Goal: Task Accomplishment & Management: Complete application form

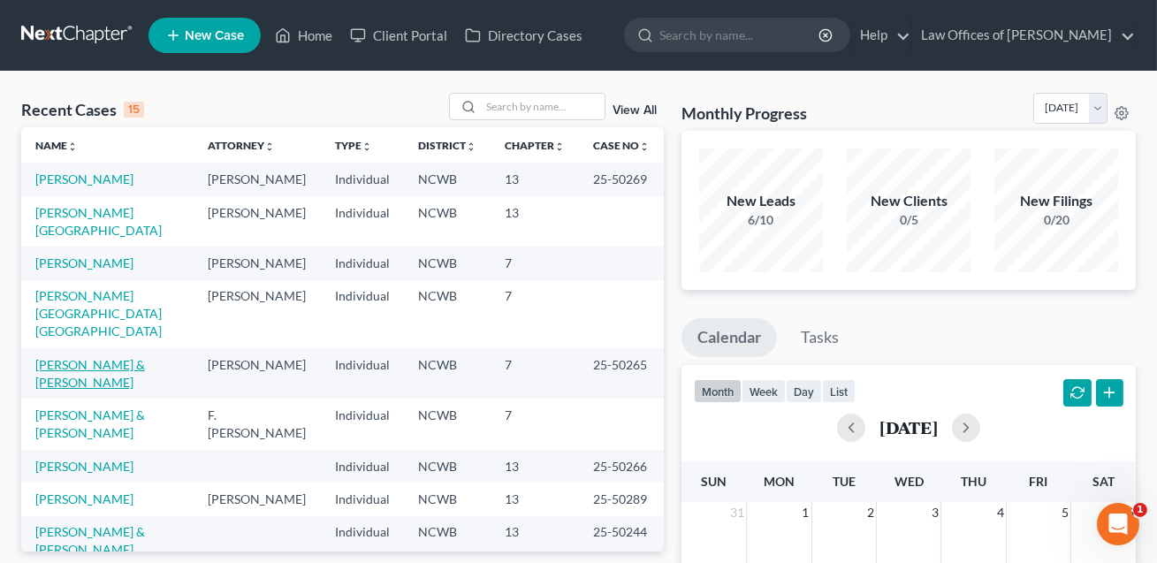
click at [145, 357] on link "[PERSON_NAME] & [PERSON_NAME]" at bounding box center [90, 373] width 110 height 33
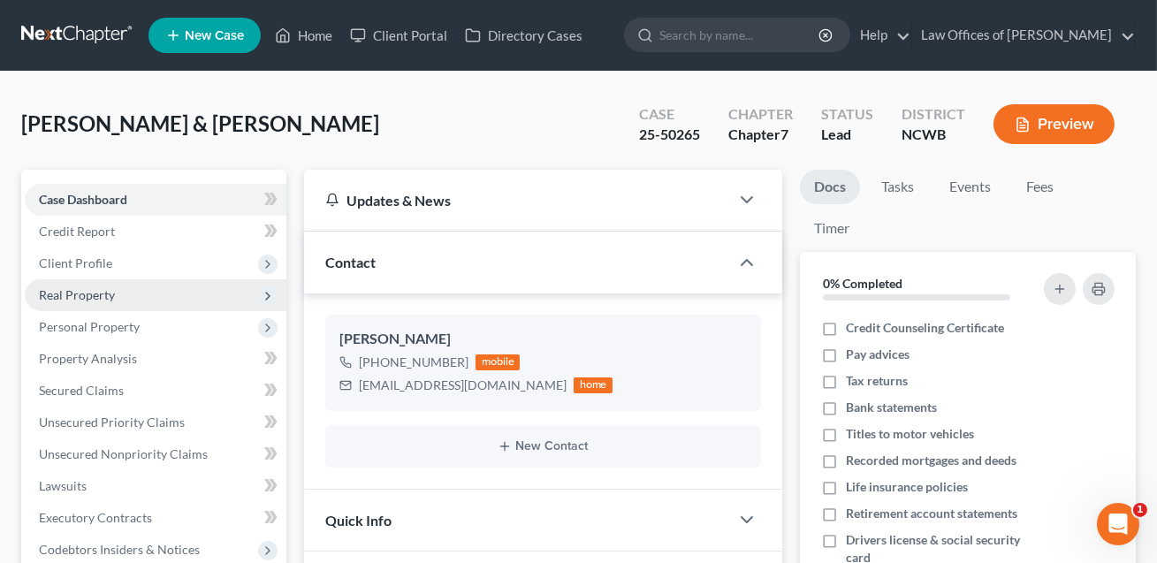
click at [82, 292] on span "Real Property" at bounding box center [77, 294] width 76 height 15
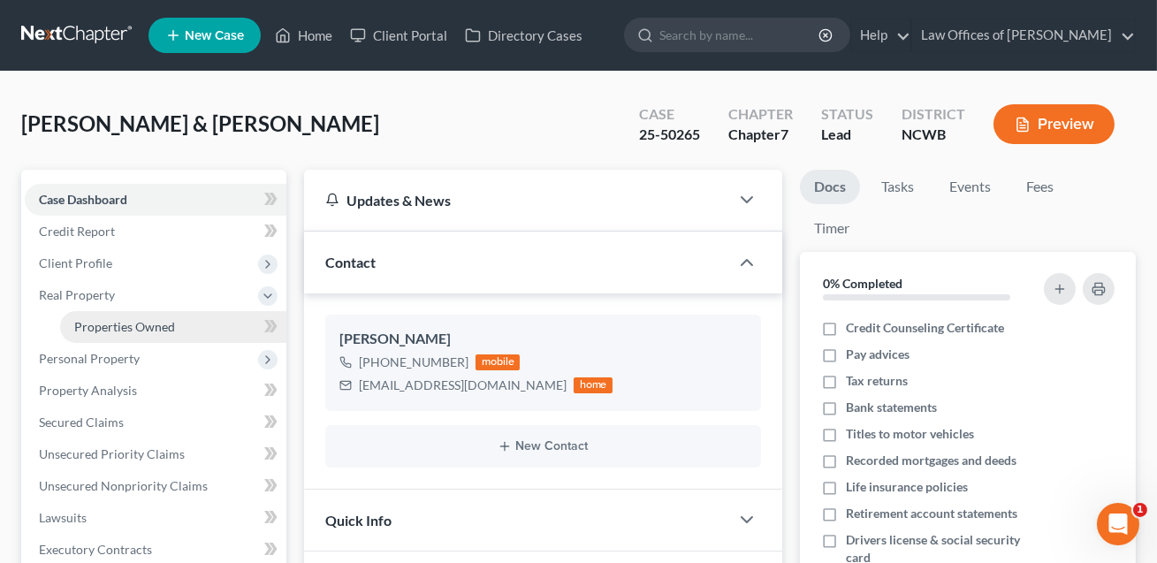
click at [104, 326] on span "Properties Owned" at bounding box center [124, 326] width 101 height 15
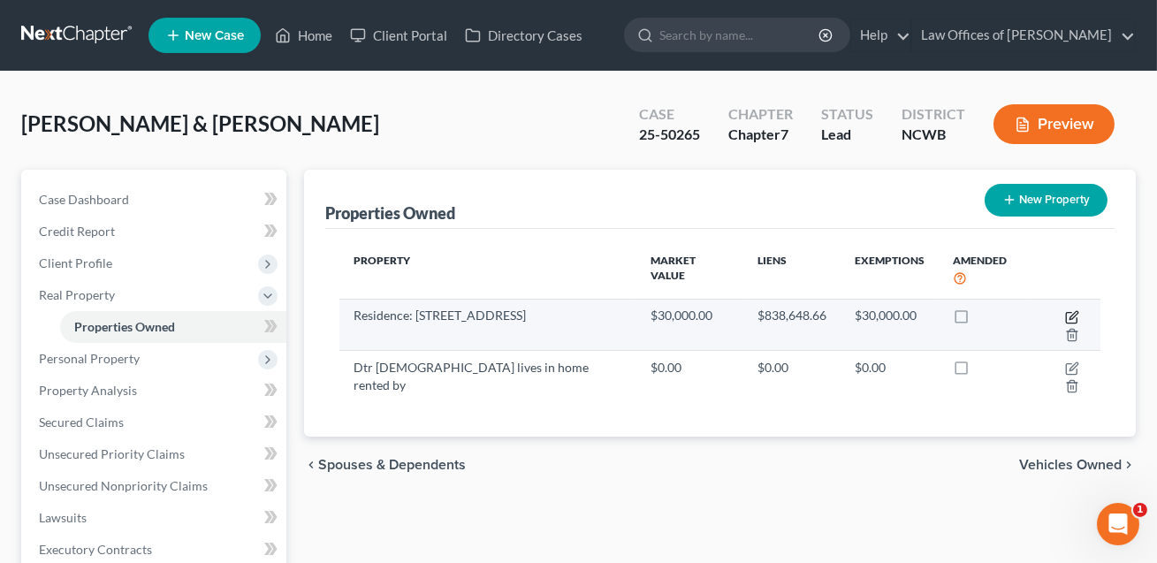
click at [1065, 310] on icon "button" at bounding box center [1072, 317] width 14 height 14
select select "28"
select select "48"
select select "0"
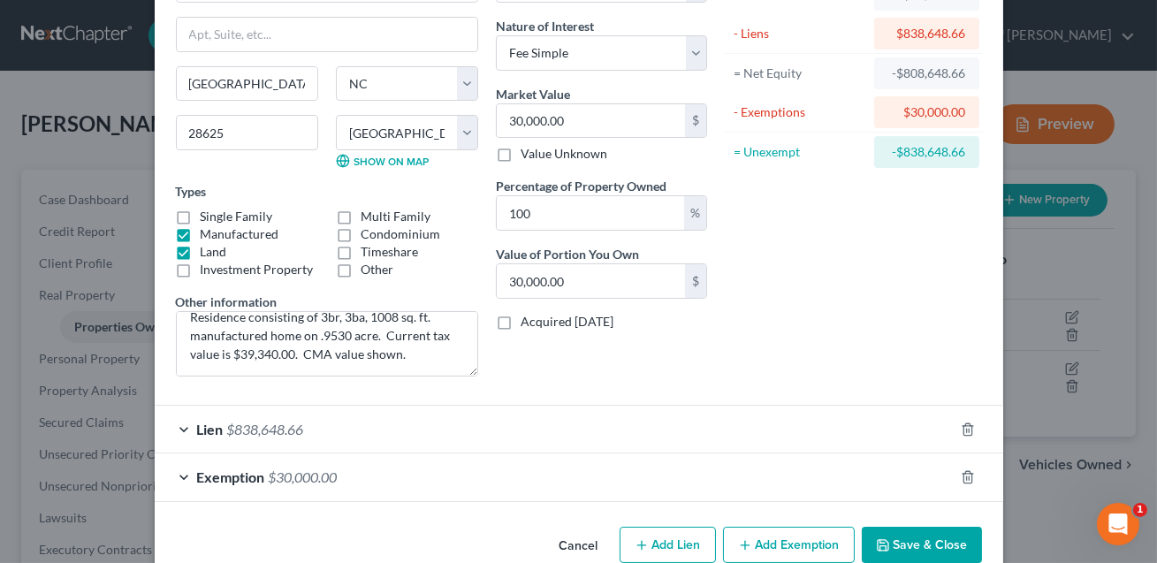
scroll to position [167, 0]
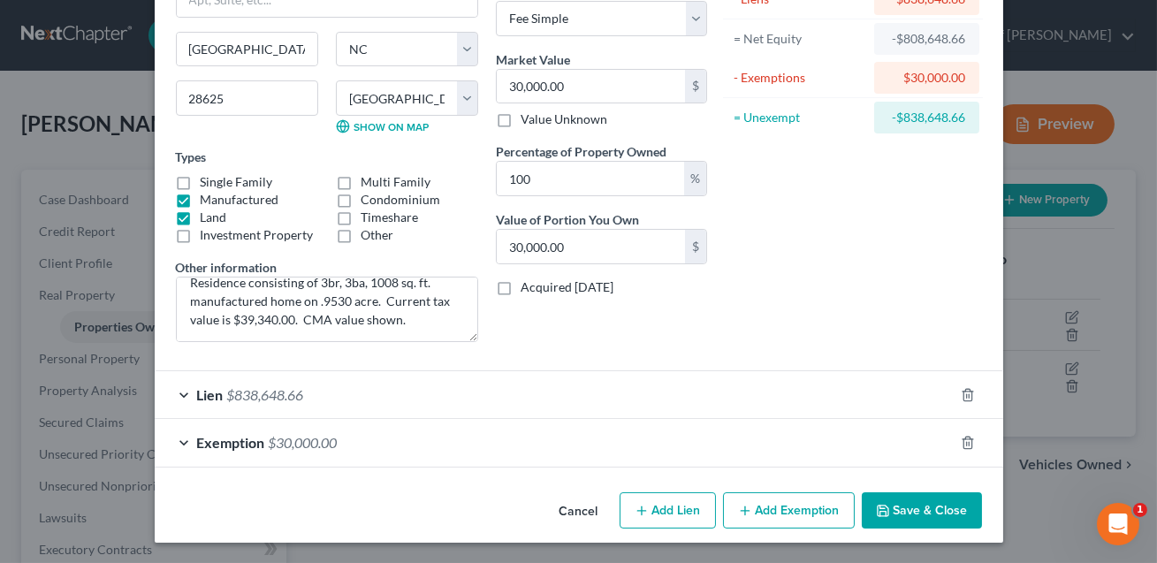
click at [926, 515] on button "Save & Close" at bounding box center [921, 510] width 120 height 37
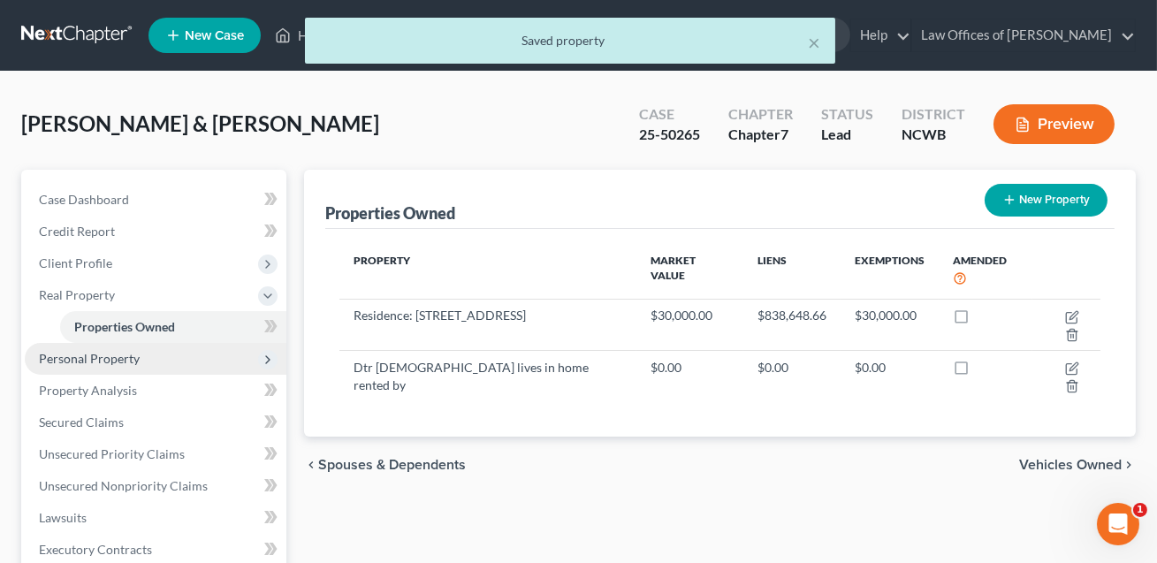
click at [107, 357] on span "Personal Property" at bounding box center [89, 358] width 101 height 15
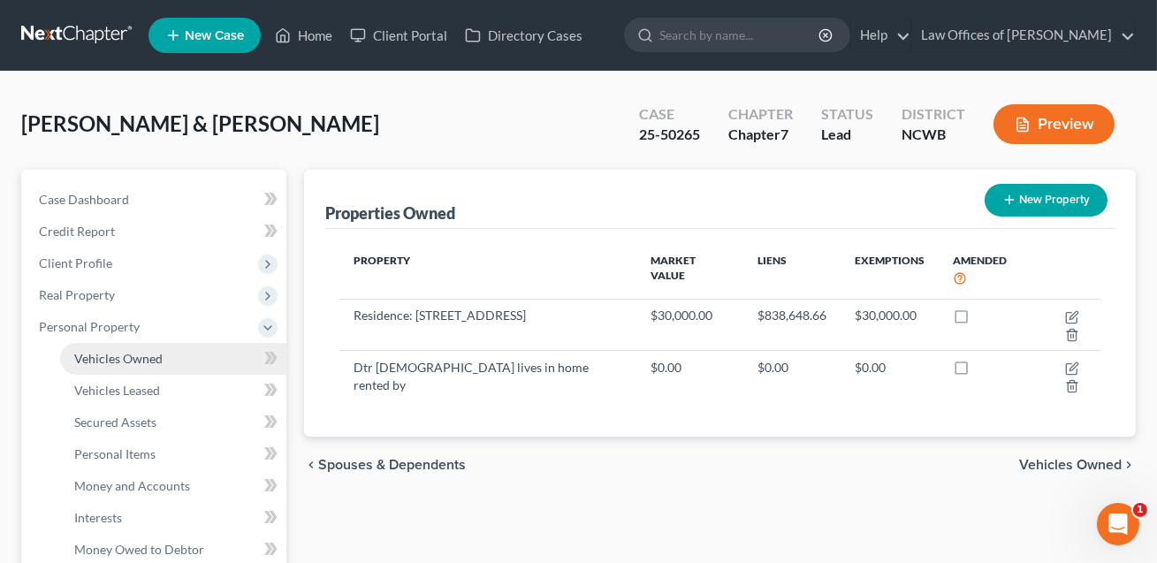
click at [125, 359] on span "Vehicles Owned" at bounding box center [118, 358] width 88 height 15
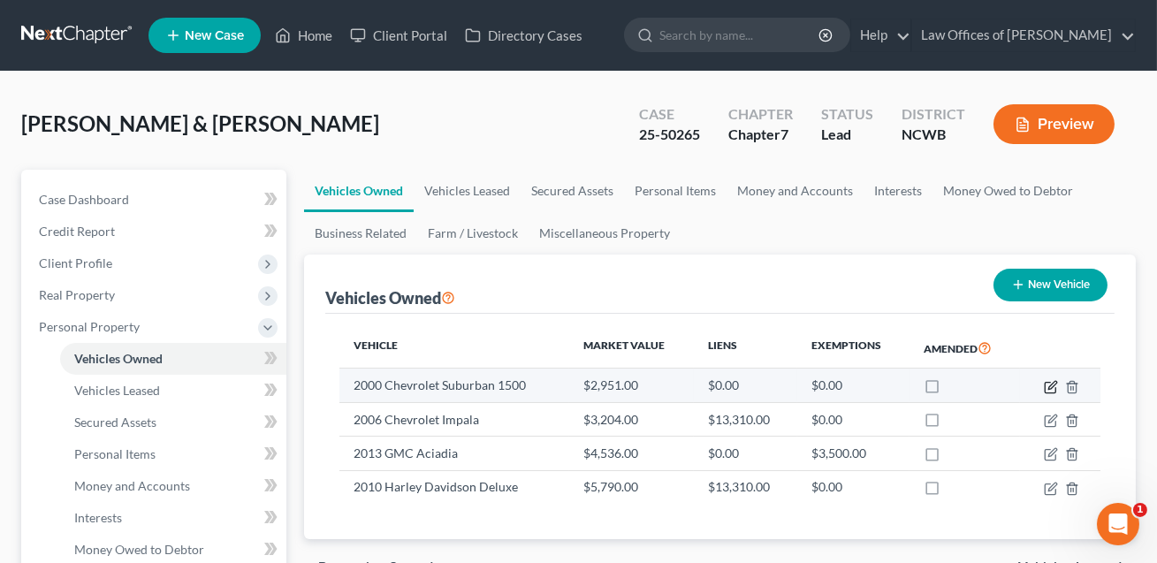
click at [1052, 386] on icon "button" at bounding box center [1050, 387] width 14 height 14
select select "0"
select select "26"
select select "3"
select select "0"
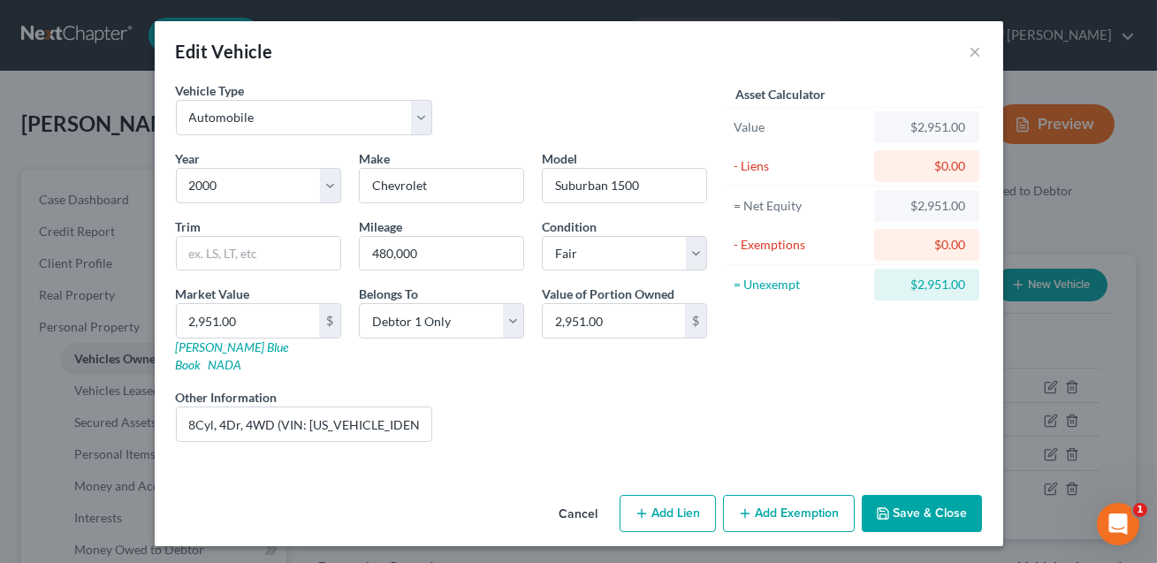
click at [759, 495] on button "Add Exemption" at bounding box center [789, 513] width 132 height 37
select select "2"
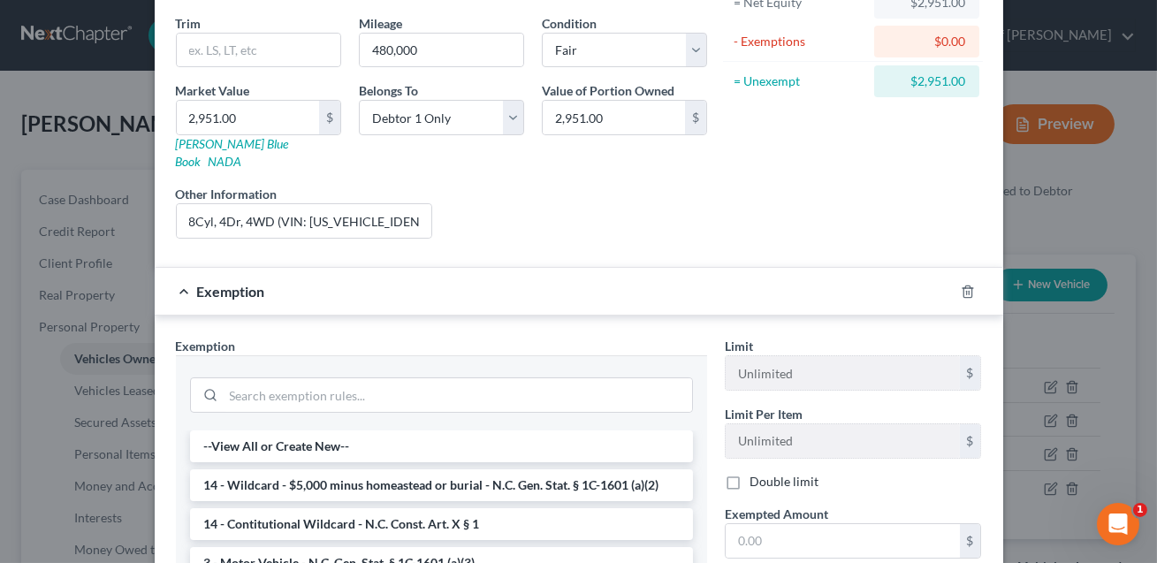
scroll to position [294, 0]
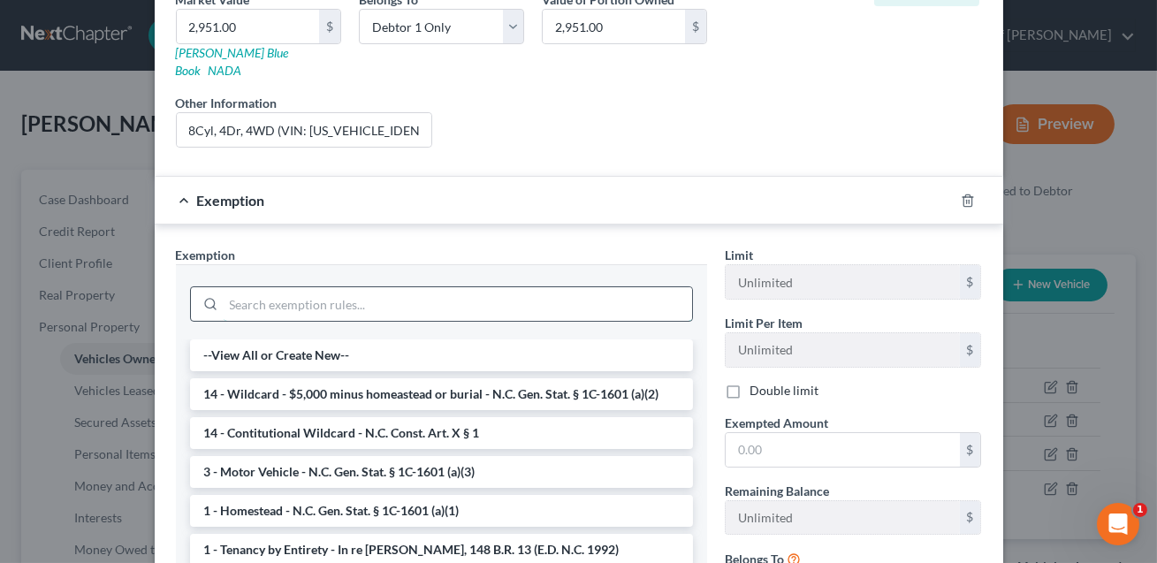
click at [269, 288] on input "search" at bounding box center [458, 304] width 468 height 34
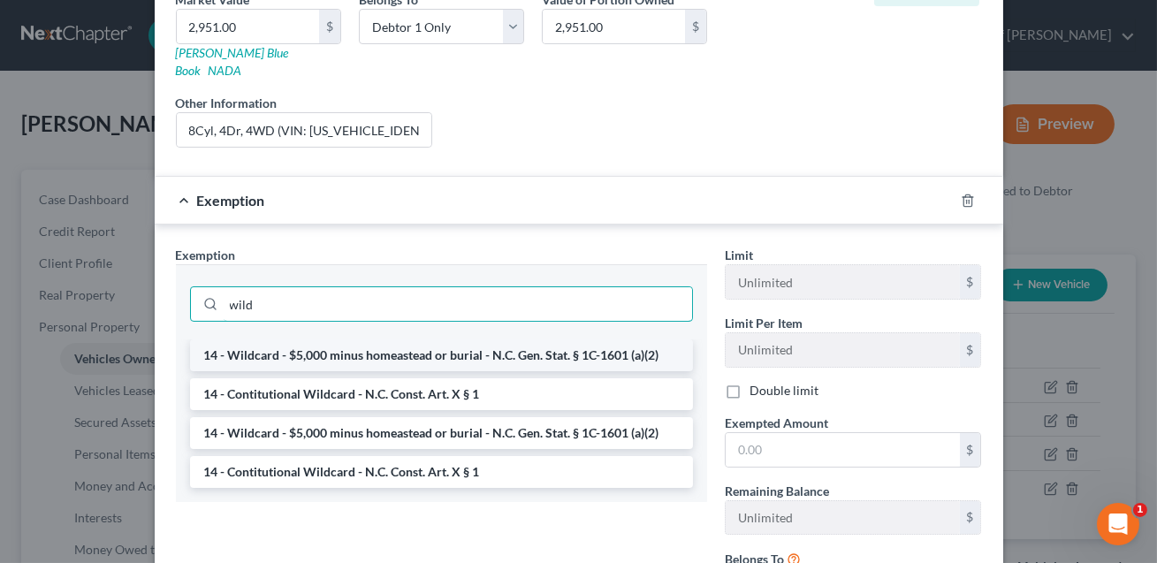
type input "wild"
click at [294, 339] on li "14 - Wildcard - $5,000 minus homeastead or burial - N.C. Gen. Stat. § 1C-1601 (…" at bounding box center [441, 355] width 503 height 32
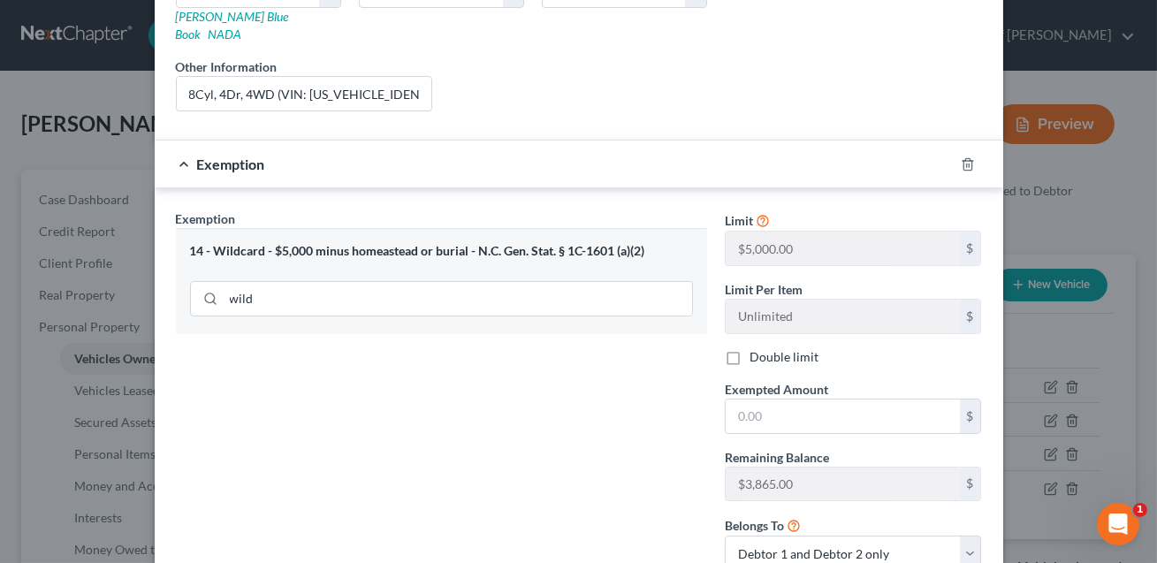
scroll to position [400, 0]
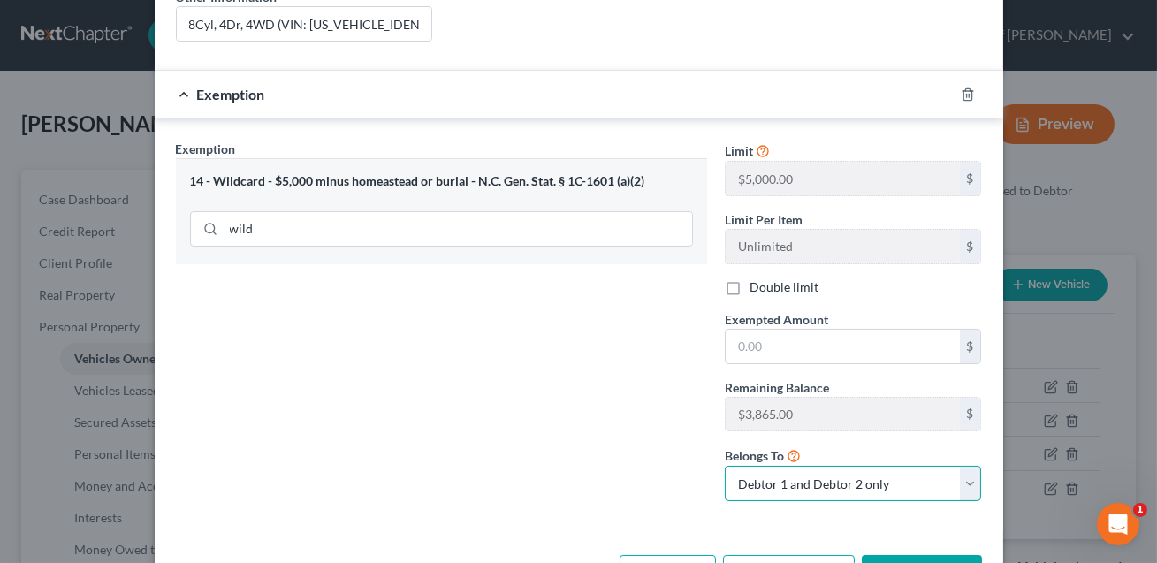
click at [765, 466] on select "Debtor 1 only Debtor 2 only Debtor 1 and Debtor 2 only" at bounding box center [853, 483] width 257 height 35
select select "0"
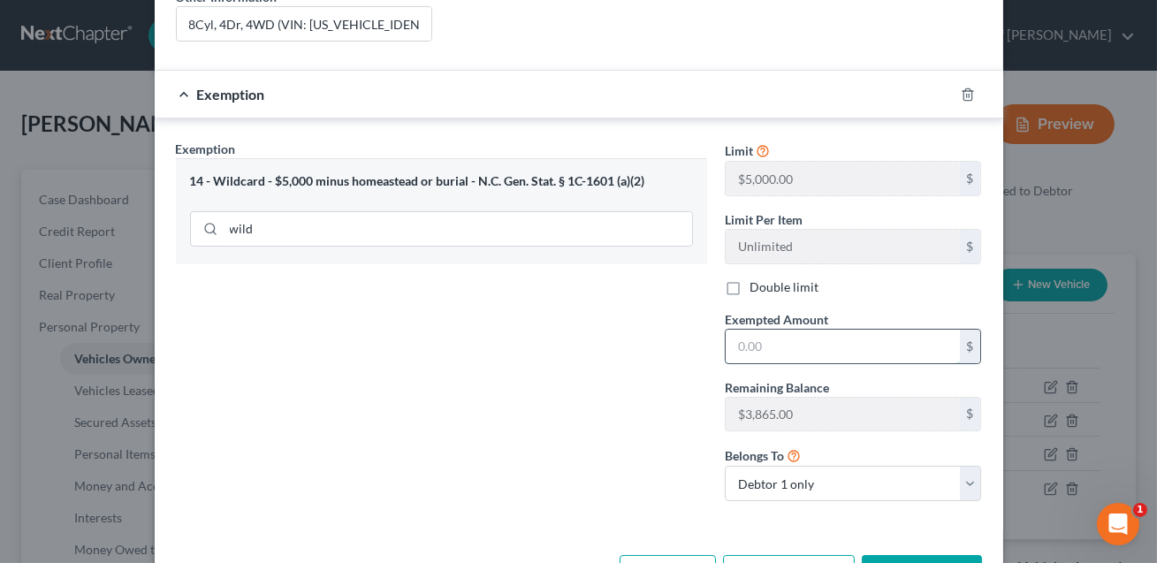
click at [742, 331] on input "text" at bounding box center [842, 347] width 234 height 34
type input "2,951.00"
click at [905, 555] on button "Save & Close" at bounding box center [921, 573] width 120 height 37
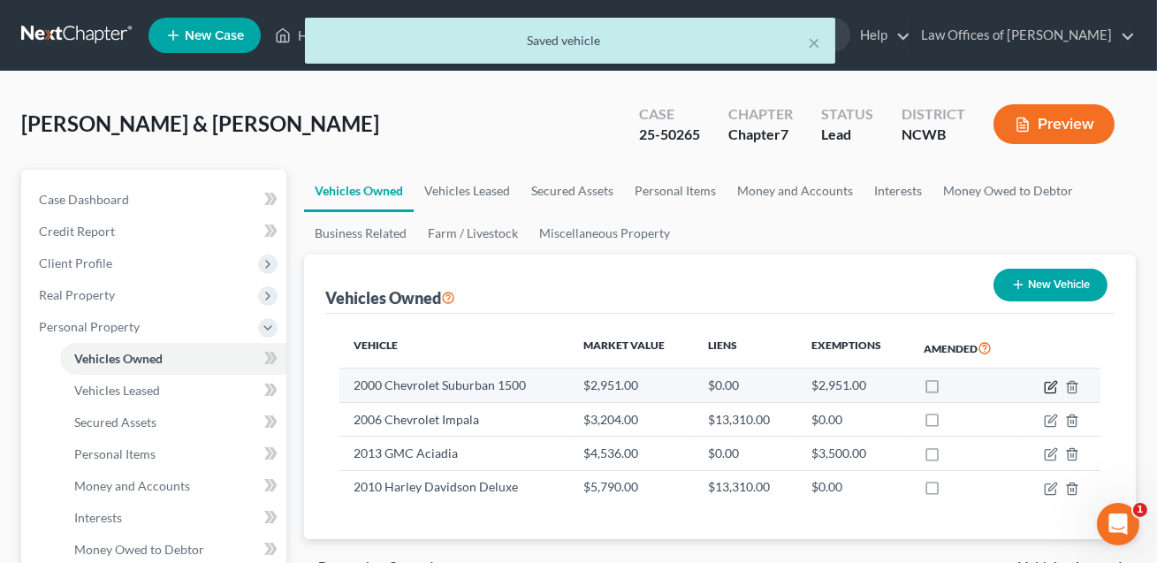
click at [1048, 384] on icon "button" at bounding box center [1050, 387] width 14 height 14
select select "0"
select select "26"
select select "3"
select select "0"
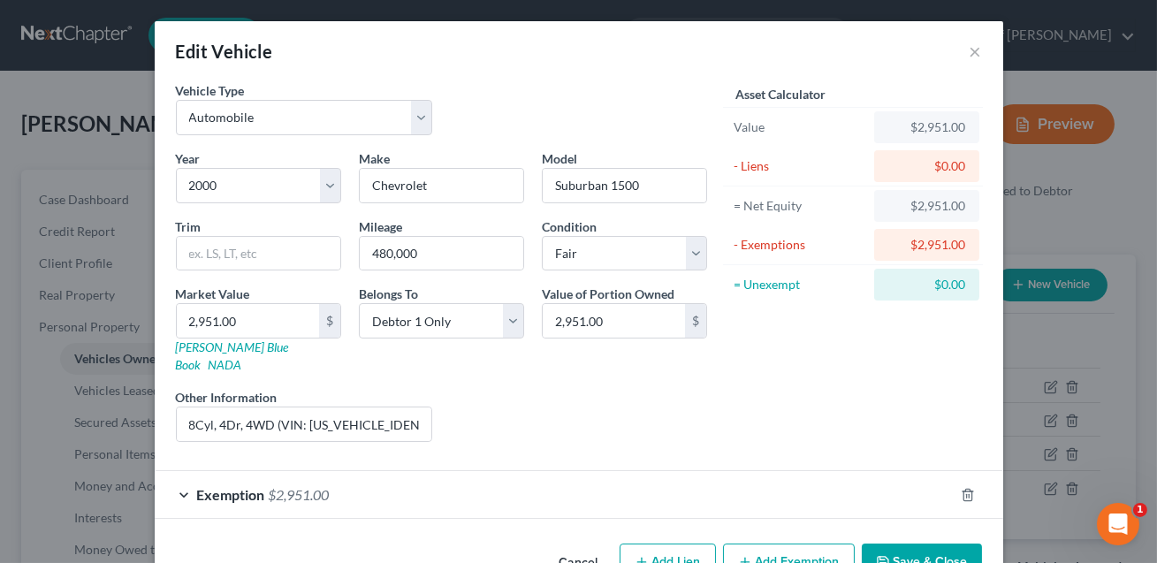
click at [908, 543] on button "Save & Close" at bounding box center [921, 561] width 120 height 37
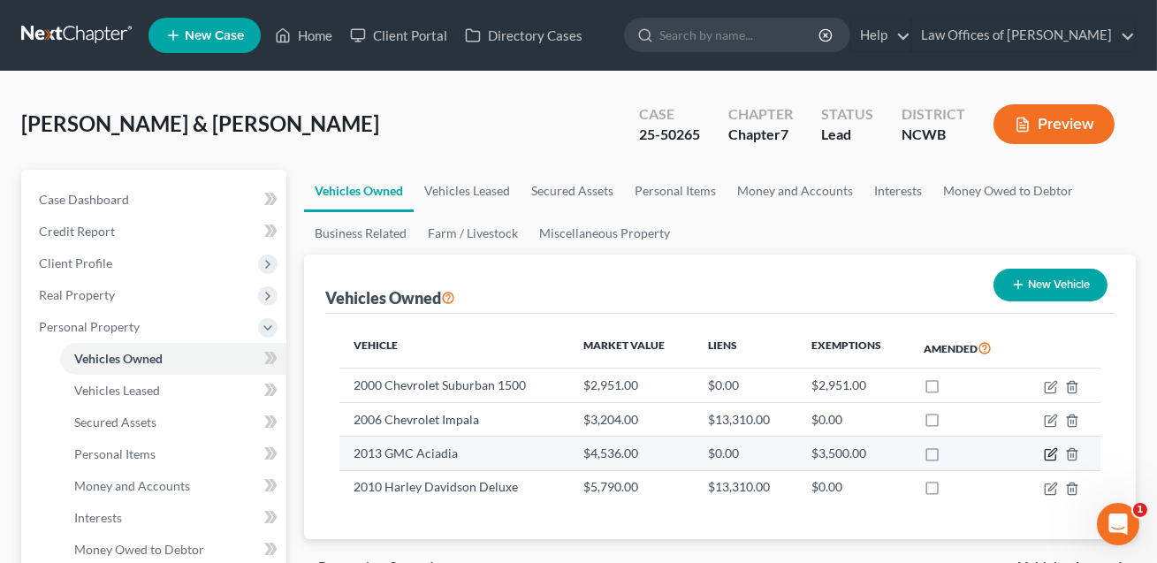
click at [1050, 453] on icon "button" at bounding box center [1050, 454] width 14 height 14
select select "0"
select select "13"
select select "2"
select select "0"
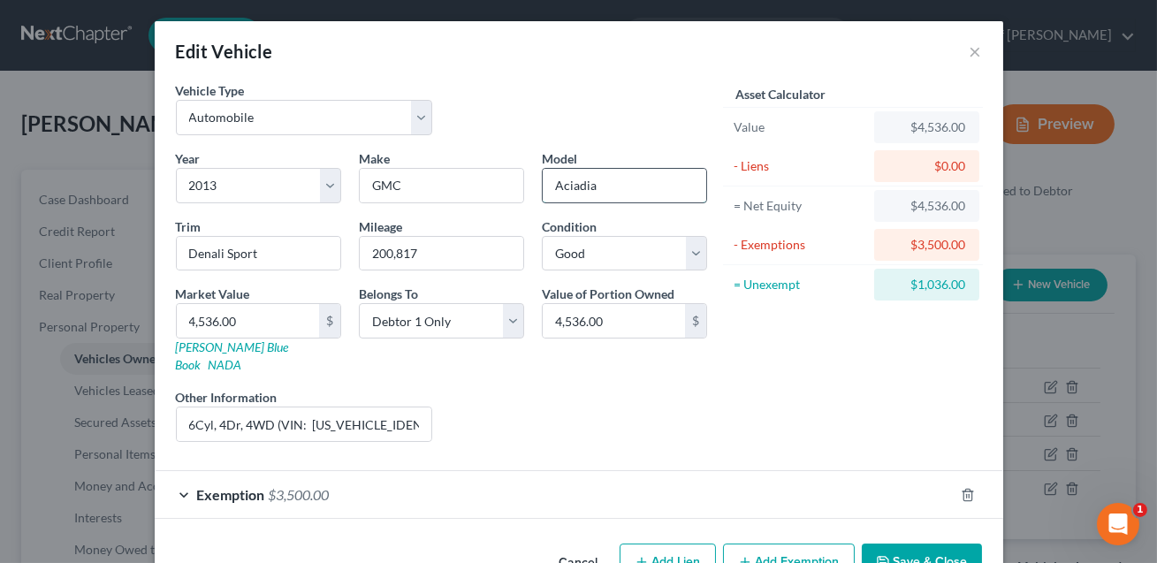
click at [573, 189] on input "Aciadia" at bounding box center [623, 186] width 163 height 34
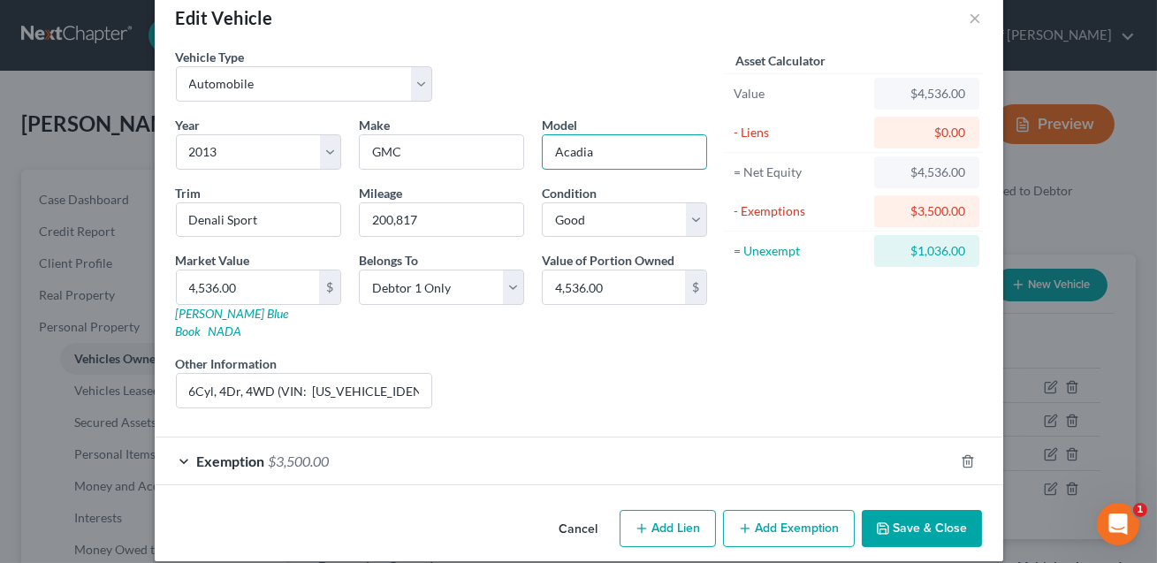
type input "Acadia"
click at [551, 447] on div "Exemption $3,500.00" at bounding box center [554, 460] width 799 height 47
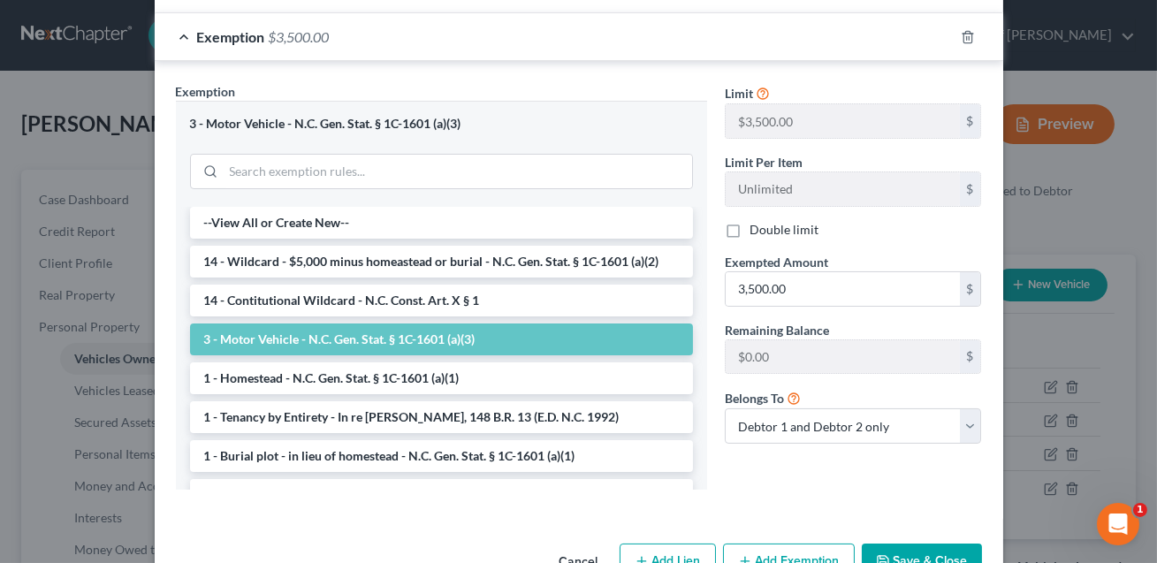
scroll to position [490, 0]
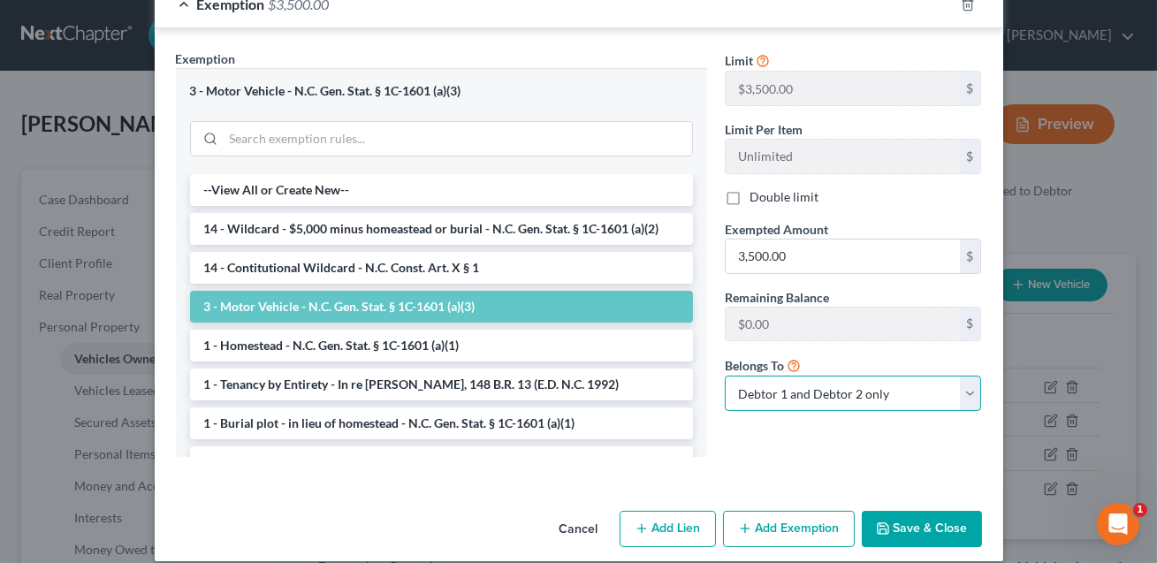
click at [786, 381] on select "Debtor 1 only Debtor 2 only Debtor 1 and Debtor 2 only" at bounding box center [853, 393] width 257 height 35
select select "0"
click at [911, 511] on button "Save & Close" at bounding box center [921, 529] width 120 height 37
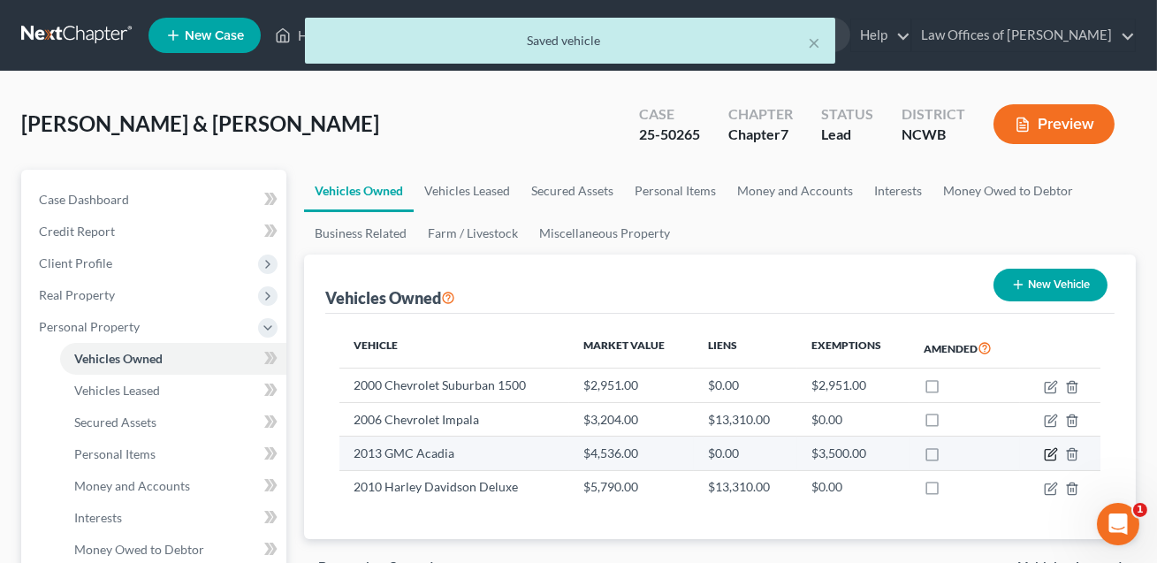
click at [1051, 455] on icon "button" at bounding box center [1052, 453] width 8 height 8
select select "0"
select select "13"
select select "2"
select select "0"
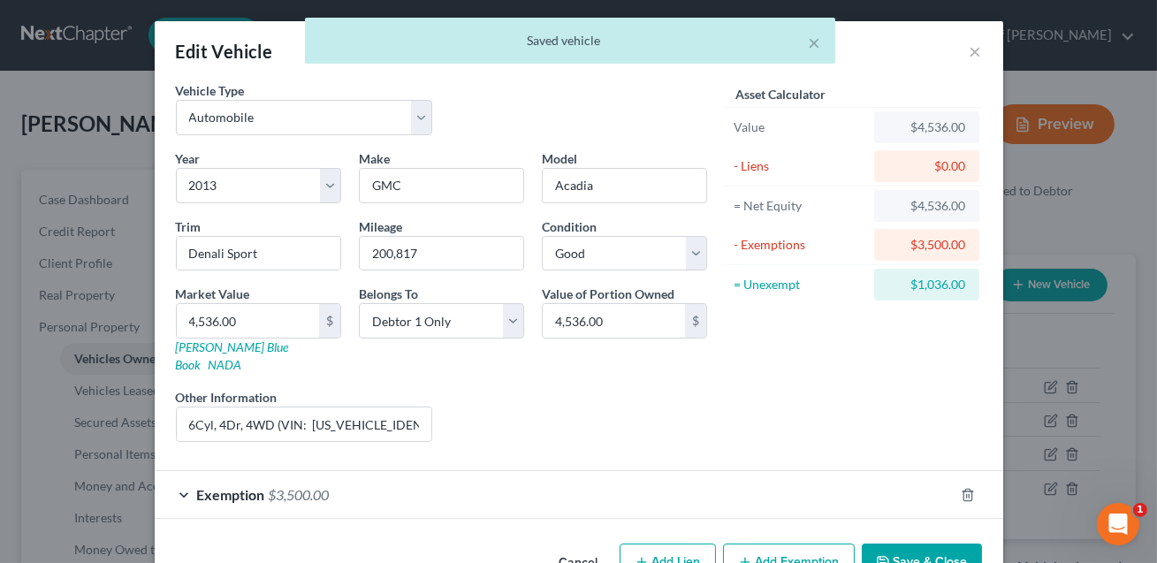
scroll to position [34, 0]
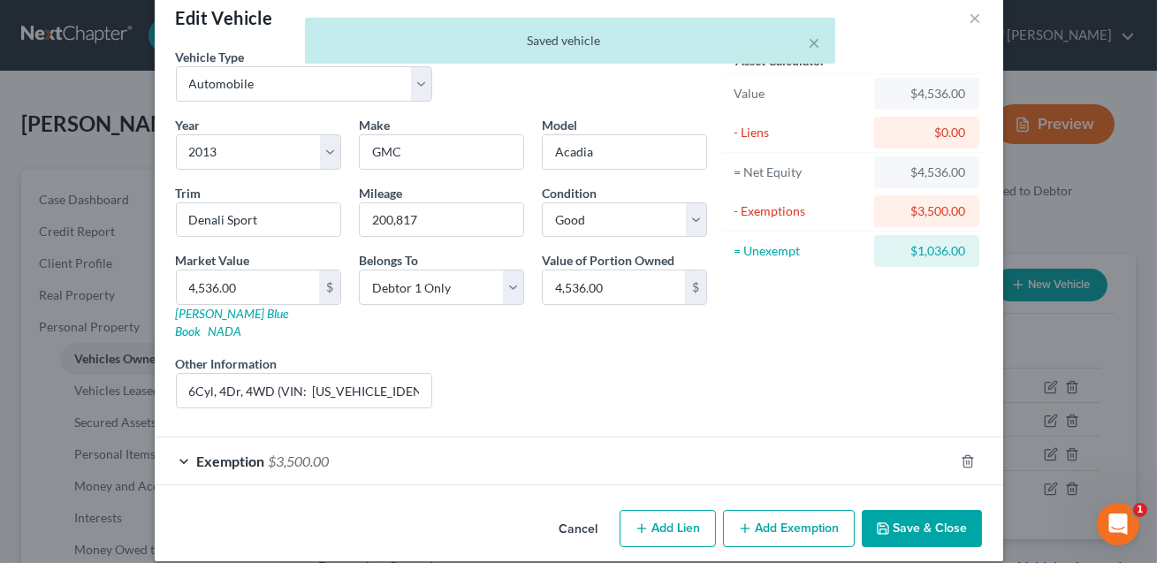
click at [766, 513] on button "Add Exemption" at bounding box center [789, 528] width 132 height 37
select select "2"
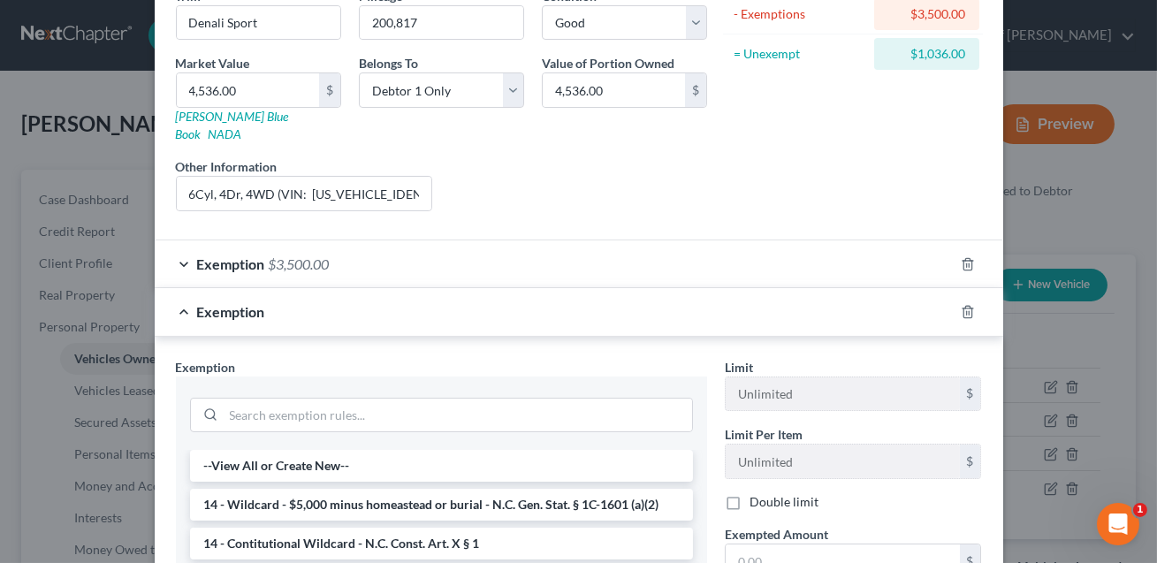
scroll to position [391, 0]
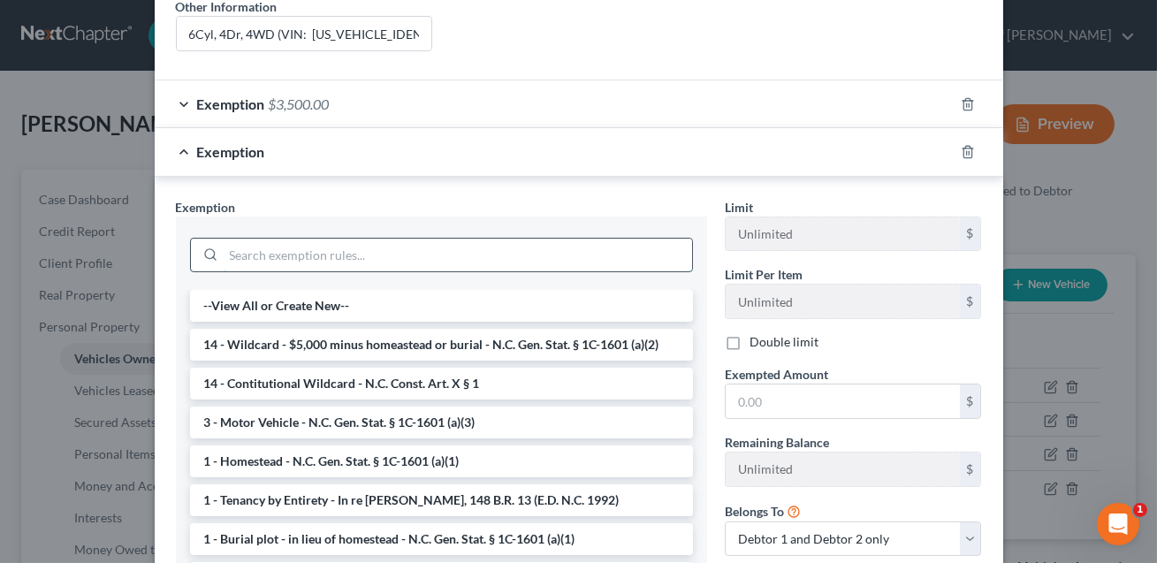
click at [307, 242] on input "search" at bounding box center [458, 256] width 468 height 34
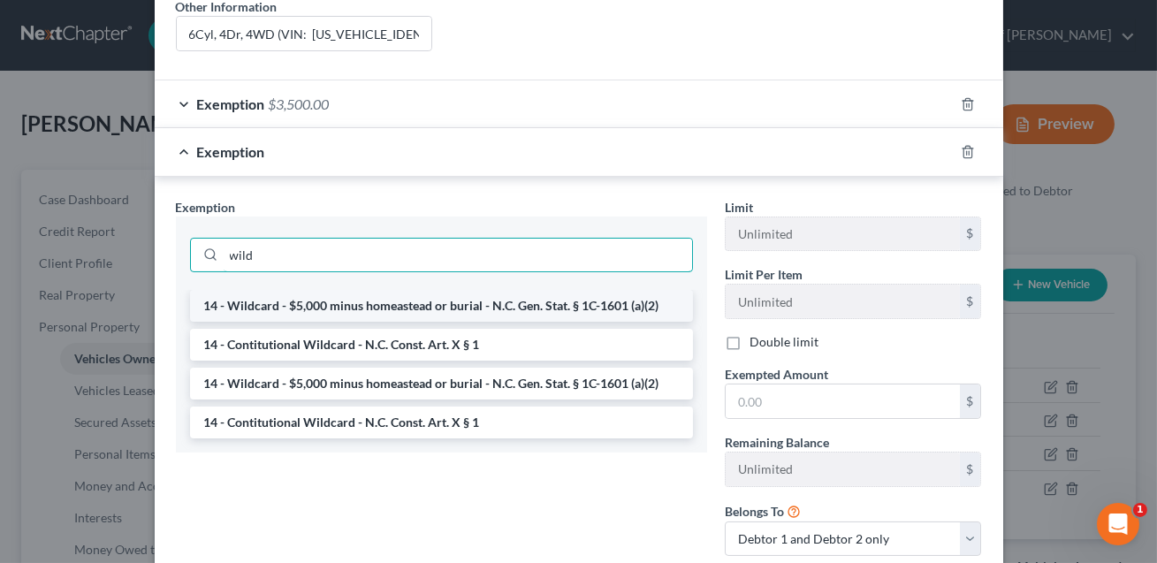
type input "wild"
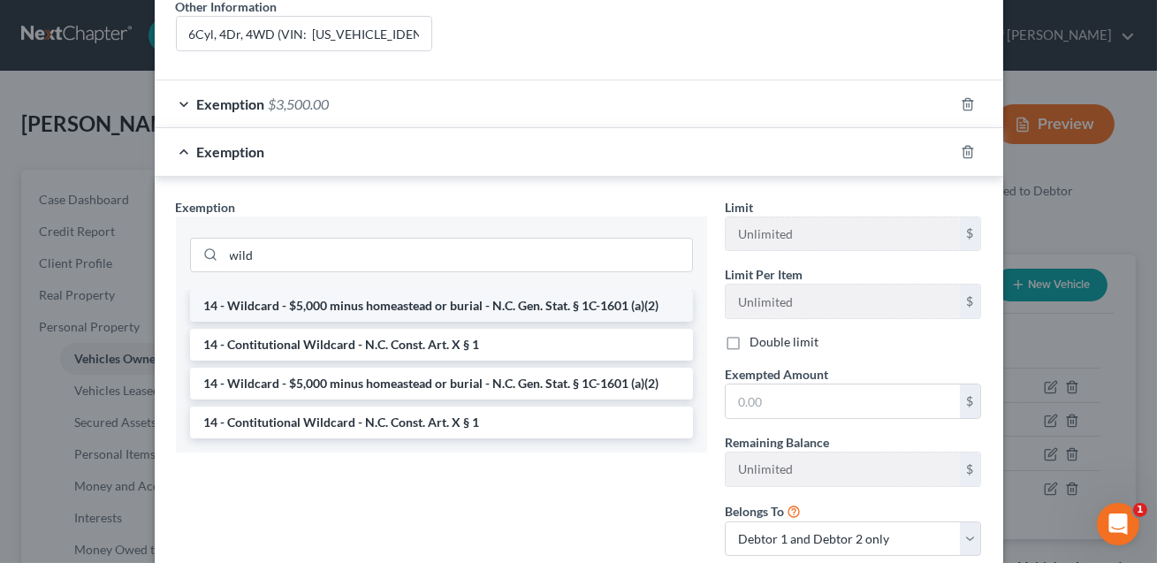
click at [345, 290] on li "14 - Wildcard - $5,000 minus homeastead or burial - N.C. Gen. Stat. § 1C-1601 (…" at bounding box center [441, 306] width 503 height 32
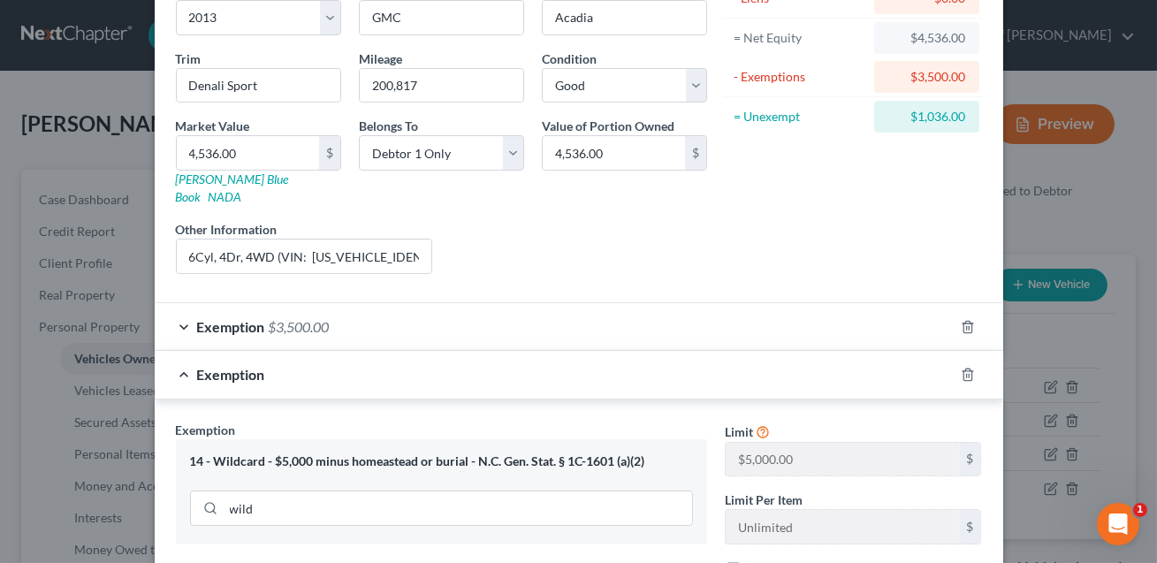
scroll to position [492, 0]
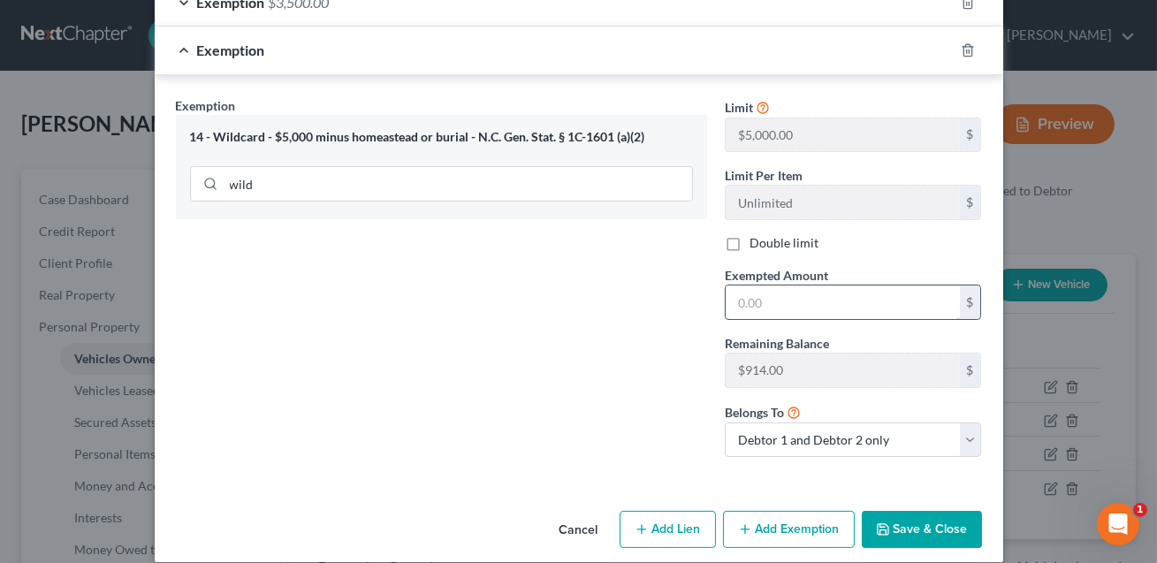
click at [740, 290] on input "text" at bounding box center [842, 302] width 234 height 34
type input "1,036.00"
click at [915, 513] on button "Save & Close" at bounding box center [921, 529] width 120 height 37
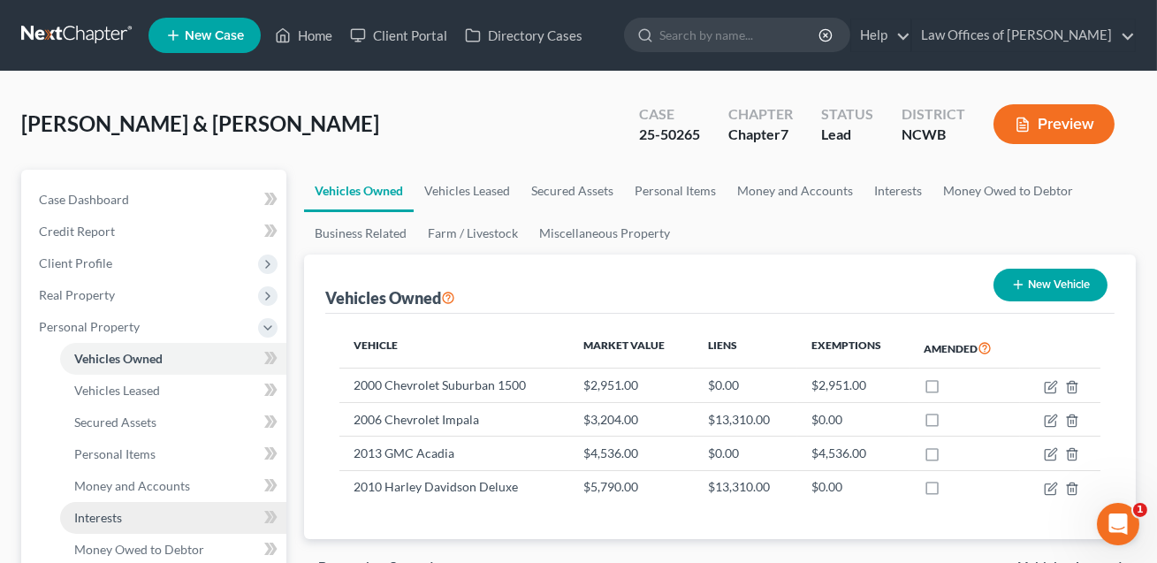
click at [110, 518] on span "Interests" at bounding box center [98, 517] width 48 height 15
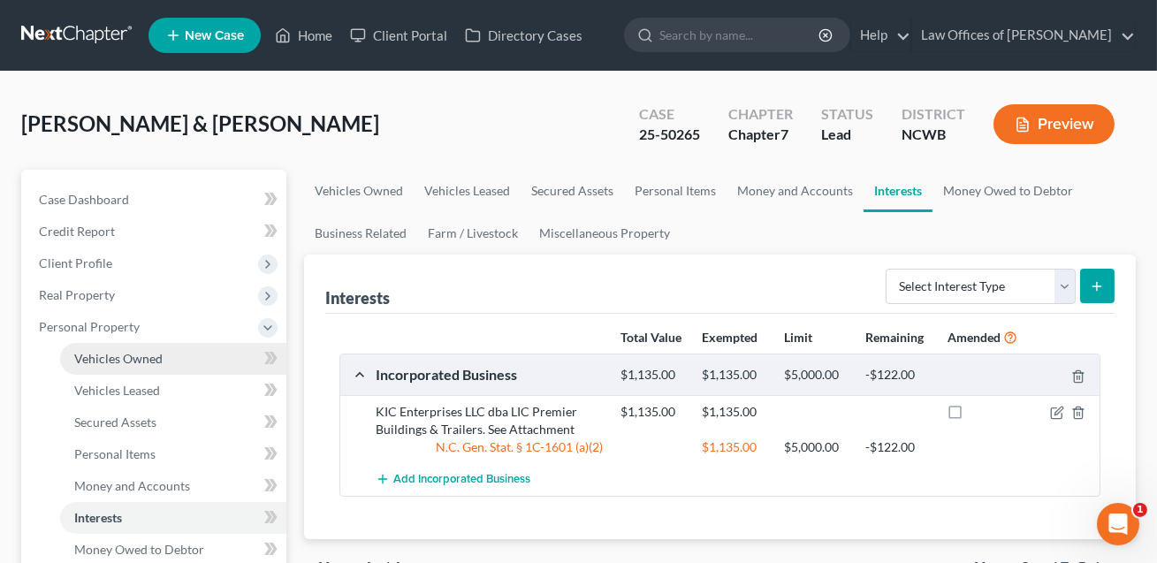
click at [186, 352] on link "Vehicles Owned" at bounding box center [173, 359] width 226 height 32
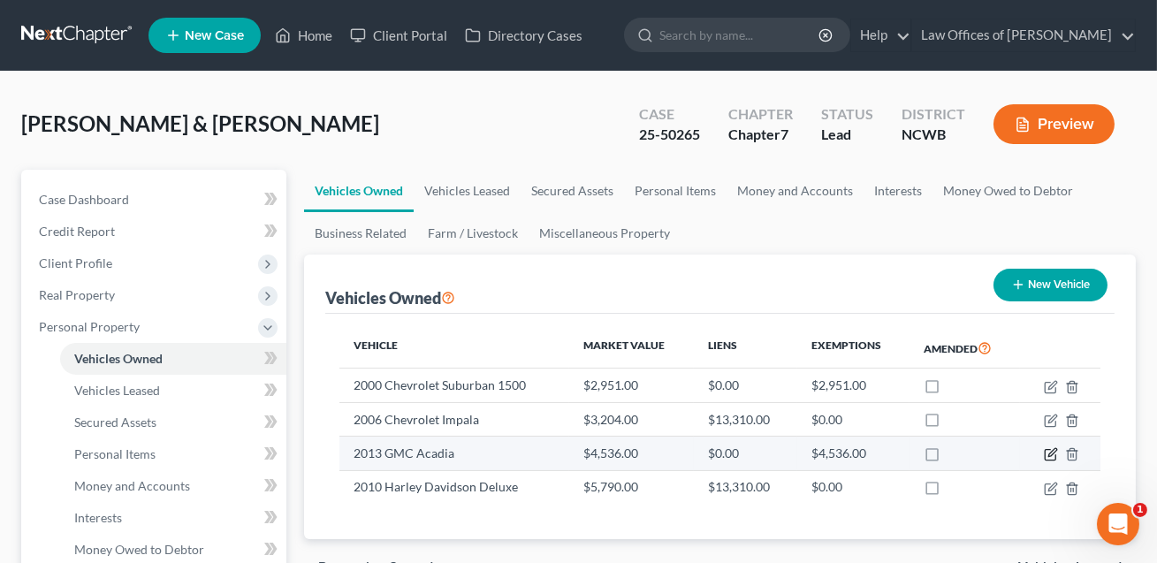
click at [1047, 456] on icon "button" at bounding box center [1050, 454] width 14 height 14
select select "0"
select select "13"
select select "2"
select select "0"
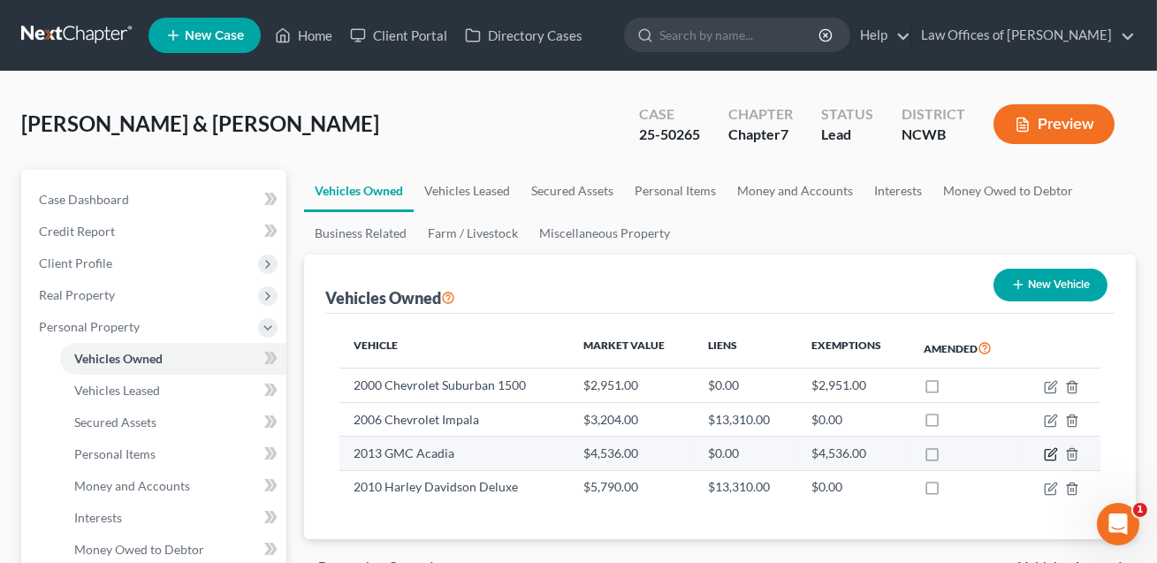
select select "2"
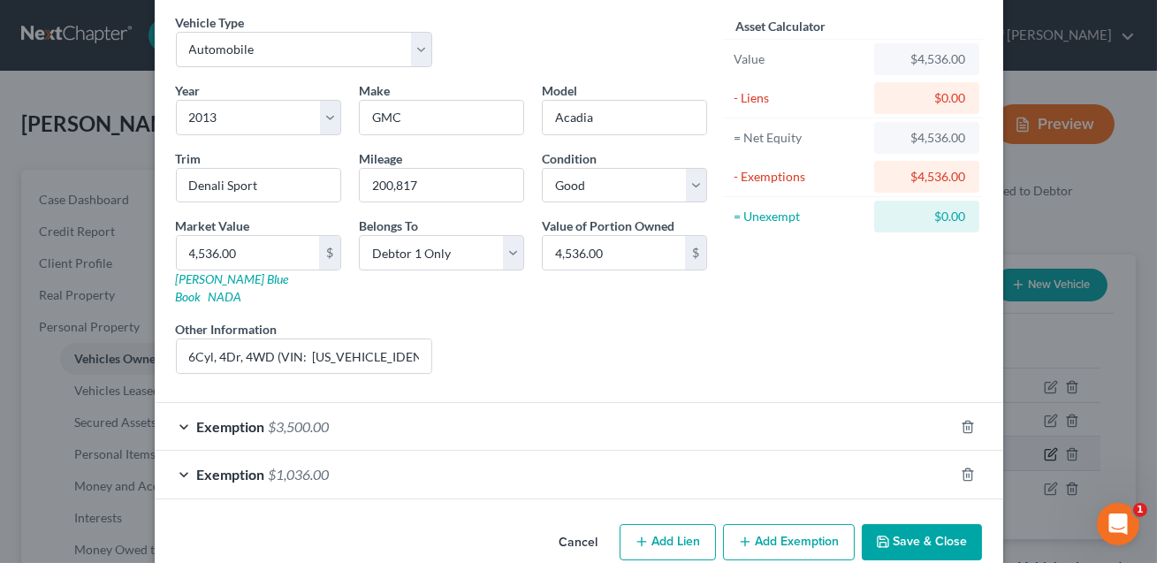
scroll to position [81, 0]
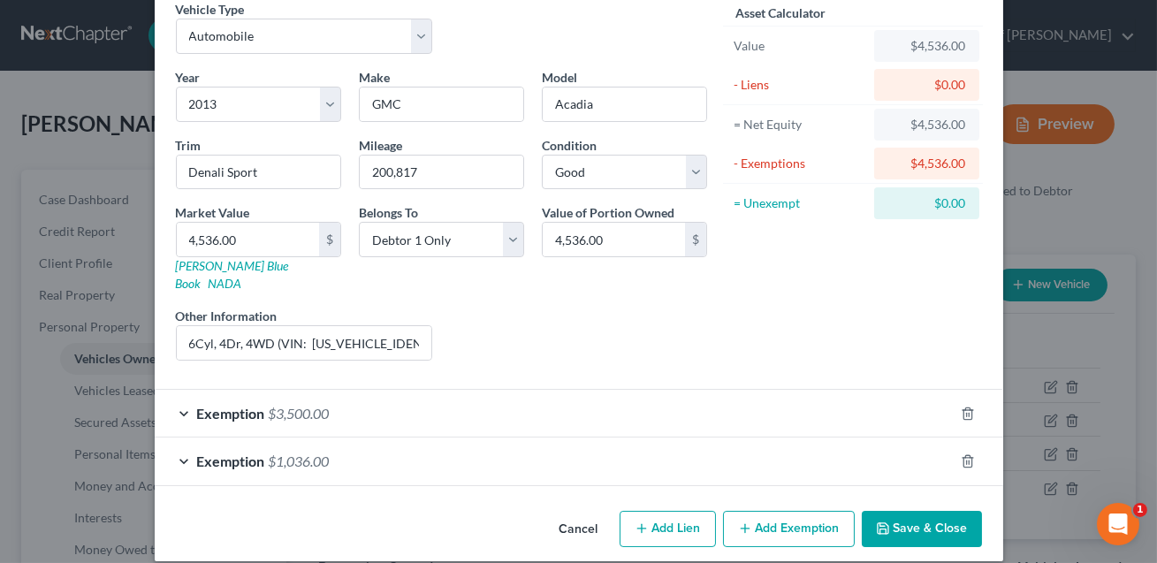
click at [801, 440] on div "Exemption $1,036.00" at bounding box center [554, 460] width 799 height 47
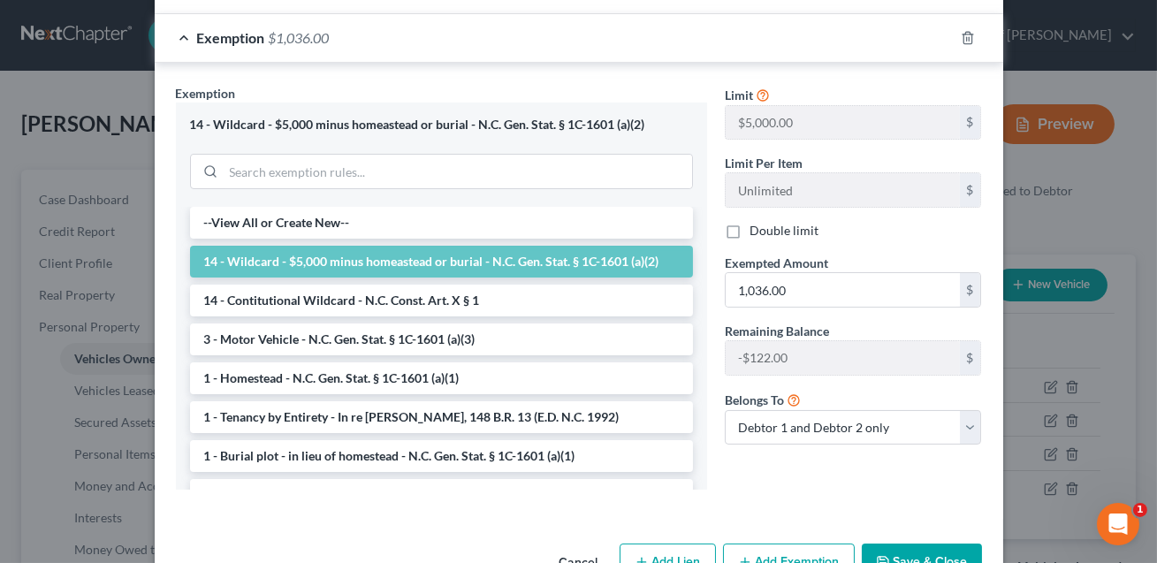
scroll to position [512, 0]
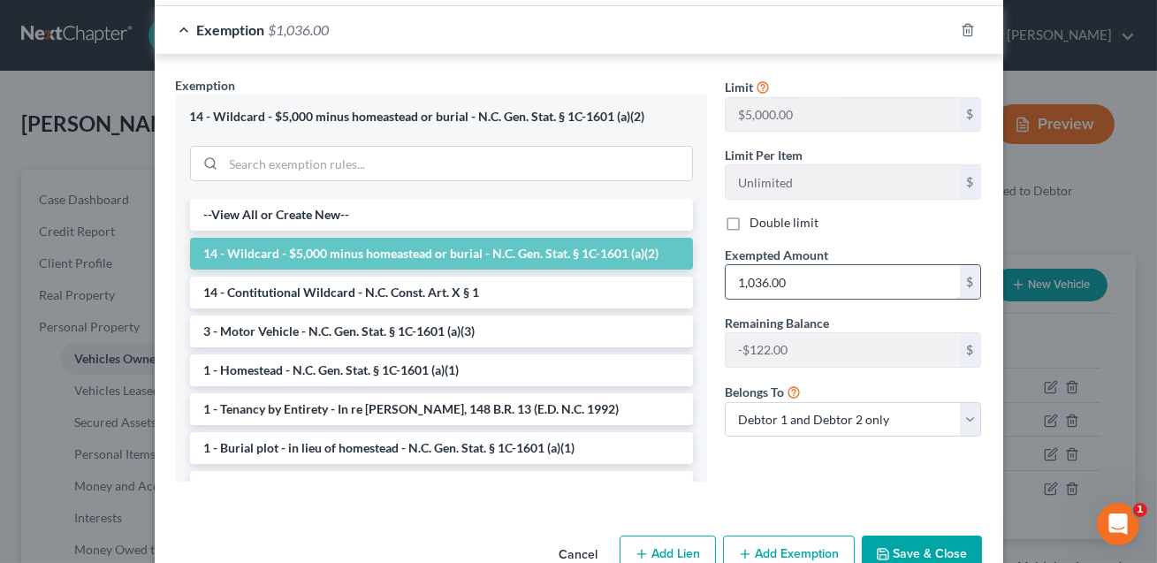
click at [798, 265] on input "1,036.00" at bounding box center [842, 282] width 234 height 34
type input "914.00"
click at [836, 409] on select "Debtor 1 only Debtor 2 only Debtor 1 and Debtor 2 only" at bounding box center [853, 419] width 257 height 35
select select "0"
click at [937, 541] on button "Save & Close" at bounding box center [921, 553] width 120 height 37
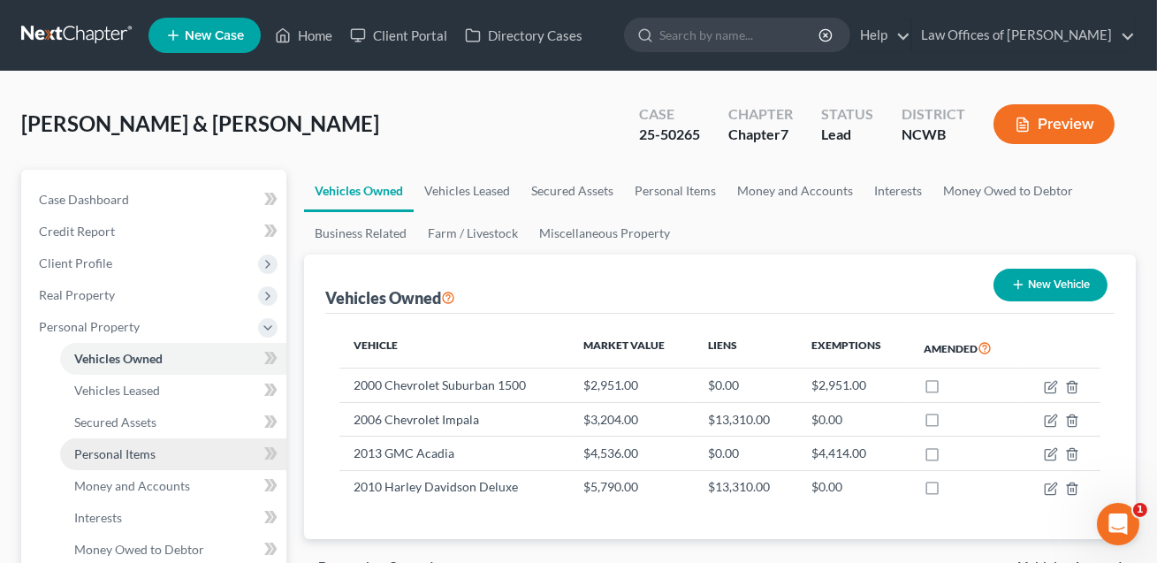
click at [121, 451] on span "Personal Items" at bounding box center [114, 453] width 81 height 15
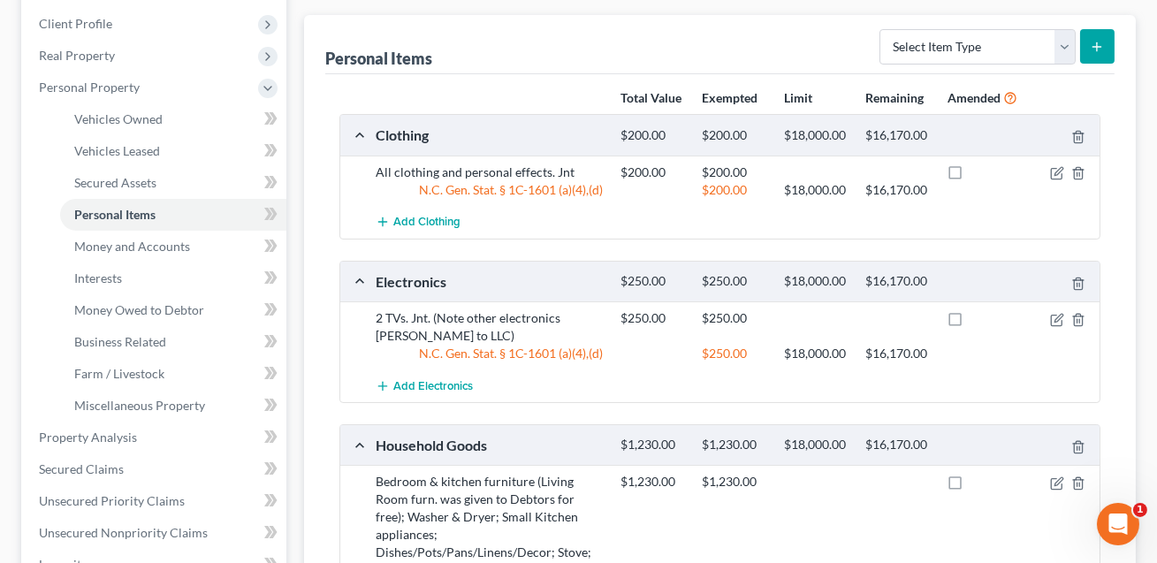
scroll to position [177, 0]
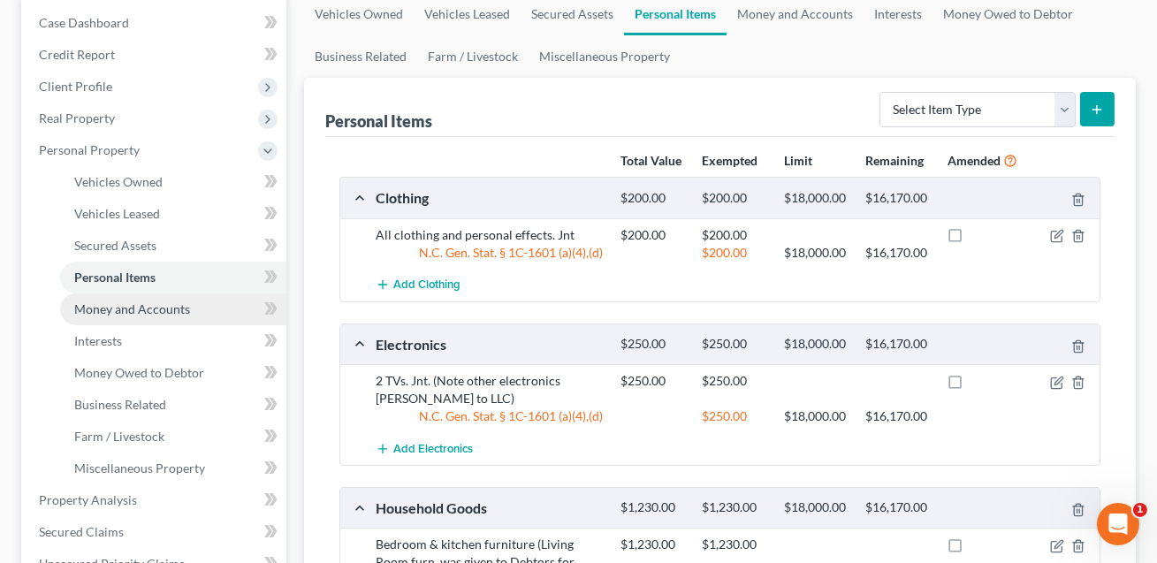
click at [137, 312] on span "Money and Accounts" at bounding box center [132, 308] width 116 height 15
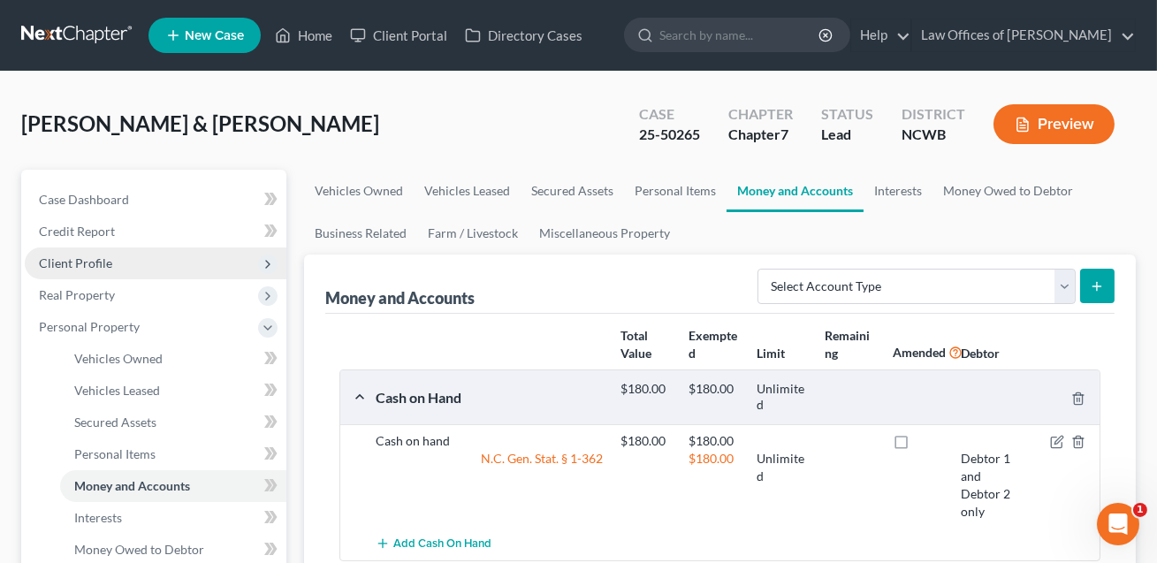
click at [88, 269] on span "Client Profile" at bounding box center [75, 262] width 73 height 15
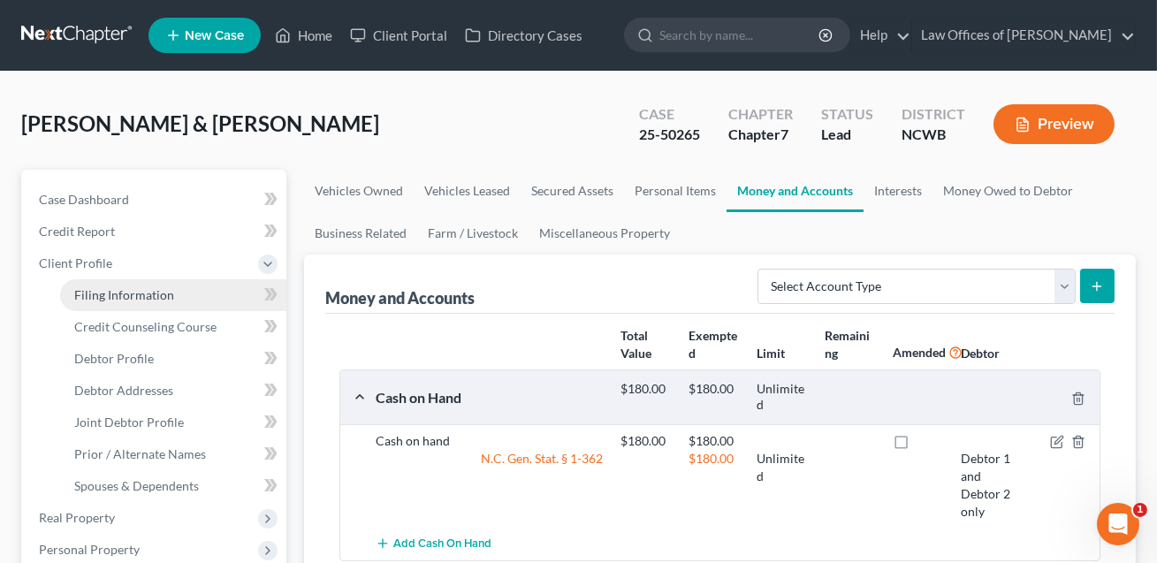
click at [107, 294] on span "Filing Information" at bounding box center [124, 294] width 100 height 15
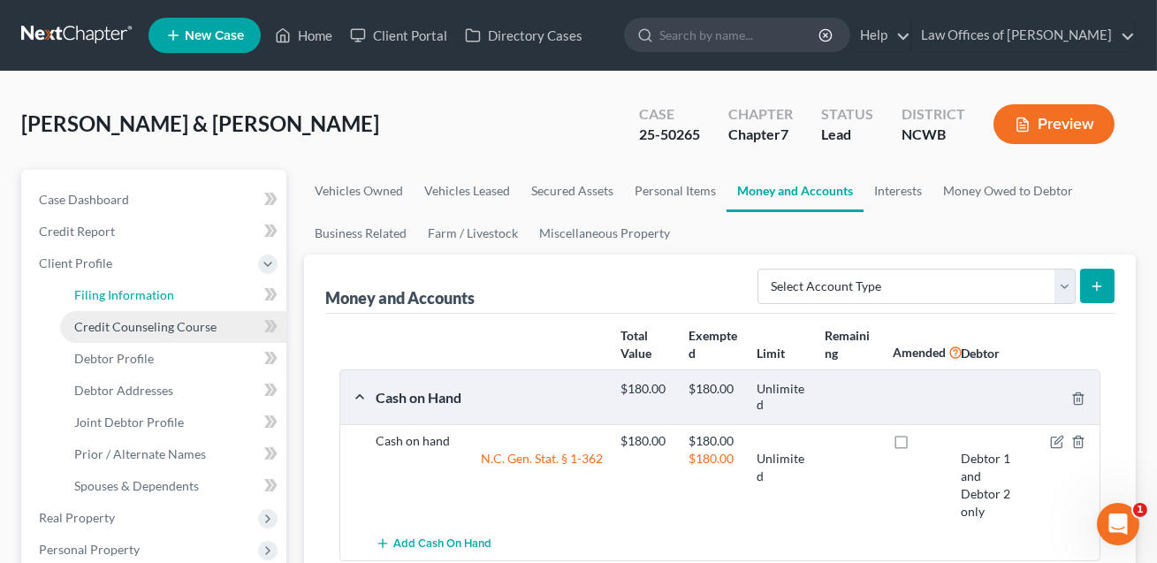
select select "0"
select select "3"
select select "1"
select select "0"
select select "59"
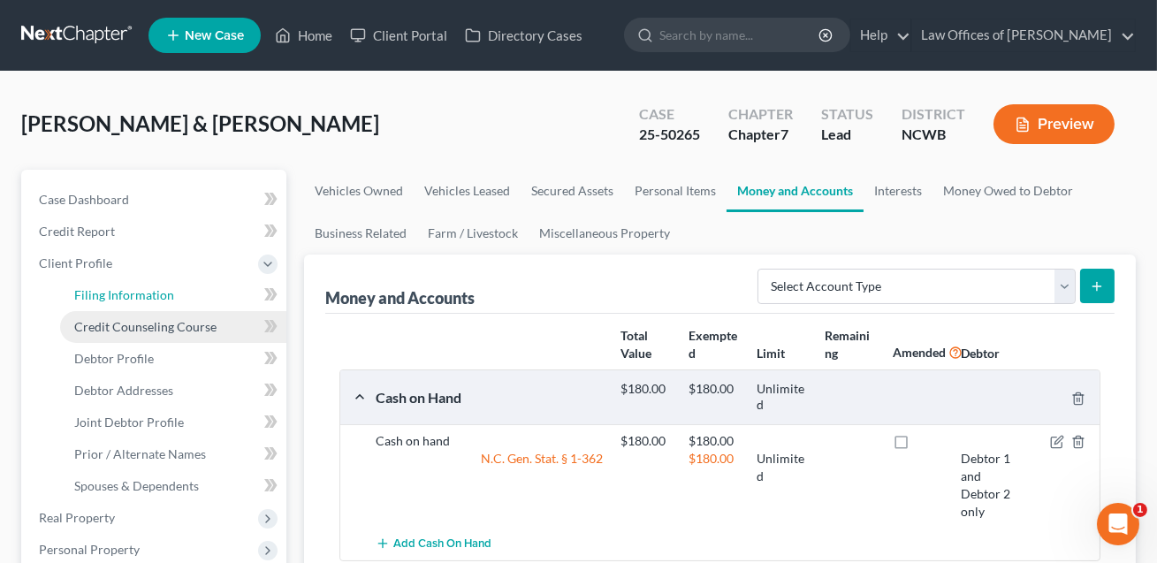
select select "1"
select select "28"
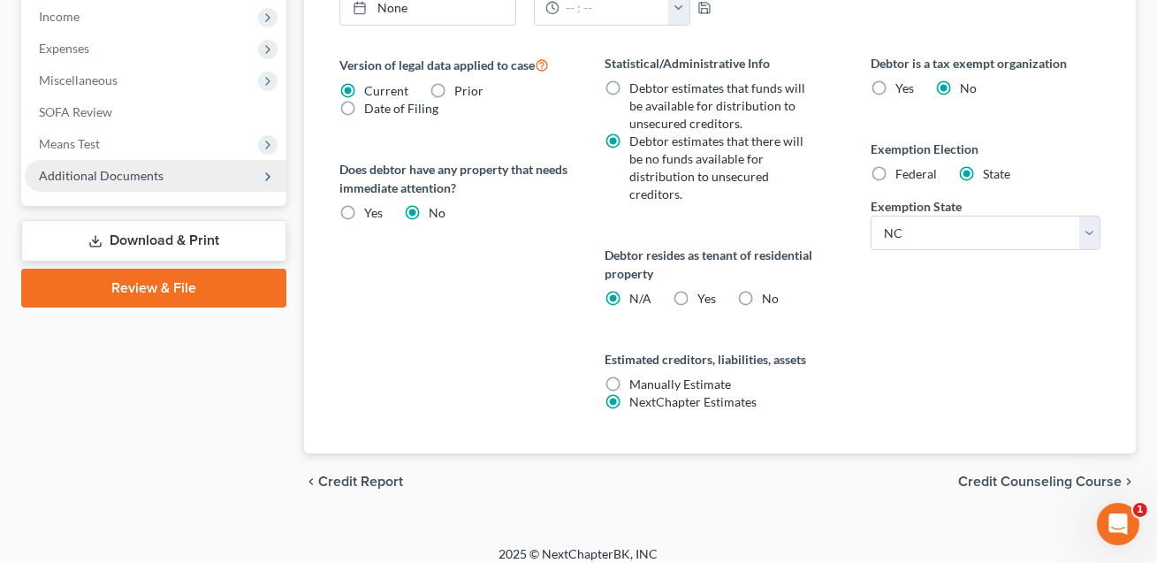
scroll to position [798, 0]
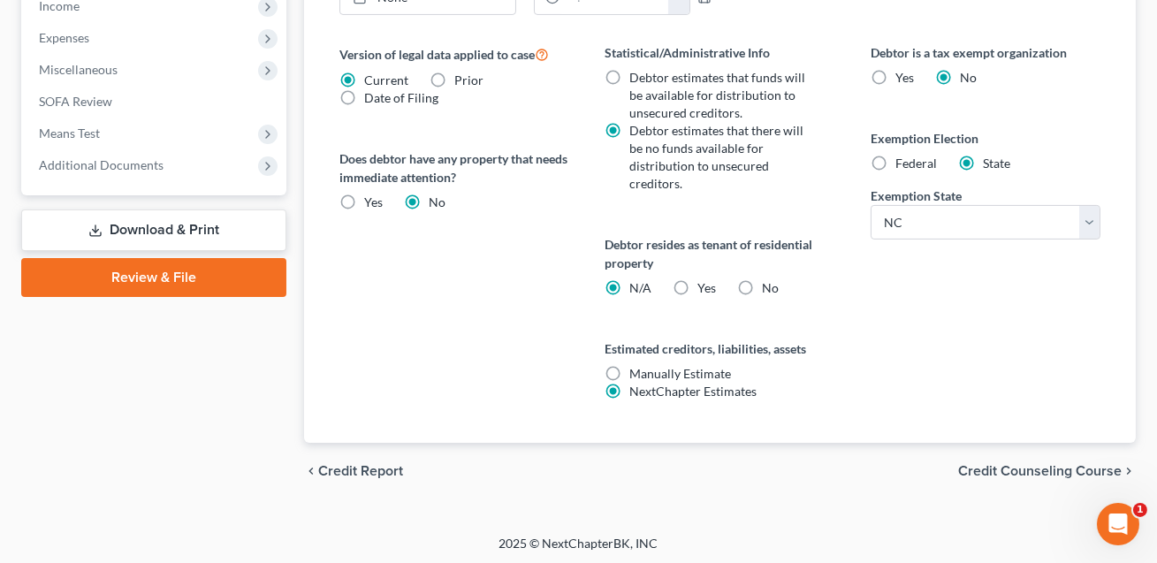
click at [144, 228] on link "Download & Print" at bounding box center [153, 230] width 265 height 42
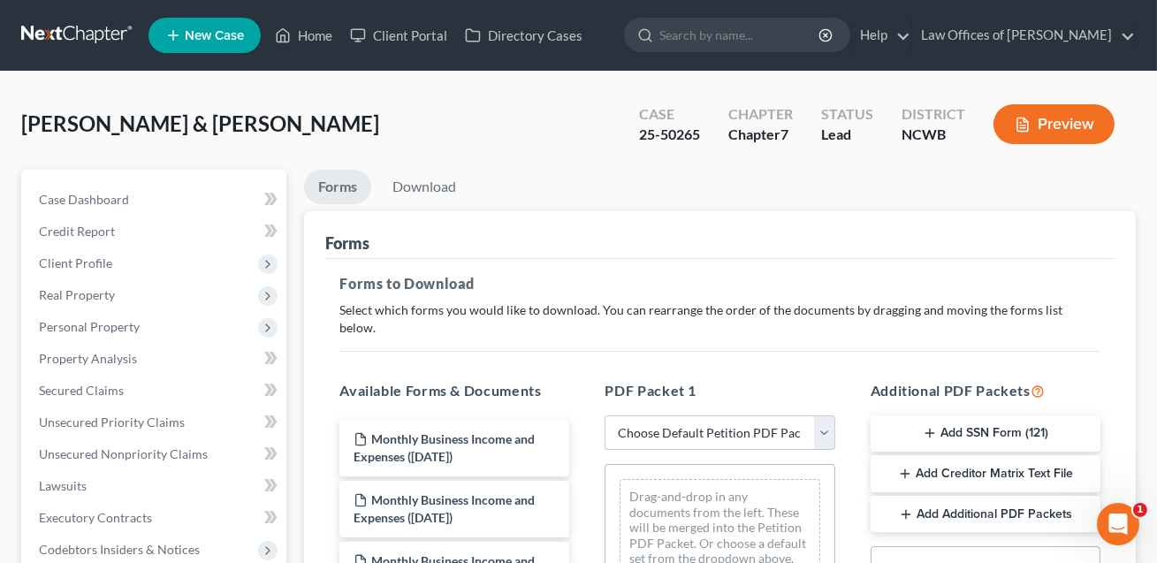
click at [669, 418] on select "Choose Default Petition PDF Packet Complete Bankruptcy Petition (all forms and …" at bounding box center [719, 432] width 230 height 35
select select "0"
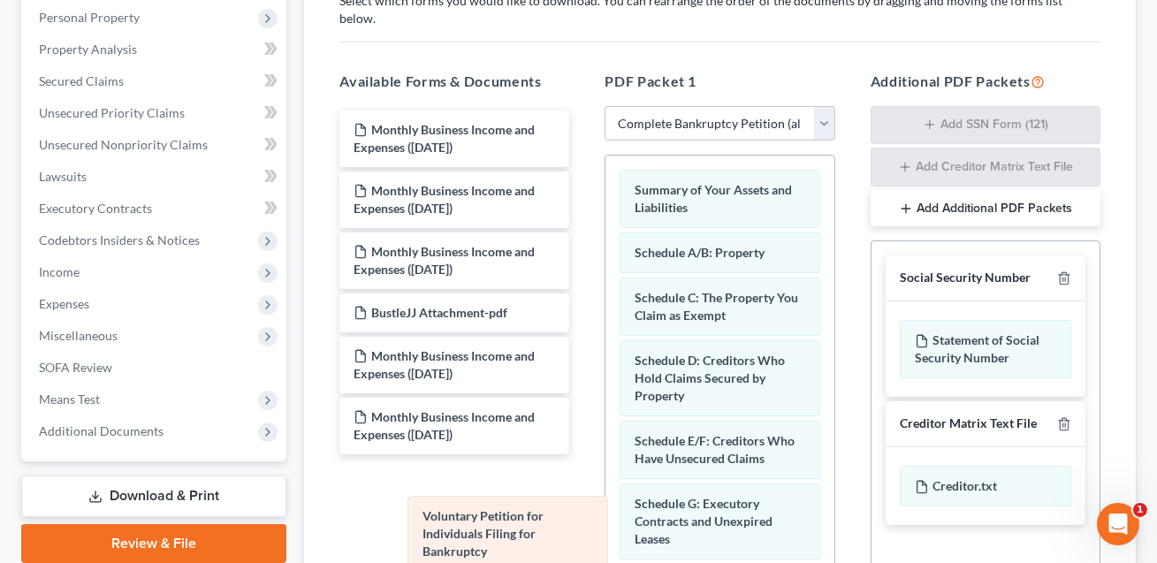
drag, startPoint x: 670, startPoint y: 193, endPoint x: 458, endPoint y: 552, distance: 416.7
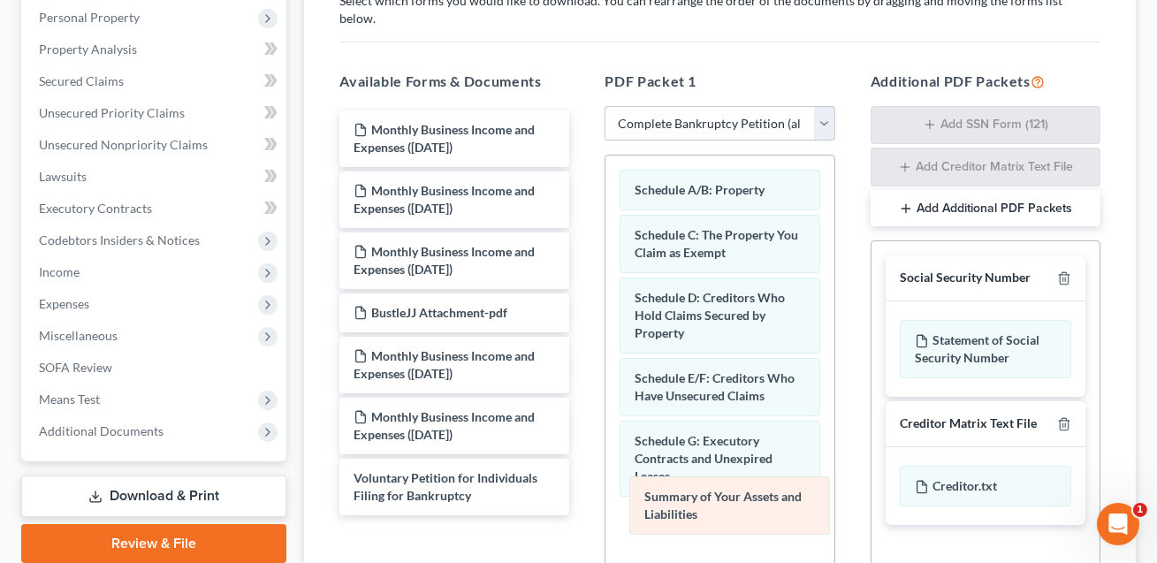
drag, startPoint x: 670, startPoint y: 176, endPoint x: 679, endPoint y: 504, distance: 327.9
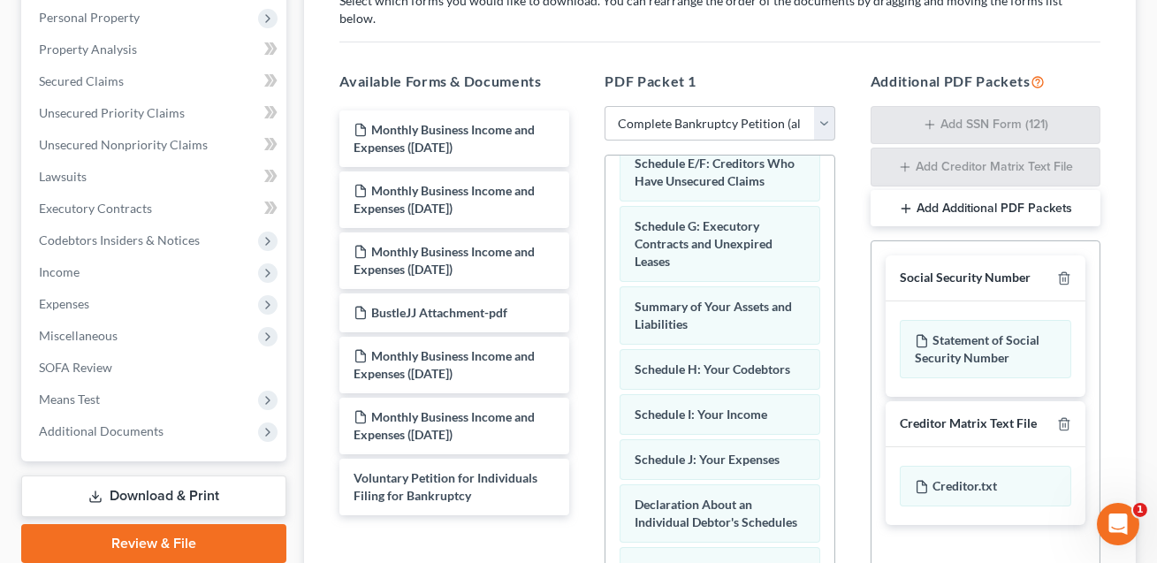
scroll to position [239, 0]
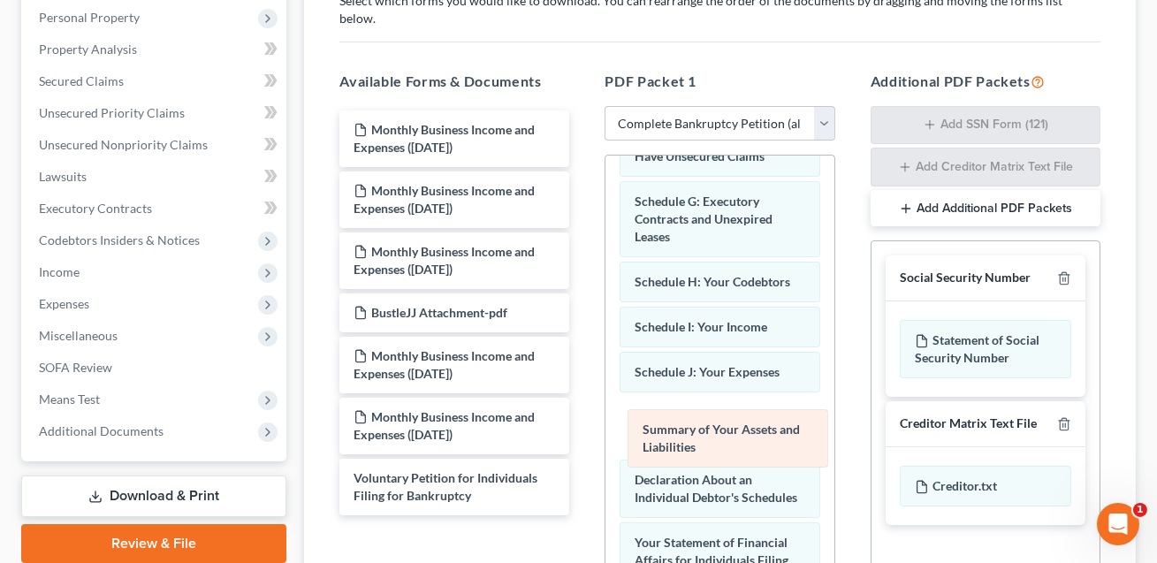
drag, startPoint x: 667, startPoint y: 263, endPoint x: 675, endPoint y: 432, distance: 168.9
click at [675, 432] on div "Summary of Your Assets and Liabilities Schedule A/B: Property Schedule C: The P…" at bounding box center [719, 543] width 228 height 1254
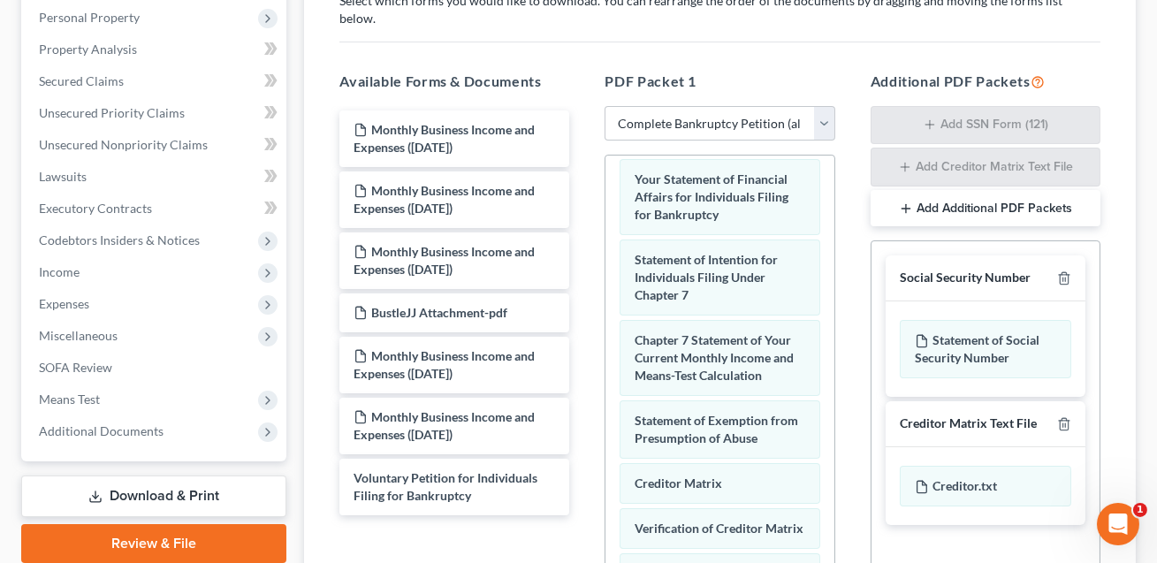
scroll to position [612, 0]
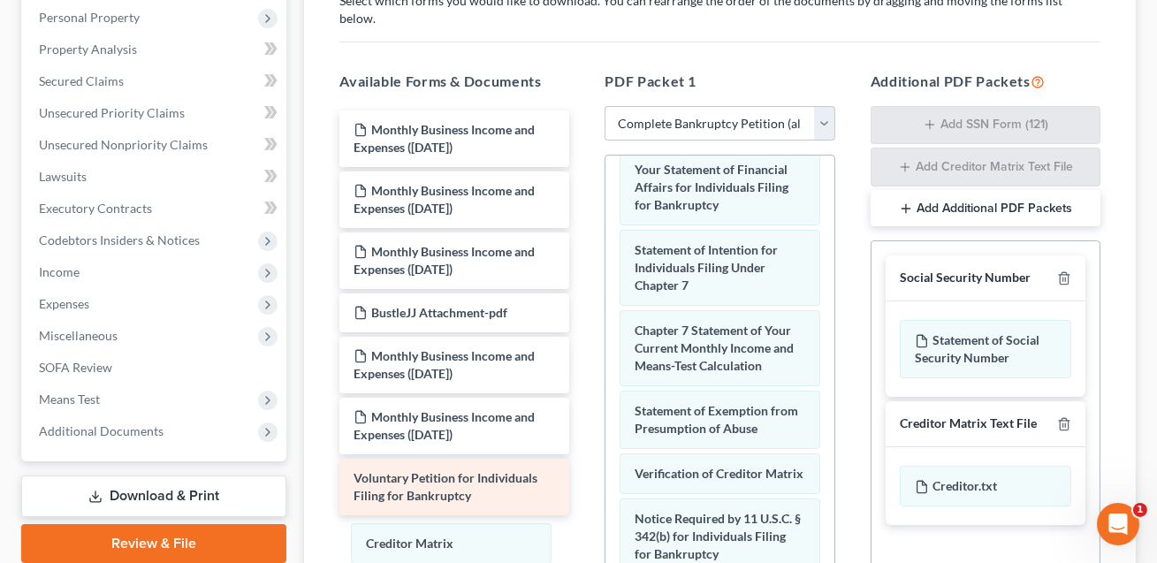
drag, startPoint x: 669, startPoint y: 449, endPoint x: 527, endPoint y: 479, distance: 145.4
click at [605, 541] on div "Creditor Matrix Schedule A/B: Property Schedule C: The Property You Claim as Ex…" at bounding box center [719, 148] width 228 height 1210
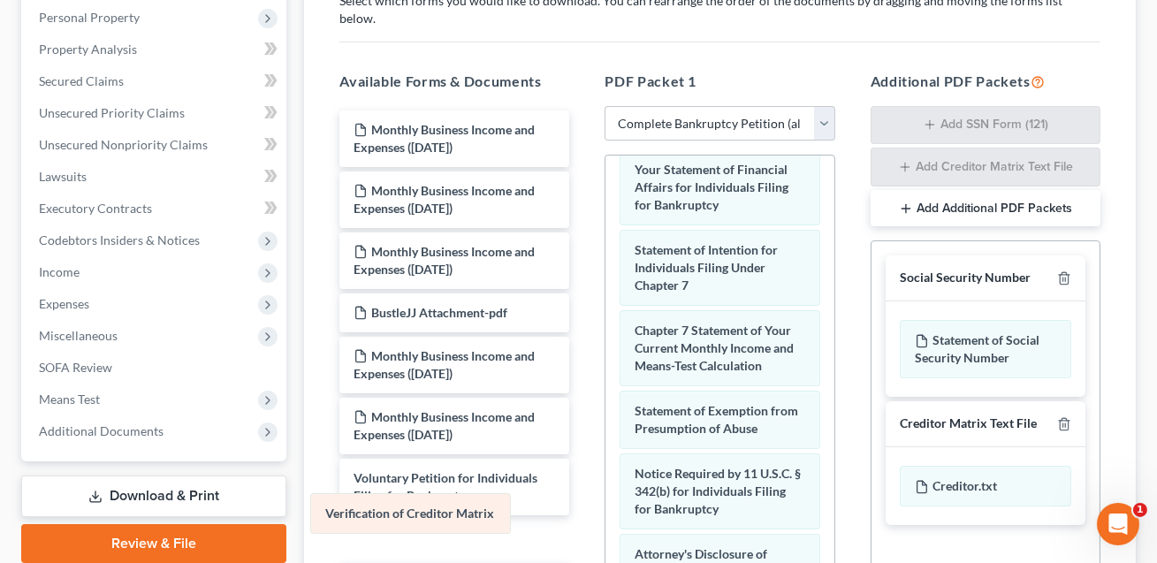
drag, startPoint x: 663, startPoint y: 450, endPoint x: 339, endPoint y: 512, distance: 329.4
click at [605, 512] on div "Verification of Creditor Matrix Schedule A/B: Property Schedule C: The Property…" at bounding box center [719, 125] width 228 height 1165
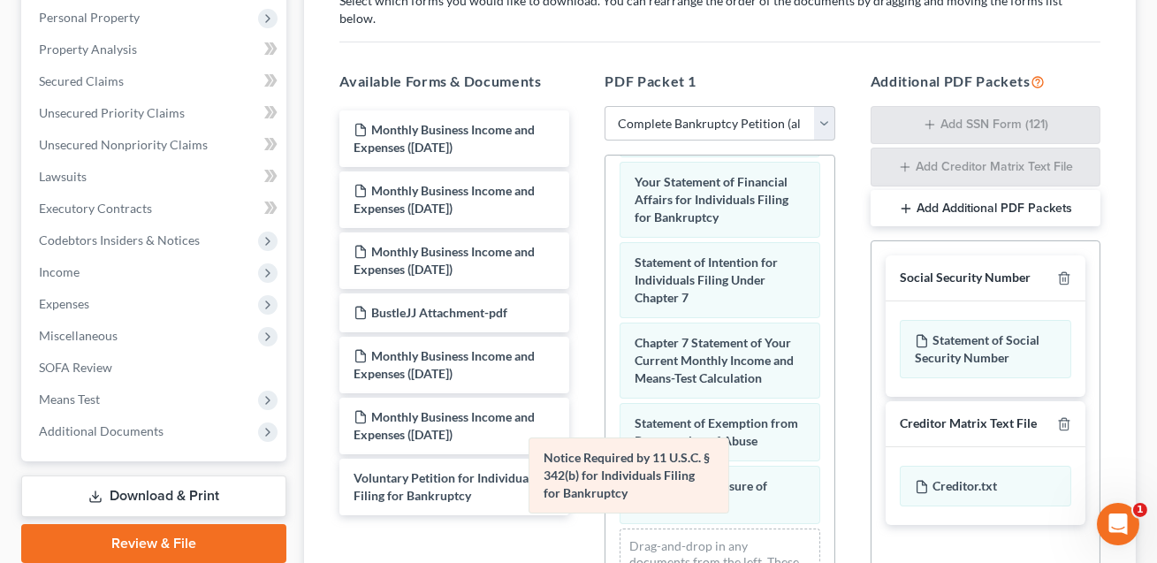
scroll to position [596, 0]
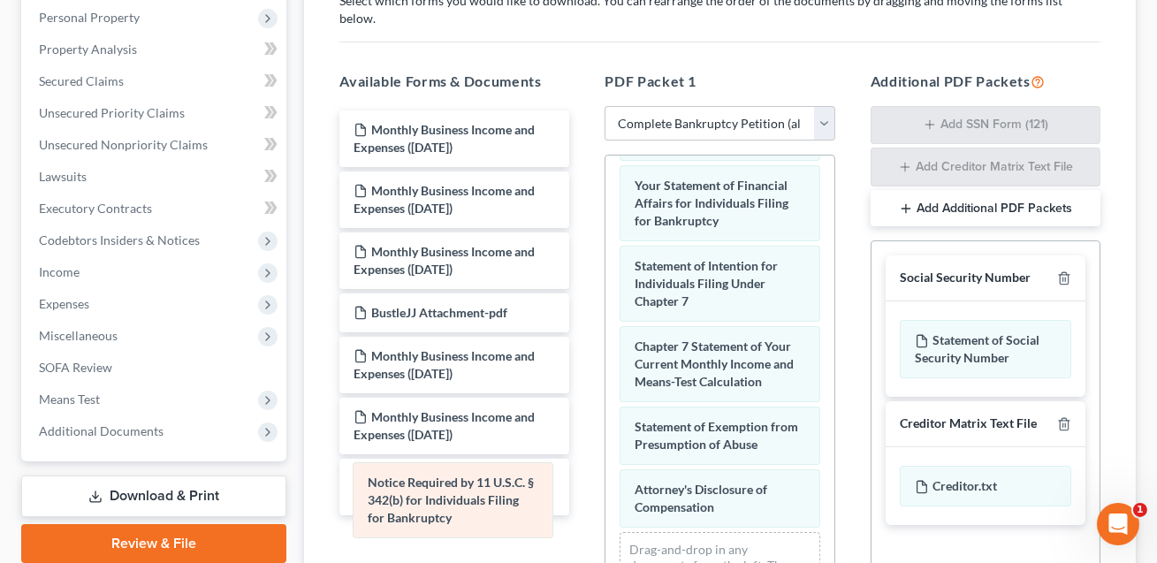
drag, startPoint x: 663, startPoint y: 466, endPoint x: 372, endPoint y: 496, distance: 292.2
click at [605, 496] on div "Notice Required by 11 U.S.C. § 342(b) for Individuals Filing for Bankruptcy Sch…" at bounding box center [719, 101] width 228 height 1084
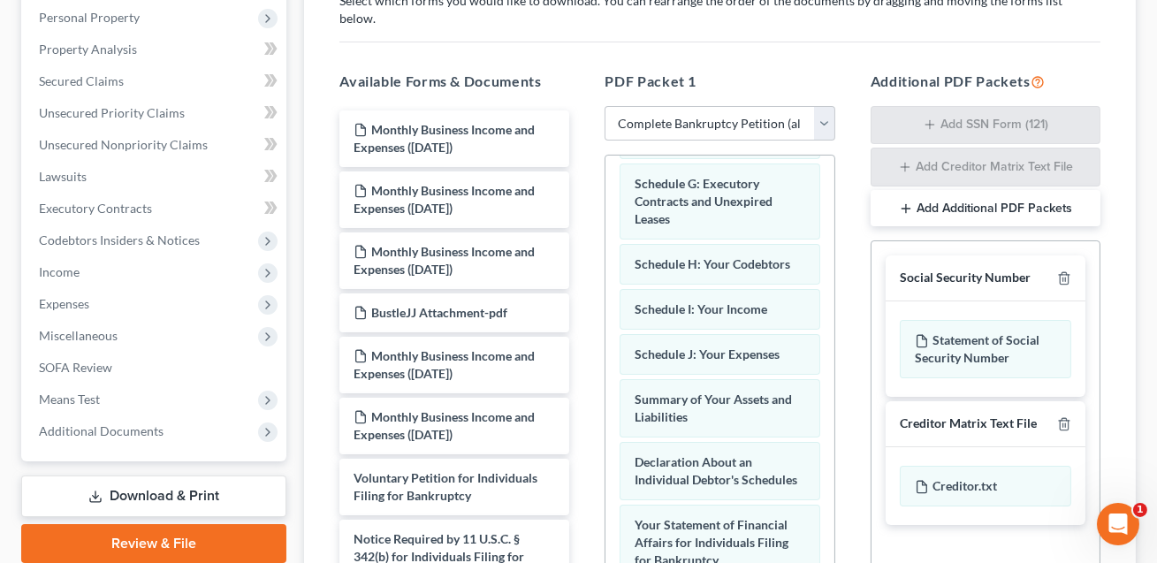
scroll to position [226, 0]
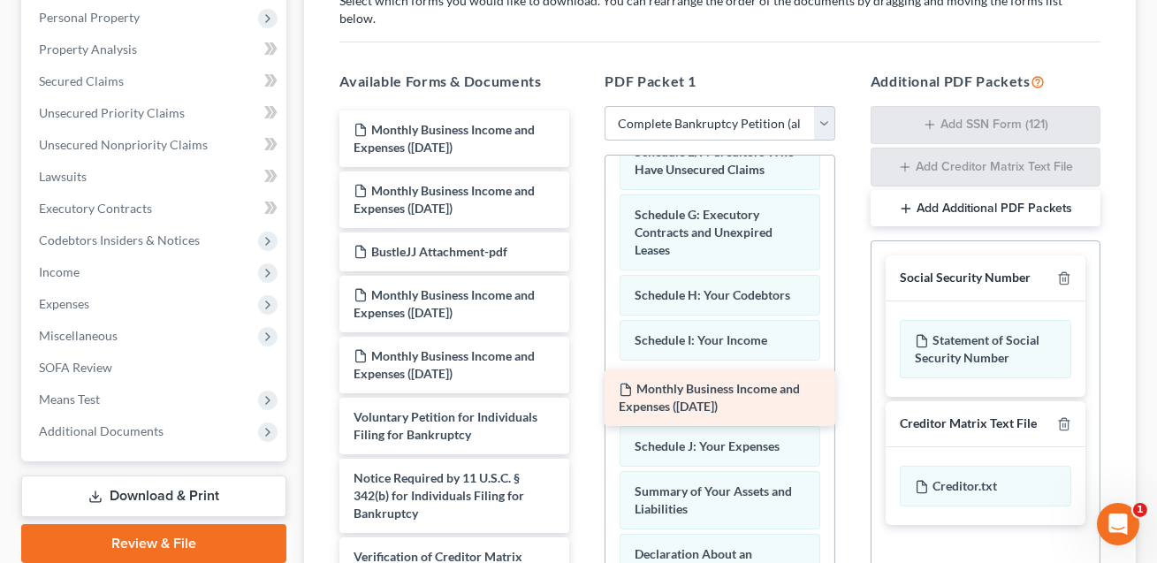
drag, startPoint x: 451, startPoint y: 121, endPoint x: 717, endPoint y: 400, distance: 385.0
click at [583, 400] on div "Monthly Business Income and Expenses ([DATE]) Monthly Business Income and Expen…" at bounding box center [454, 364] width 258 height 509
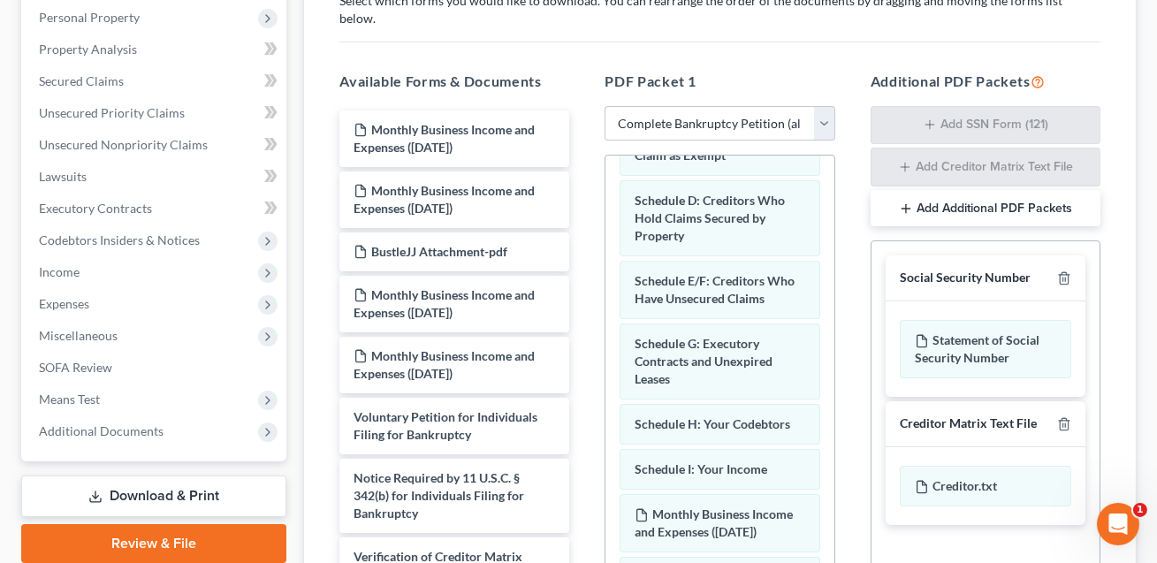
scroll to position [0, 0]
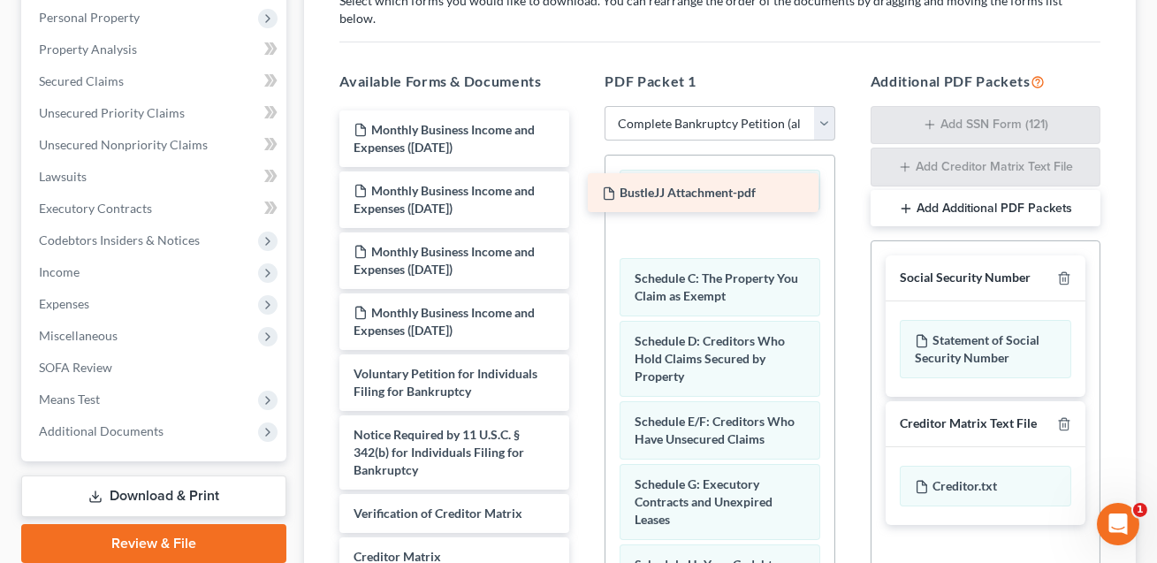
drag, startPoint x: 444, startPoint y: 227, endPoint x: 693, endPoint y: 188, distance: 251.3
click at [583, 188] on div "BustleJJ Attachment-pdf Monthly Business Income and Expenses ([DATE]) Monthly B…" at bounding box center [454, 343] width 258 height 466
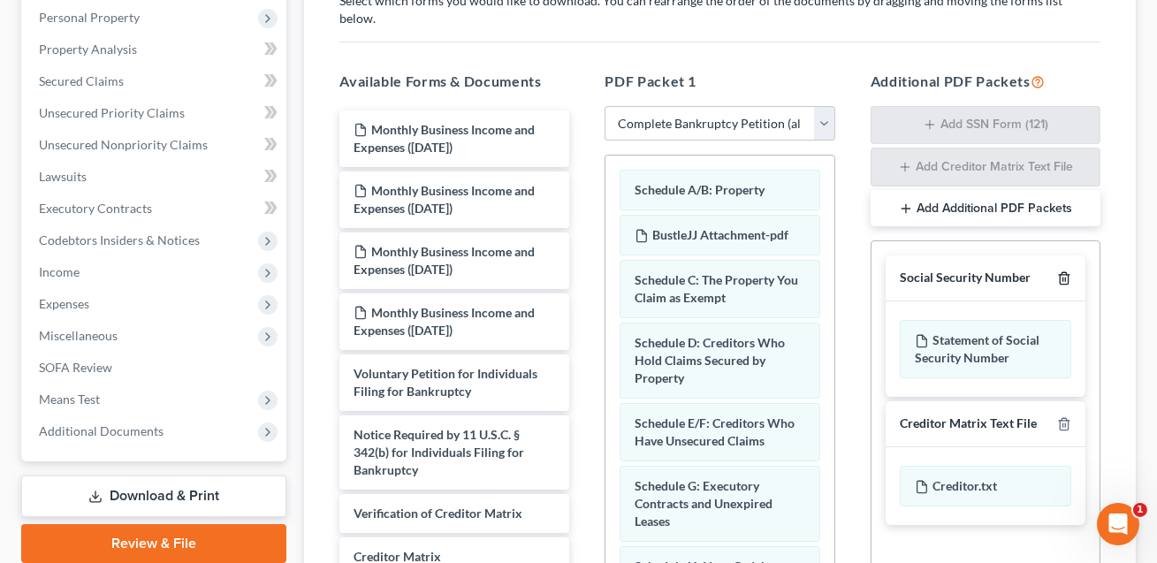
click at [1065, 273] on icon "button" at bounding box center [1063, 278] width 8 height 11
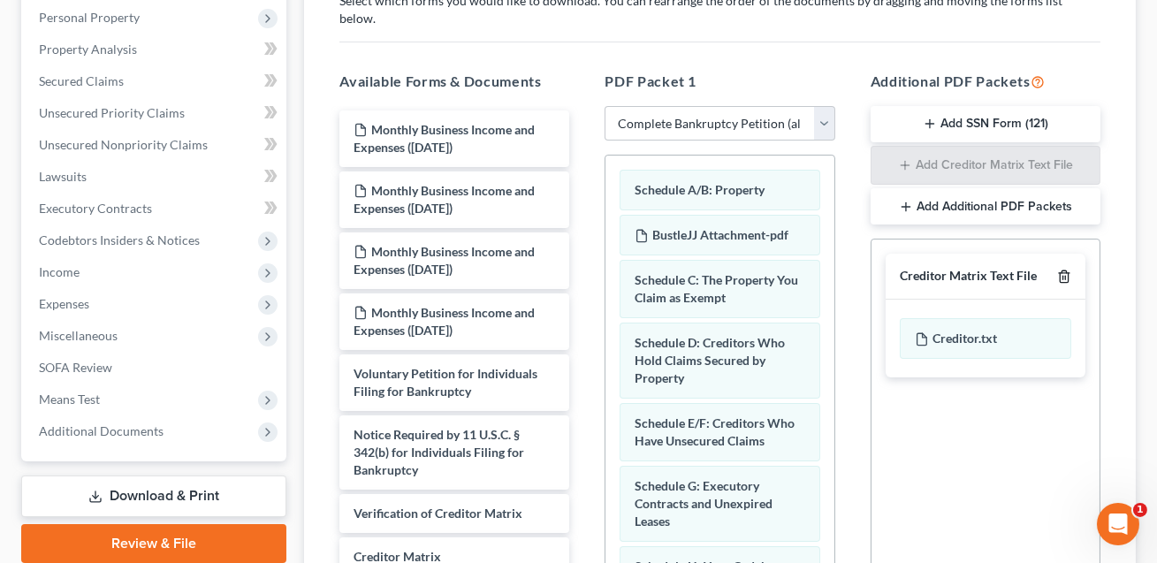
click at [1063, 277] on line "button" at bounding box center [1063, 279] width 0 height 4
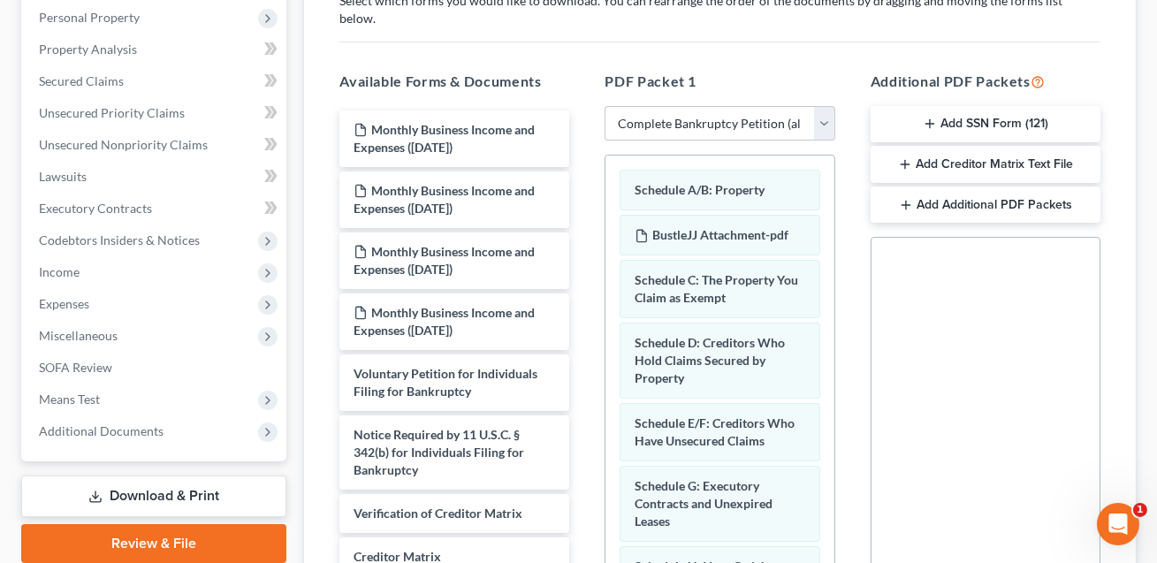
scroll to position [527, 0]
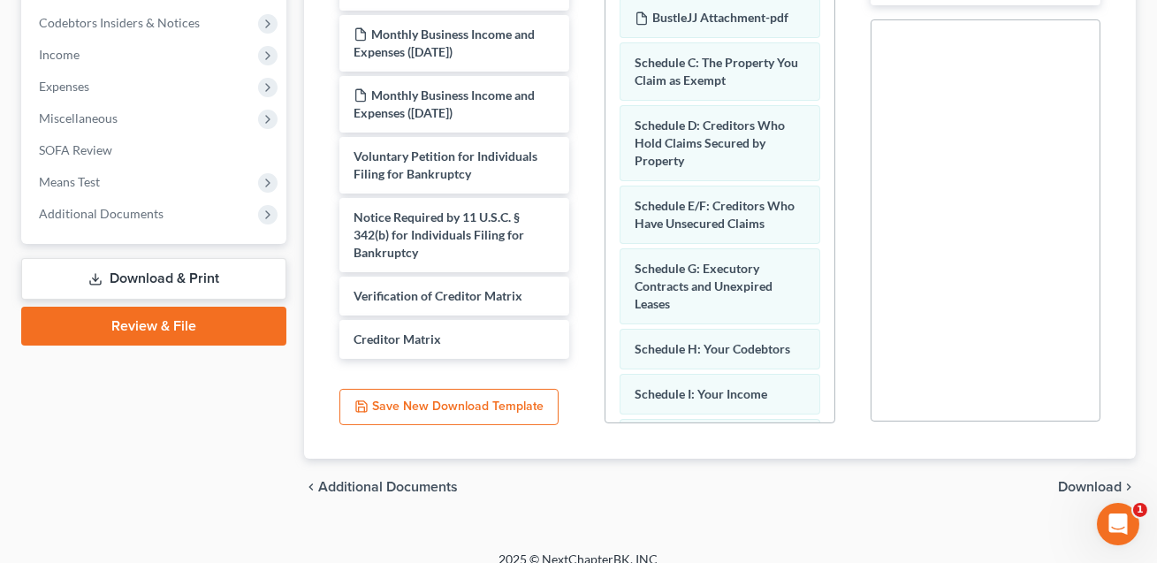
click at [1074, 480] on span "Download" at bounding box center [1090, 487] width 64 height 14
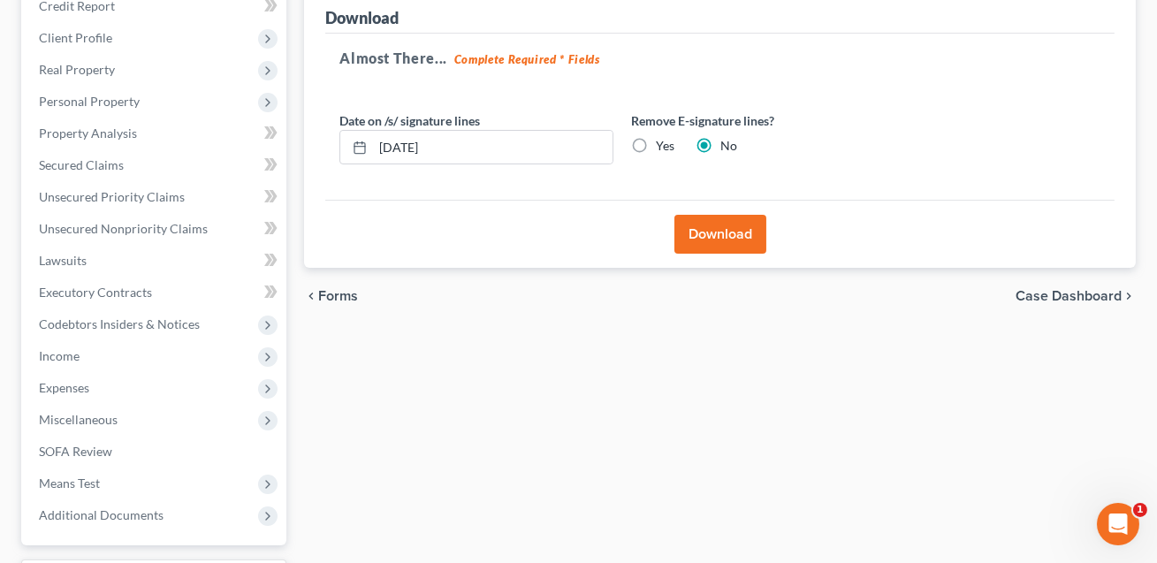
scroll to position [226, 0]
click at [388, 141] on input "[DATE]" at bounding box center [492, 147] width 239 height 34
click at [399, 143] on input "089/16/2025" at bounding box center [492, 147] width 239 height 34
click at [398, 143] on input "[DATE]" at bounding box center [492, 147] width 239 height 34
click at [427, 142] on input "08/2916/2025" at bounding box center [492, 147] width 239 height 34
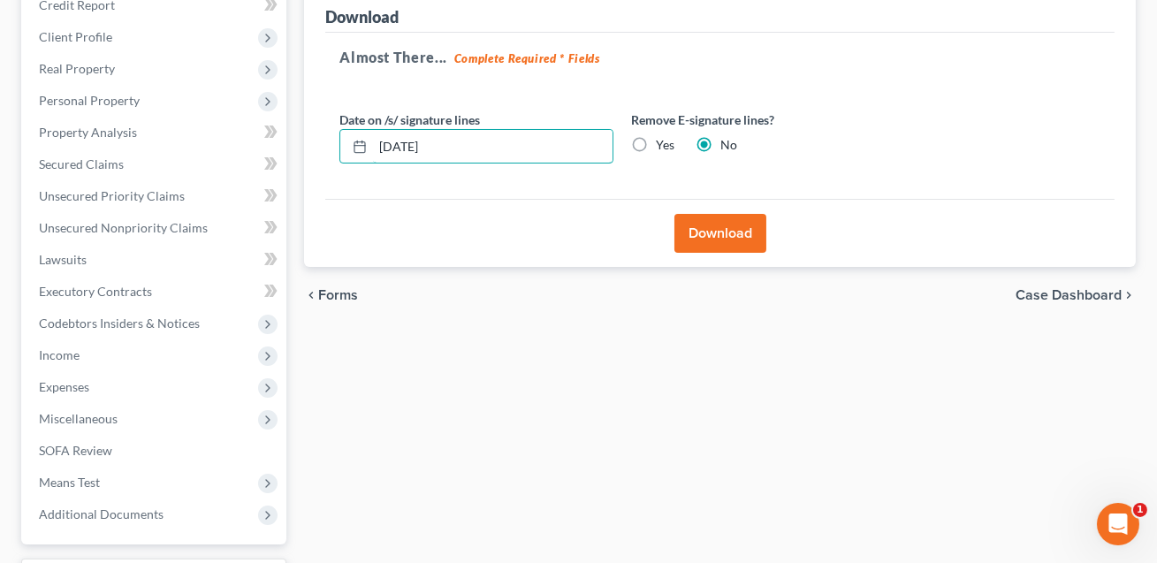
type input "[DATE]"
click at [725, 238] on button "Download" at bounding box center [720, 233] width 92 height 39
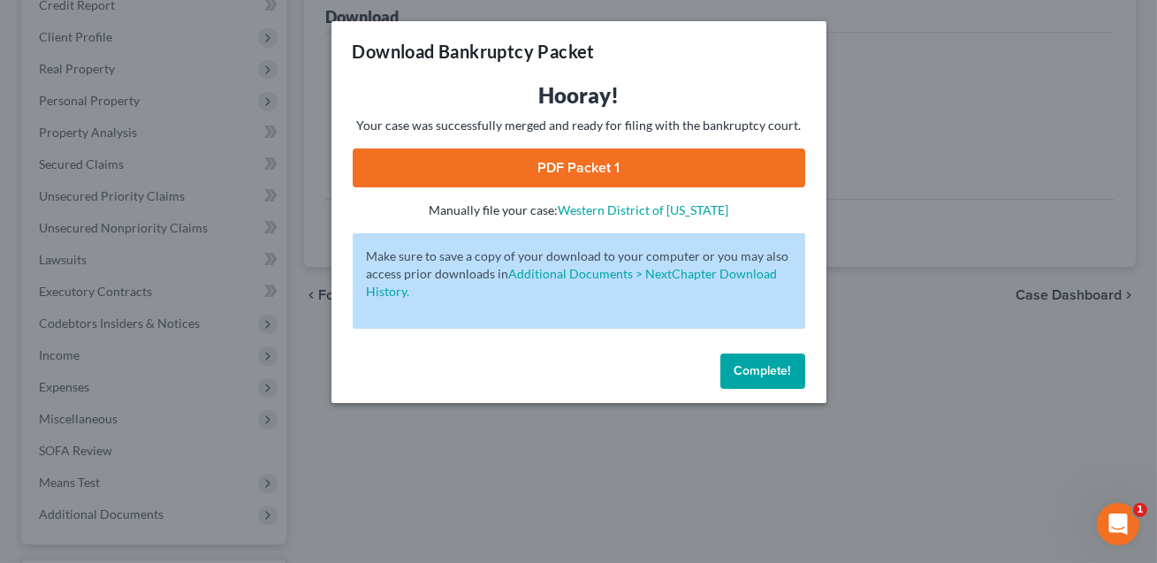
click at [677, 155] on link "PDF Packet 1" at bounding box center [579, 167] width 452 height 39
click at [762, 370] on span "Complete!" at bounding box center [762, 370] width 57 height 15
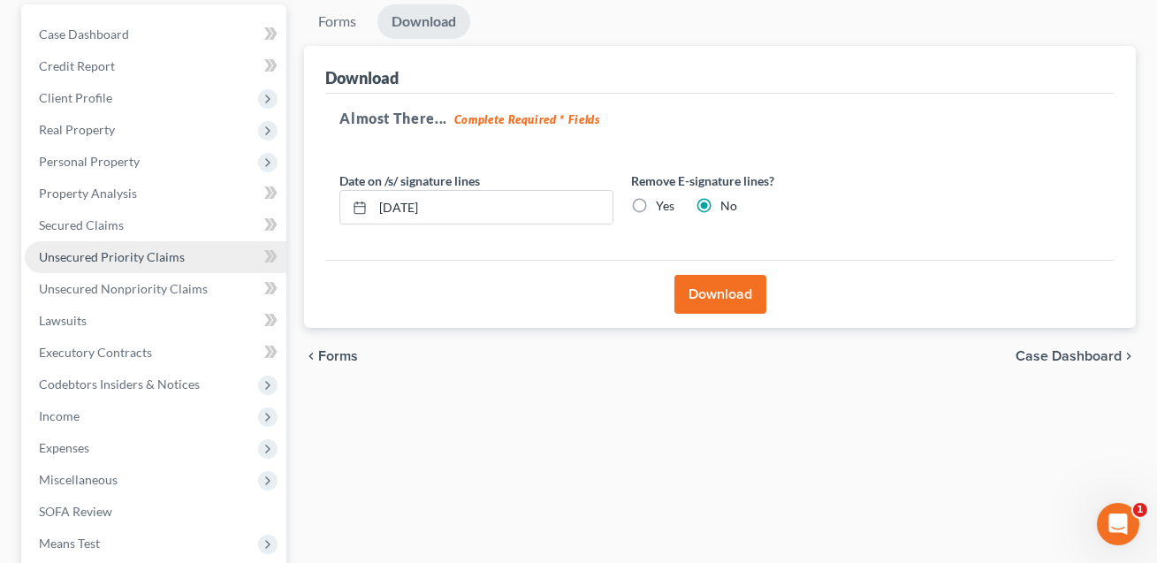
scroll to position [155, 0]
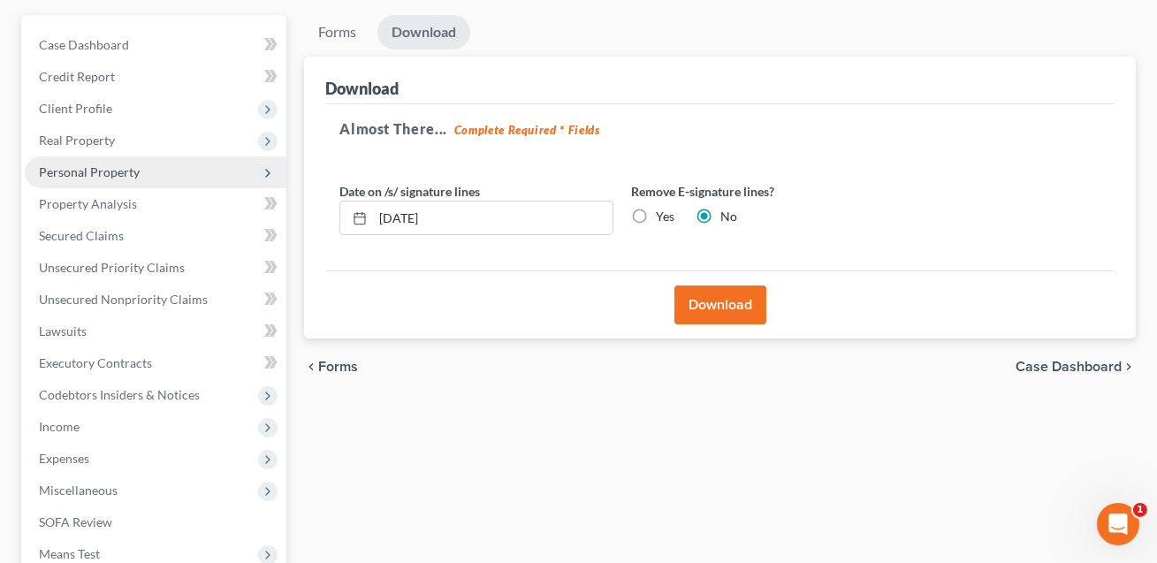
click at [86, 173] on span "Personal Property" at bounding box center [89, 171] width 101 height 15
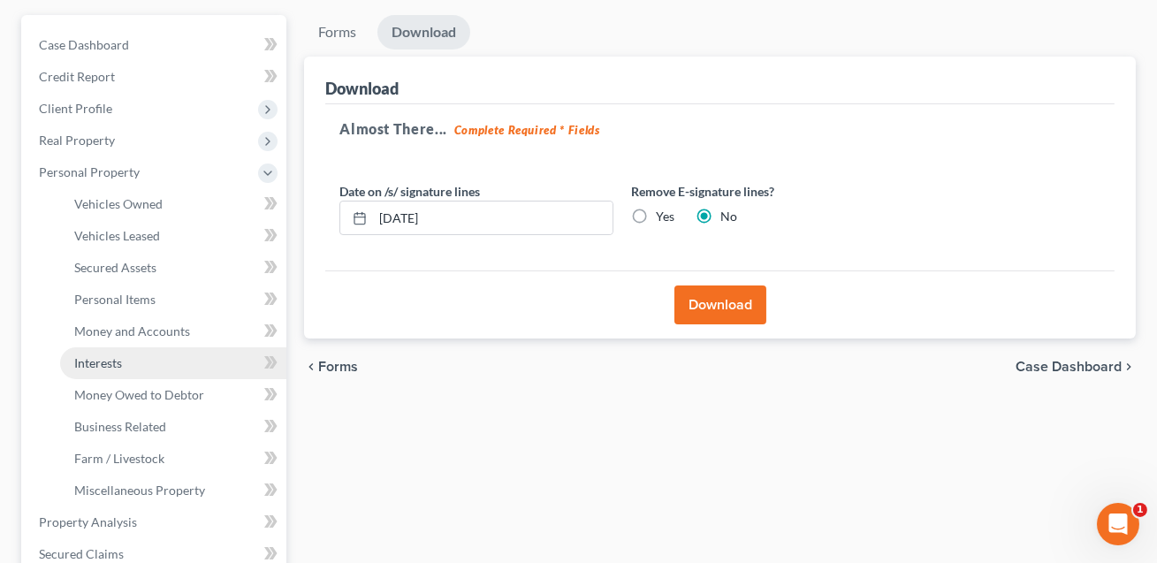
click at [104, 363] on span "Interests" at bounding box center [98, 362] width 48 height 15
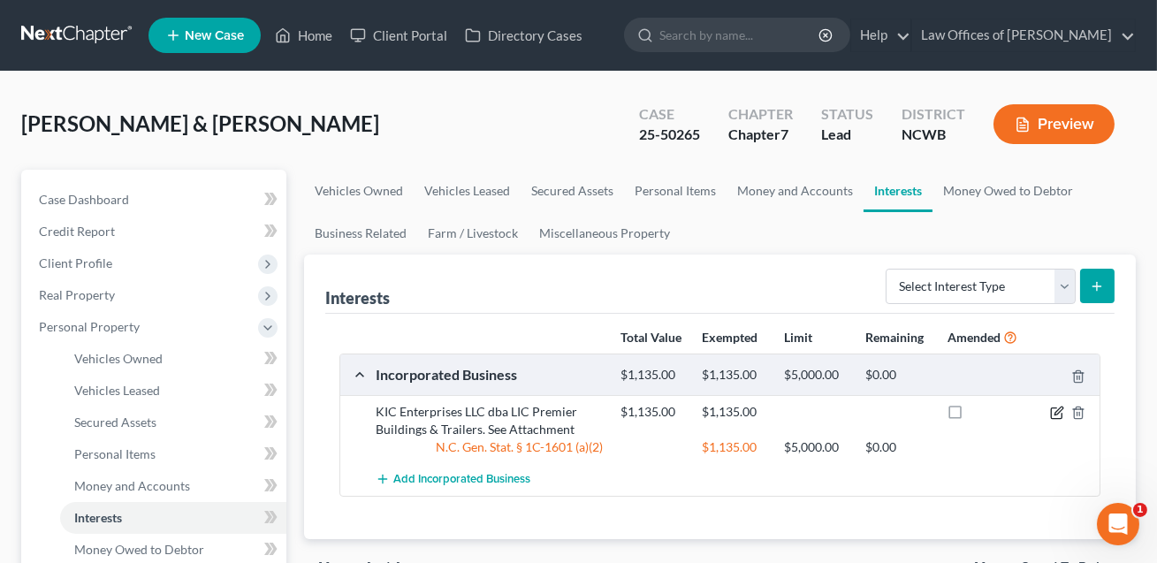
click at [1056, 410] on icon "button" at bounding box center [1058, 410] width 8 height 8
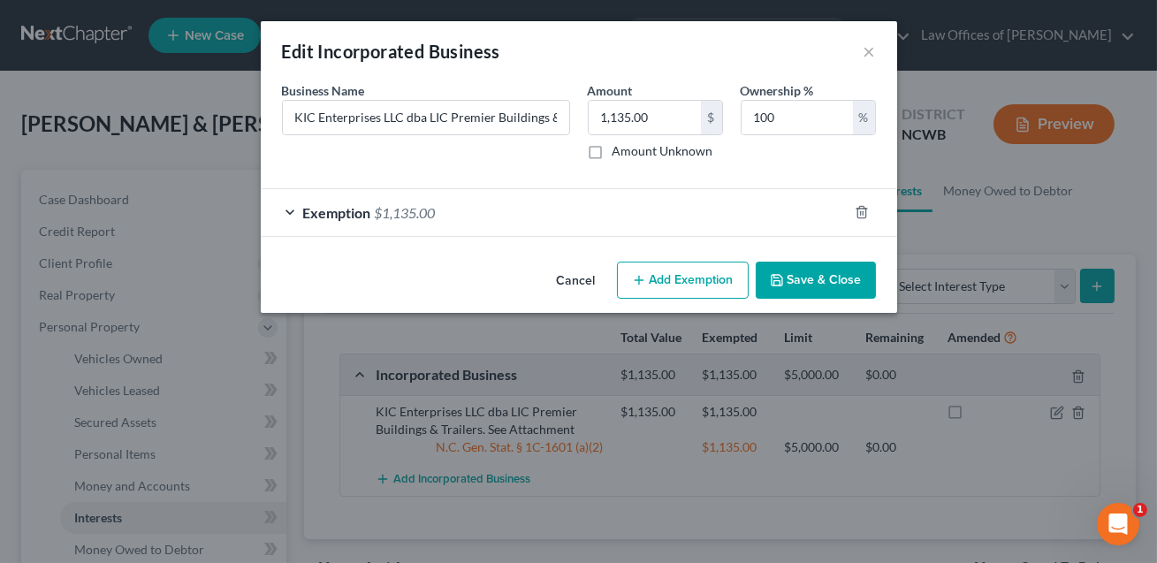
click at [673, 213] on div "Exemption $1,135.00" at bounding box center [554, 212] width 587 height 47
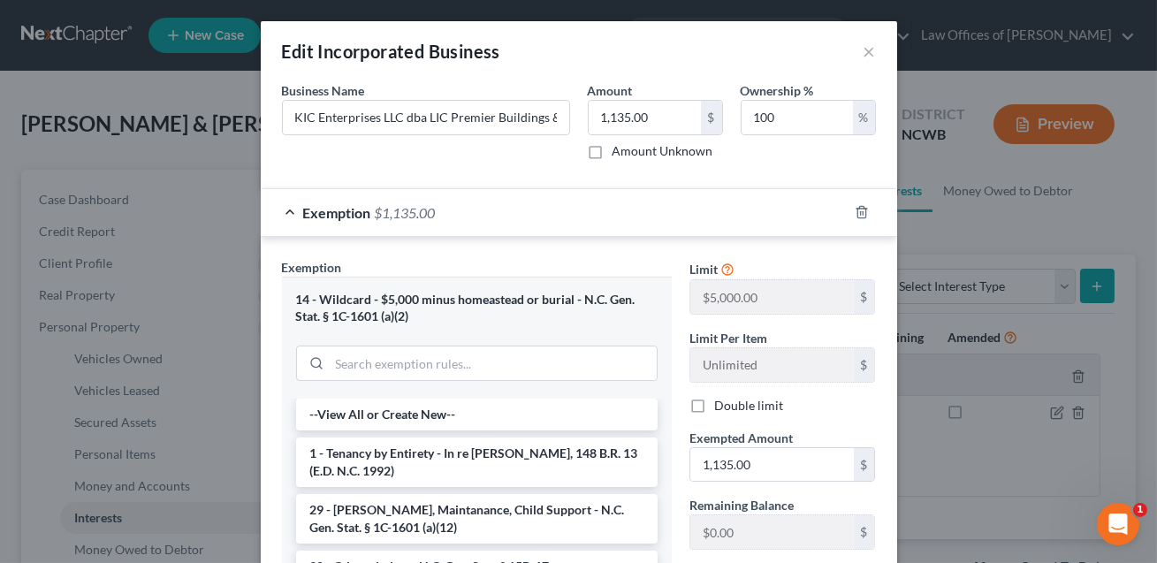
scroll to position [243, 0]
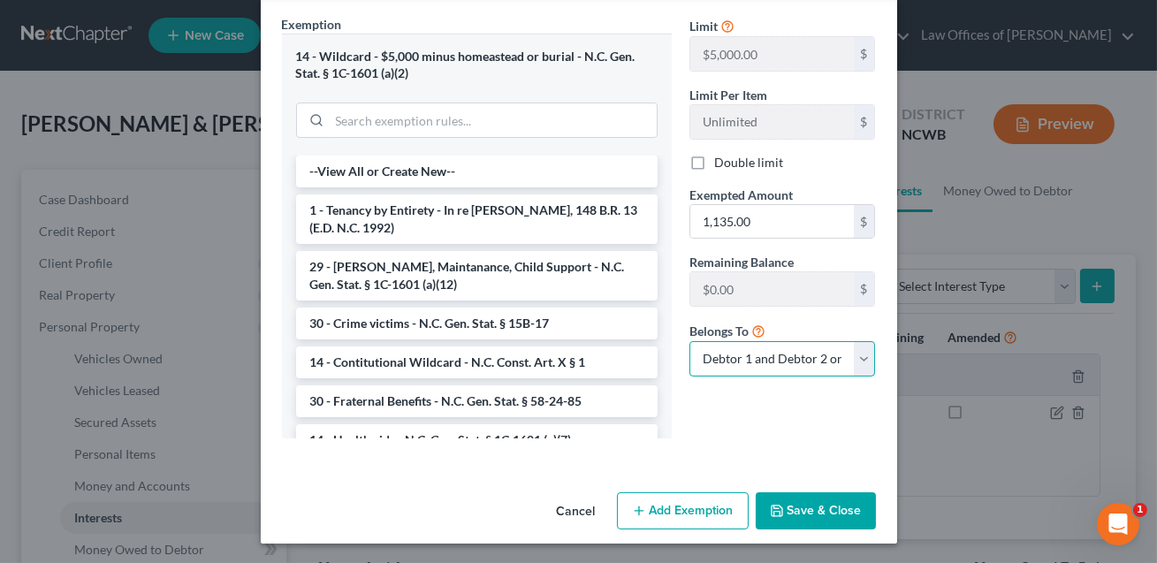
click at [738, 363] on select "Debtor 1 only Debtor 2 only Debtor 1 and Debtor 2 only" at bounding box center [782, 358] width 186 height 35
select select "0"
click at [816, 504] on button "Save & Close" at bounding box center [815, 510] width 120 height 37
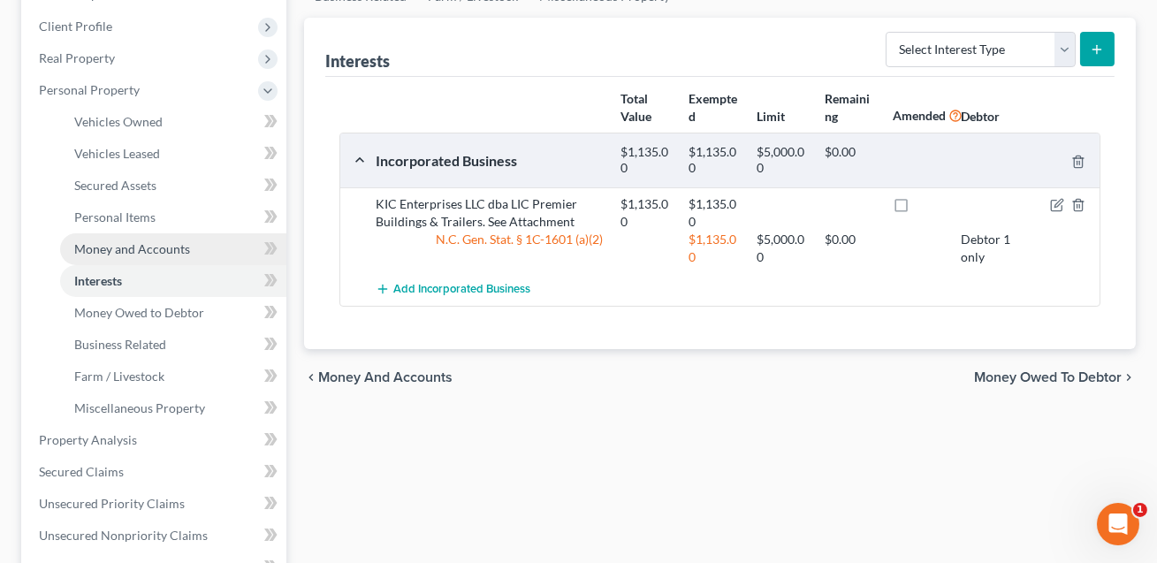
scroll to position [692, 0]
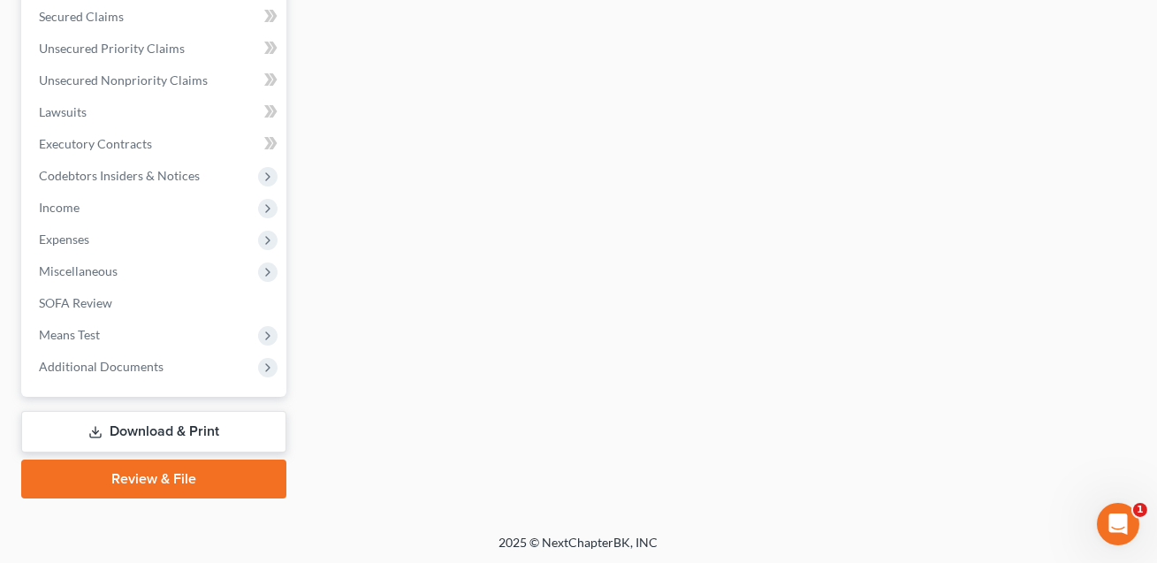
click at [197, 422] on link "Download & Print" at bounding box center [153, 432] width 265 height 42
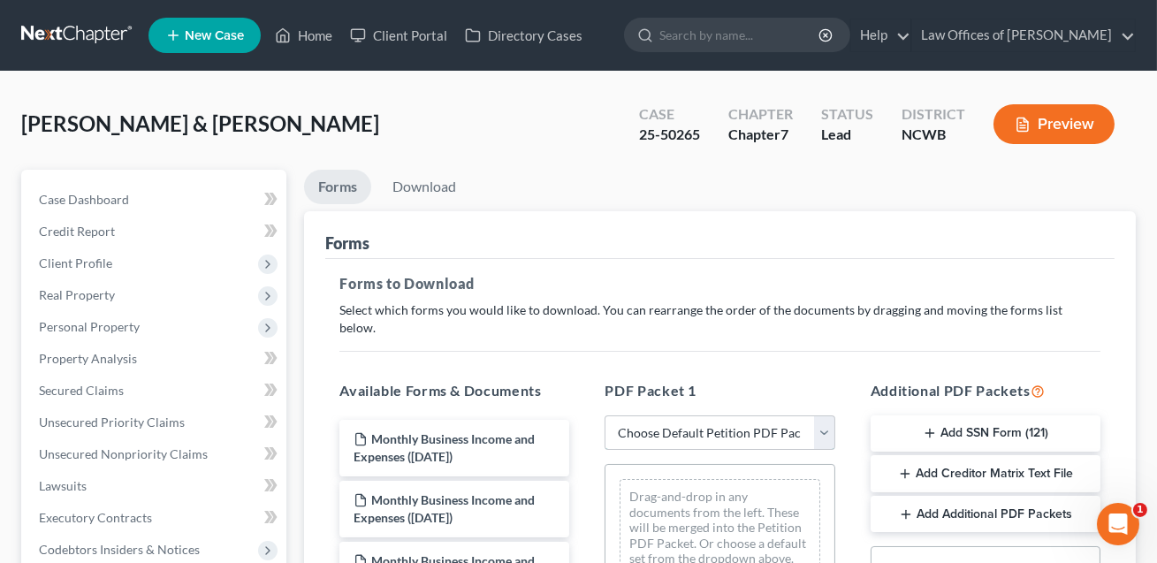
click at [679, 415] on select "Choose Default Petition PDF Packet Complete Bankruptcy Petition (all forms and …" at bounding box center [719, 432] width 230 height 35
select select "0"
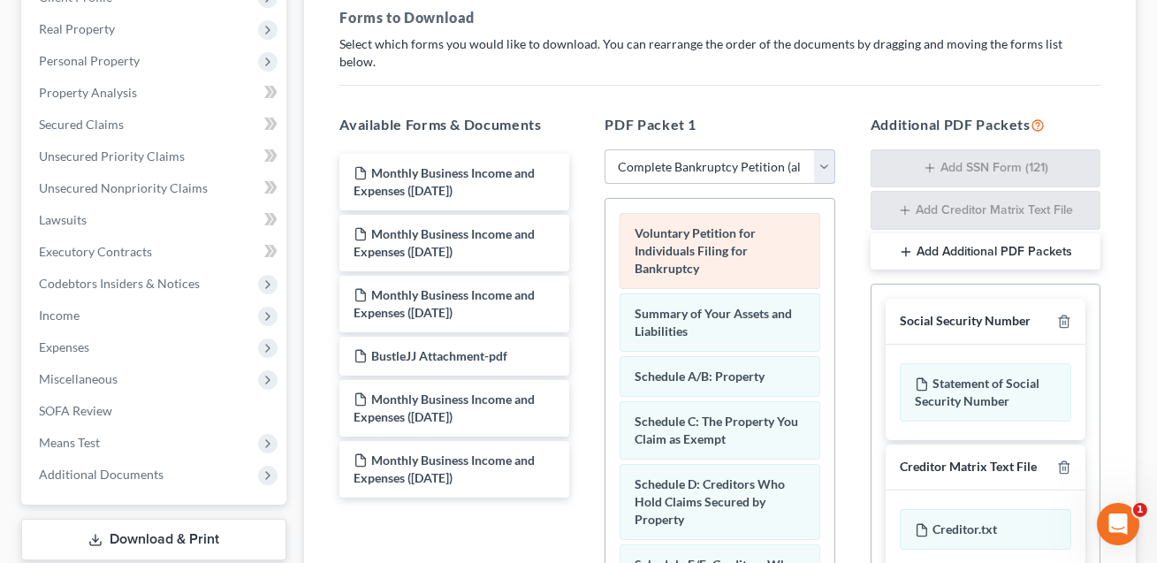
scroll to position [271, 0]
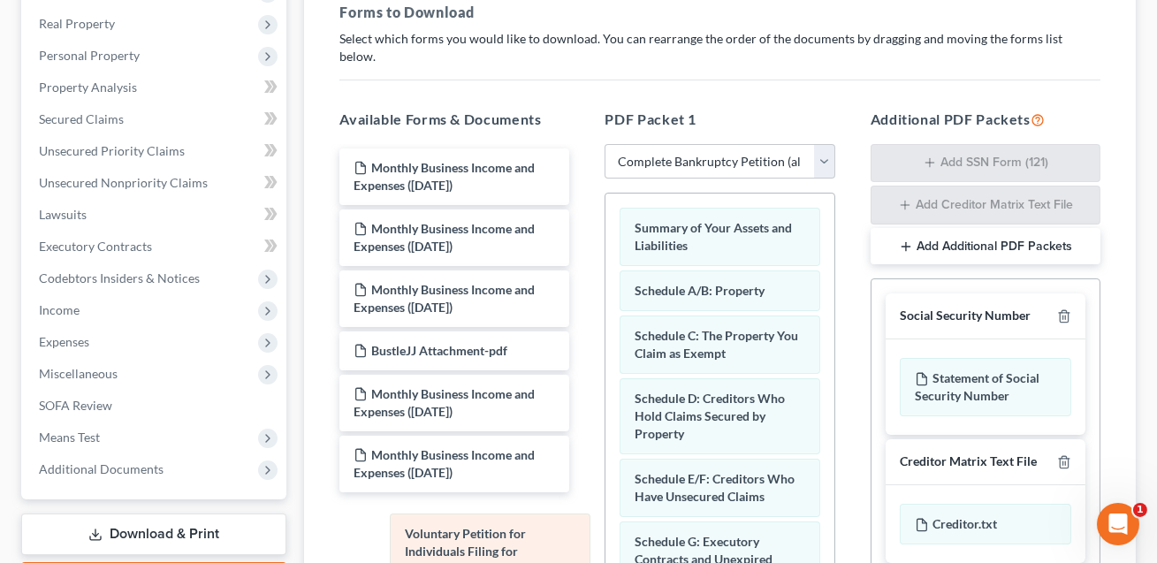
drag, startPoint x: 679, startPoint y: 228, endPoint x: 450, endPoint y: 553, distance: 398.1
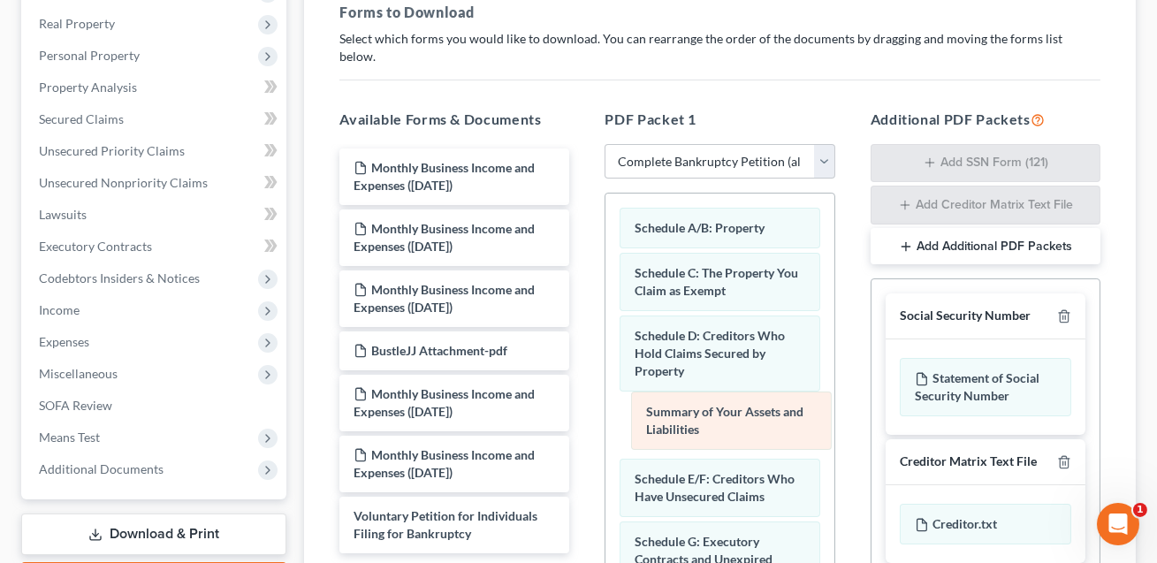
drag, startPoint x: 678, startPoint y: 211, endPoint x: 686, endPoint y: 474, distance: 262.5
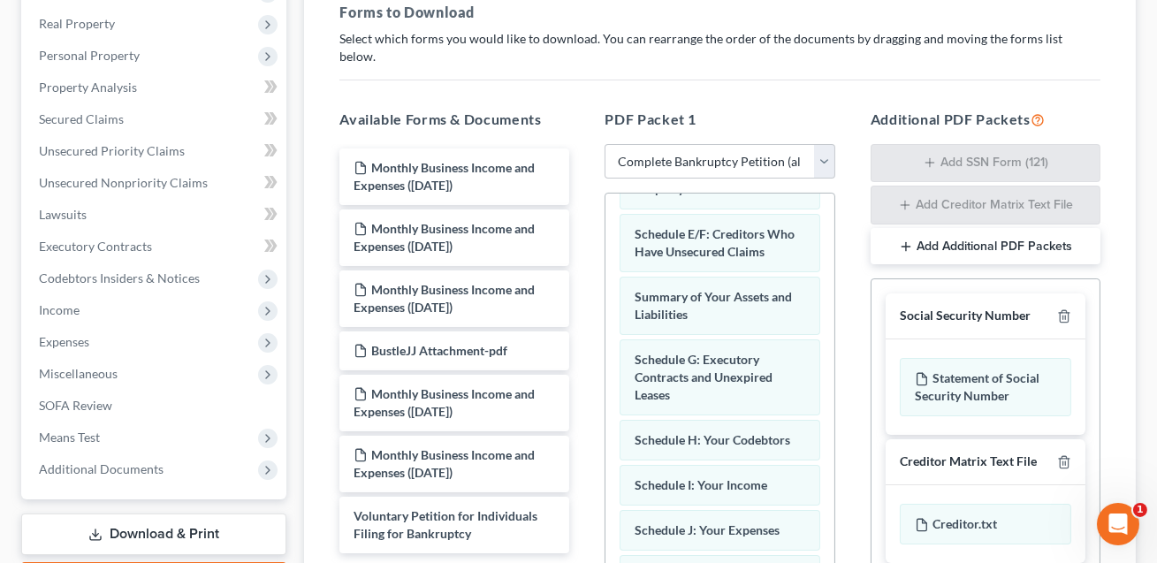
scroll to position [217, 0]
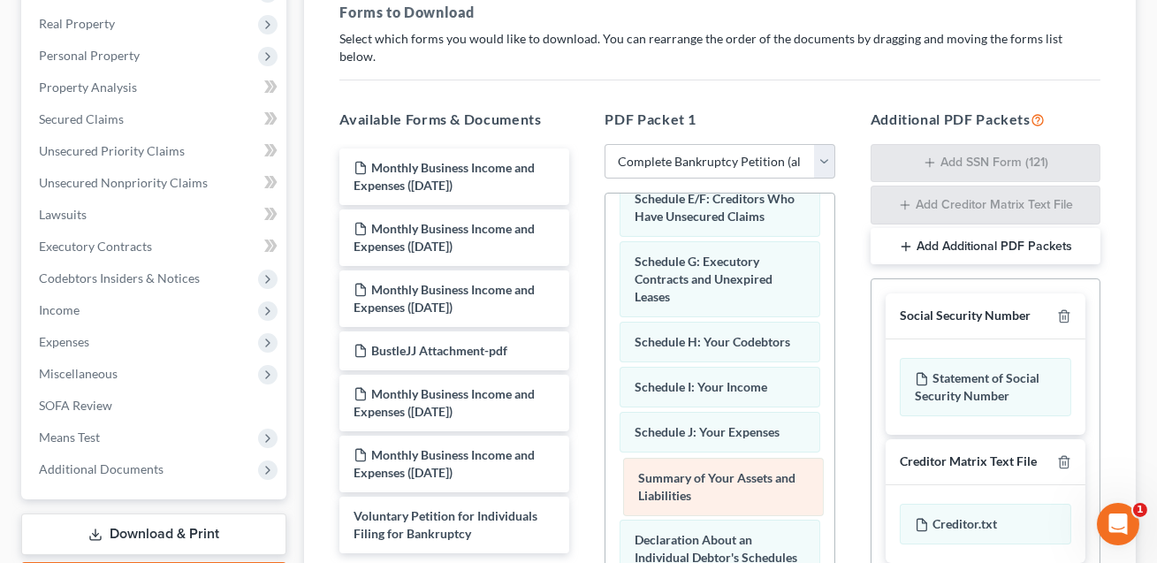
drag, startPoint x: 681, startPoint y: 247, endPoint x: 684, endPoint y: 483, distance: 236.8
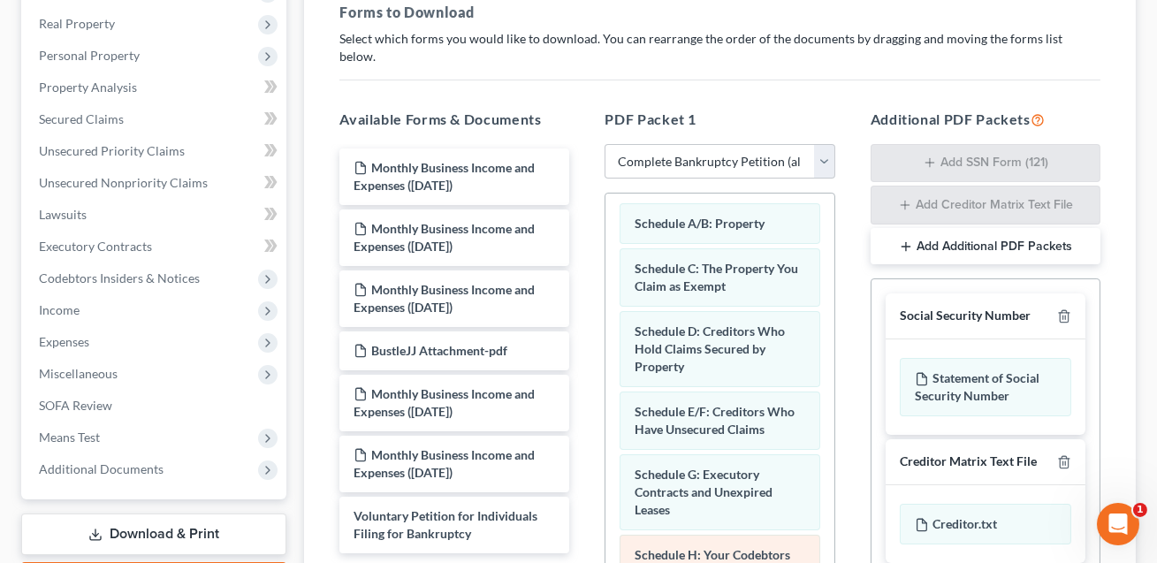
scroll to position [0, 0]
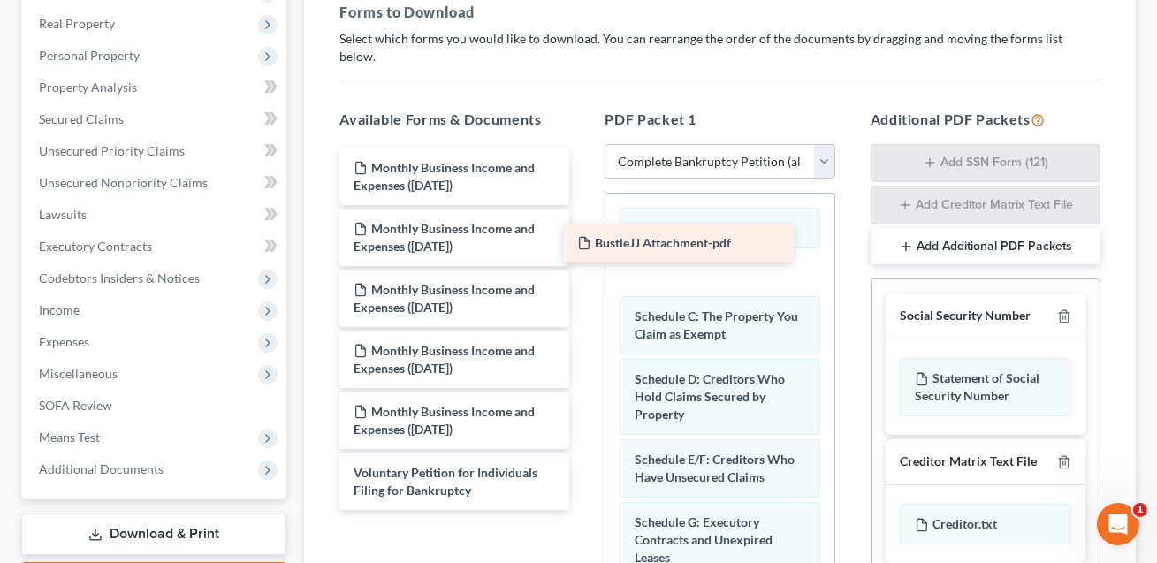
drag, startPoint x: 462, startPoint y: 343, endPoint x: 687, endPoint y: 259, distance: 239.6
click at [583, 259] on div "BustleJJ Attachment-pdf Monthly Business Income and Expenses ([DATE]) Monthly B…" at bounding box center [454, 328] width 258 height 361
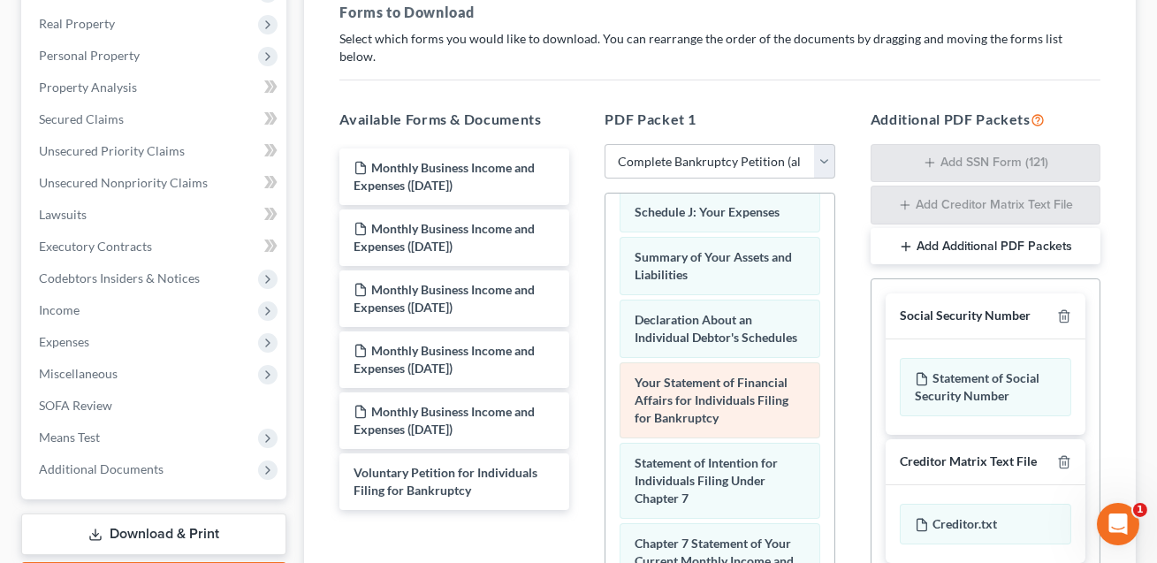
scroll to position [415, 0]
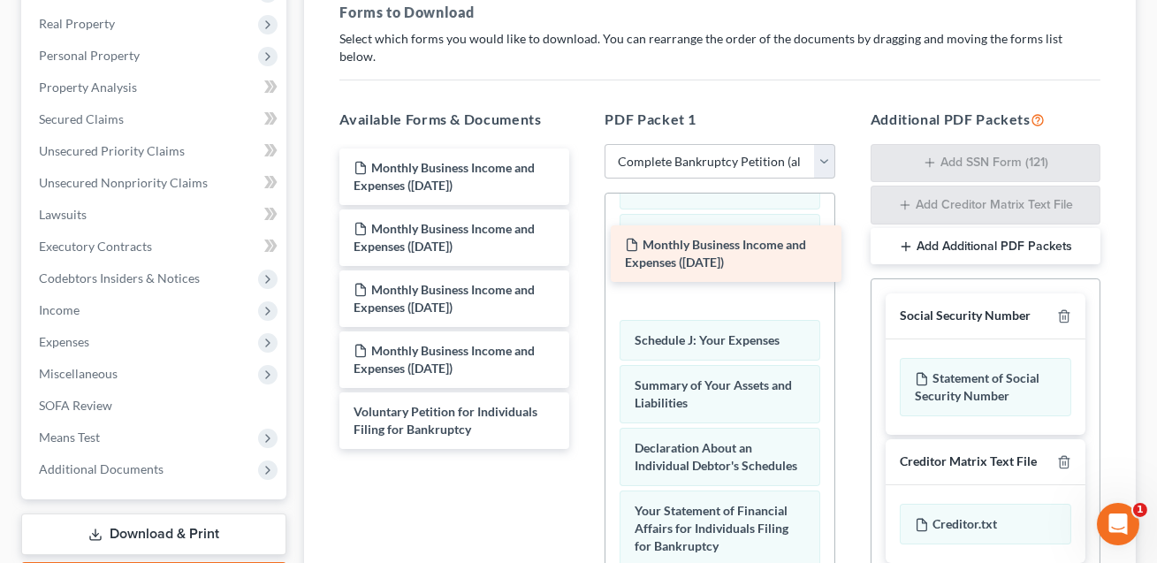
drag, startPoint x: 437, startPoint y: 157, endPoint x: 709, endPoint y: 254, distance: 288.1
click at [583, 254] on div "Monthly Business Income and Expenses ([DATE]) Monthly Business Income and Expen…" at bounding box center [454, 298] width 258 height 300
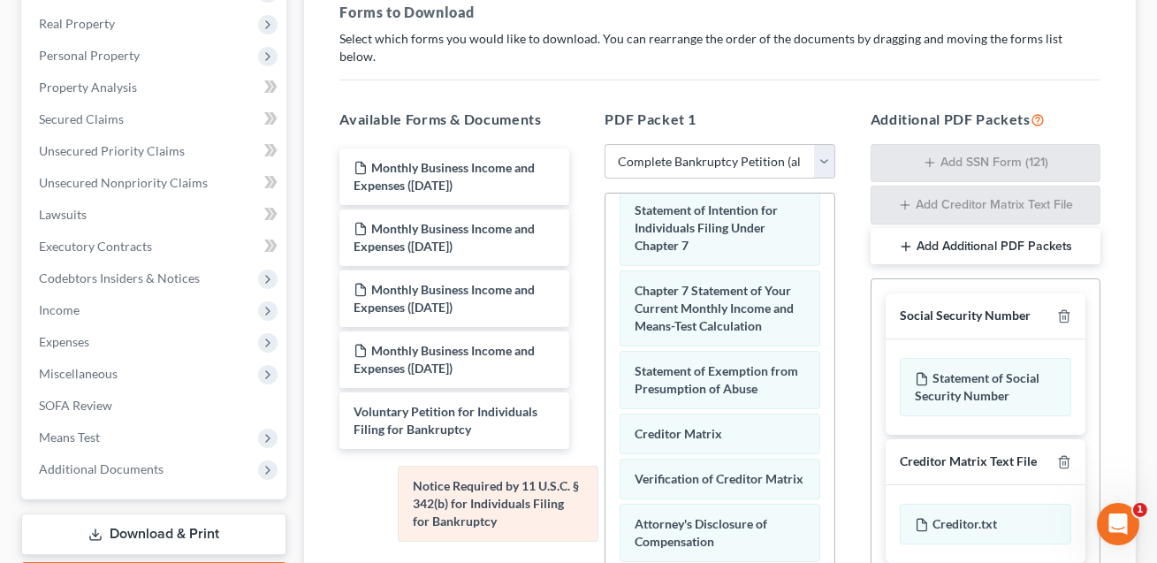
scroll to position [793, 0]
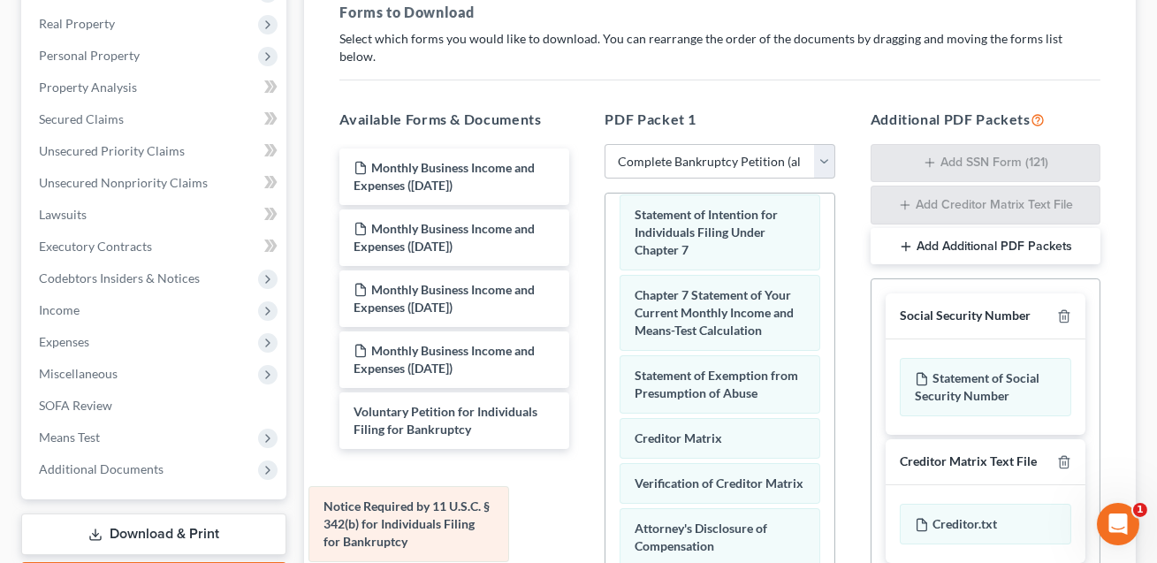
drag, startPoint x: 684, startPoint y: 431, endPoint x: 390, endPoint y: 505, distance: 303.4
click at [605, 512] on div "Notice Required by 11 U.S.C. § 342(b) for Individuals Filing for Bankruptcy Sch…" at bounding box center [719, 41] width 228 height 1282
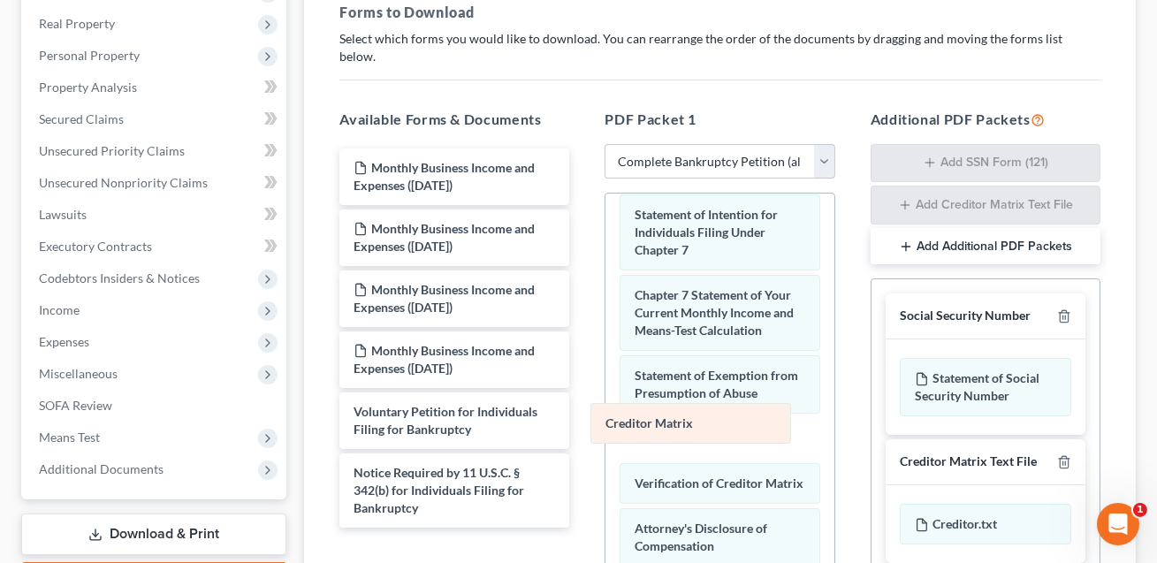
scroll to position [748, 0]
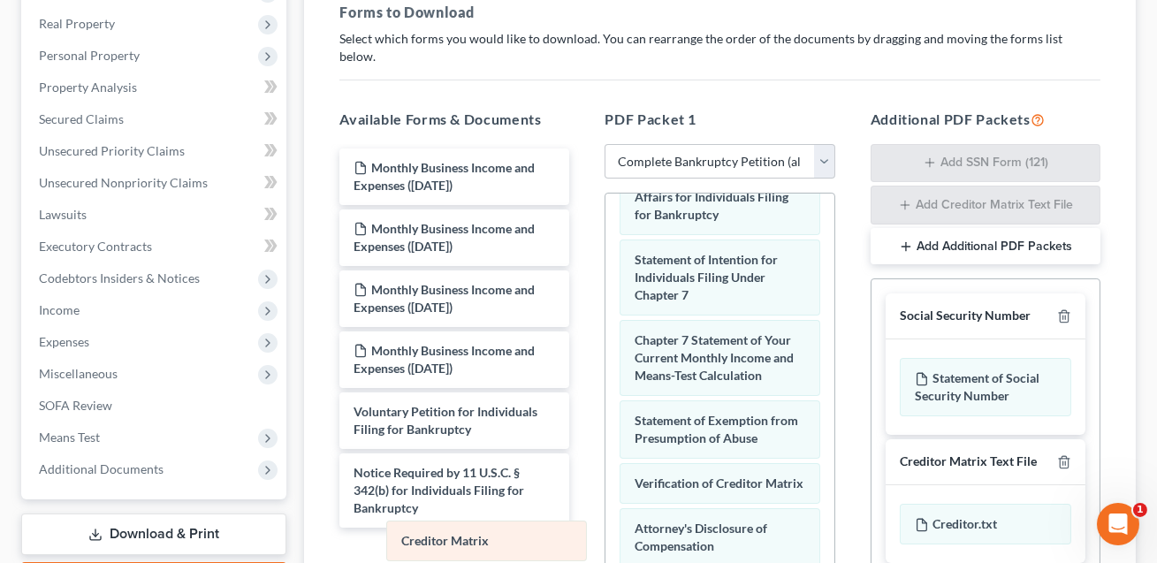
drag, startPoint x: 649, startPoint y: 406, endPoint x: 411, endPoint y: 531, distance: 269.1
click at [605, 531] on div "Creditor Matrix Schedule A/B: Property BustleJJ Attachment-pdf Schedule C: The …" at bounding box center [719, 63] width 228 height 1237
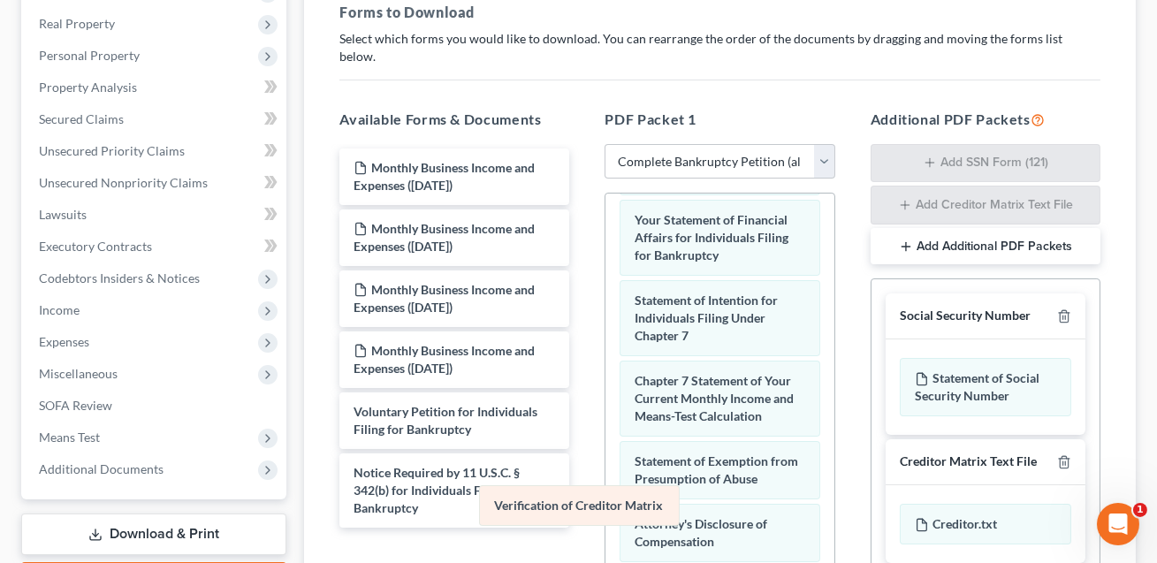
scroll to position [703, 0]
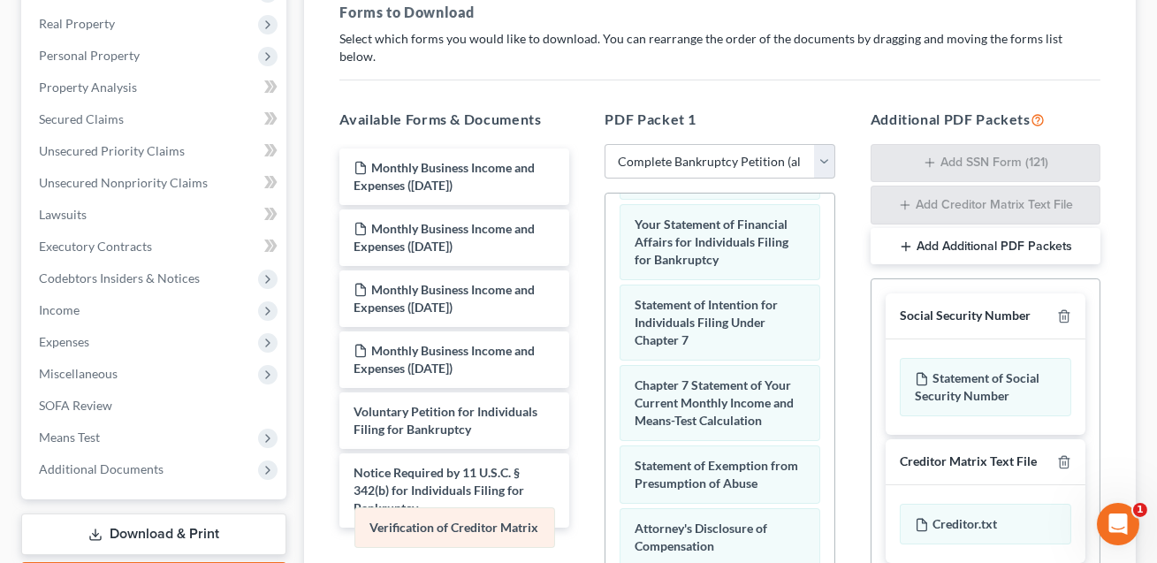
drag, startPoint x: 669, startPoint y: 458, endPoint x: 397, endPoint y: 524, distance: 280.1
click at [605, 524] on div "Verification of Creditor Matrix Schedule A/B: Property BustleJJ Attachment-pdf …" at bounding box center [719, 86] width 228 height 1192
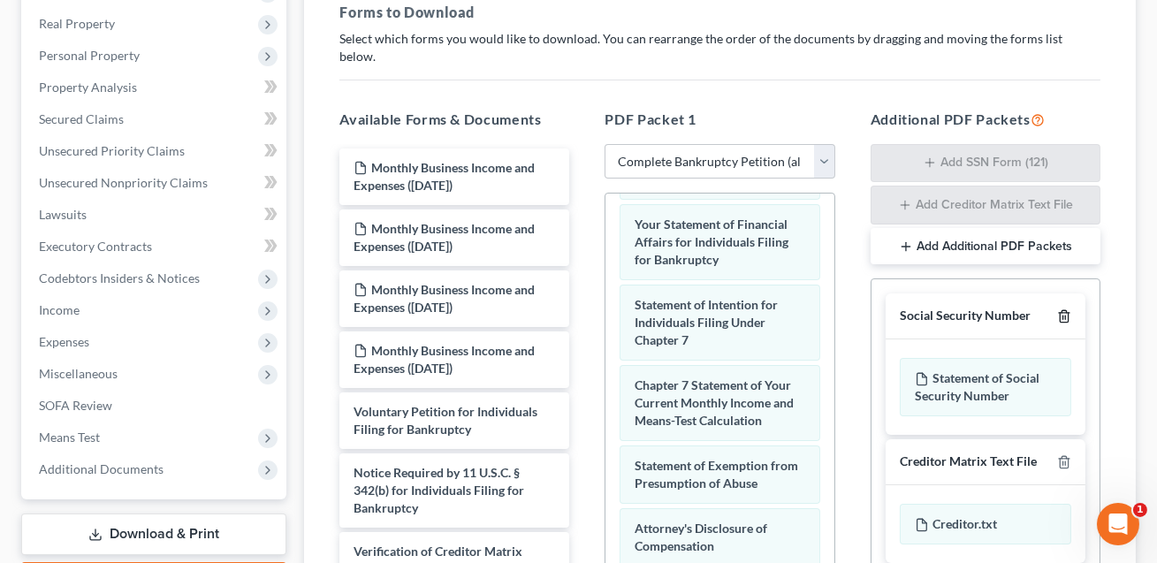
click at [1063, 311] on icon "button" at bounding box center [1063, 316] width 8 height 11
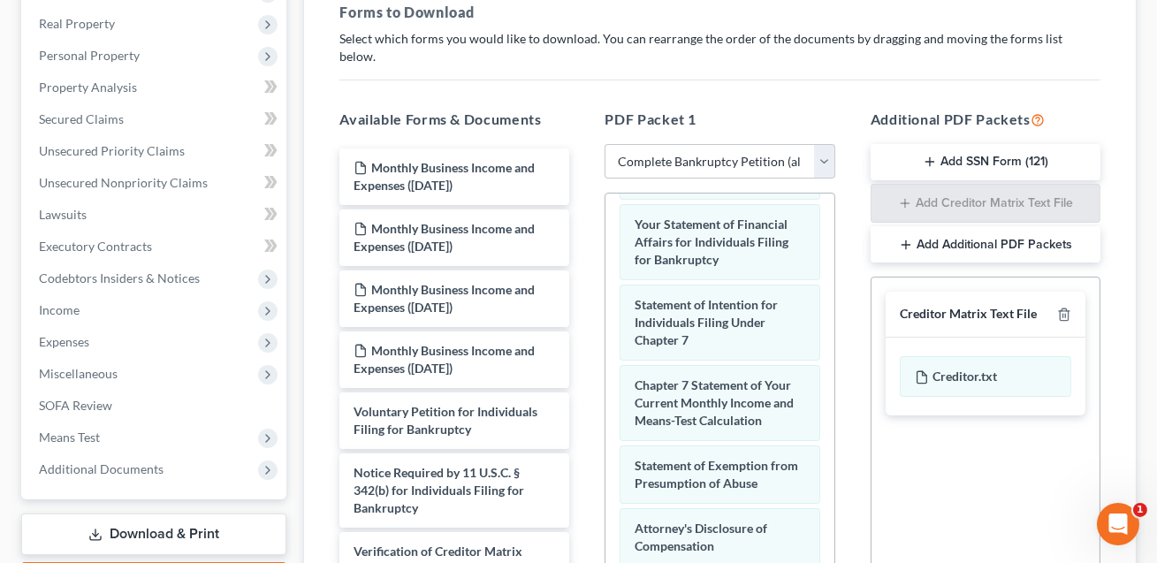
click at [1063, 306] on div at bounding box center [1060, 314] width 21 height 17
click at [1063, 315] on line "button" at bounding box center [1063, 317] width 0 height 4
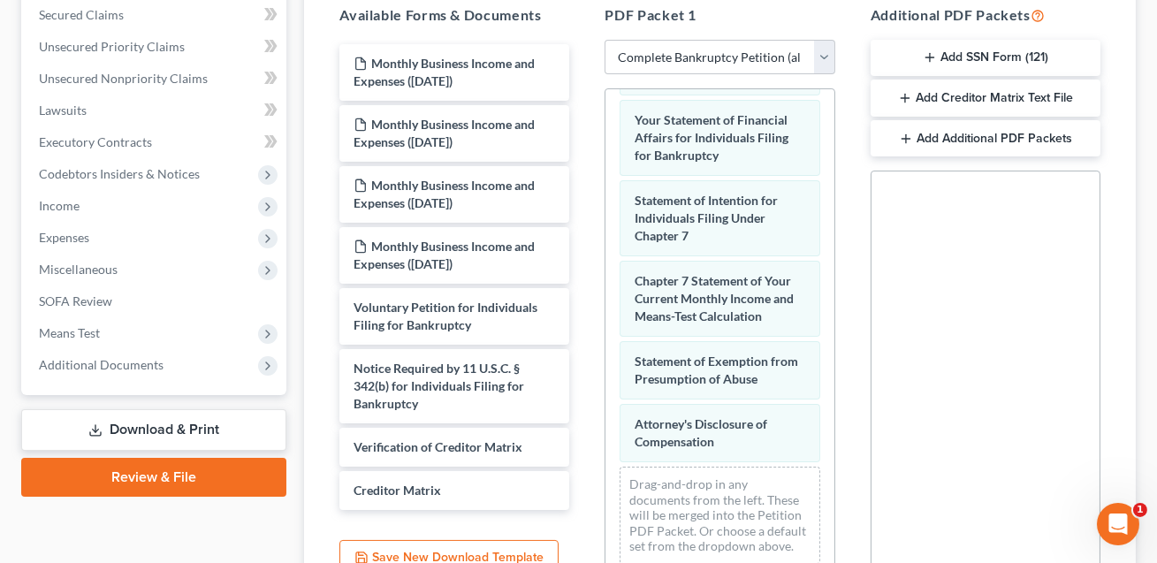
scroll to position [527, 0]
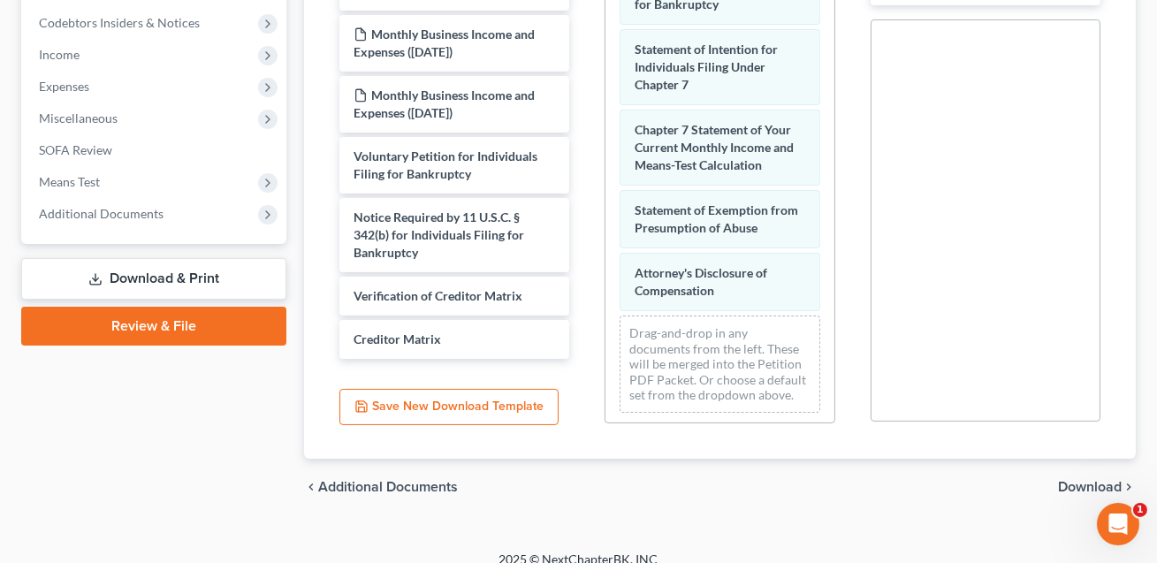
click at [1074, 480] on span "Download" at bounding box center [1090, 487] width 64 height 14
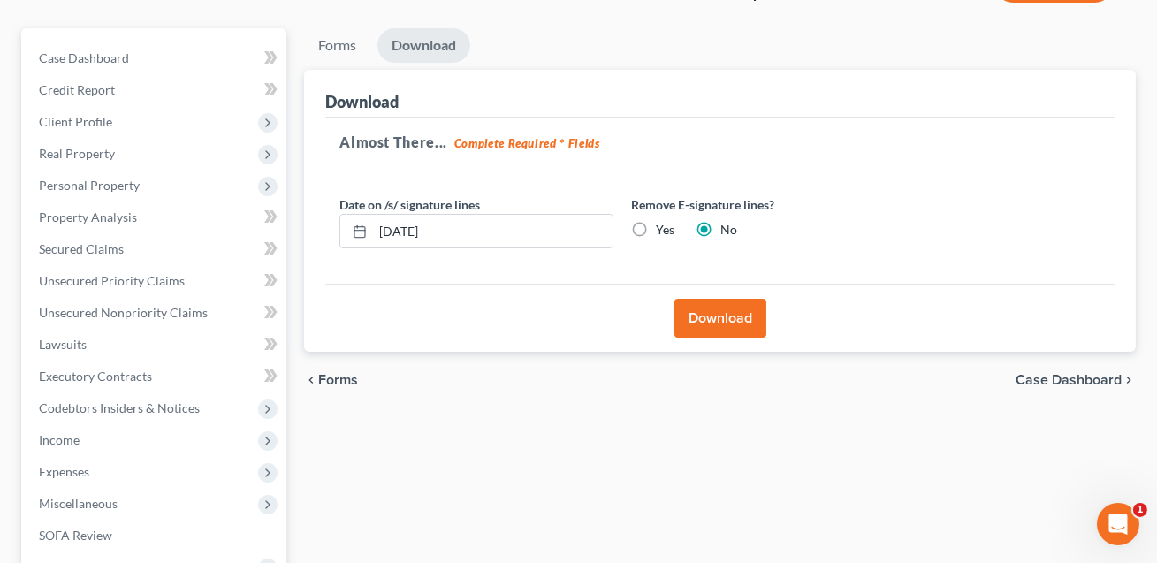
scroll to position [0, 0]
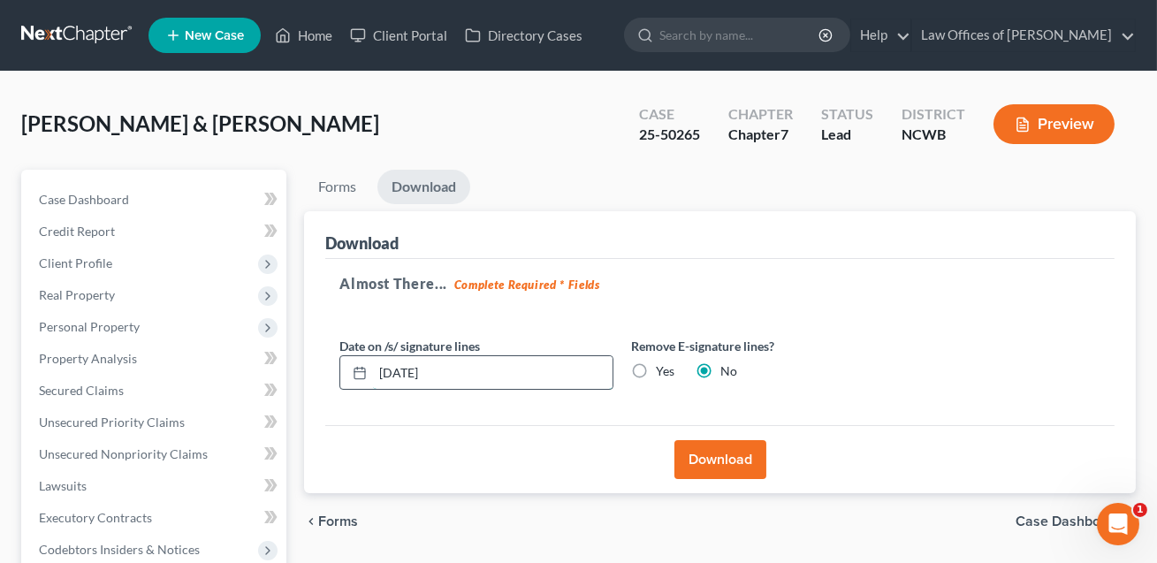
click at [386, 371] on input "[DATE]" at bounding box center [492, 373] width 239 height 34
click at [398, 371] on input "089/16/2025" at bounding box center [492, 373] width 239 height 34
click at [398, 371] on input "[DATE]" at bounding box center [492, 373] width 239 height 34
click at [426, 370] on input "08/2916/2025" at bounding box center [492, 373] width 239 height 34
type input "[DATE]"
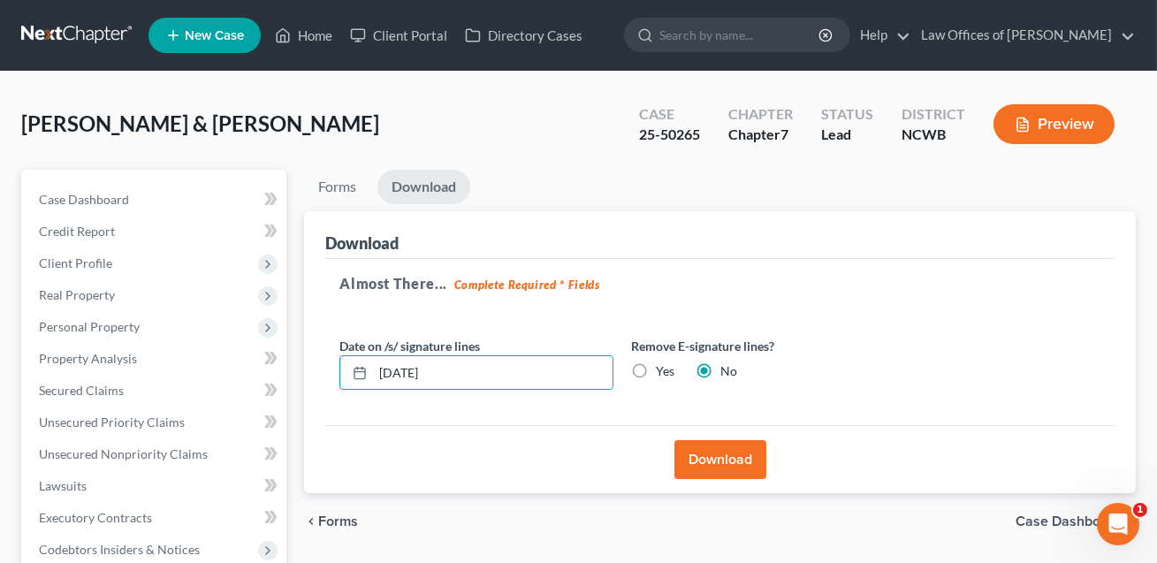
click at [729, 456] on button "Download" at bounding box center [720, 459] width 92 height 39
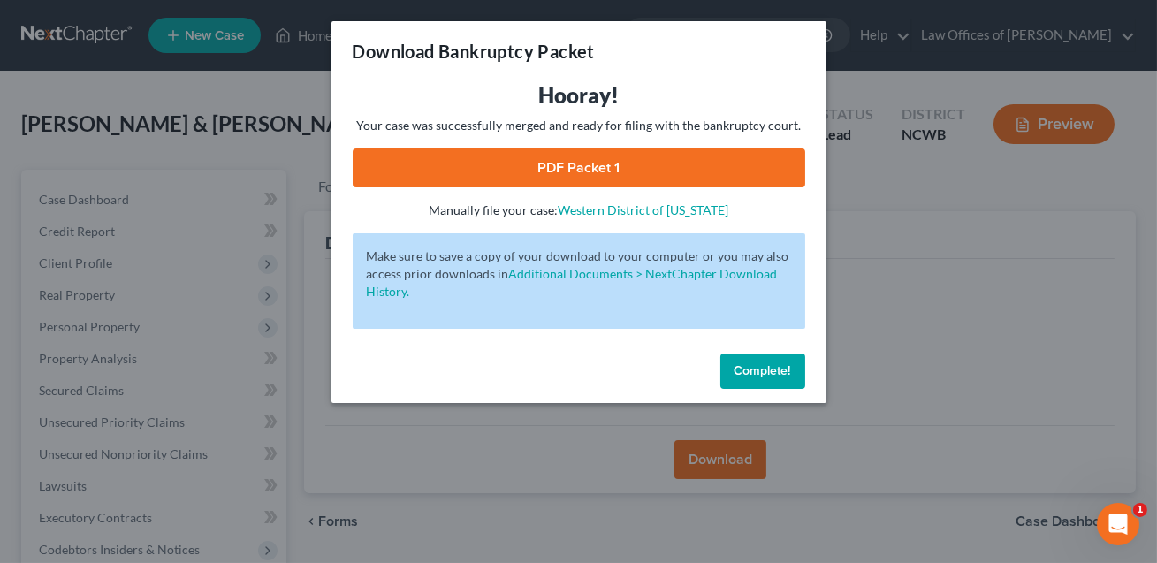
click at [544, 168] on link "PDF Packet 1" at bounding box center [579, 167] width 452 height 39
click at [767, 369] on span "Complete!" at bounding box center [762, 370] width 57 height 15
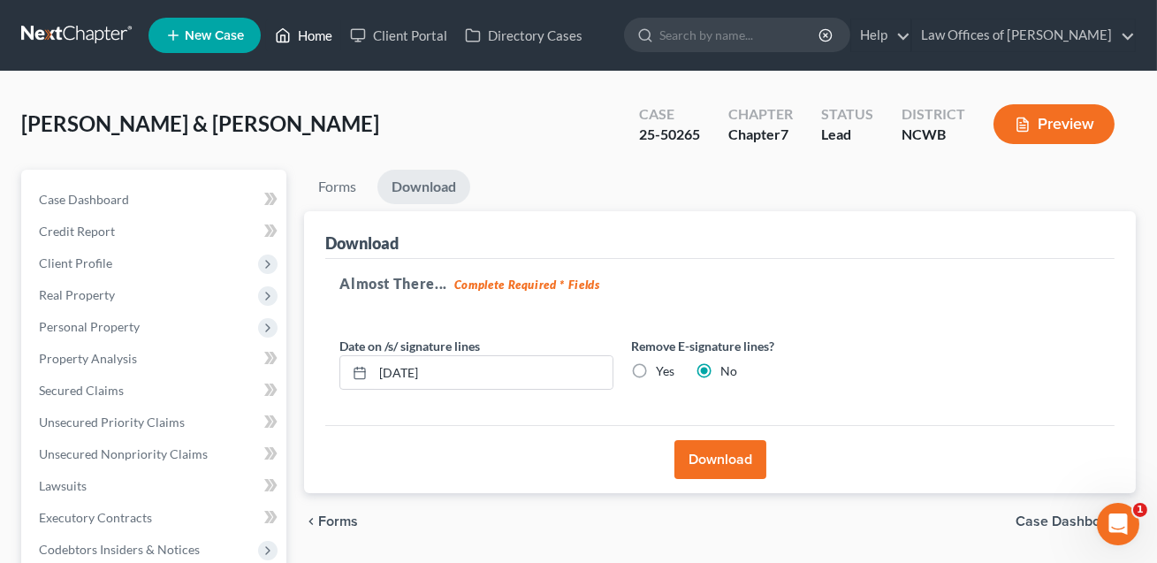
click at [316, 34] on link "Home" at bounding box center [303, 35] width 75 height 32
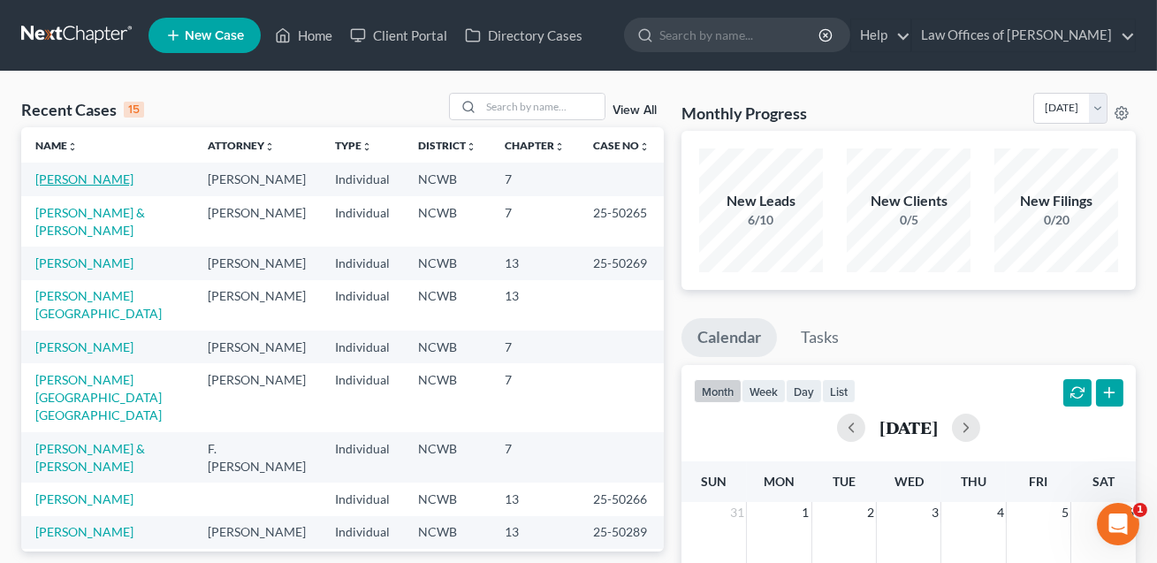
click at [65, 180] on link "[PERSON_NAME]" at bounding box center [84, 178] width 98 height 15
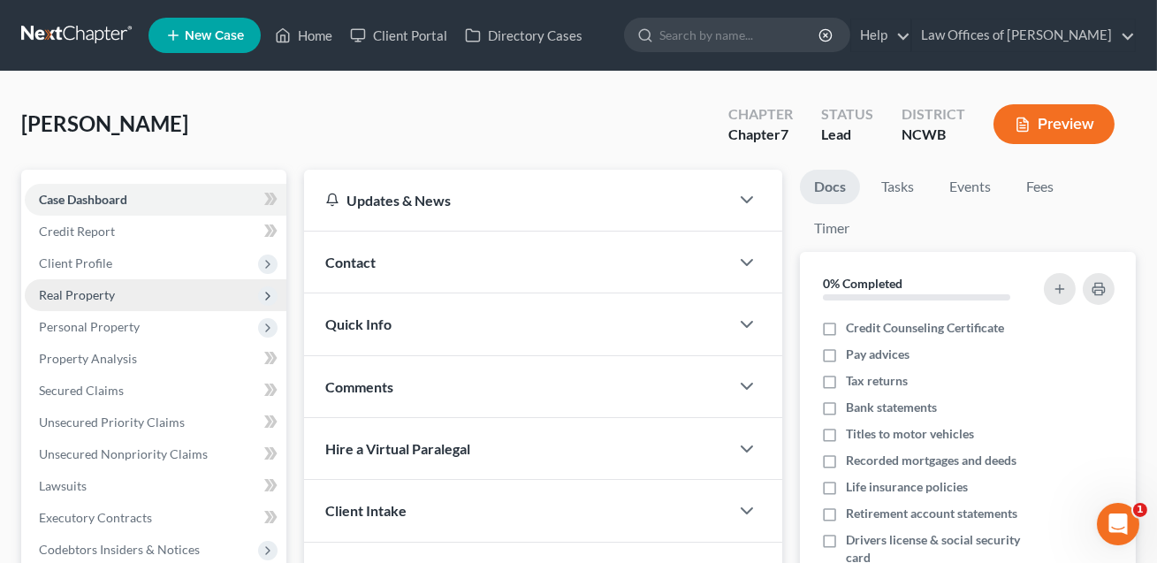
click at [78, 293] on span "Real Property" at bounding box center [77, 294] width 76 height 15
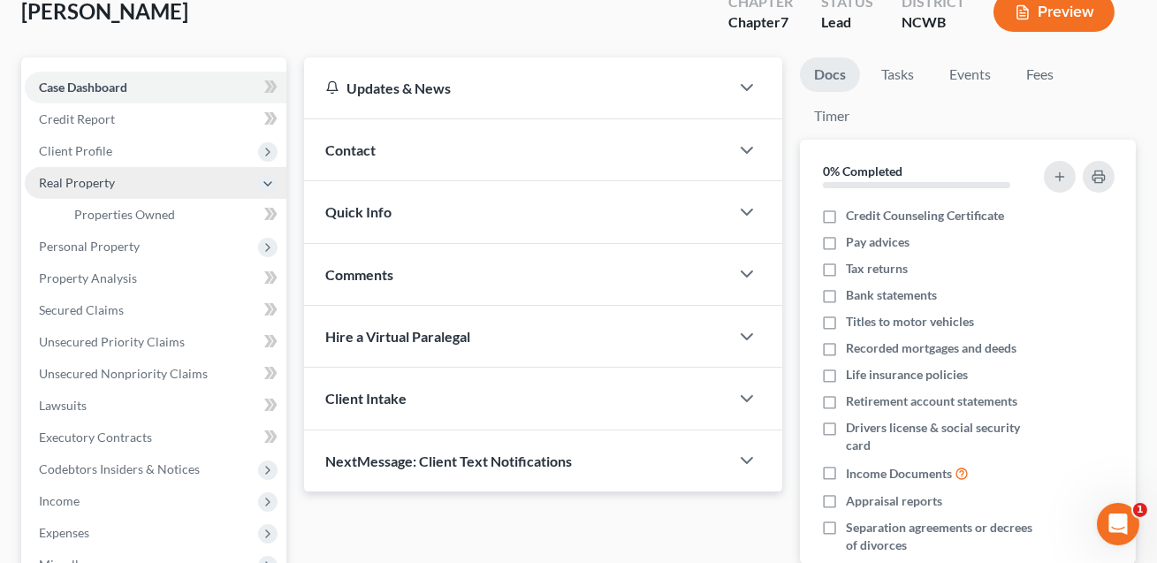
scroll to position [120, 0]
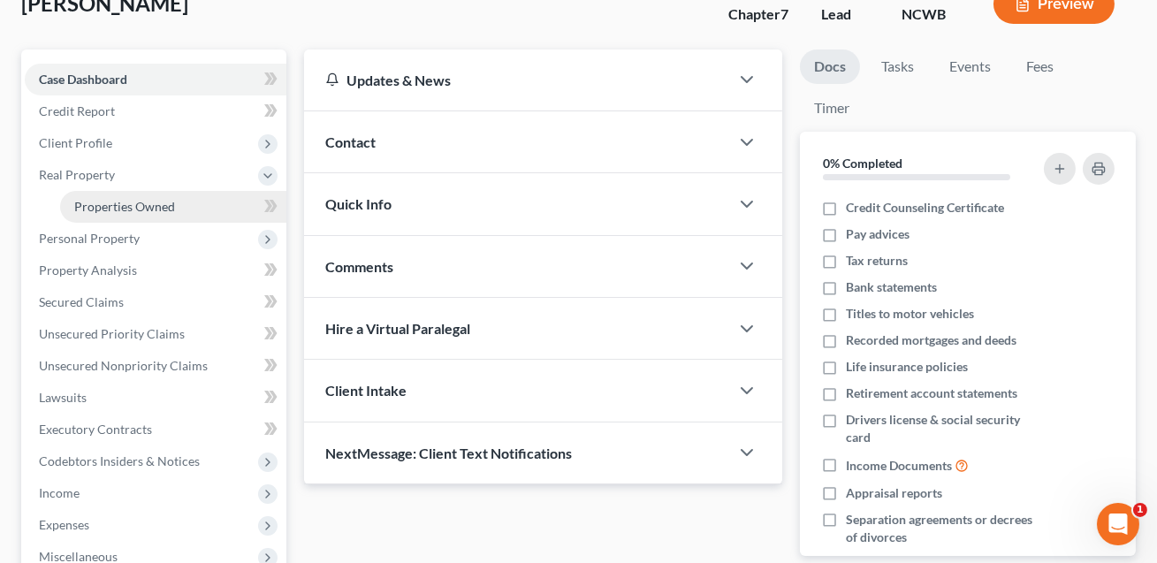
click at [113, 212] on link "Properties Owned" at bounding box center [173, 207] width 226 height 32
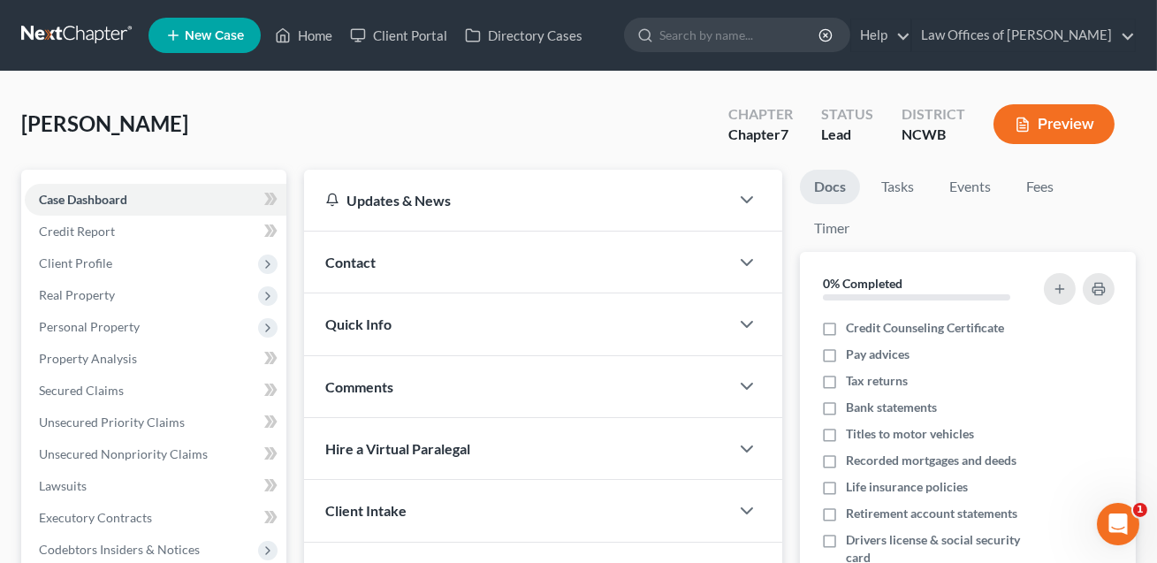
scroll to position [120, 0]
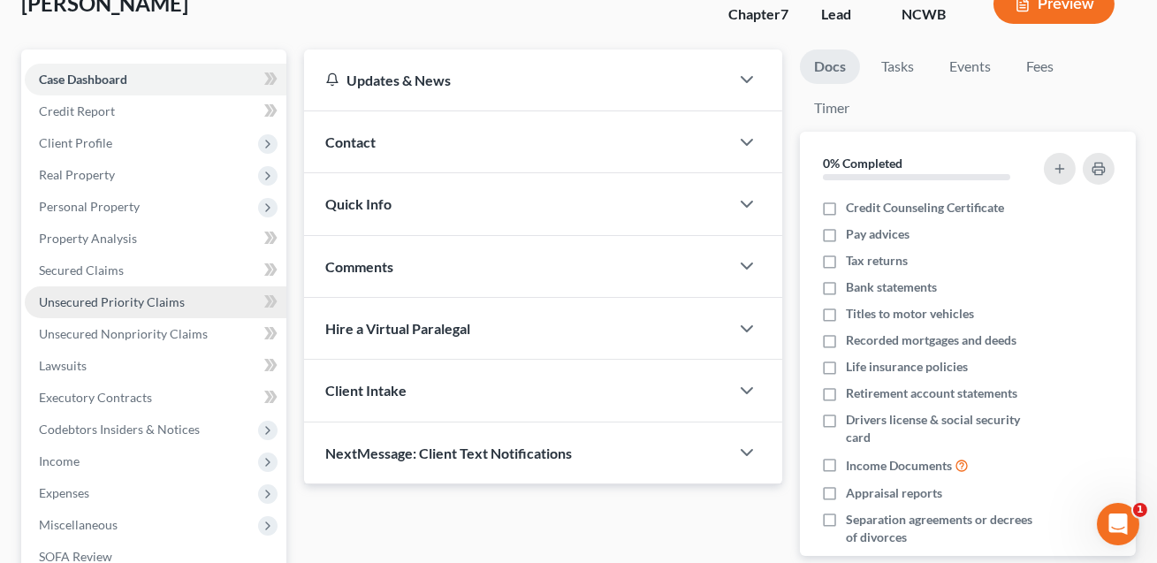
click at [87, 300] on span "Unsecured Priority Claims" at bounding box center [112, 301] width 146 height 15
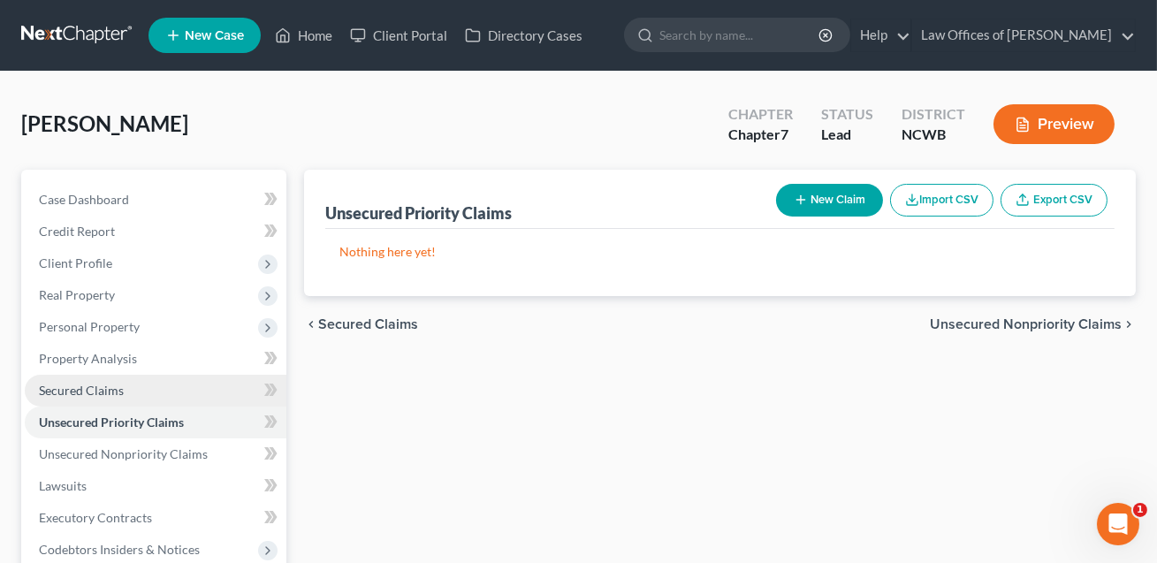
click at [67, 390] on span "Secured Claims" at bounding box center [81, 390] width 85 height 15
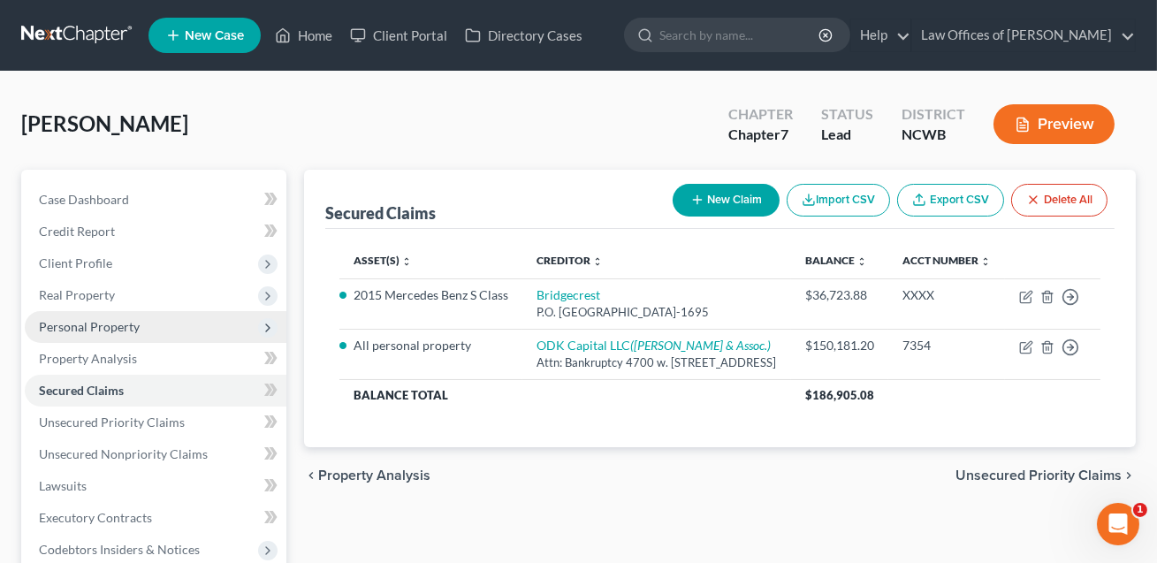
click at [65, 328] on span "Personal Property" at bounding box center [89, 326] width 101 height 15
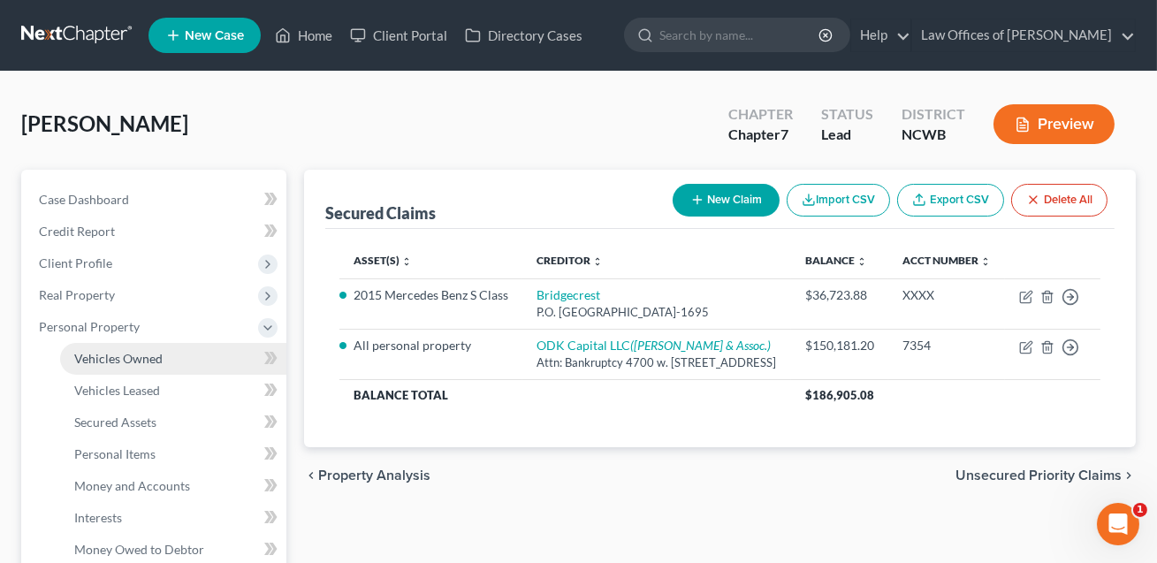
click at [84, 362] on span "Vehicles Owned" at bounding box center [118, 358] width 88 height 15
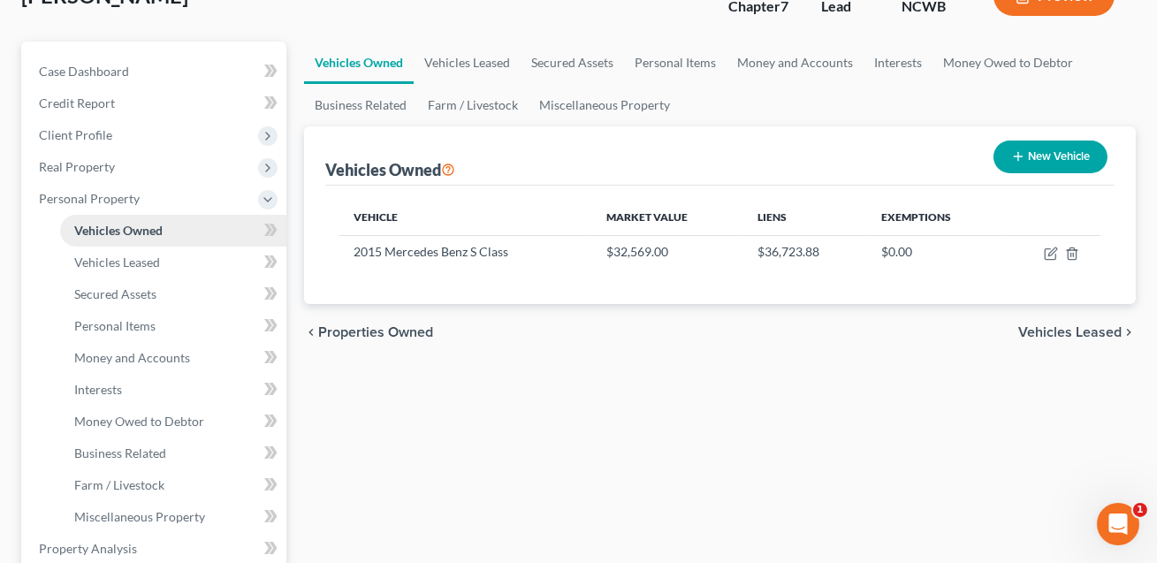
scroll to position [129, 0]
click at [90, 326] on span "Personal Items" at bounding box center [114, 324] width 81 height 15
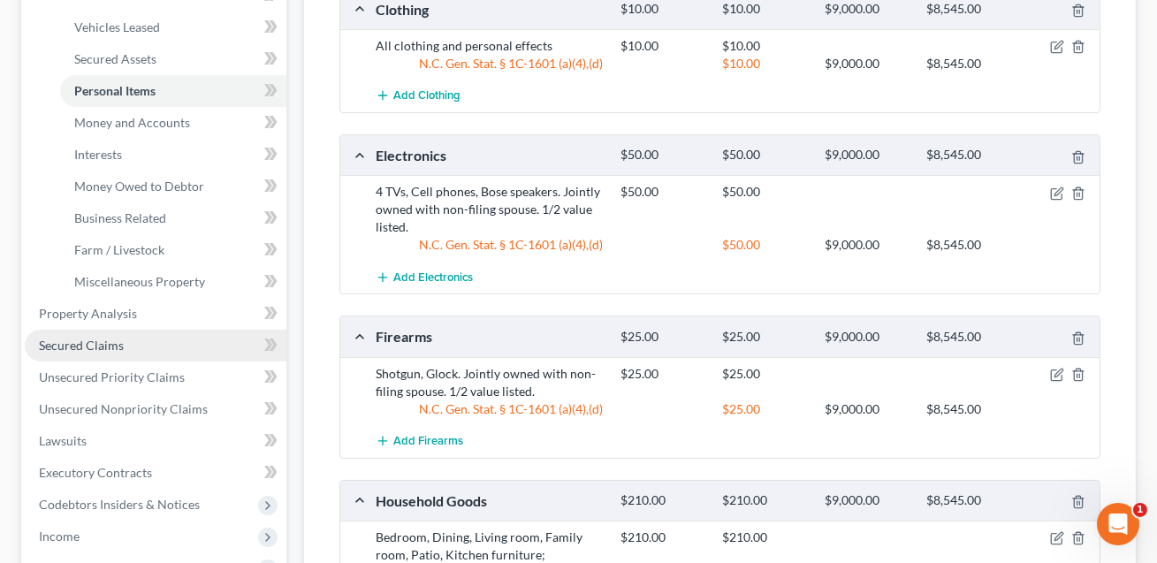
scroll to position [469, 0]
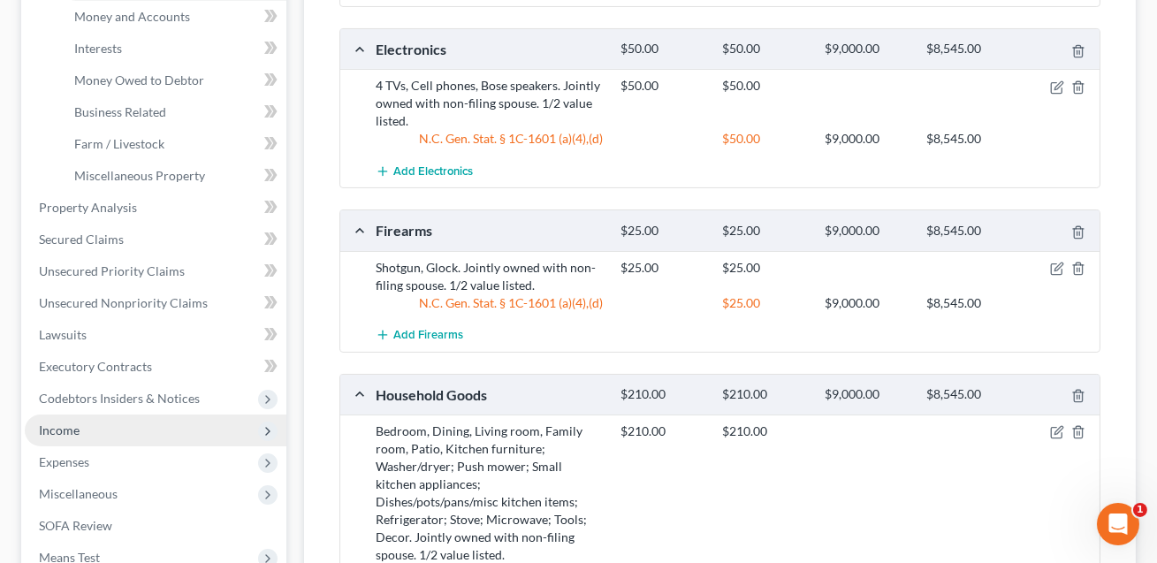
click at [72, 431] on span "Income" at bounding box center [59, 429] width 41 height 15
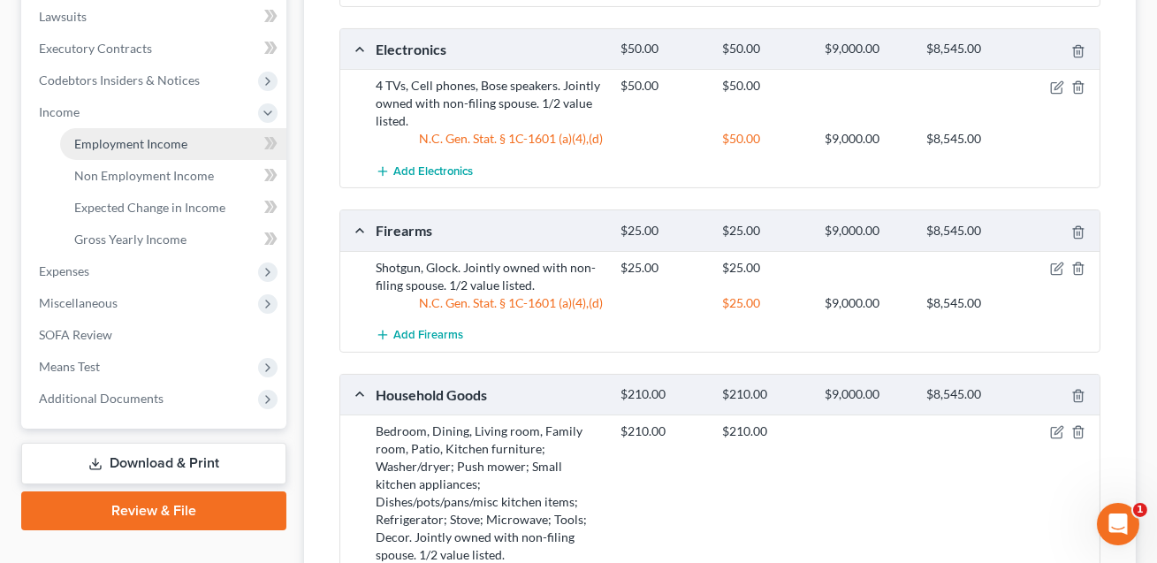
click at [148, 137] on span "Employment Income" at bounding box center [130, 143] width 113 height 15
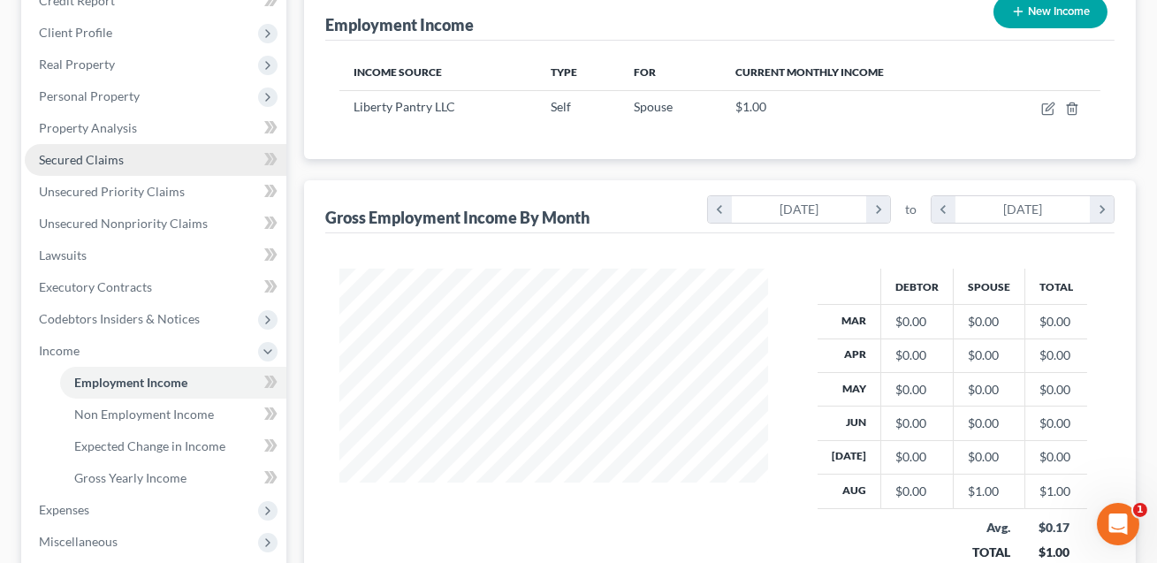
scroll to position [254, 0]
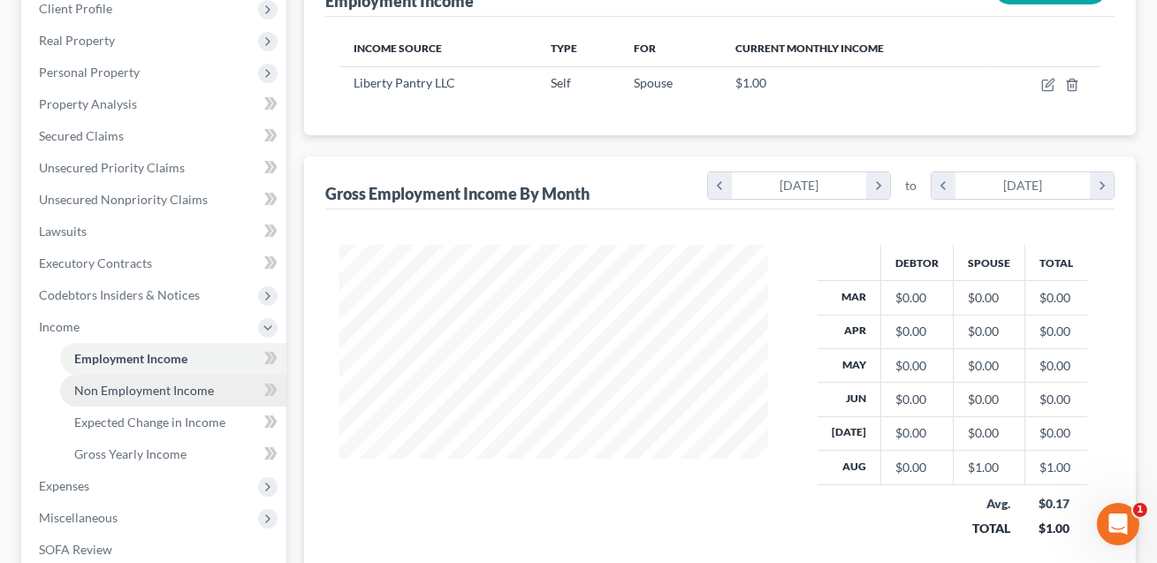
click at [152, 391] on span "Non Employment Income" at bounding box center [144, 390] width 140 height 15
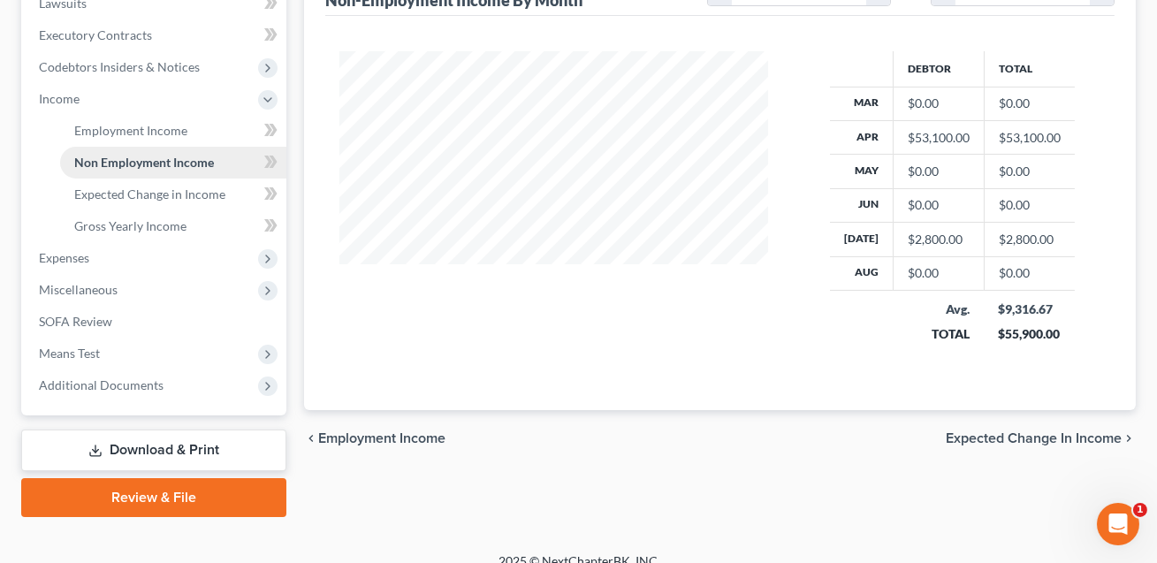
scroll to position [501, 0]
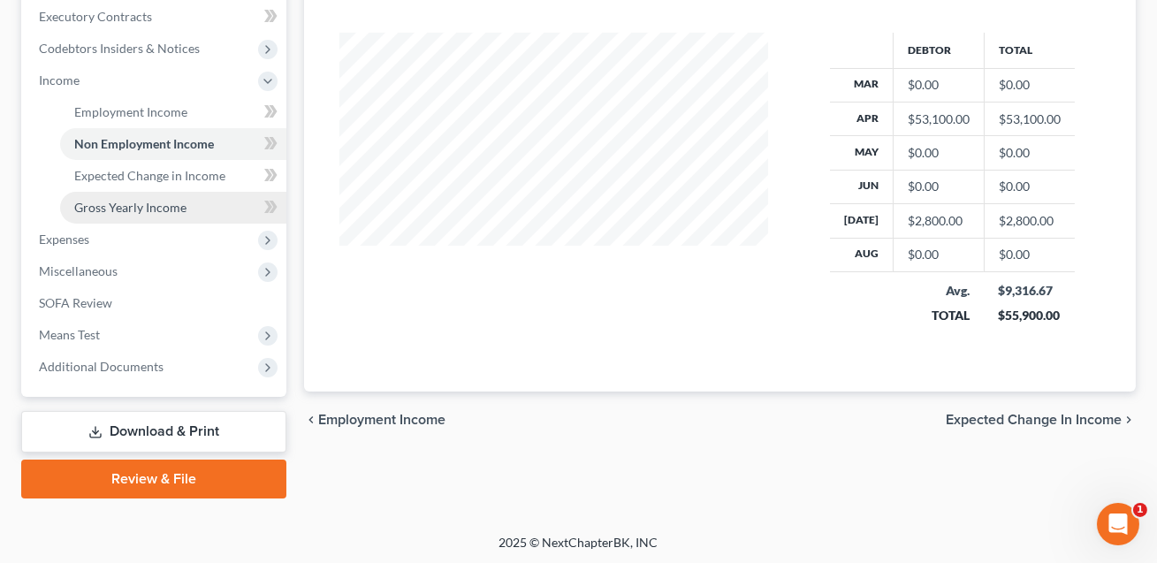
click at [128, 212] on span "Gross Yearly Income" at bounding box center [130, 207] width 112 height 15
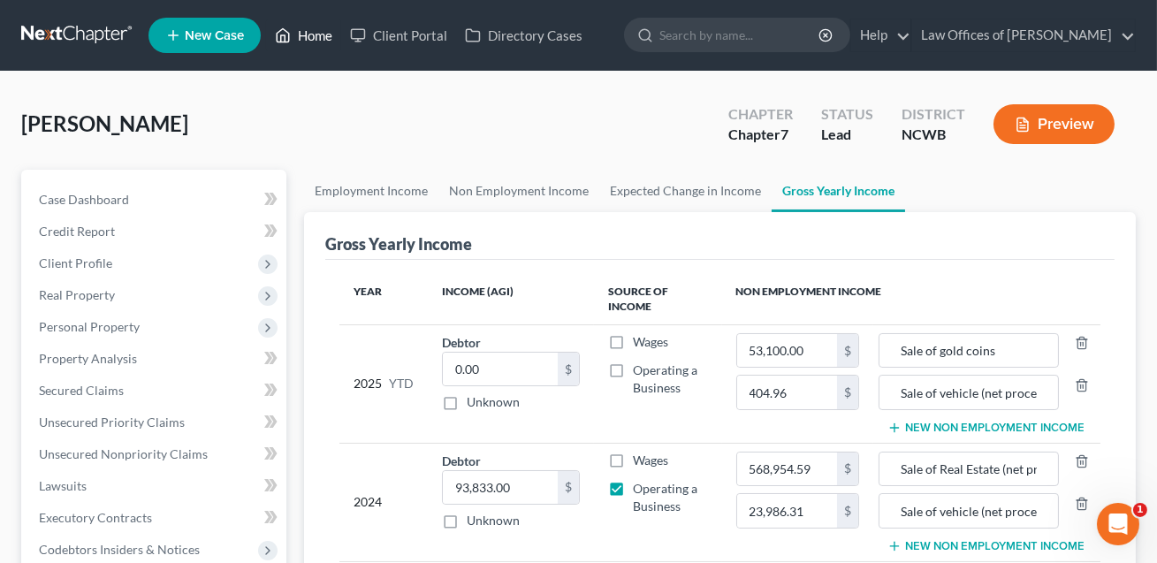
click at [318, 30] on link "Home" at bounding box center [303, 35] width 75 height 32
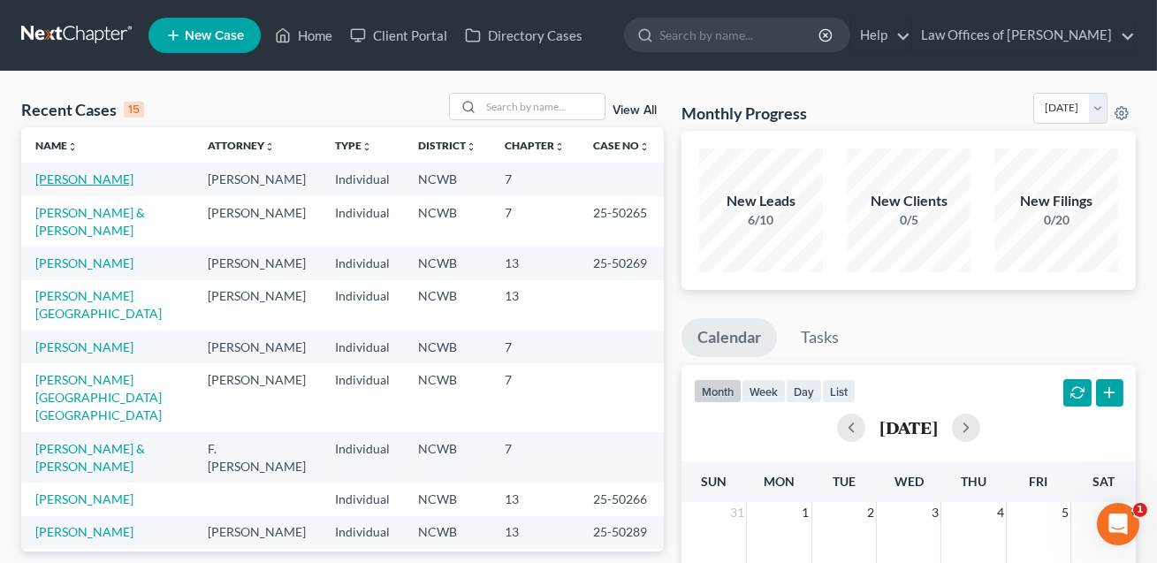
click at [113, 184] on link "[PERSON_NAME]" at bounding box center [84, 178] width 98 height 15
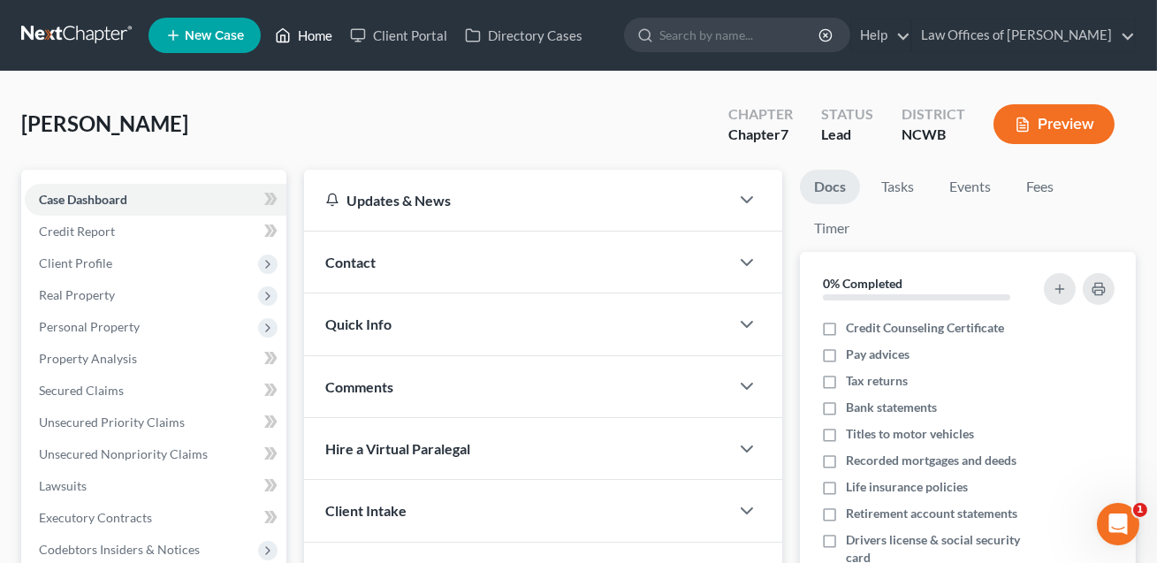
click at [307, 29] on link "Home" at bounding box center [303, 35] width 75 height 32
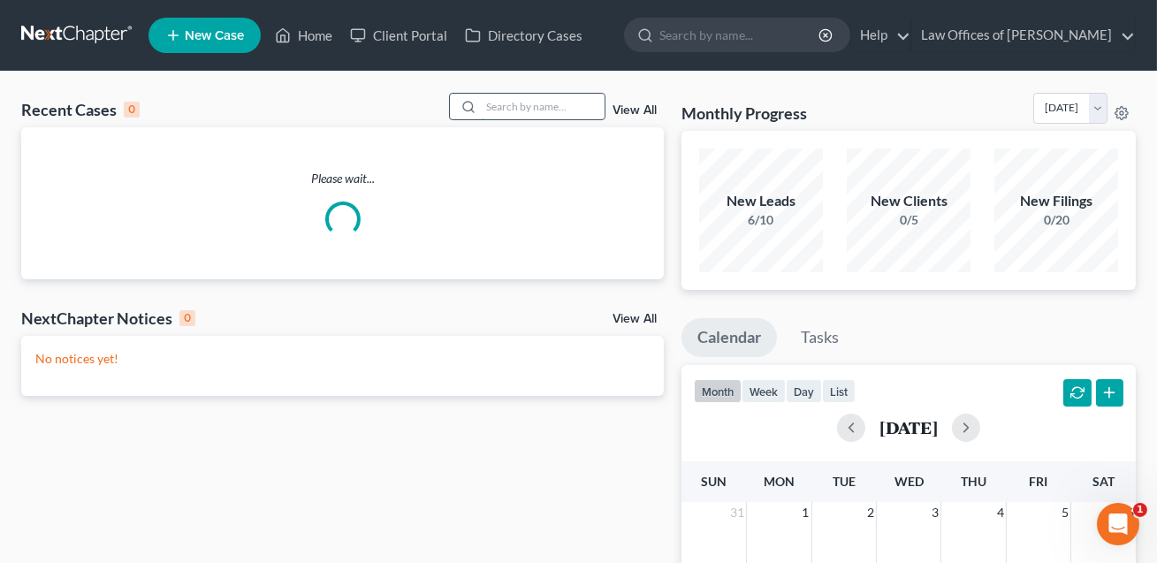
click at [493, 110] on input "search" at bounding box center [543, 107] width 124 height 26
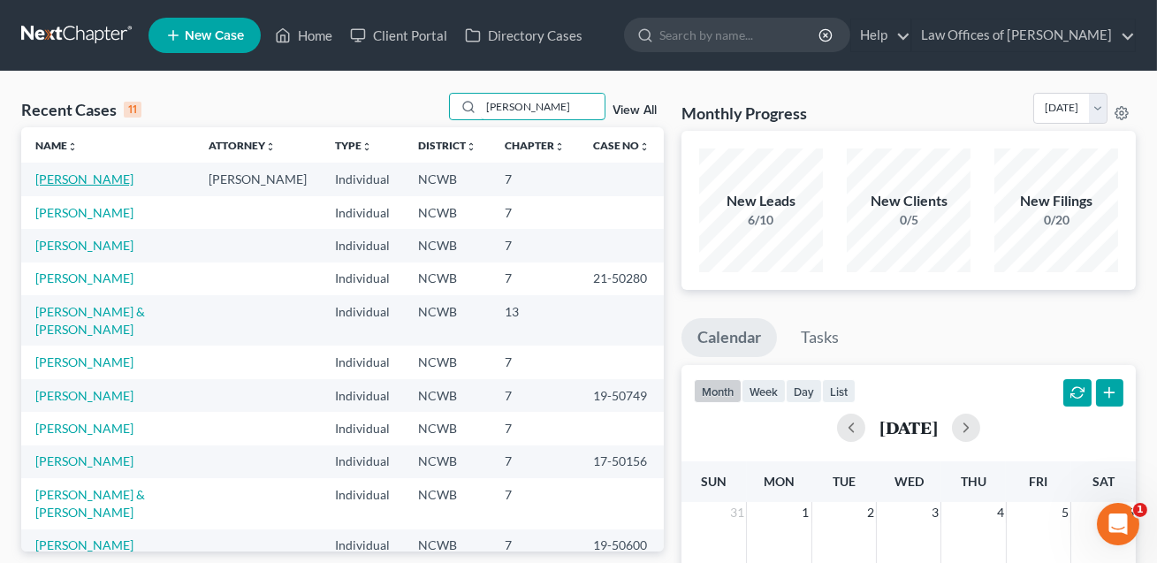
type input "[PERSON_NAME]"
click at [103, 178] on link "[PERSON_NAME]" at bounding box center [84, 178] width 98 height 15
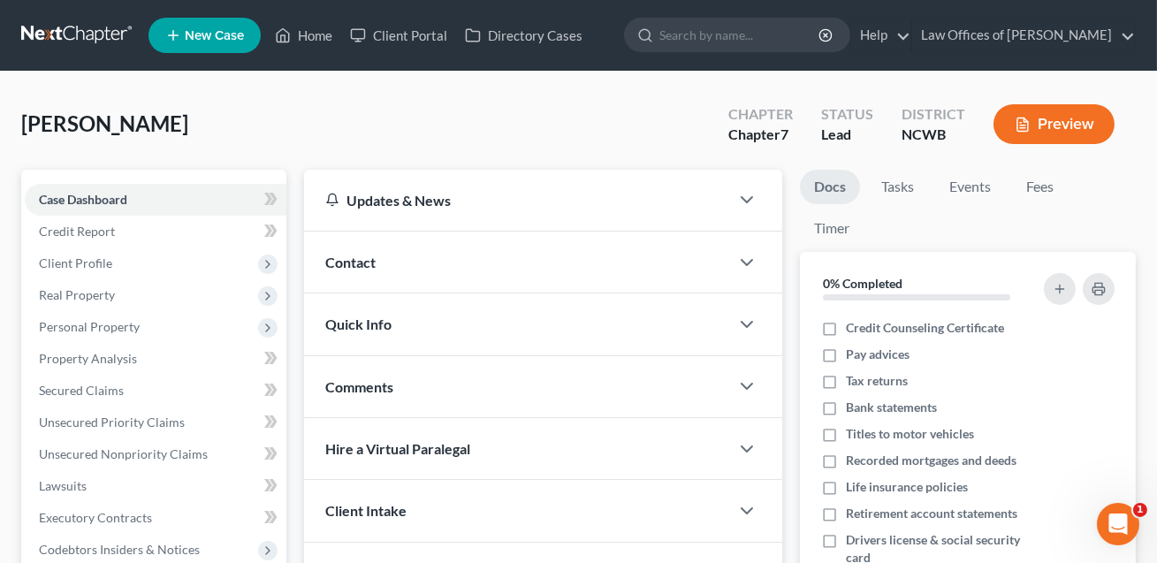
click at [111, 195] on span "Case Dashboard" at bounding box center [83, 199] width 88 height 15
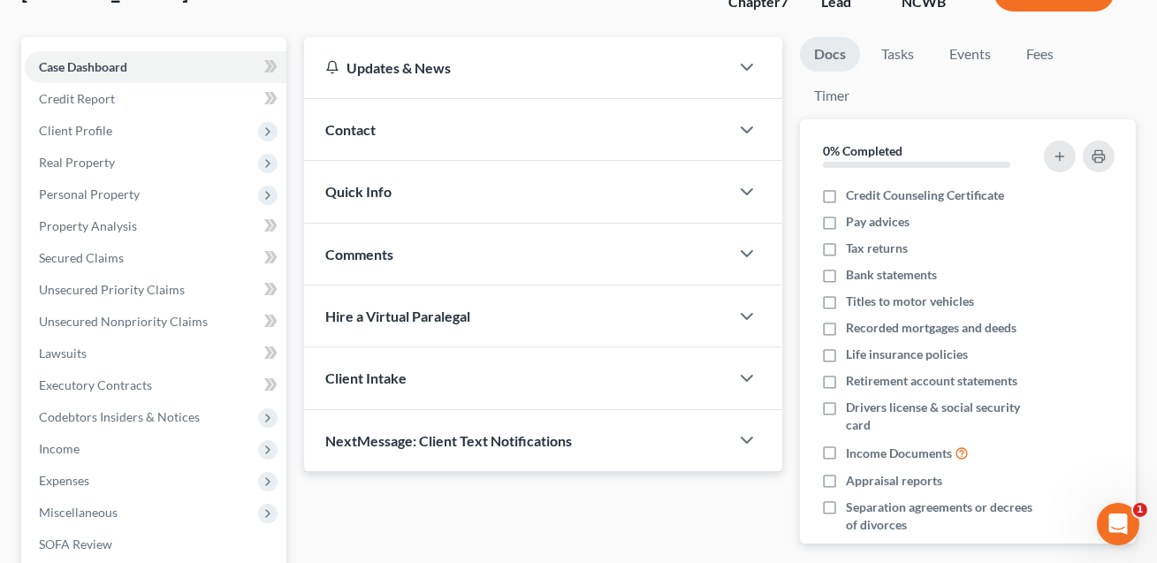
scroll to position [133, 0]
click at [109, 101] on span "Credit Report" at bounding box center [77, 98] width 76 height 15
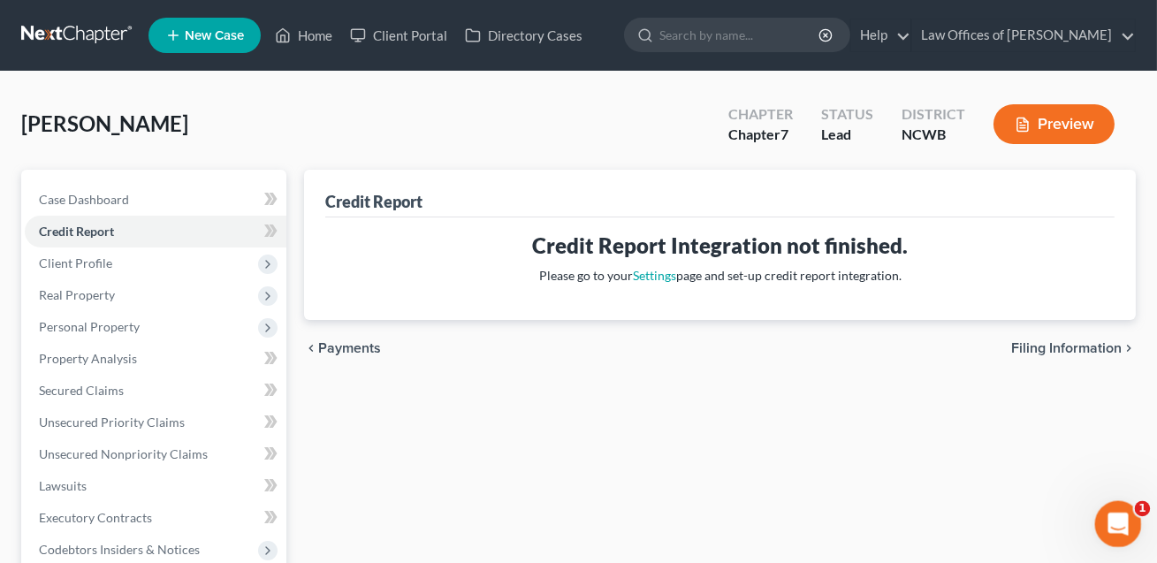
click at [1111, 522] on icon "Open Intercom Messenger" at bounding box center [1115, 521] width 29 height 29
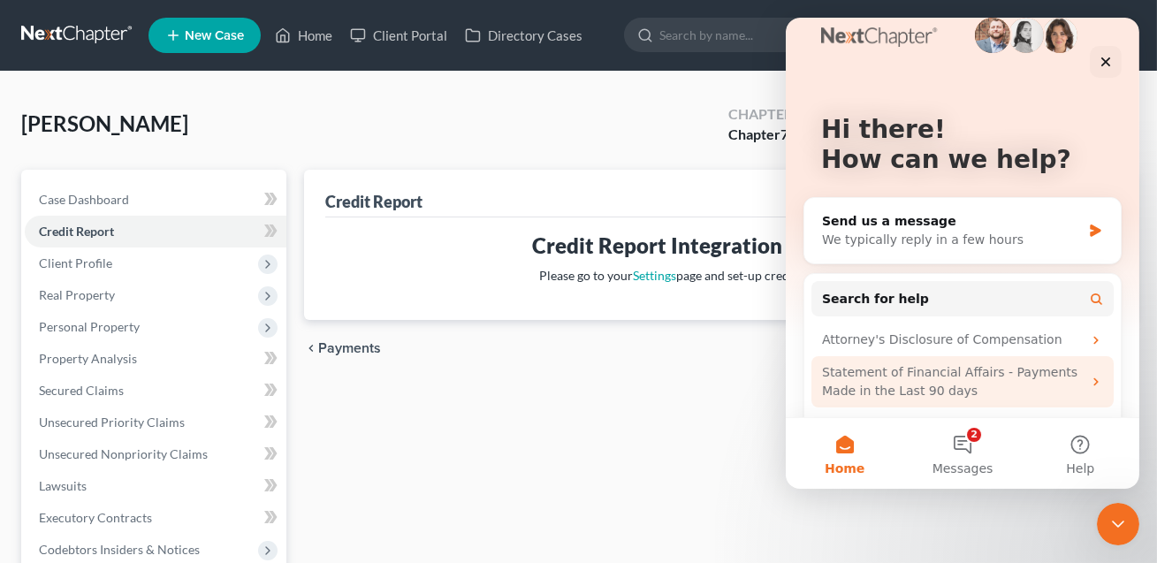
scroll to position [27, 0]
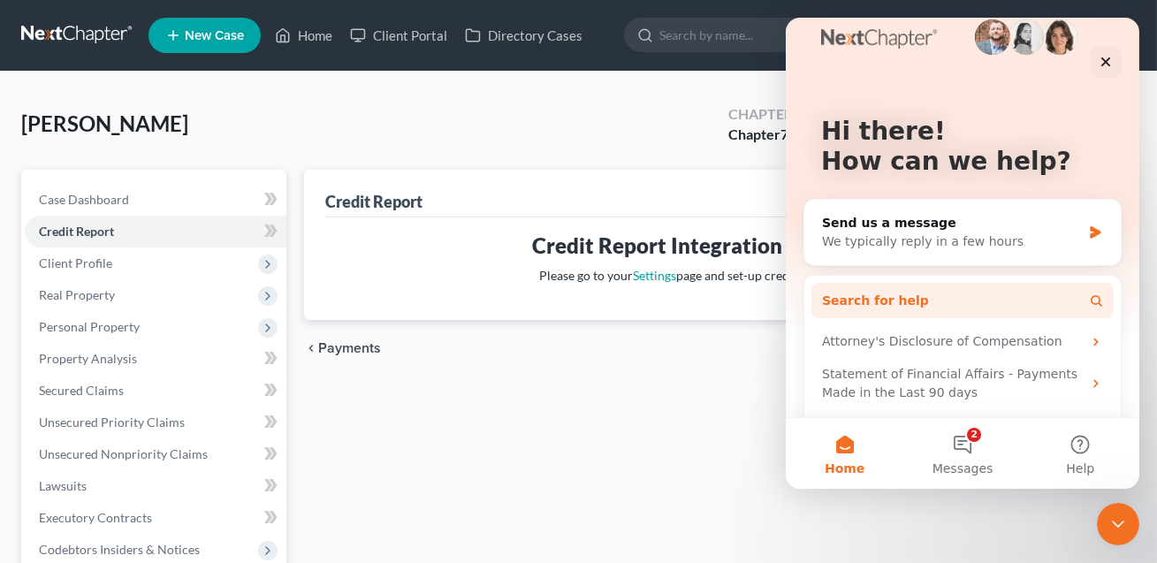
click at [901, 300] on span "Search for help" at bounding box center [874, 301] width 107 height 19
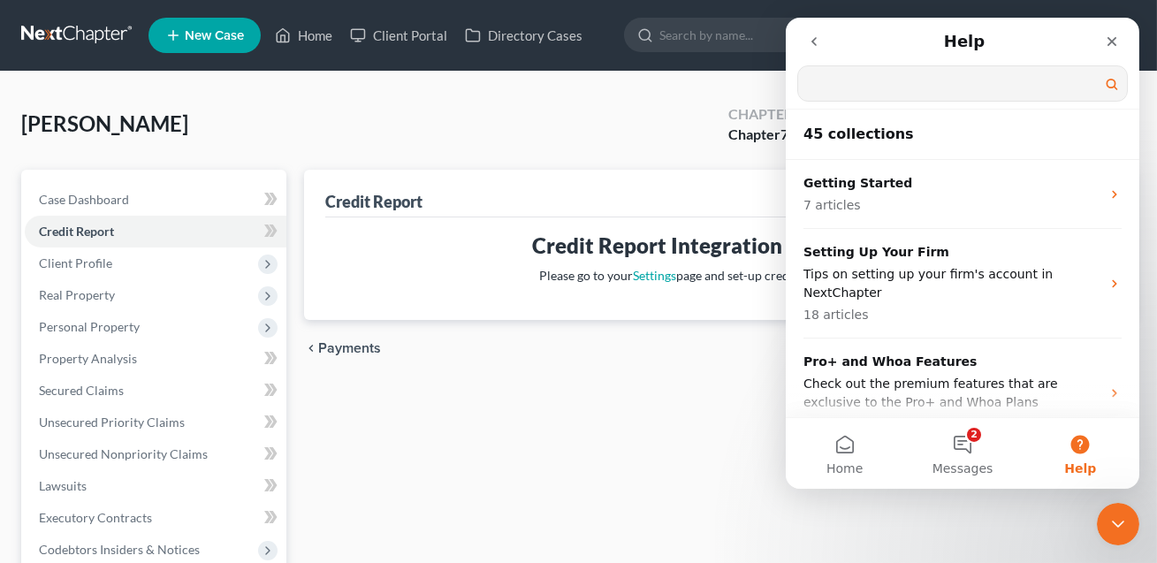
scroll to position [0, 0]
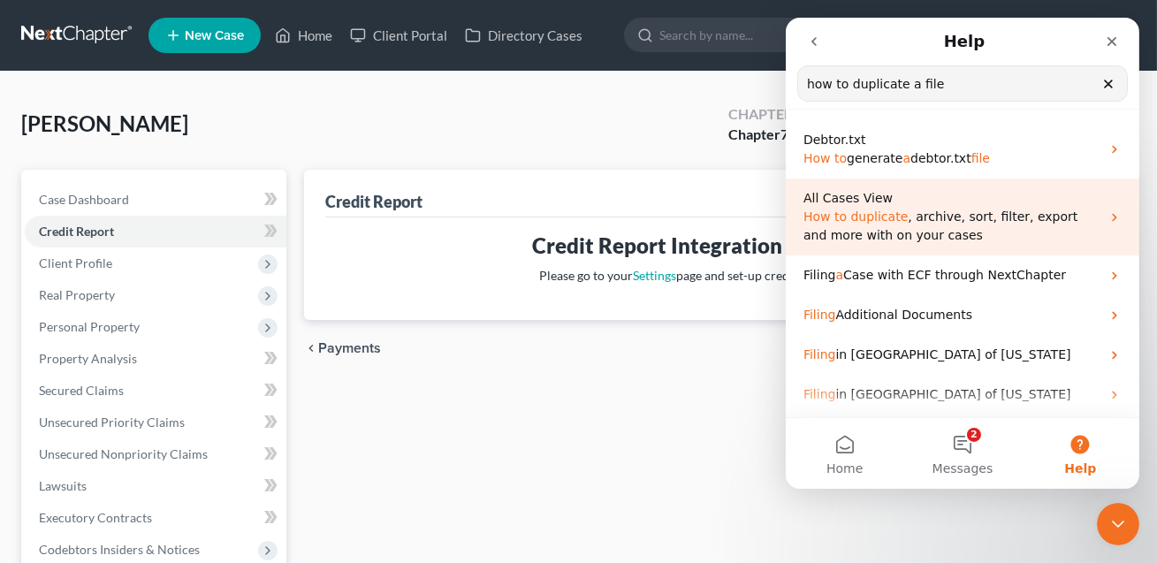
type input "how to duplicate a file"
click at [899, 225] on p "How to duplicate , archive, sort, filter, export and more with on your cases" at bounding box center [950, 226] width 297 height 37
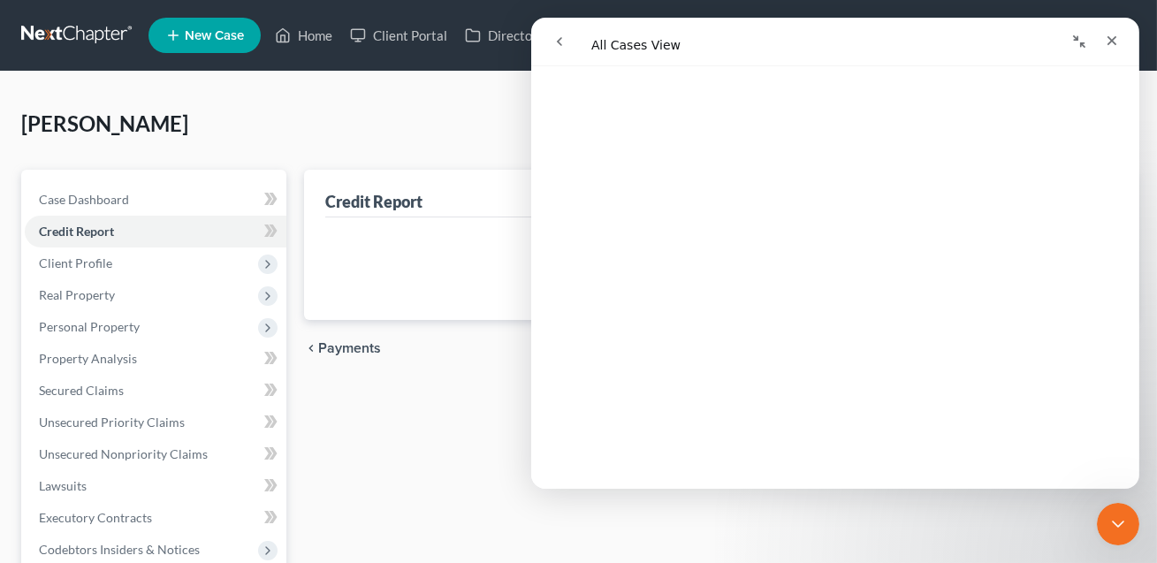
scroll to position [432, 0]
click at [314, 28] on link "Home" at bounding box center [303, 35] width 75 height 32
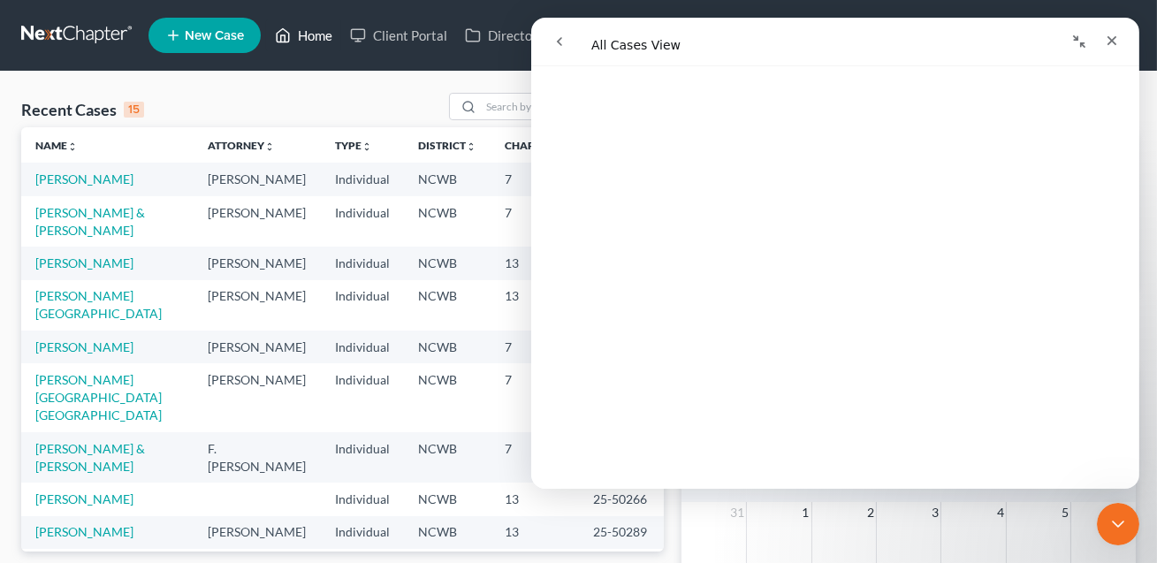
scroll to position [3270, 0]
click at [1110, 42] on icon "Close" at bounding box center [1111, 41] width 10 height 10
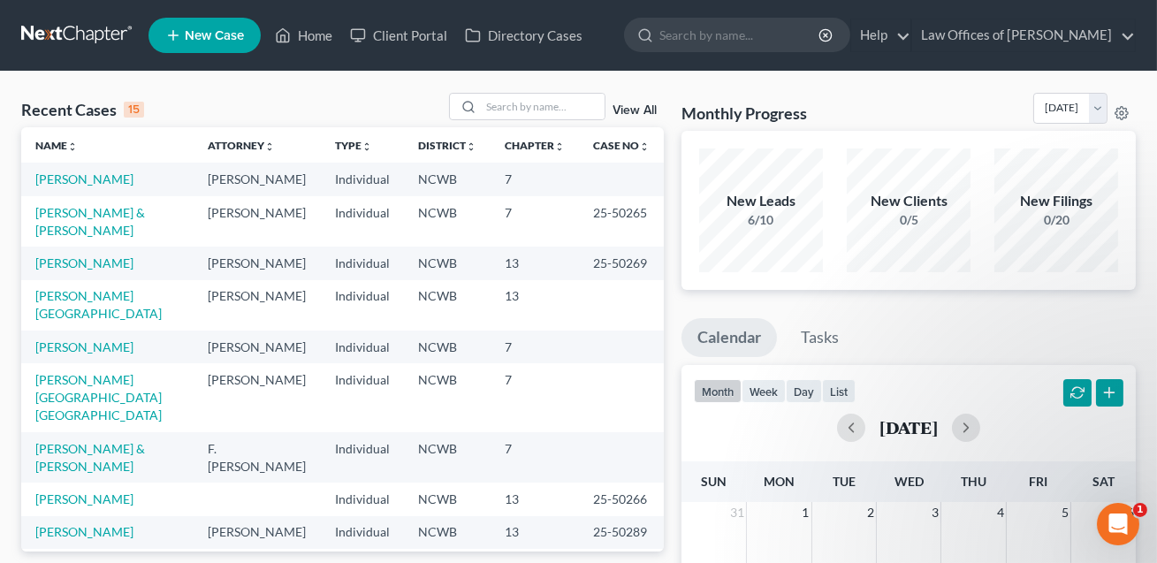
scroll to position [0, 0]
click at [641, 110] on link "View All" at bounding box center [634, 110] width 44 height 12
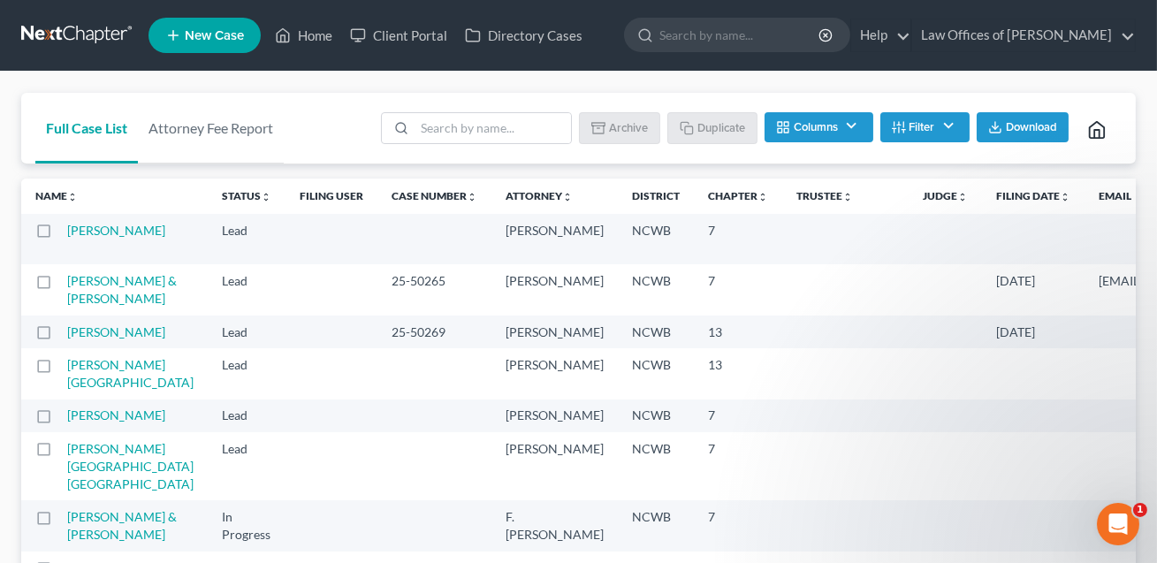
click at [60, 235] on label at bounding box center [60, 235] width 0 height 0
click at [67, 231] on input "checkbox" at bounding box center [72, 227] width 11 height 11
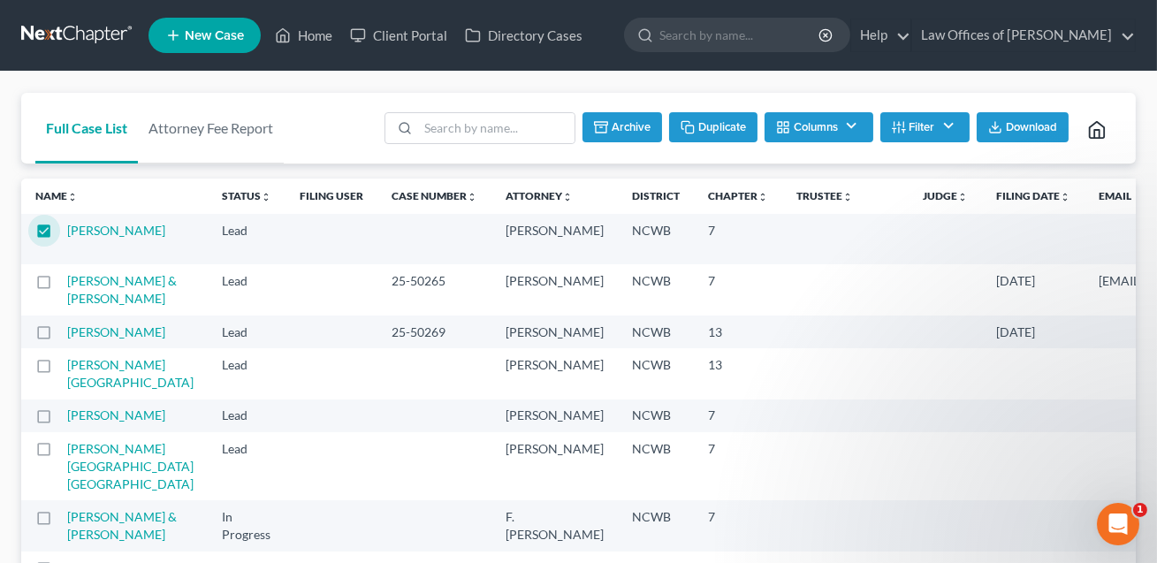
click at [705, 125] on button "Duplicate" at bounding box center [713, 127] width 88 height 30
checkbox input "false"
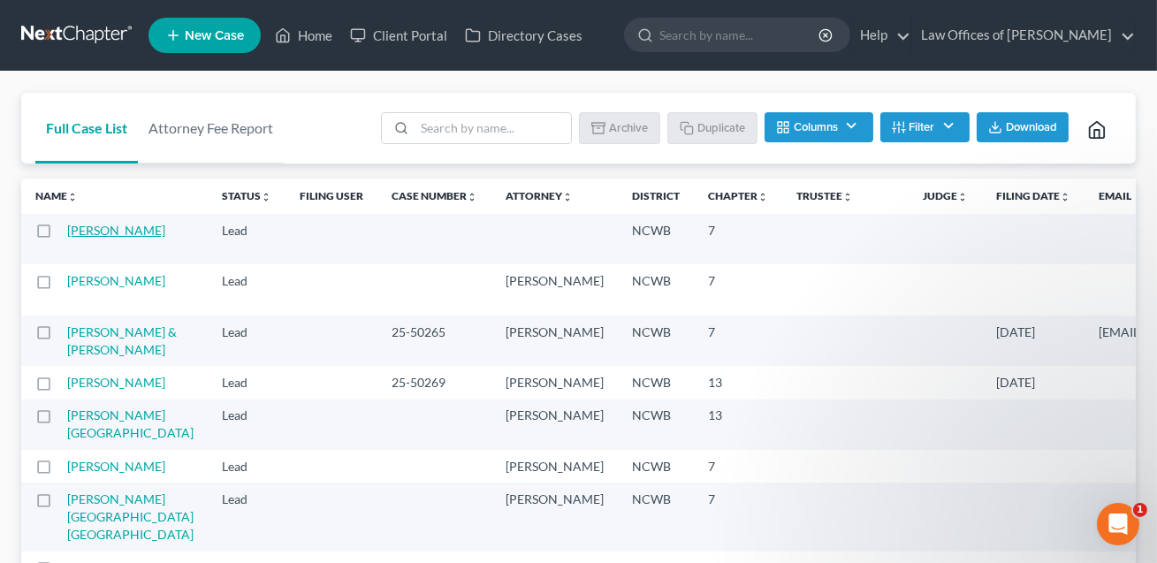
click at [87, 238] on link "[PERSON_NAME]" at bounding box center [116, 230] width 98 height 15
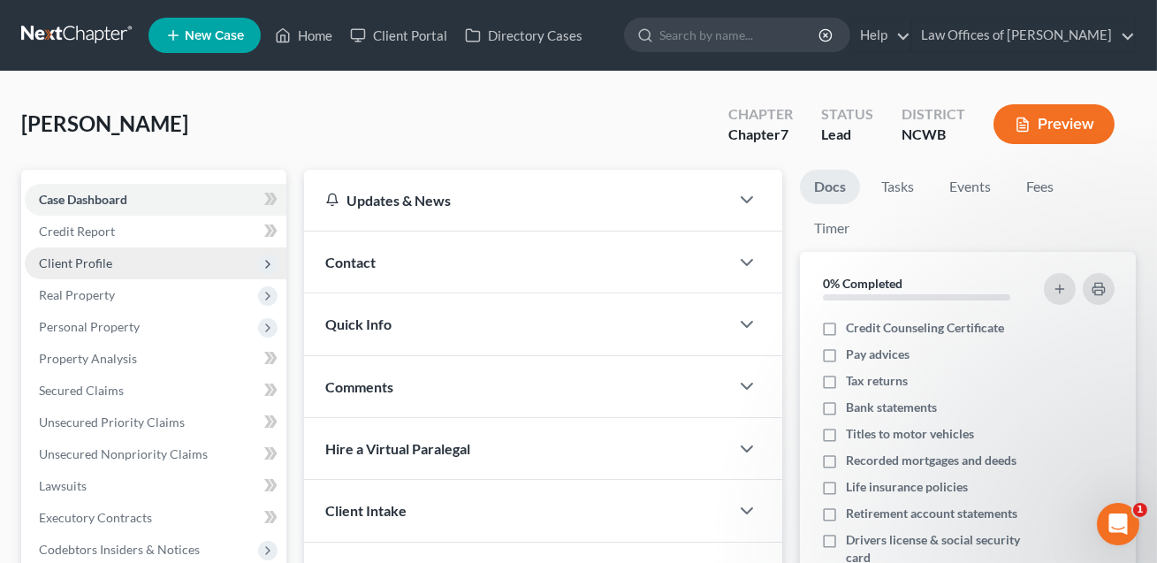
click at [80, 262] on span "Client Profile" at bounding box center [75, 262] width 73 height 15
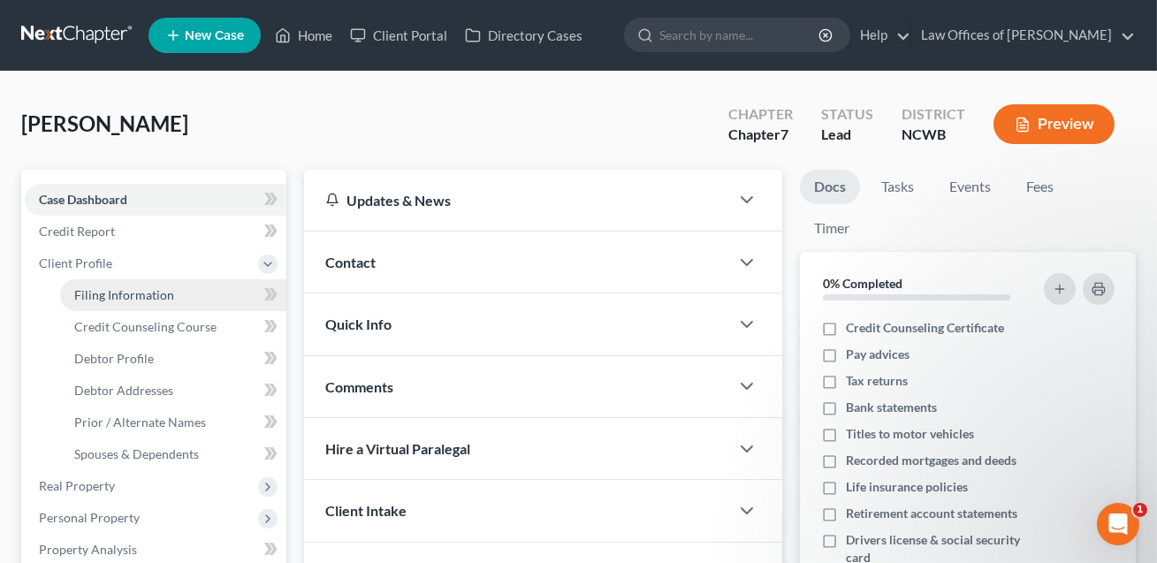
click at [99, 290] on span "Filing Information" at bounding box center [124, 294] width 100 height 15
select select "0"
select select "59"
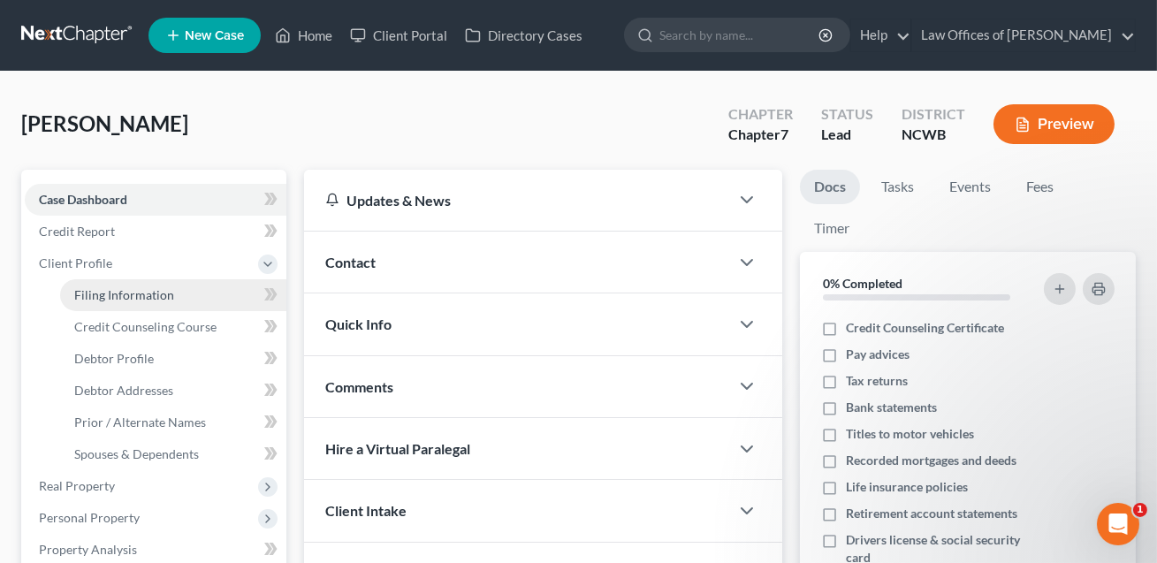
select select "1"
select select "28"
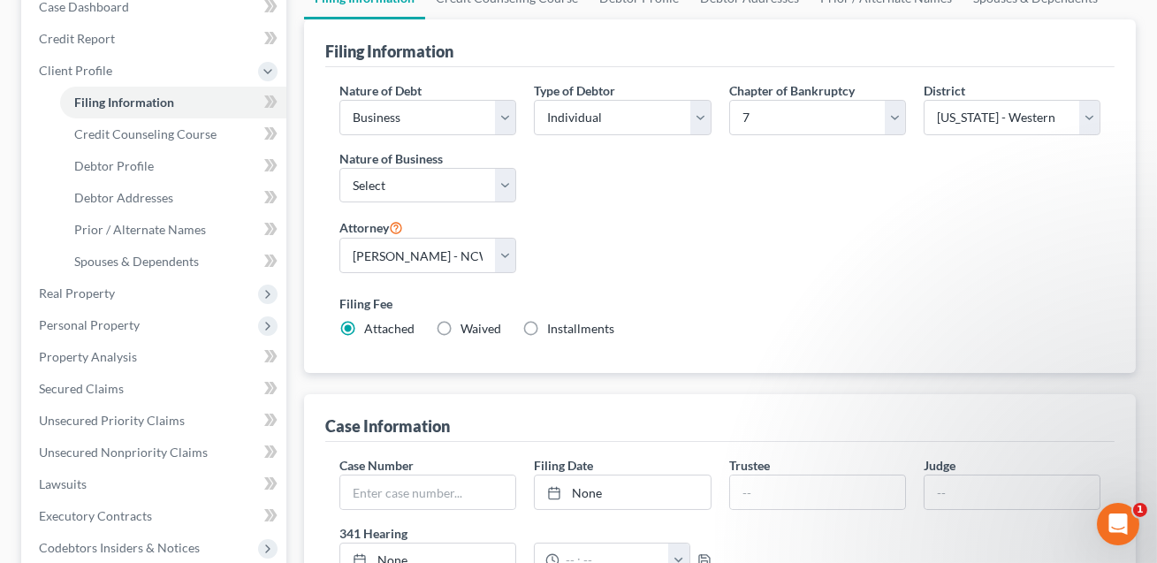
scroll to position [116, 0]
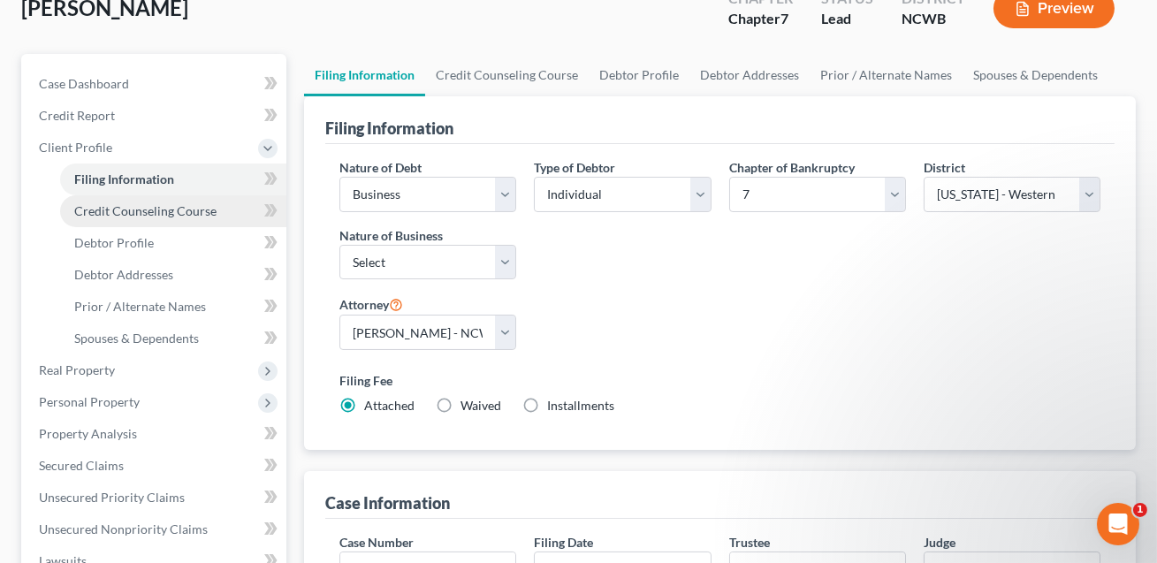
click at [155, 215] on span "Credit Counseling Course" at bounding box center [145, 210] width 142 height 15
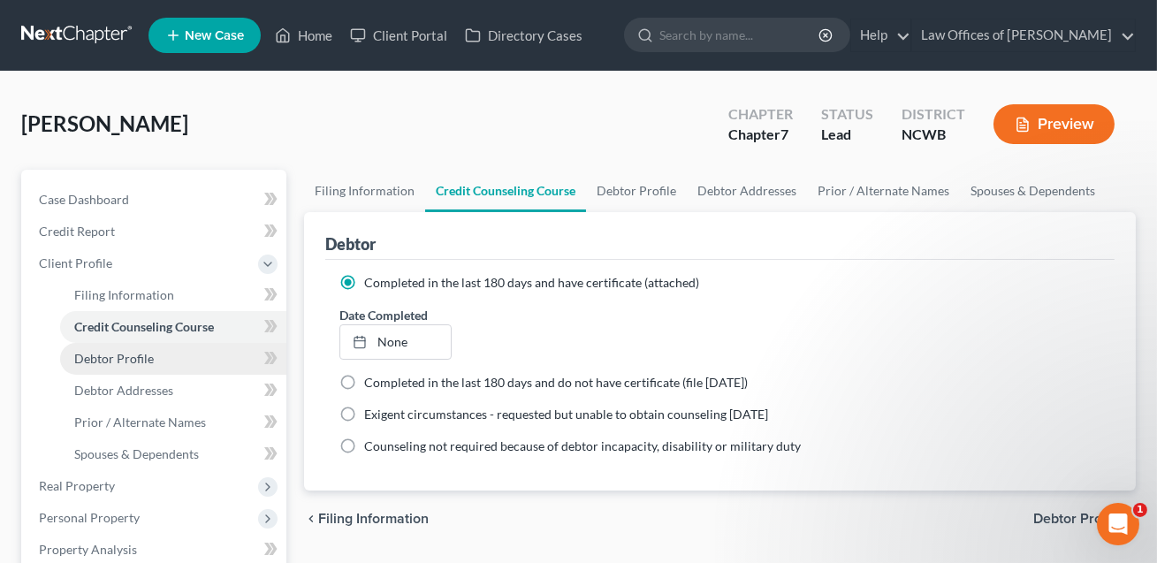
click at [145, 355] on span "Debtor Profile" at bounding box center [114, 358] width 80 height 15
select select "1"
select select "2"
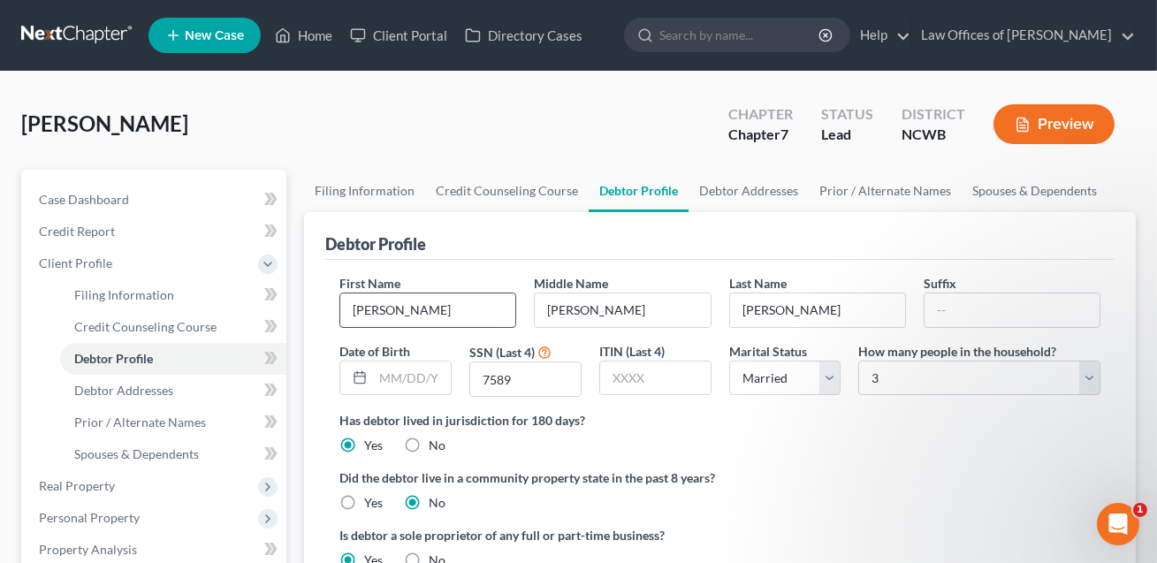
drag, startPoint x: 427, startPoint y: 304, endPoint x: 346, endPoint y: 311, distance: 80.7
click at [346, 311] on input "[PERSON_NAME]" at bounding box center [427, 310] width 175 height 34
type input "[PERSON_NAME]"
drag, startPoint x: 596, startPoint y: 311, endPoint x: 547, endPoint y: 311, distance: 48.6
click at [547, 311] on input "[PERSON_NAME]" at bounding box center [622, 310] width 175 height 34
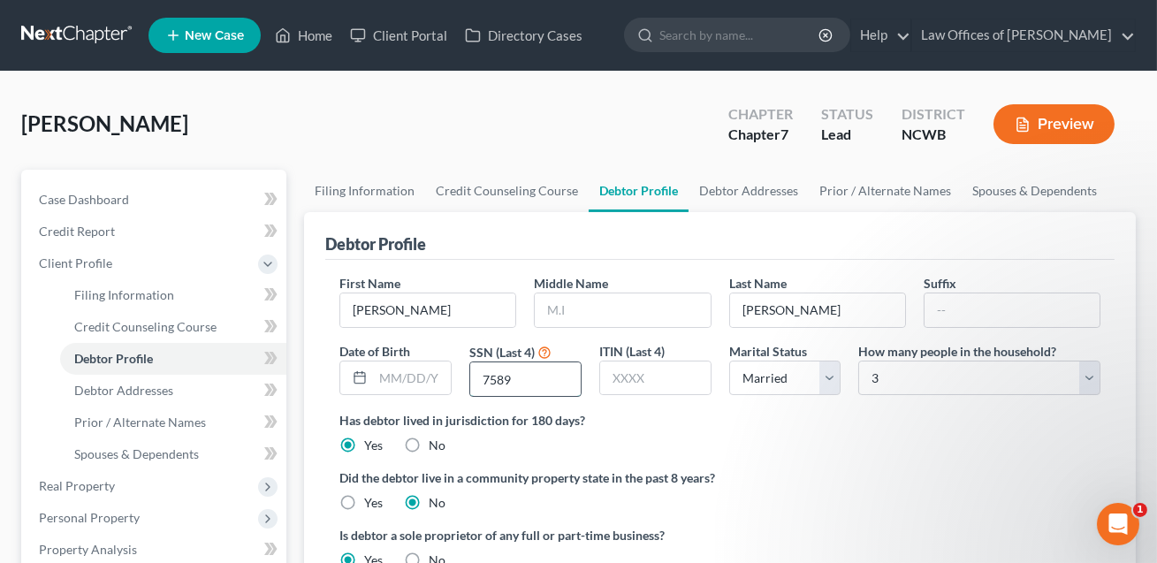
drag, startPoint x: 523, startPoint y: 376, endPoint x: 476, endPoint y: 376, distance: 46.8
click at [476, 376] on input "7589" at bounding box center [525, 379] width 110 height 34
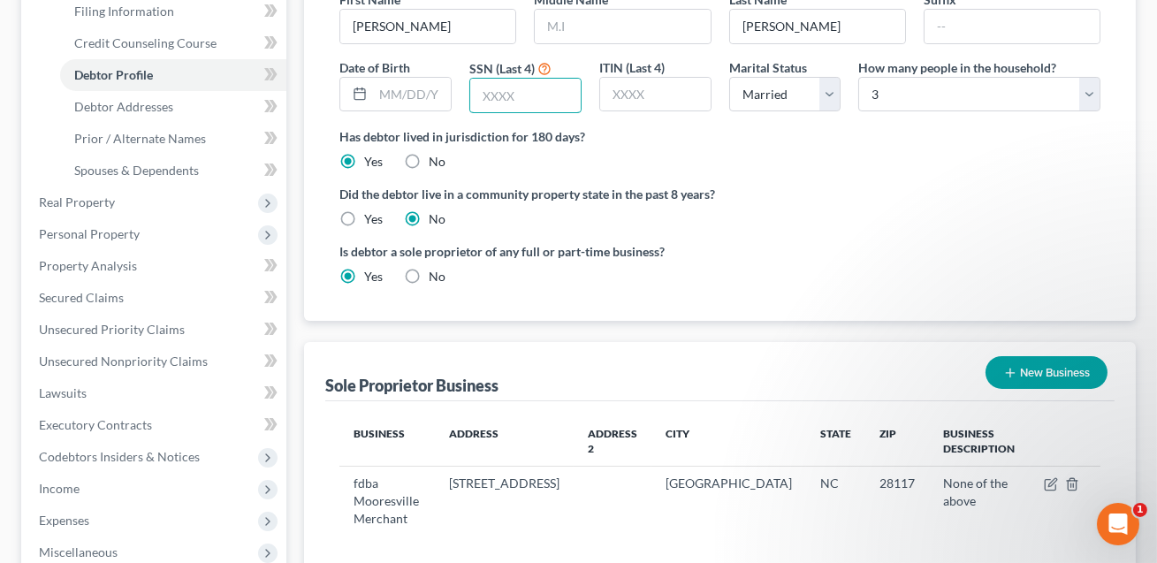
scroll to position [307, 0]
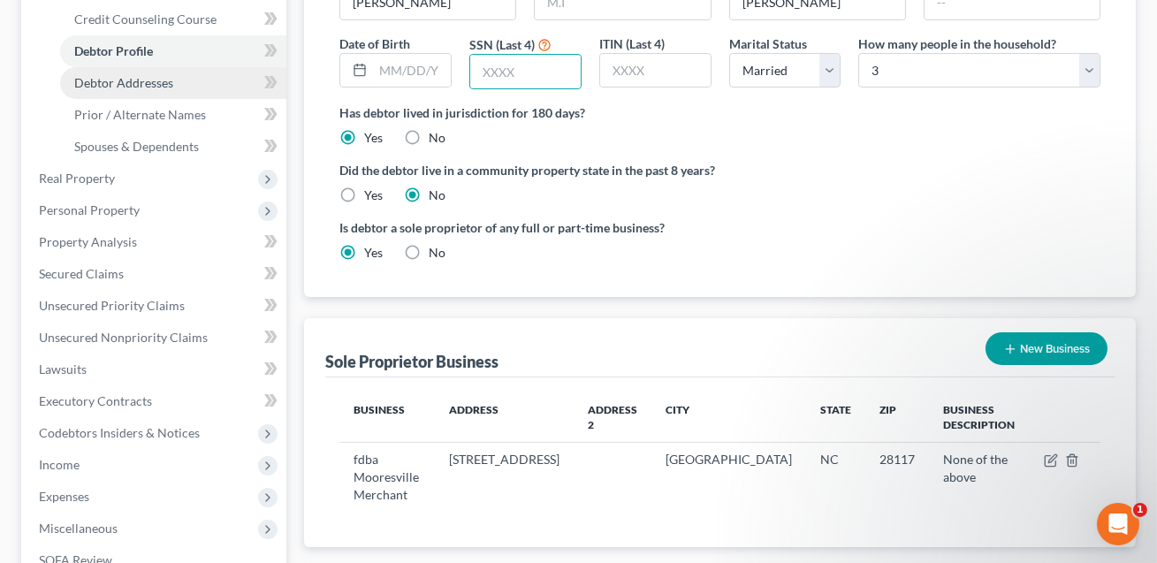
click at [147, 78] on span "Debtor Addresses" at bounding box center [123, 82] width 99 height 15
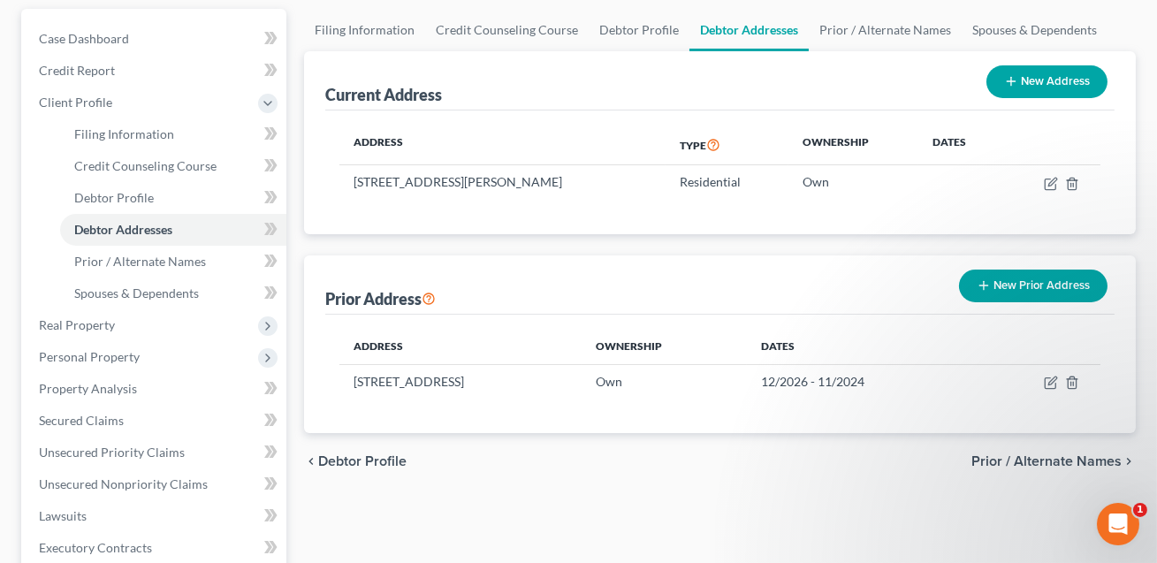
scroll to position [174, 0]
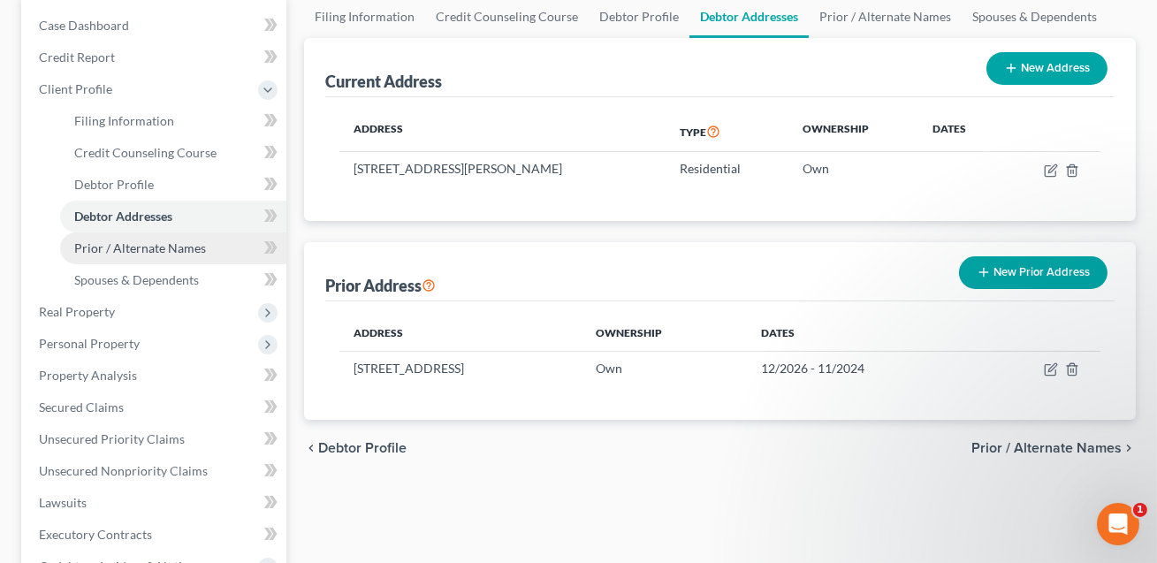
click at [165, 249] on span "Prior / Alternate Names" at bounding box center [140, 247] width 132 height 15
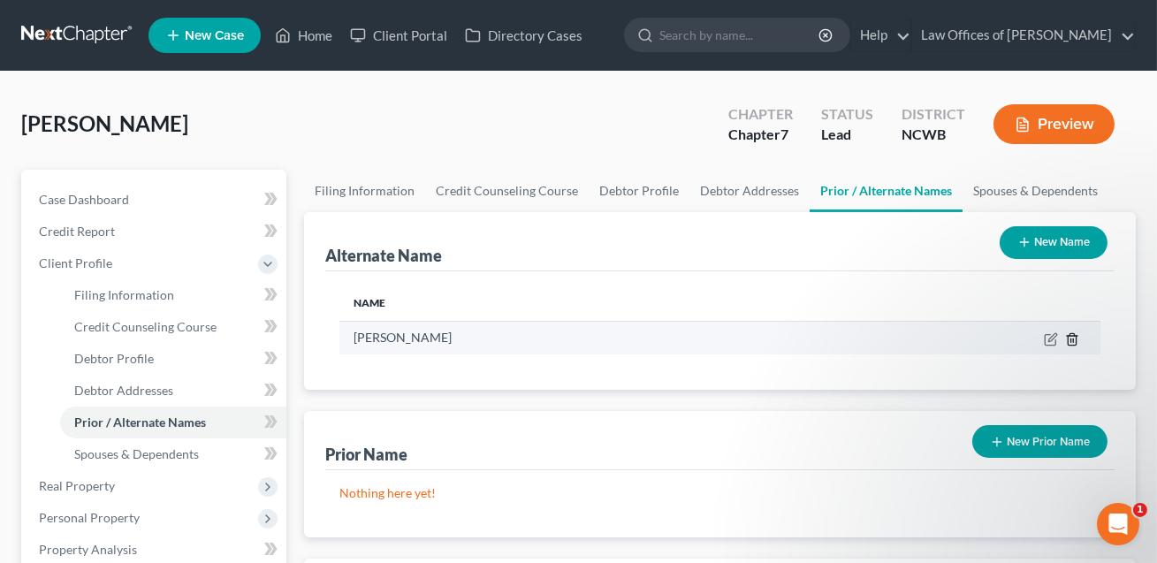
click at [1071, 338] on icon at bounding box center [1072, 339] width 14 height 14
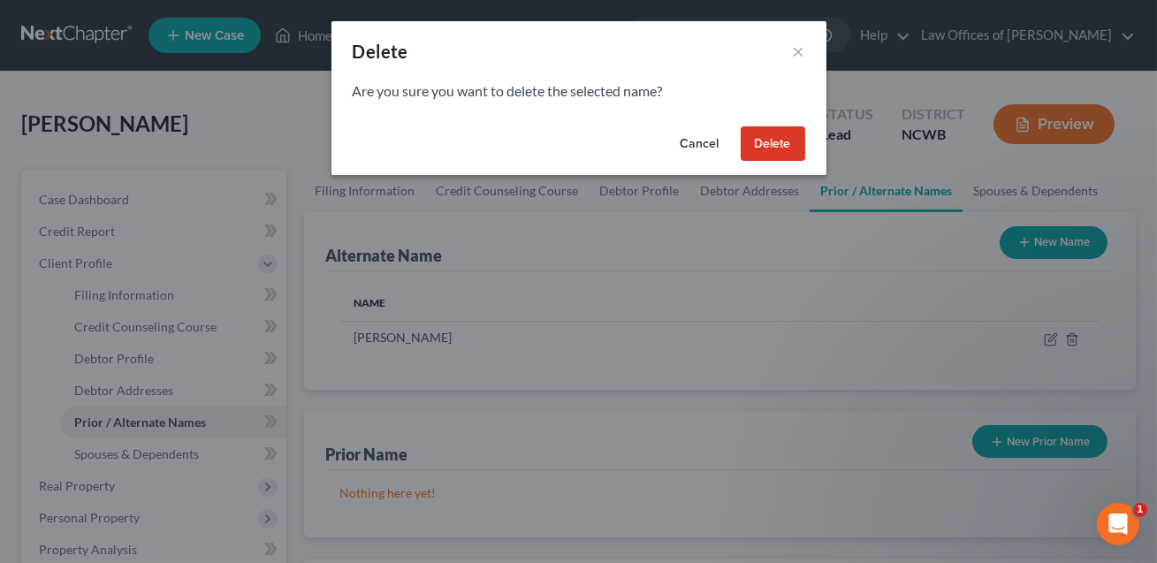
click at [778, 140] on button "Delete" at bounding box center [772, 143] width 64 height 35
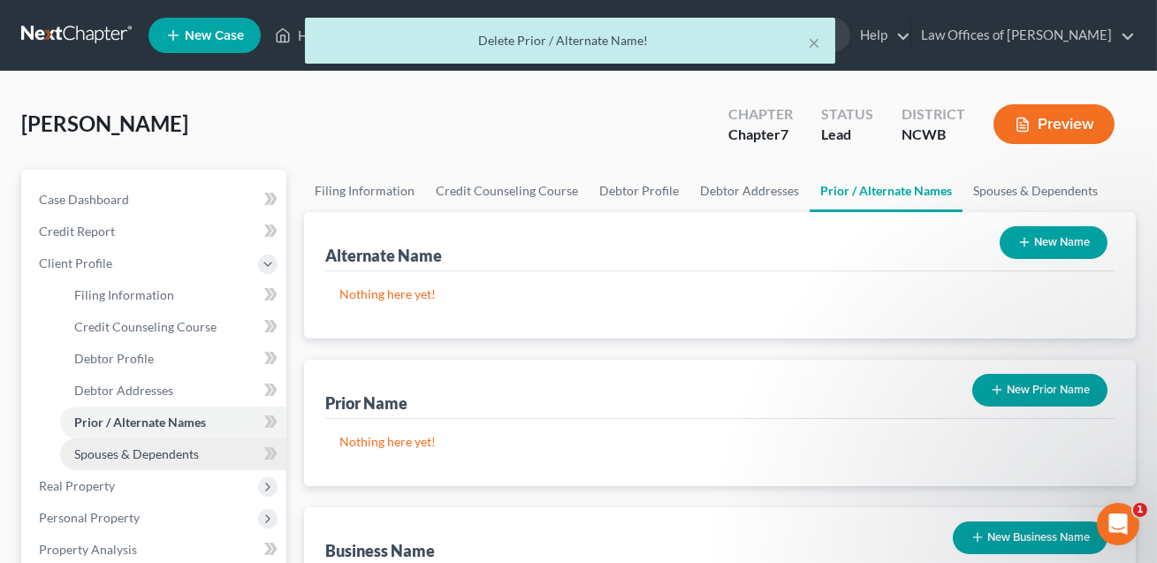
click at [171, 451] on span "Spouses & Dependents" at bounding box center [136, 453] width 125 height 15
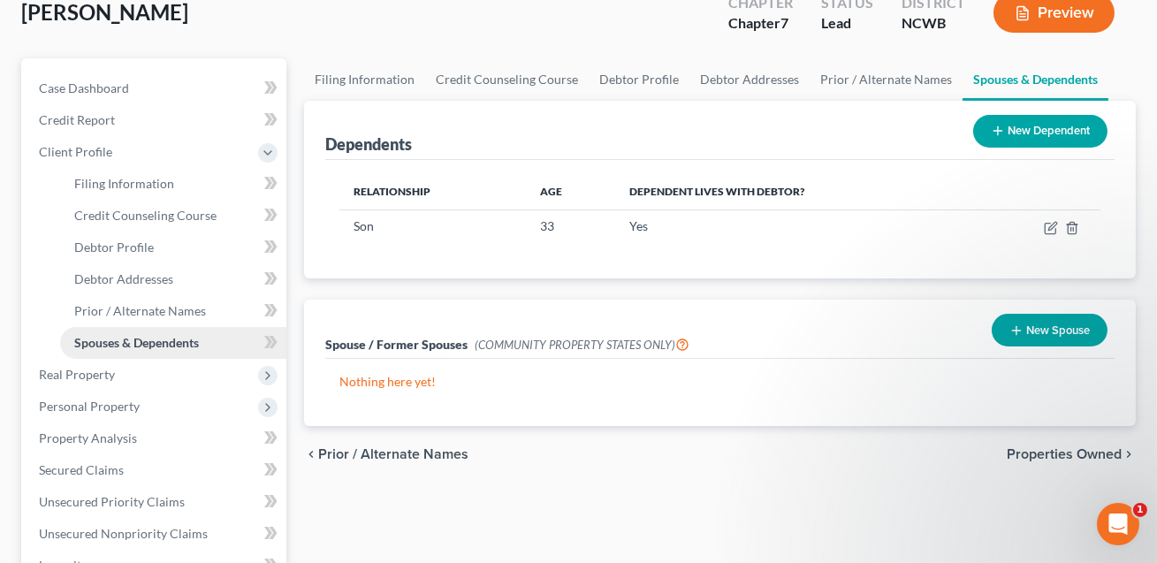
scroll to position [177, 0]
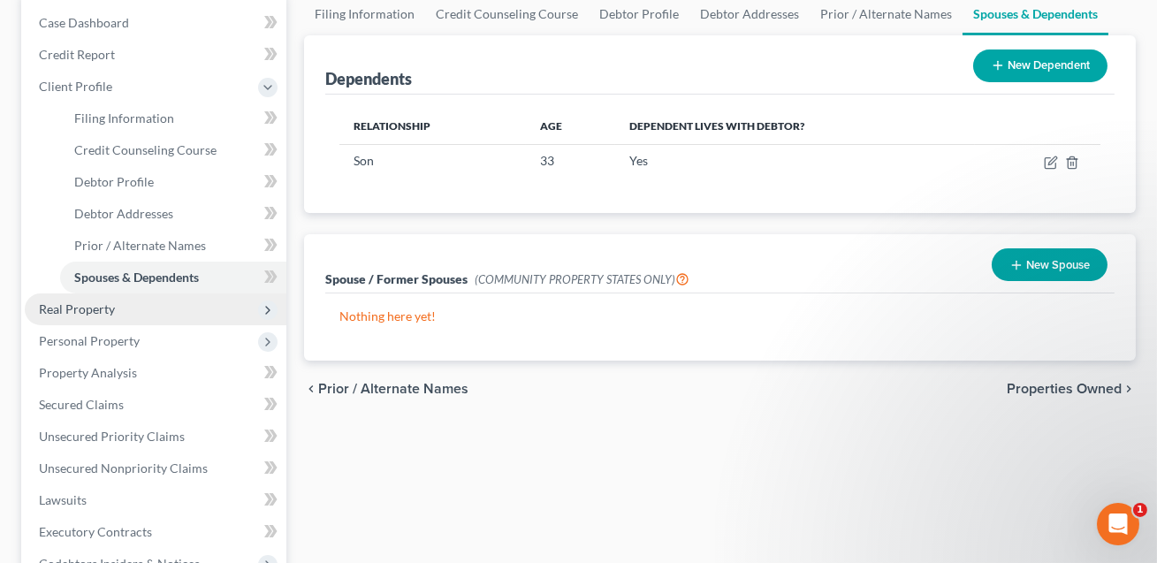
click at [125, 314] on span "Real Property" at bounding box center [156, 309] width 262 height 32
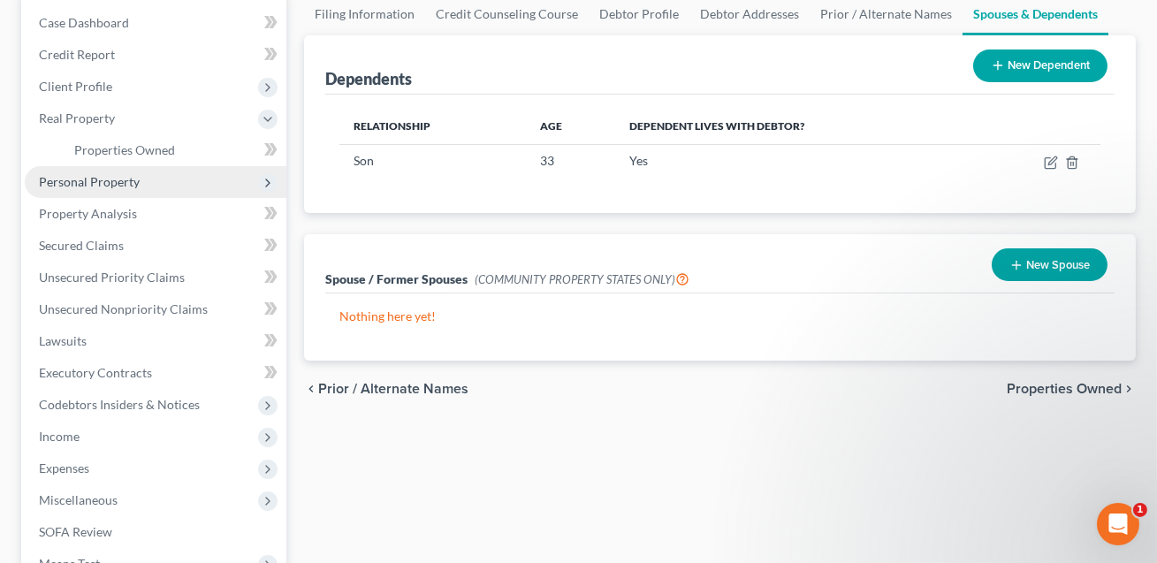
click at [95, 174] on span "Personal Property" at bounding box center [89, 181] width 101 height 15
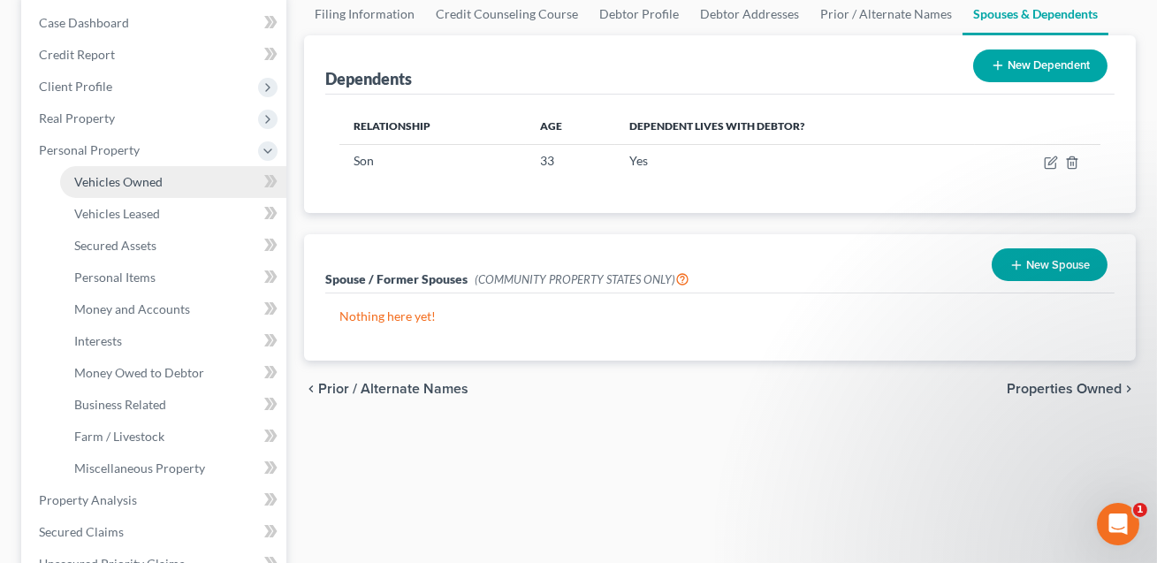
click at [117, 179] on span "Vehicles Owned" at bounding box center [118, 181] width 88 height 15
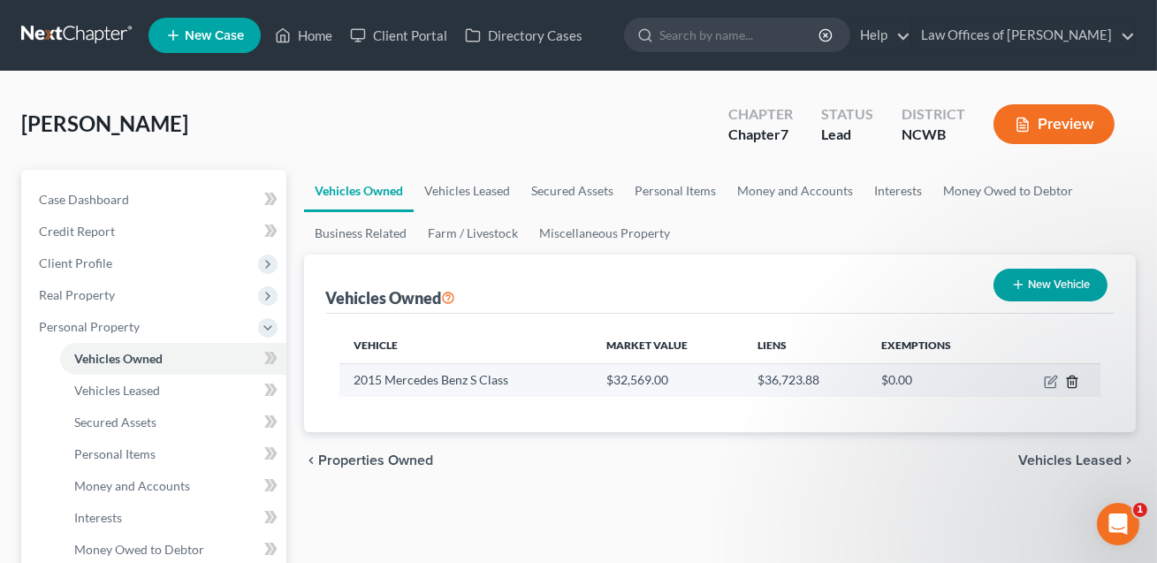
click at [1073, 381] on line "button" at bounding box center [1073, 383] width 0 height 4
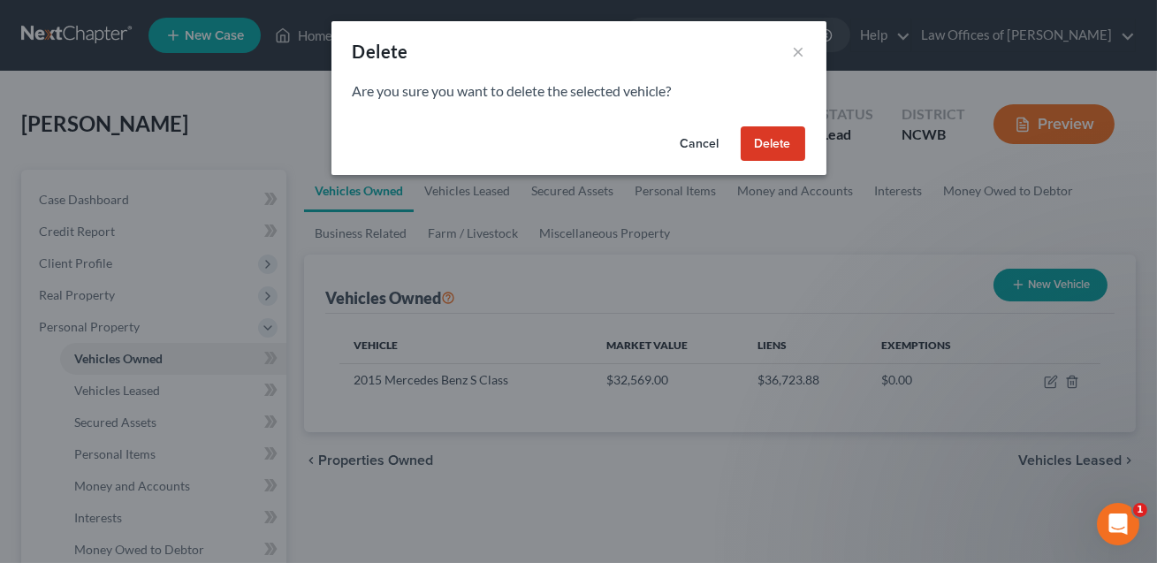
click at [752, 146] on button "Delete" at bounding box center [772, 143] width 64 height 35
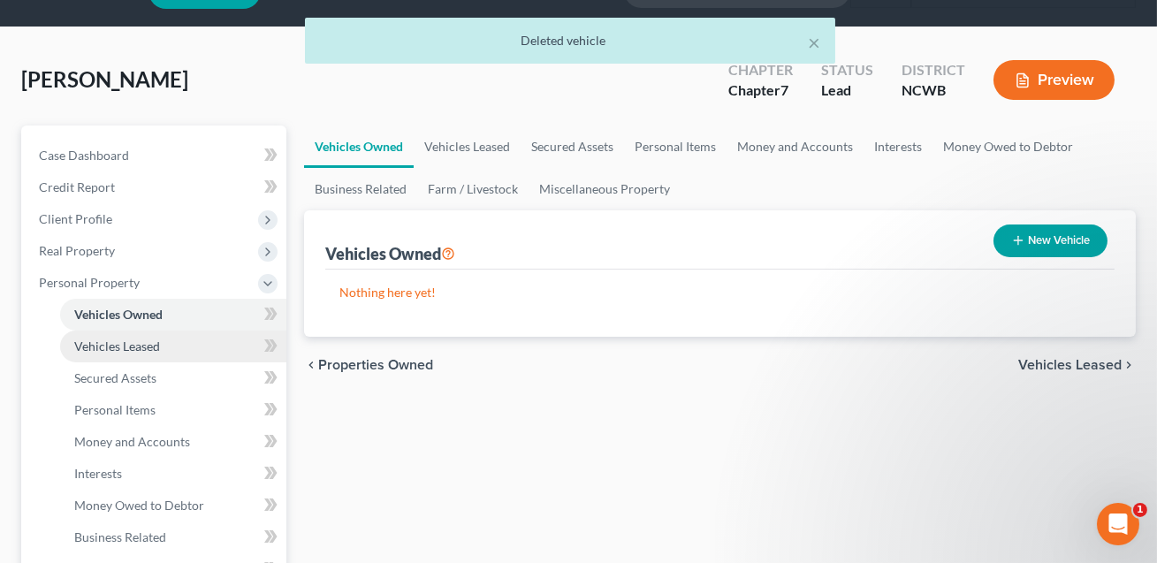
scroll to position [58, 0]
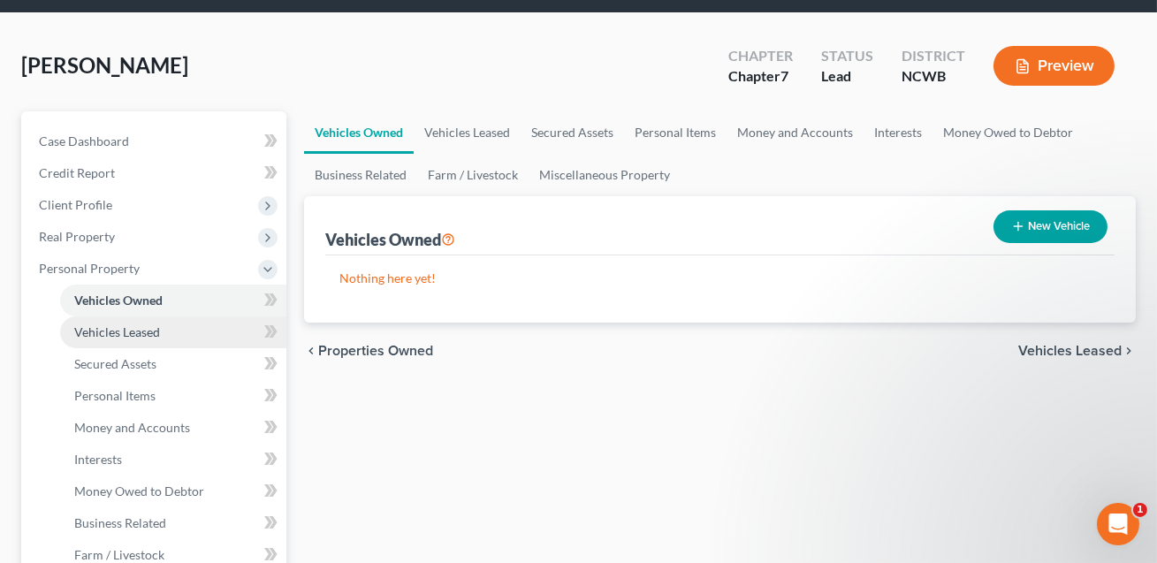
click at [142, 331] on span "Vehicles Leased" at bounding box center [117, 331] width 86 height 15
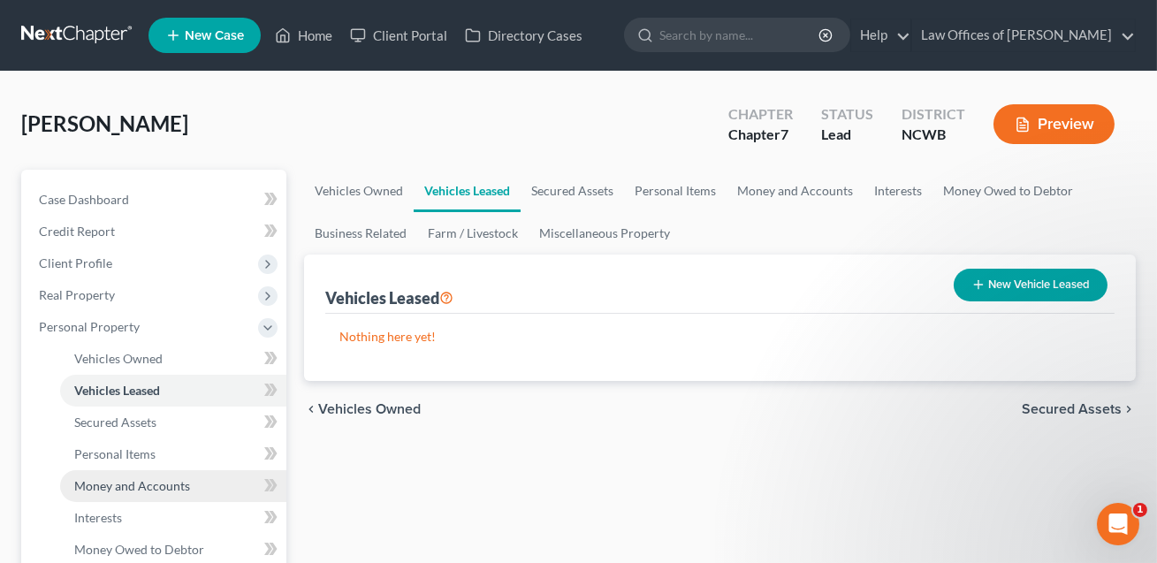
click at [123, 487] on span "Money and Accounts" at bounding box center [132, 485] width 116 height 15
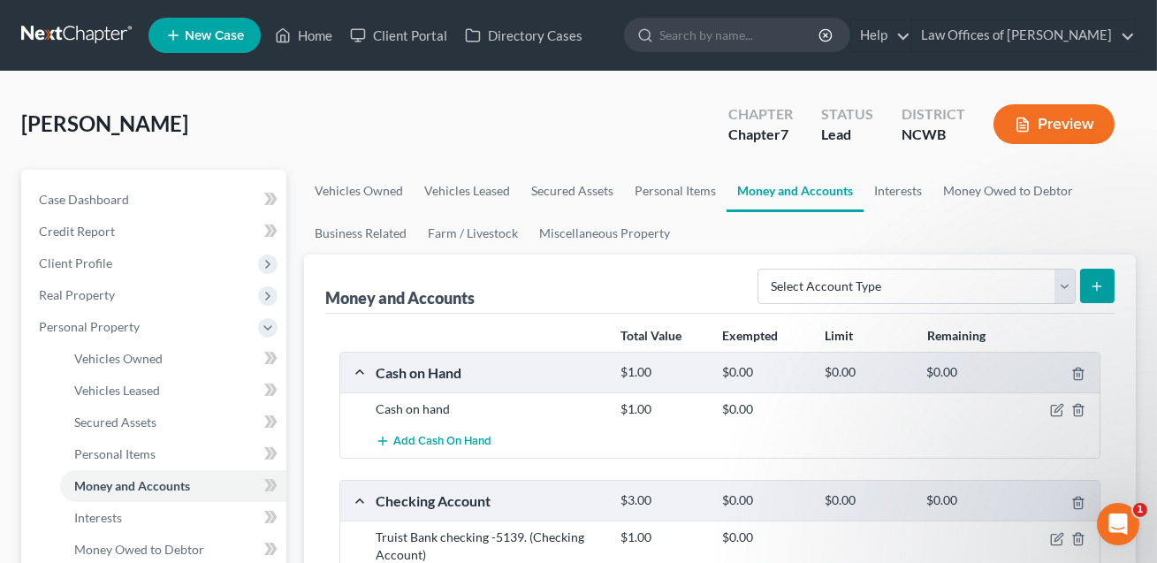
scroll to position [203, 0]
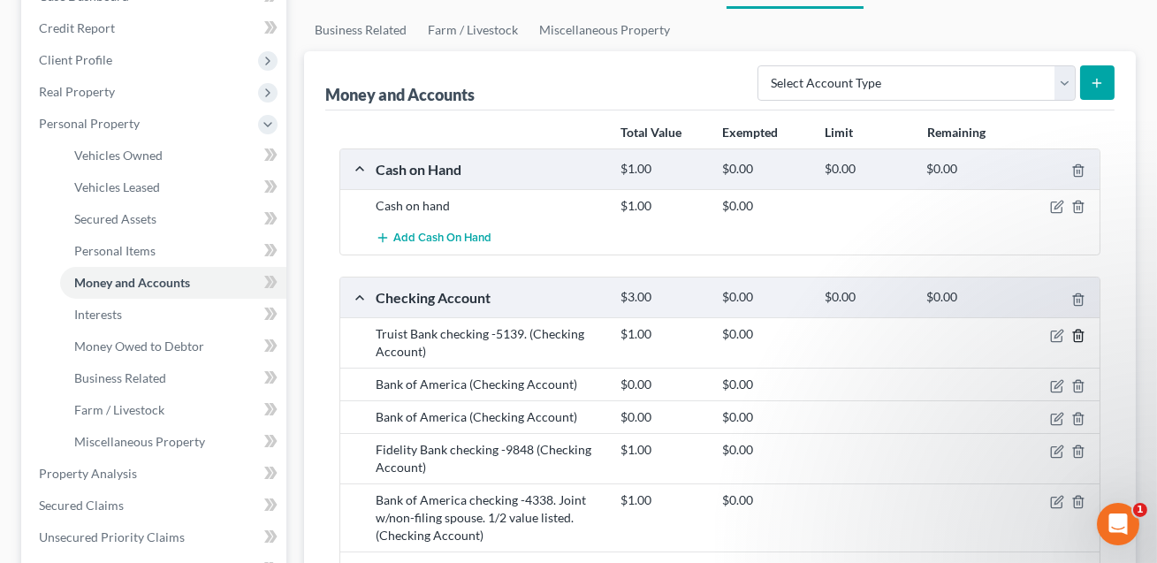
click at [1076, 338] on icon "button" at bounding box center [1078, 336] width 14 height 14
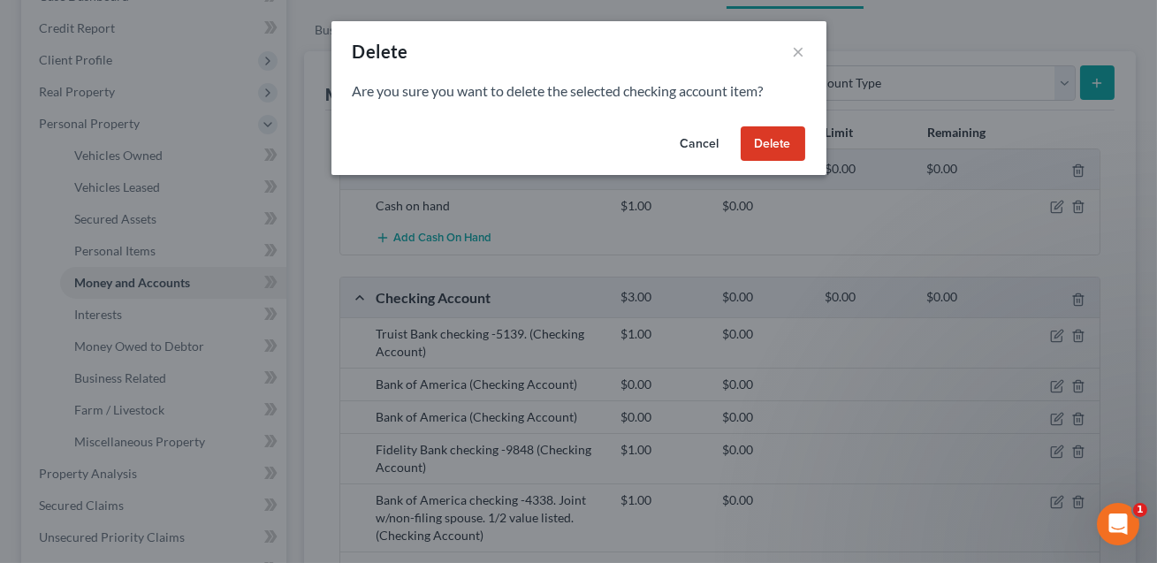
click at [778, 147] on button "Delete" at bounding box center [772, 143] width 64 height 35
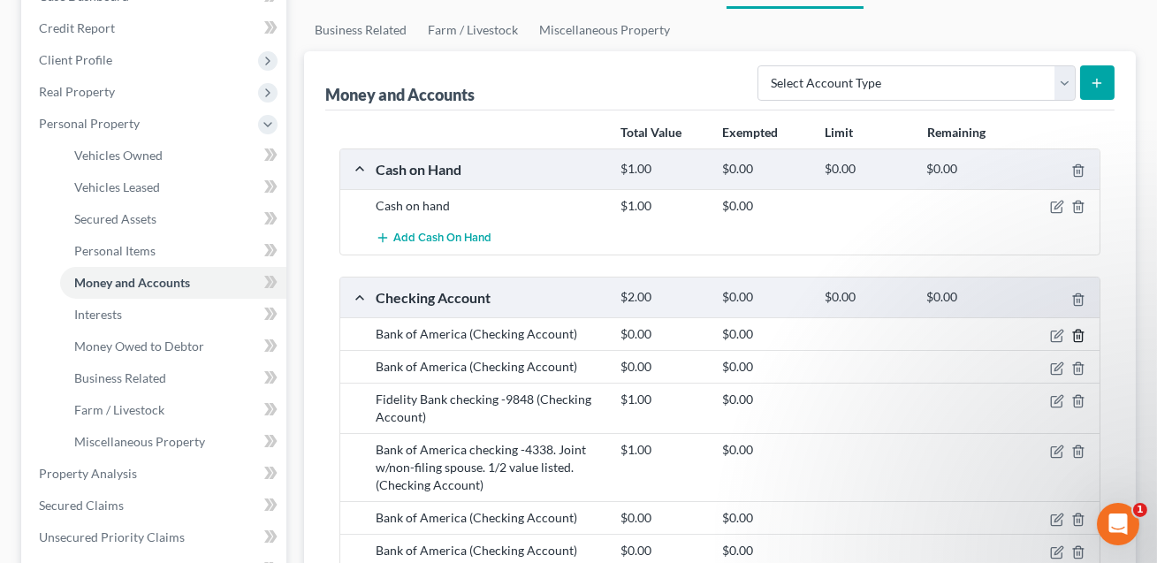
click at [1080, 338] on icon "button" at bounding box center [1078, 336] width 14 height 14
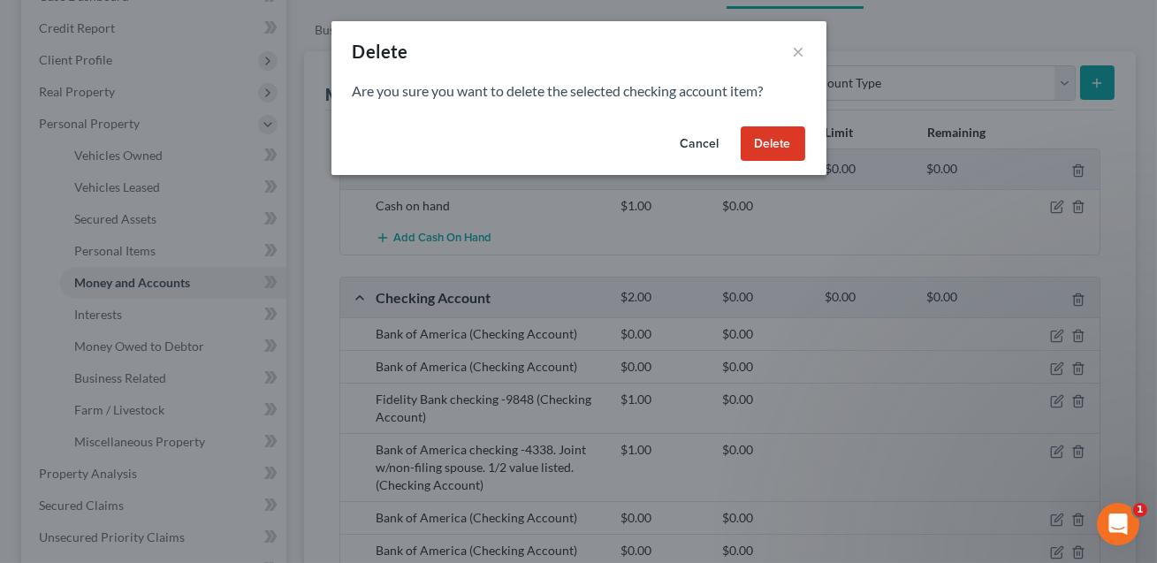
click at [770, 147] on button "Delete" at bounding box center [772, 143] width 64 height 35
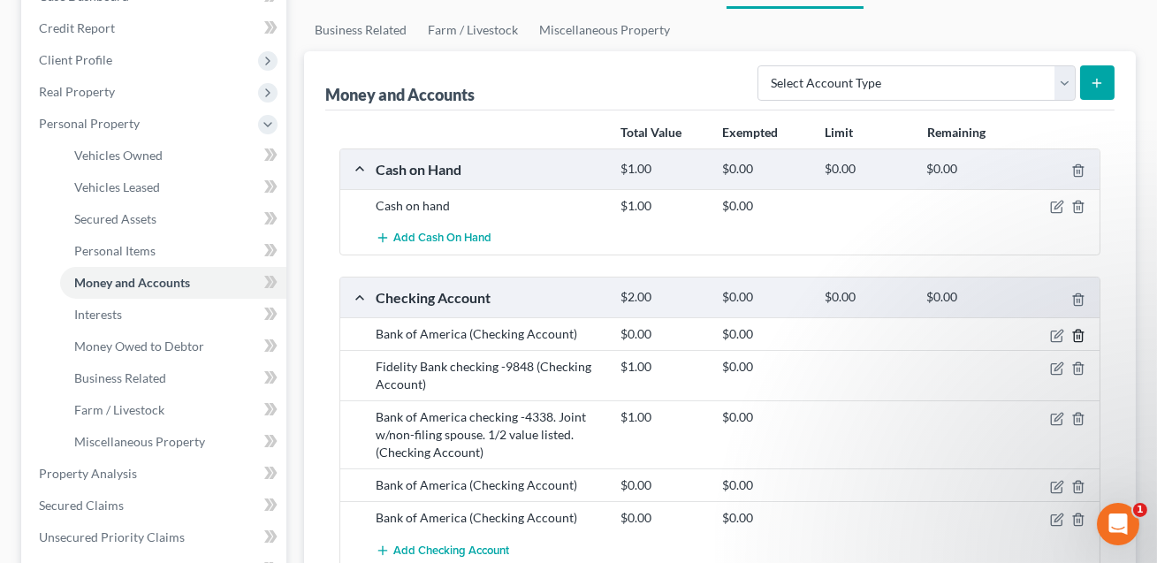
click at [1079, 335] on line "button" at bounding box center [1079, 337] width 0 height 4
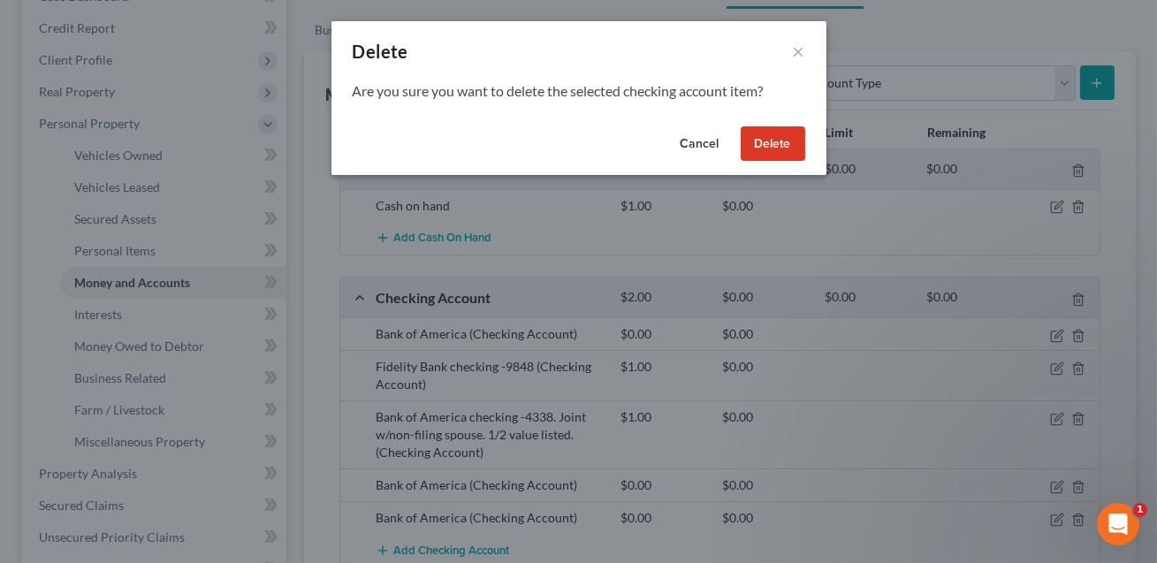
click at [776, 151] on button "Delete" at bounding box center [772, 143] width 64 height 35
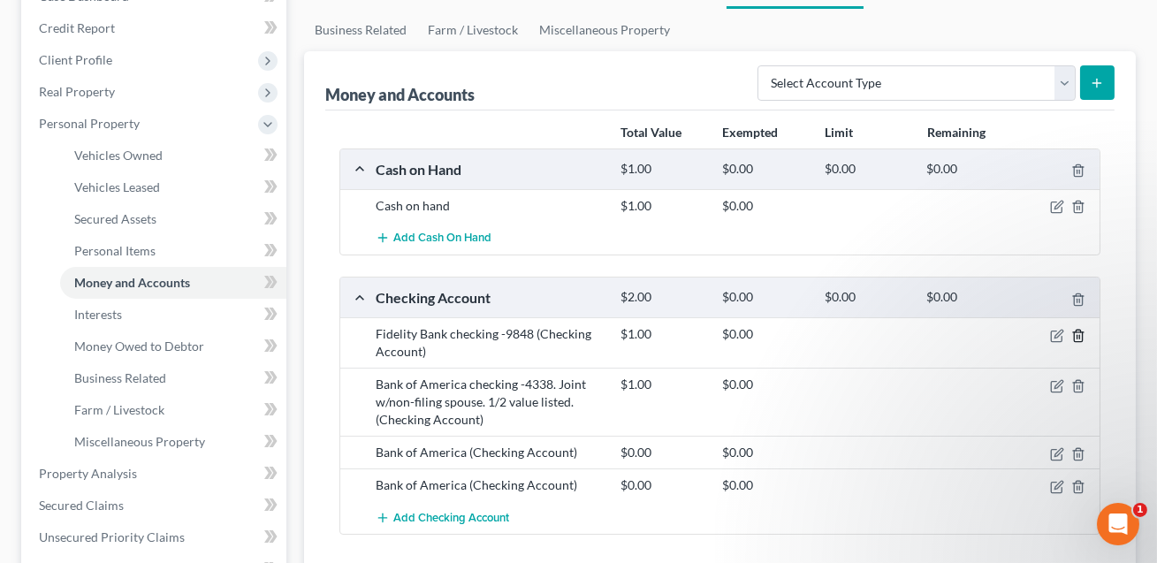
click at [1079, 335] on line "button" at bounding box center [1079, 337] width 0 height 4
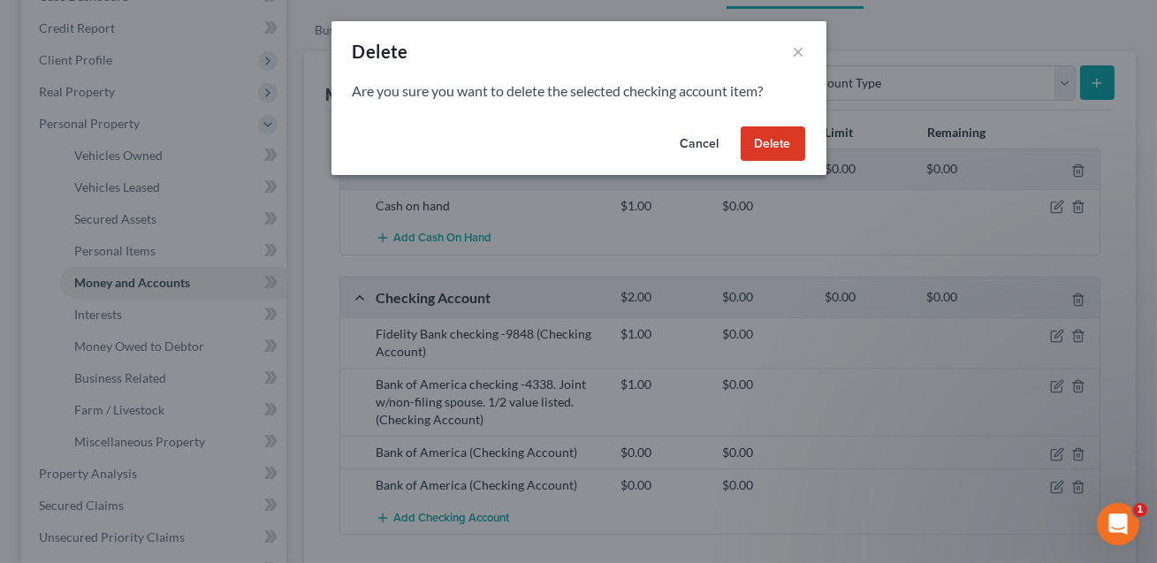
click at [777, 134] on button "Delete" at bounding box center [772, 143] width 64 height 35
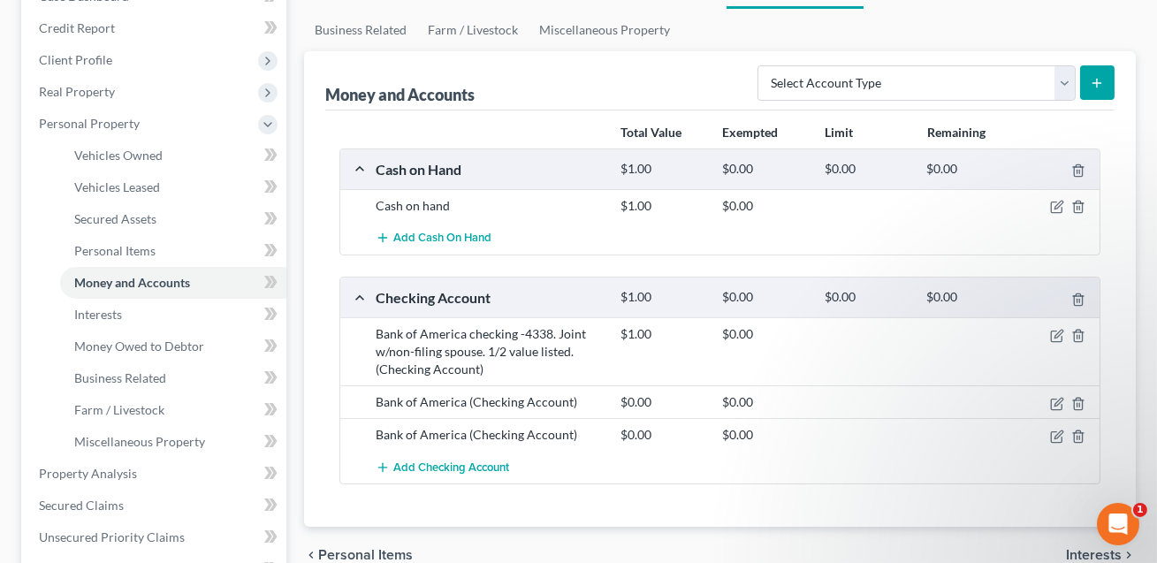
click at [439, 352] on div "Bank of America checking -4338. Joint w/non-filing spouse. 1/2 value listed. (C…" at bounding box center [489, 351] width 245 height 53
click at [1054, 335] on icon "button" at bounding box center [1058, 334] width 8 height 8
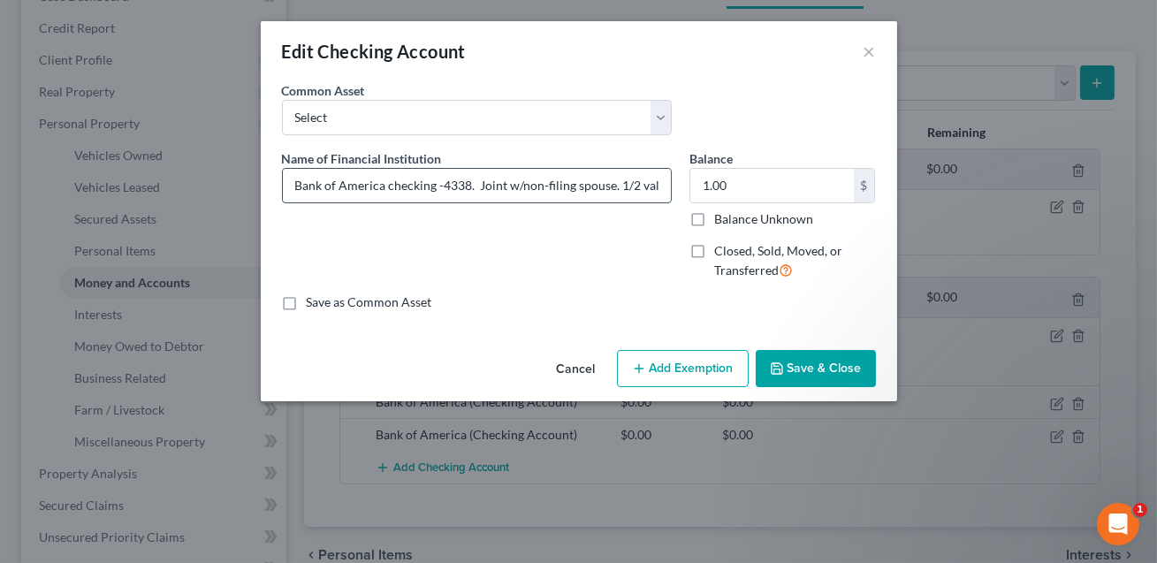
click at [569, 187] on input "Bank of America checking -4338. Joint w/non-filing spouse. 1/2 value listed." at bounding box center [477, 186] width 388 height 34
type input "Bank of America checking -4338. Joint w/spouse. 1/2 value listed."
click at [743, 185] on input "1.00" at bounding box center [771, 186] width 163 height 34
type input "0.00"
click at [793, 363] on button "Save & Close" at bounding box center [815, 368] width 120 height 37
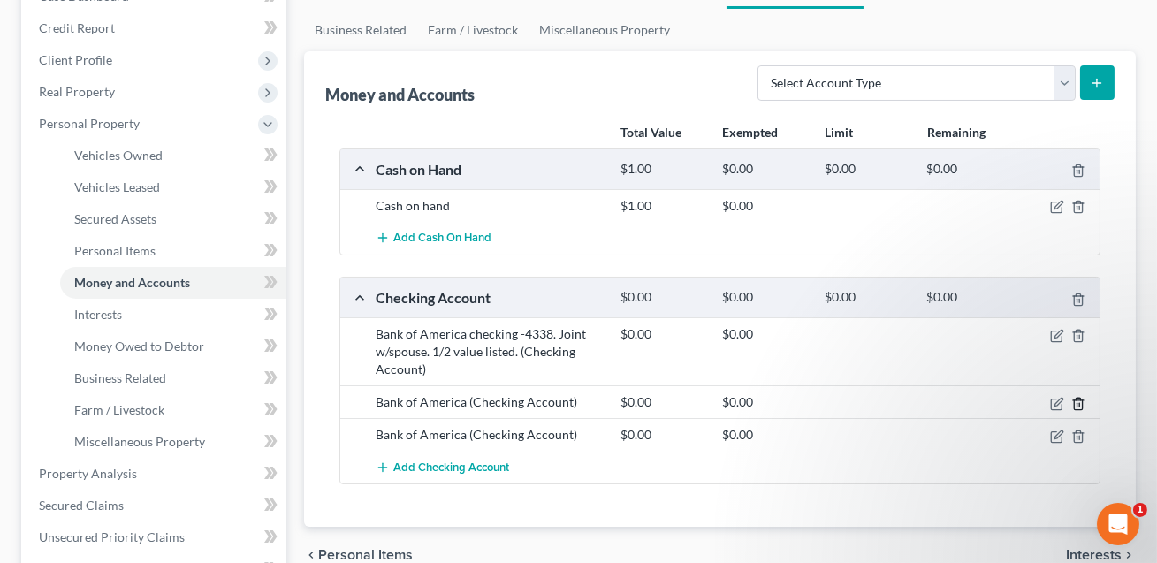
click at [1076, 399] on icon "button" at bounding box center [1078, 404] width 14 height 14
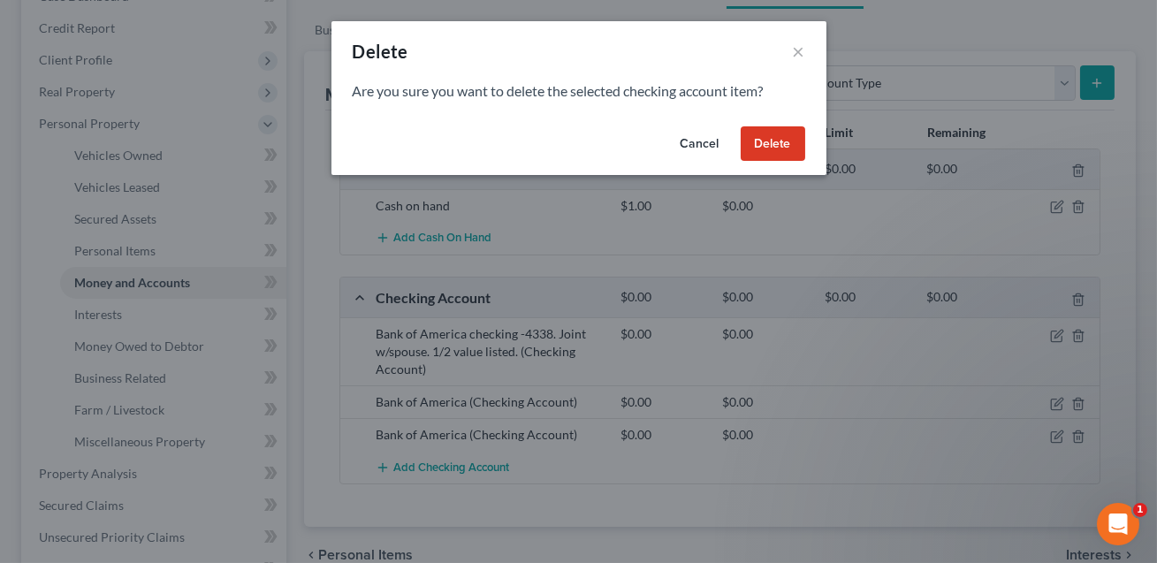
click at [759, 149] on button "Delete" at bounding box center [772, 143] width 64 height 35
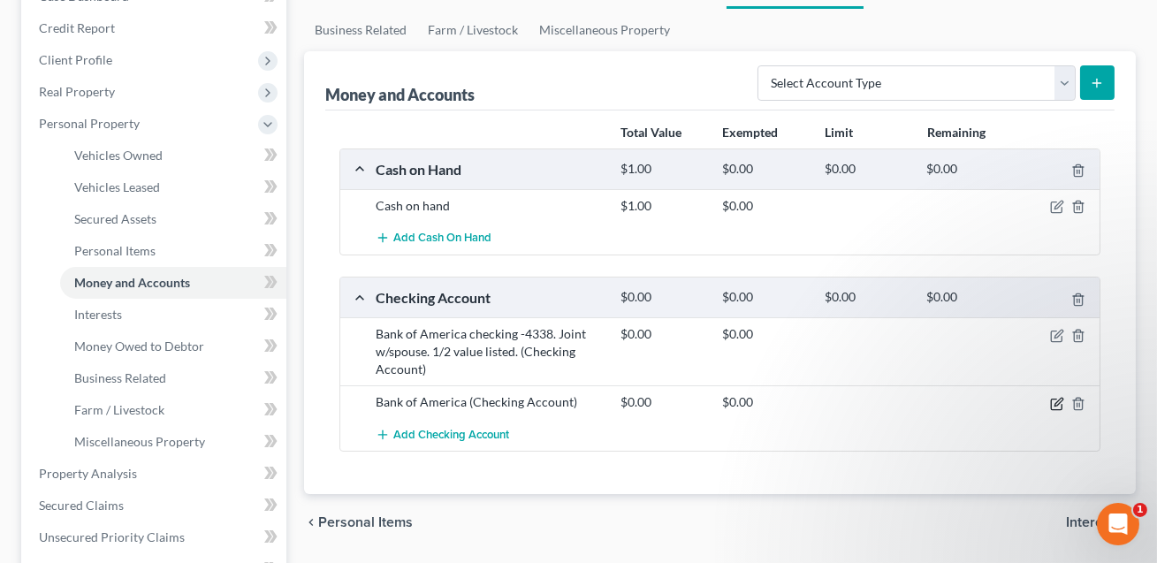
click at [1057, 403] on icon "button" at bounding box center [1058, 402] width 8 height 8
select select "7"
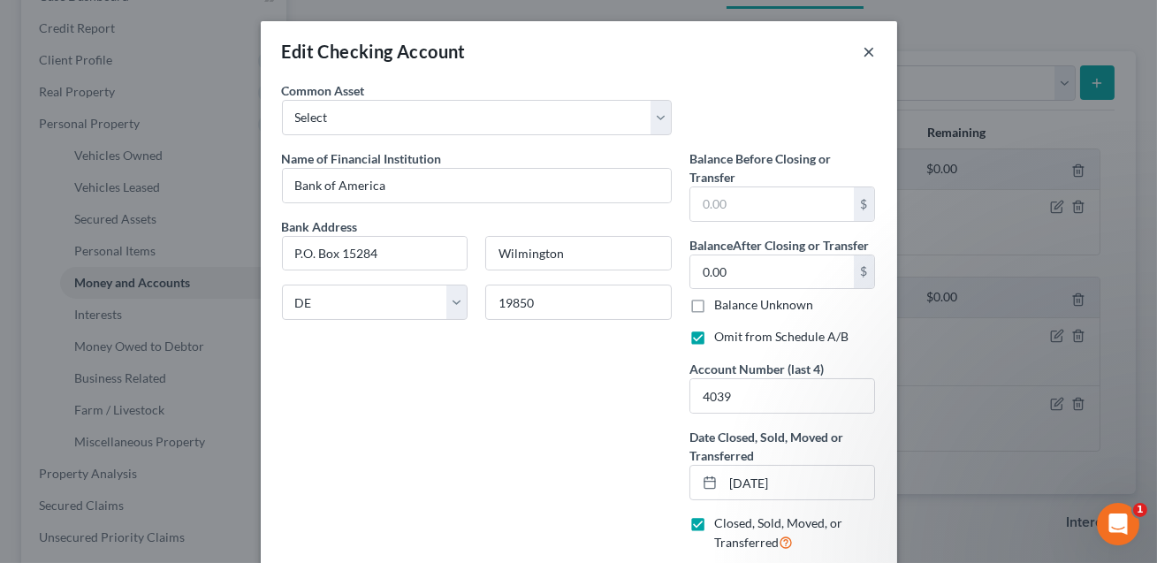
click at [865, 49] on button "×" at bounding box center [869, 51] width 12 height 21
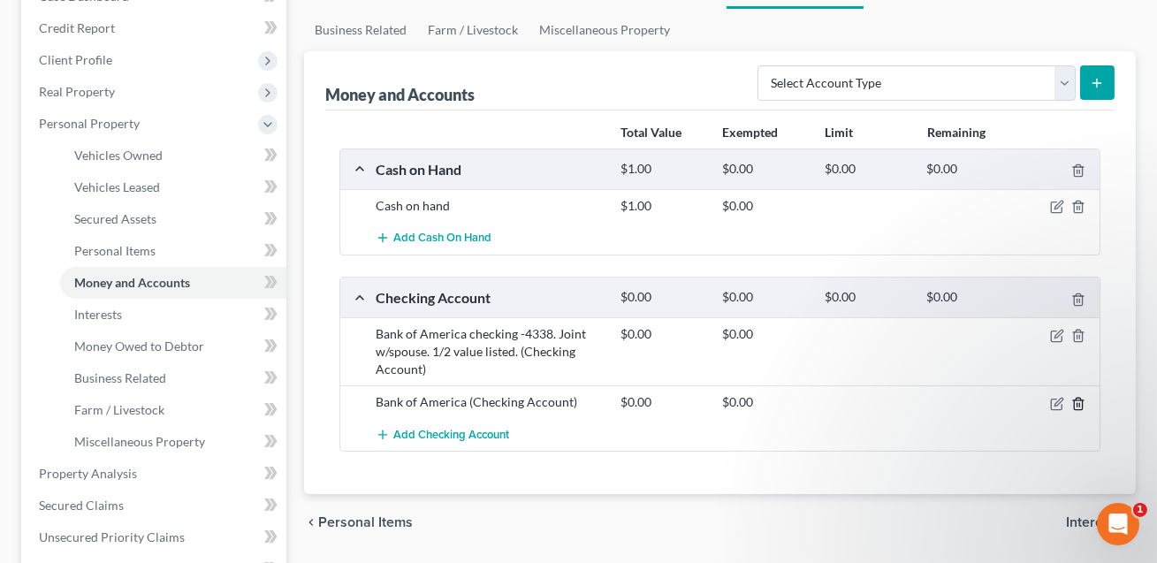
click at [1077, 403] on line "button" at bounding box center [1077, 405] width 0 height 4
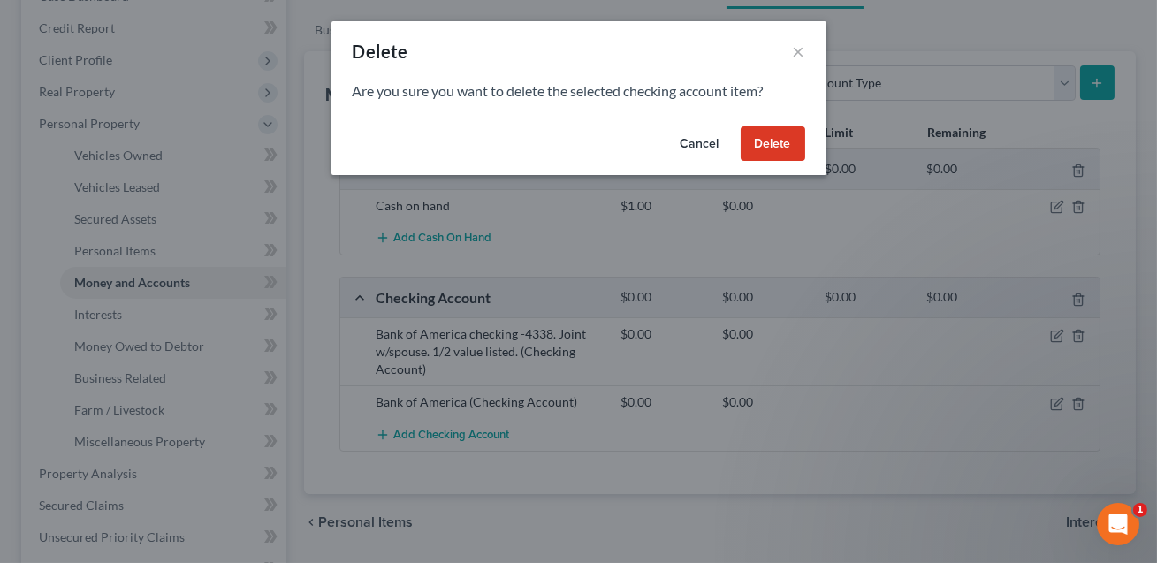
click at [771, 142] on button "Delete" at bounding box center [772, 143] width 64 height 35
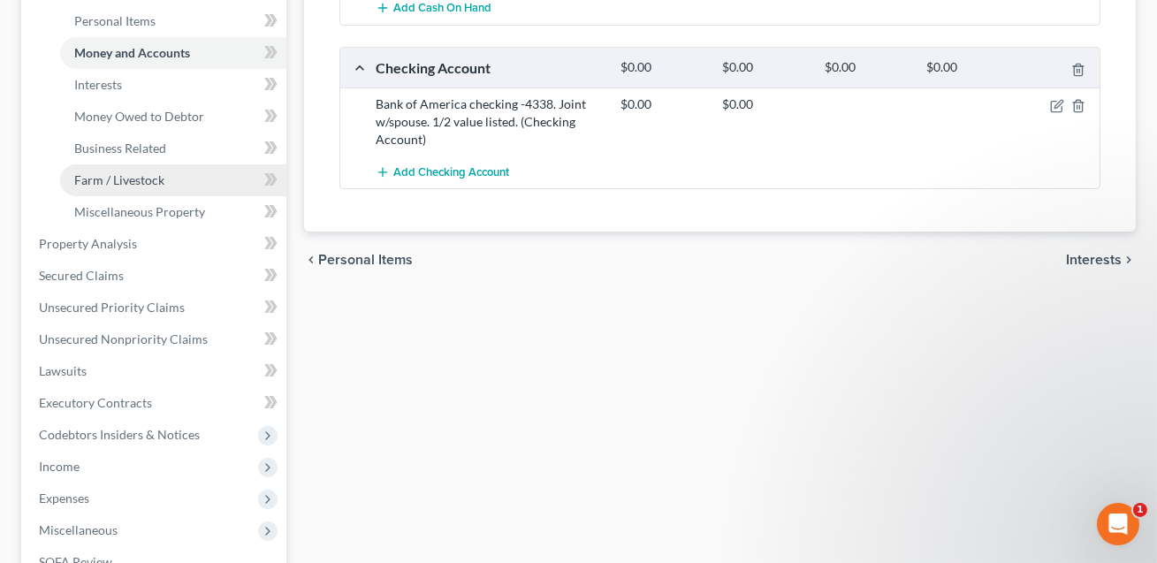
scroll to position [435, 0]
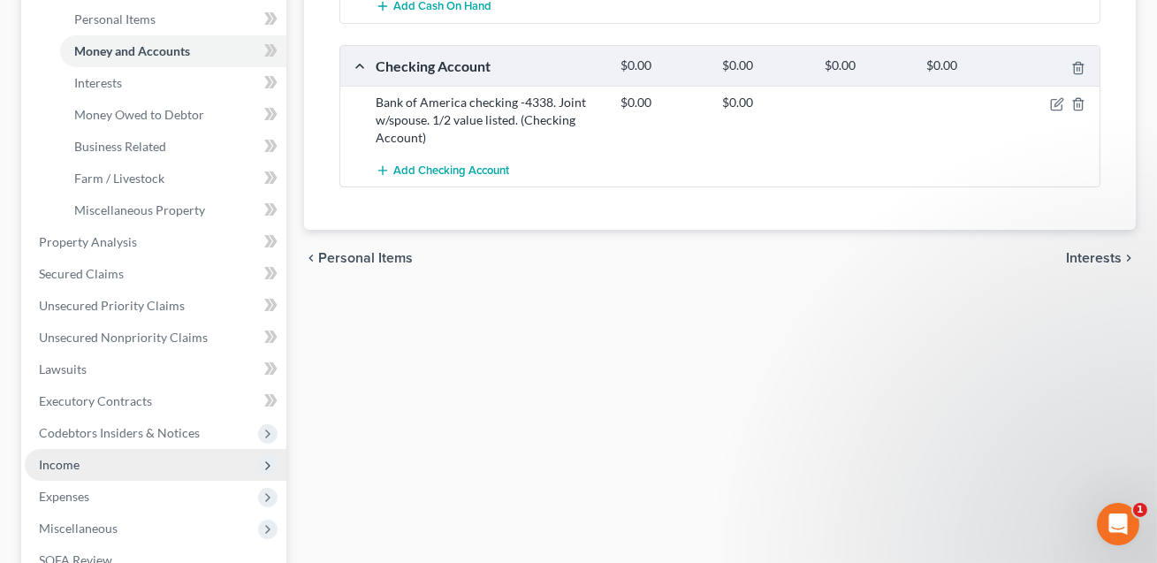
click at [88, 459] on span "Income" at bounding box center [156, 465] width 262 height 32
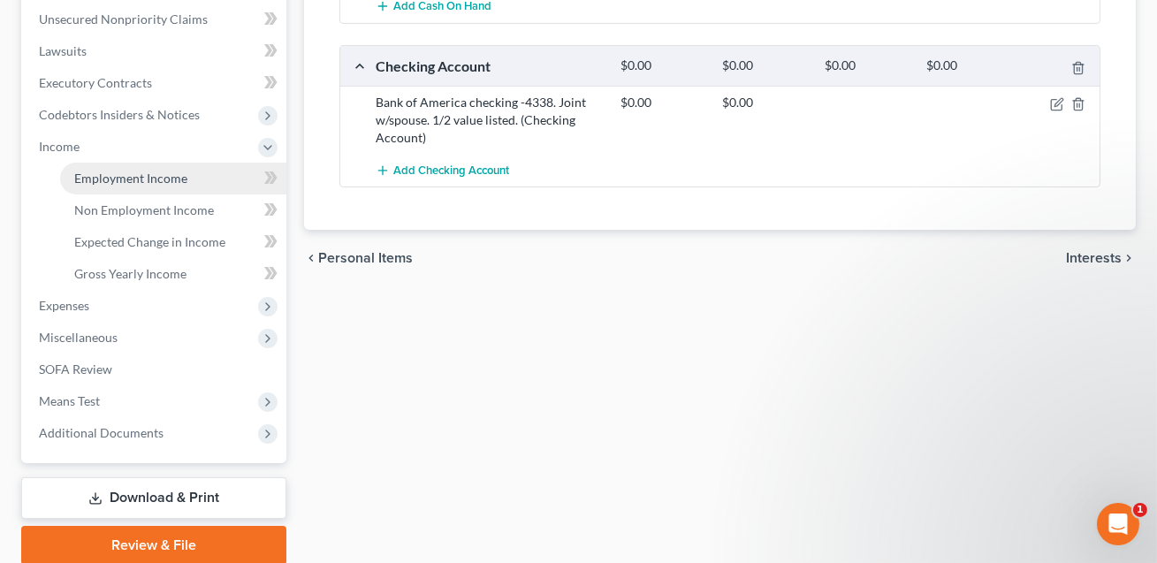
click at [152, 180] on span "Employment Income" at bounding box center [130, 178] width 113 height 15
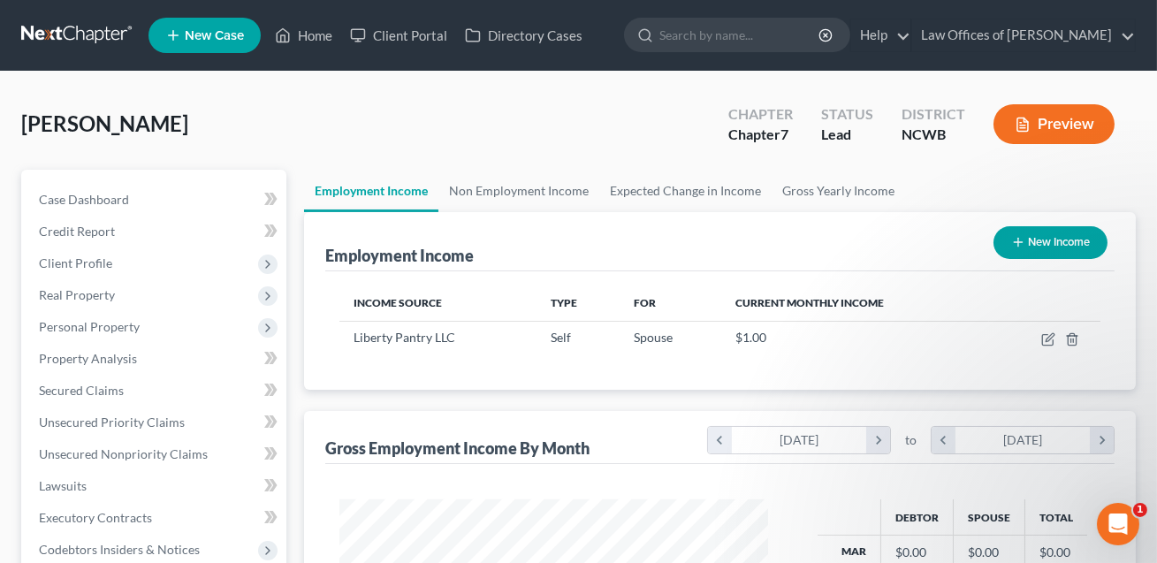
scroll to position [316, 464]
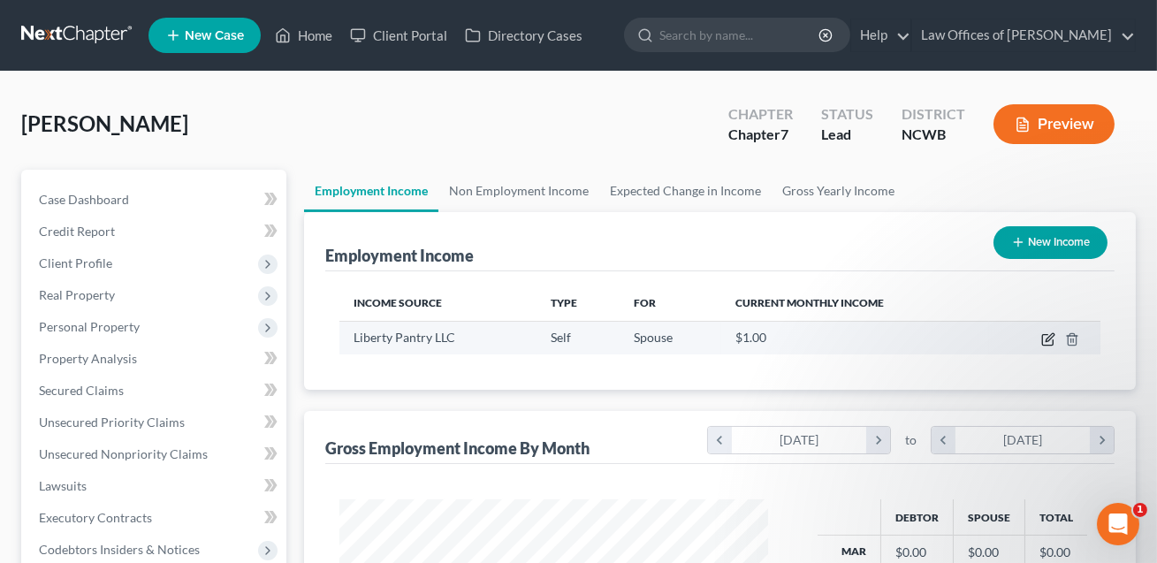
click at [1047, 338] on icon "button" at bounding box center [1048, 339] width 14 height 14
select select "1"
select select "28"
select select "0"
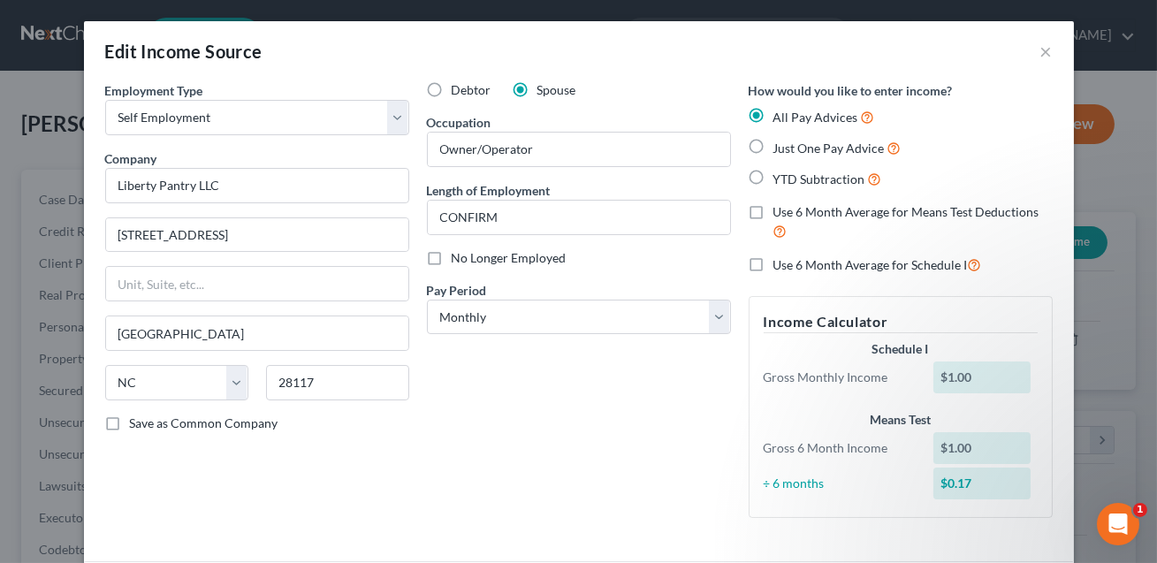
click at [451, 91] on label "Debtor" at bounding box center [471, 90] width 40 height 18
click at [459, 91] on input "Debtor" at bounding box center [464, 86] width 11 height 11
radio input "true"
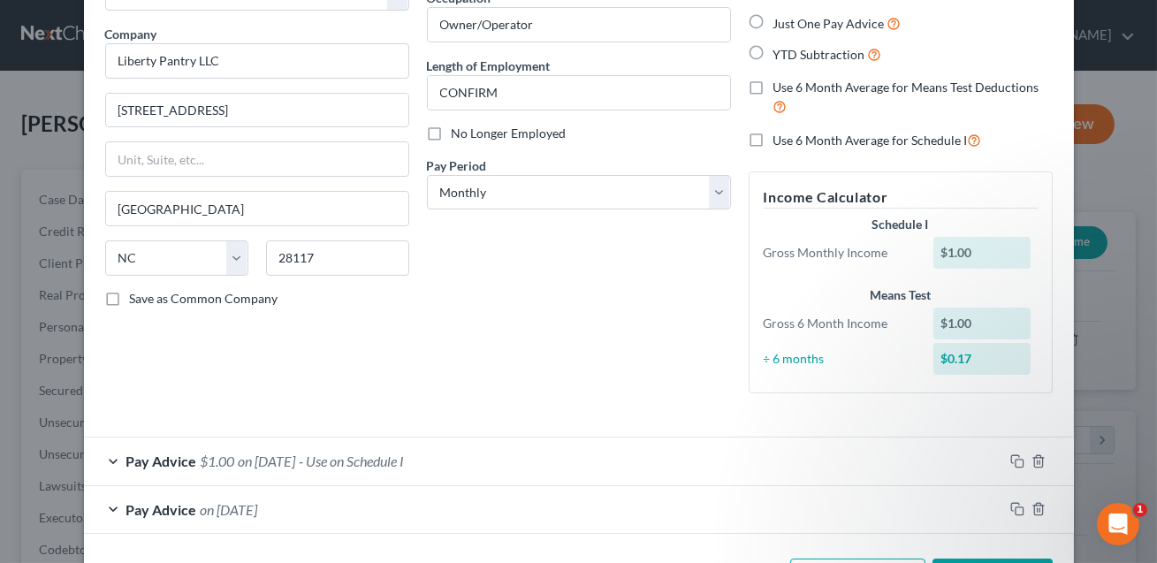
scroll to position [191, 0]
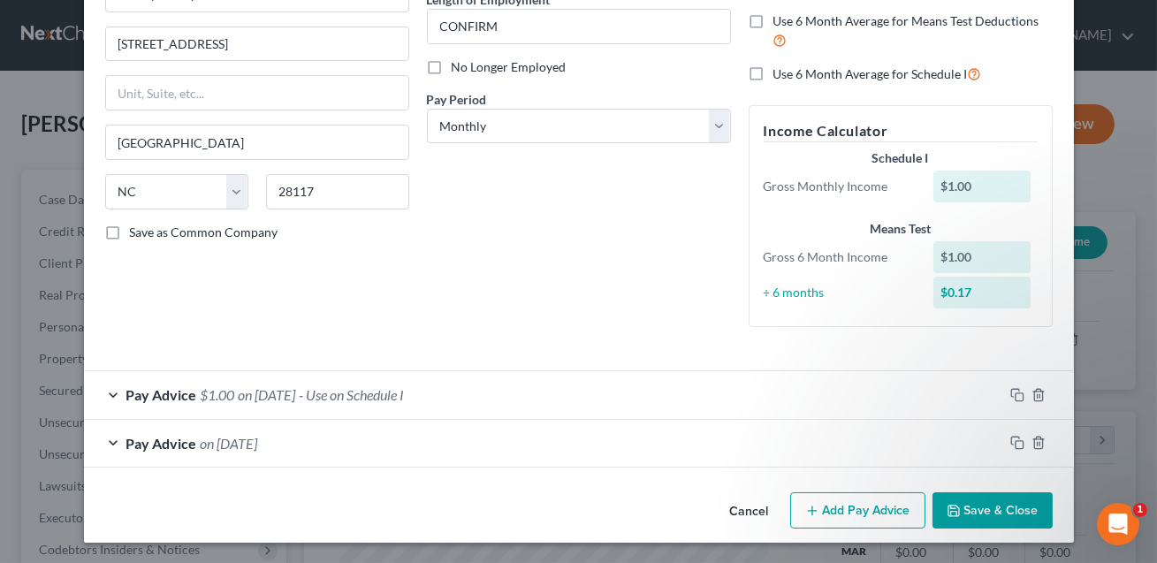
click at [985, 504] on button "Save & Close" at bounding box center [992, 510] width 120 height 37
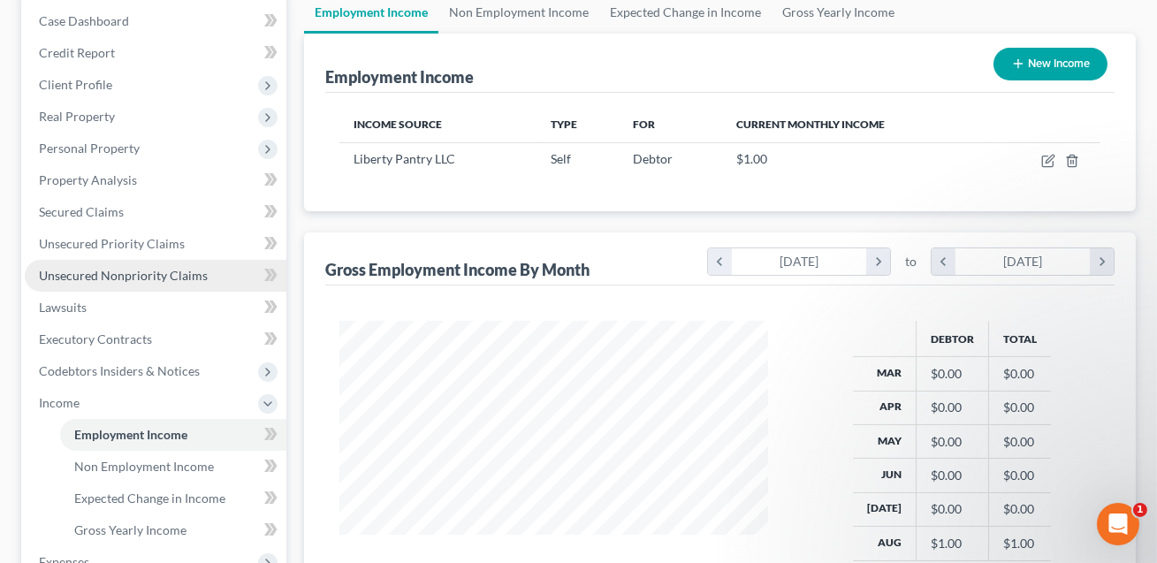
scroll to position [208, 0]
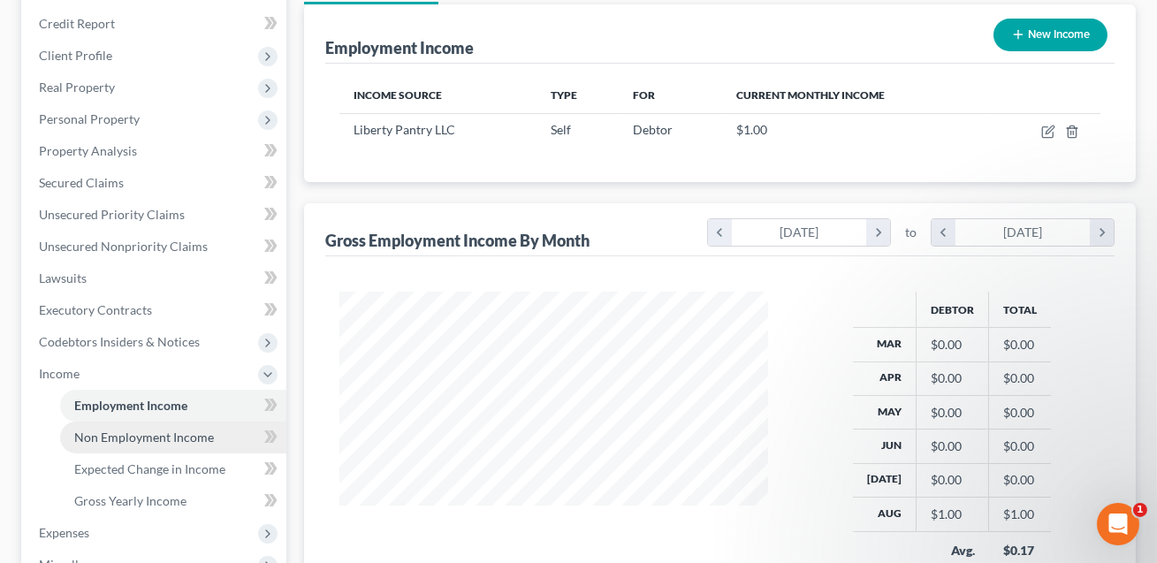
click at [185, 433] on span "Non Employment Income" at bounding box center [144, 436] width 140 height 15
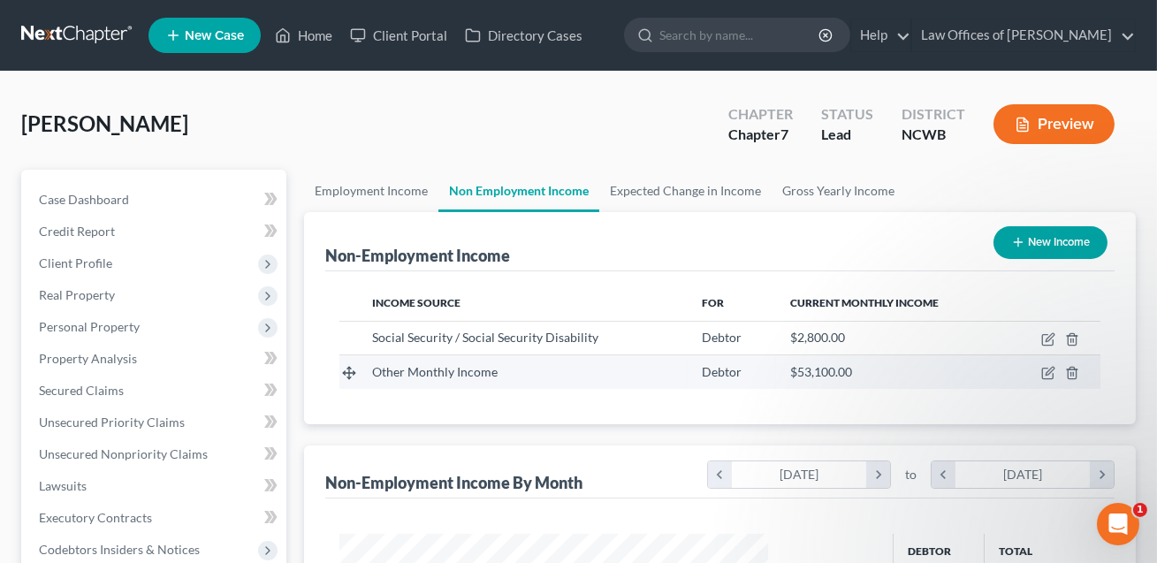
scroll to position [316, 464]
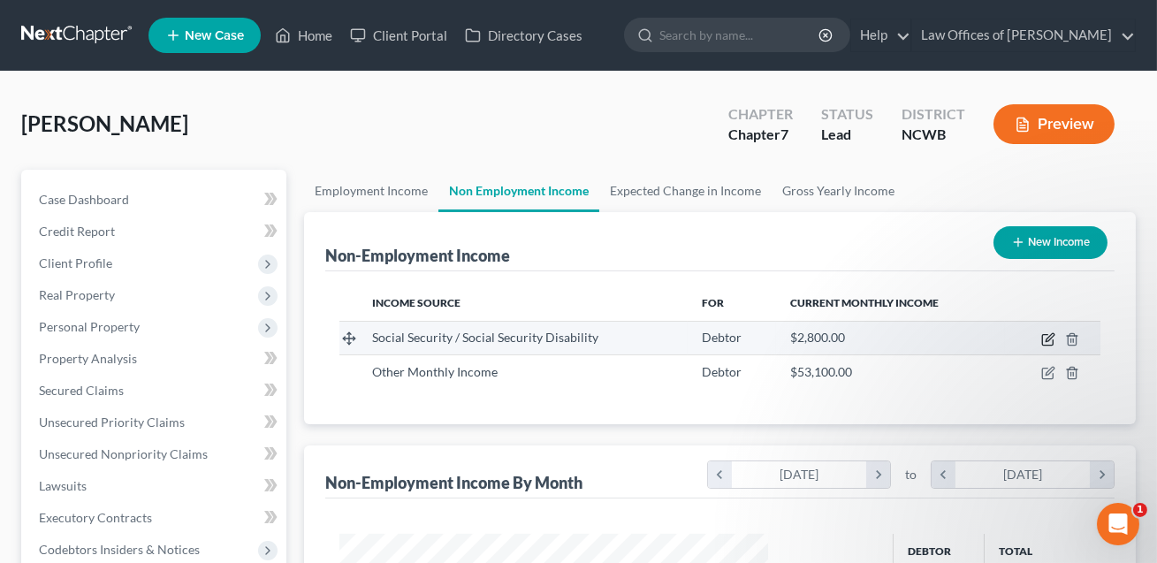
click at [1046, 338] on icon "button" at bounding box center [1049, 337] width 8 height 8
select select "4"
select select "0"
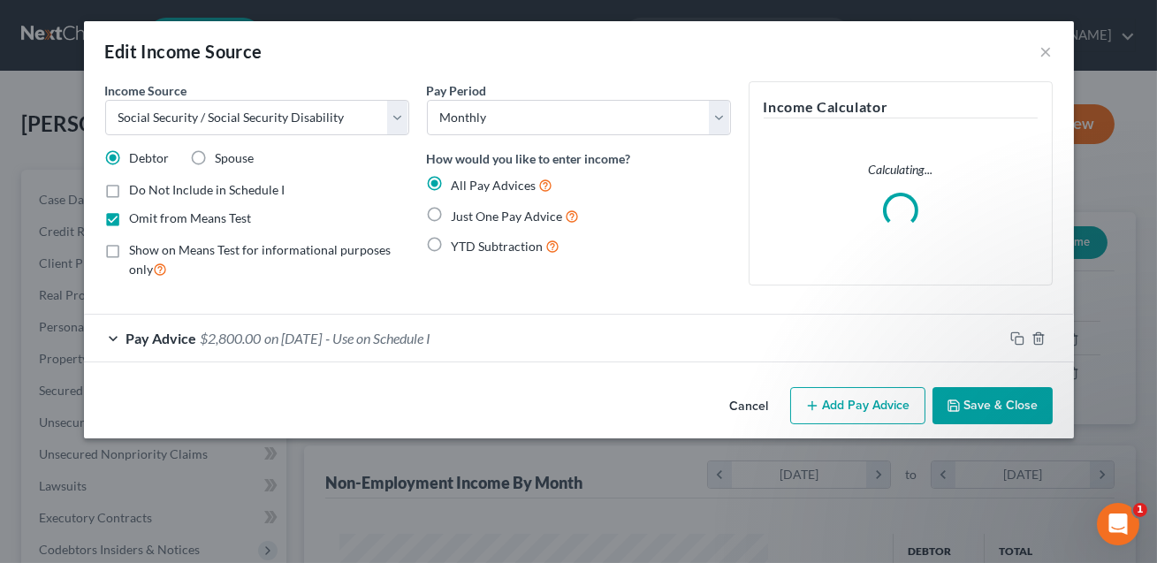
click at [216, 155] on label "Spouse" at bounding box center [235, 158] width 39 height 18
click at [223, 155] on input "Spouse" at bounding box center [228, 154] width 11 height 11
radio input "true"
click at [1020, 404] on button "Save & Close" at bounding box center [992, 405] width 120 height 37
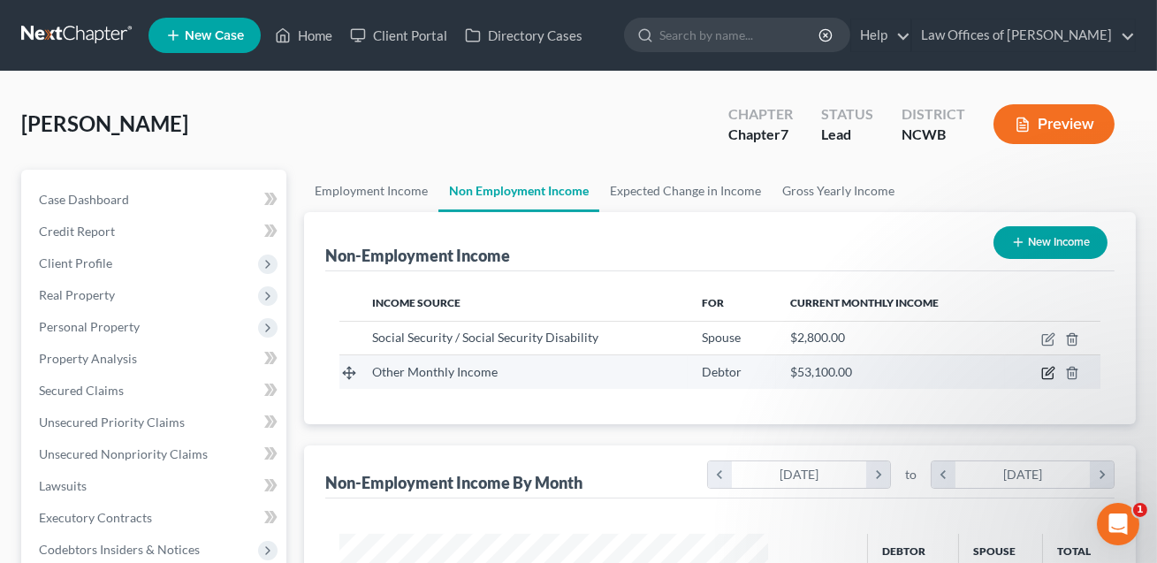
click at [1051, 372] on icon "button" at bounding box center [1048, 373] width 14 height 14
select select "13"
select select "0"
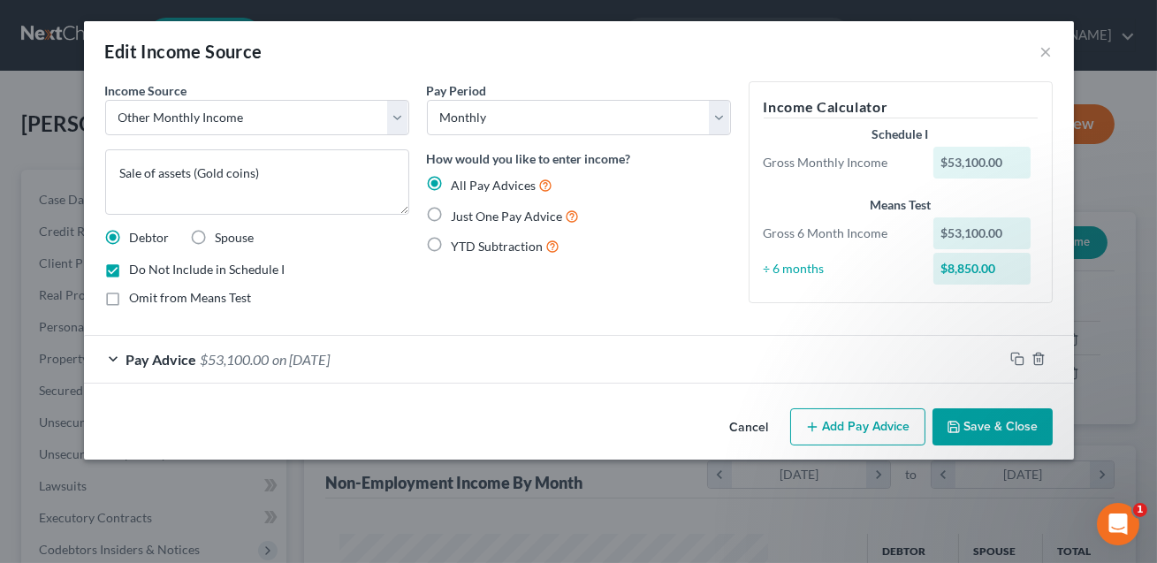
click at [216, 232] on label "Spouse" at bounding box center [235, 238] width 39 height 18
click at [223, 232] on input "Spouse" at bounding box center [228, 234] width 11 height 11
radio input "true"
click at [1025, 427] on button "Save & Close" at bounding box center [992, 426] width 120 height 37
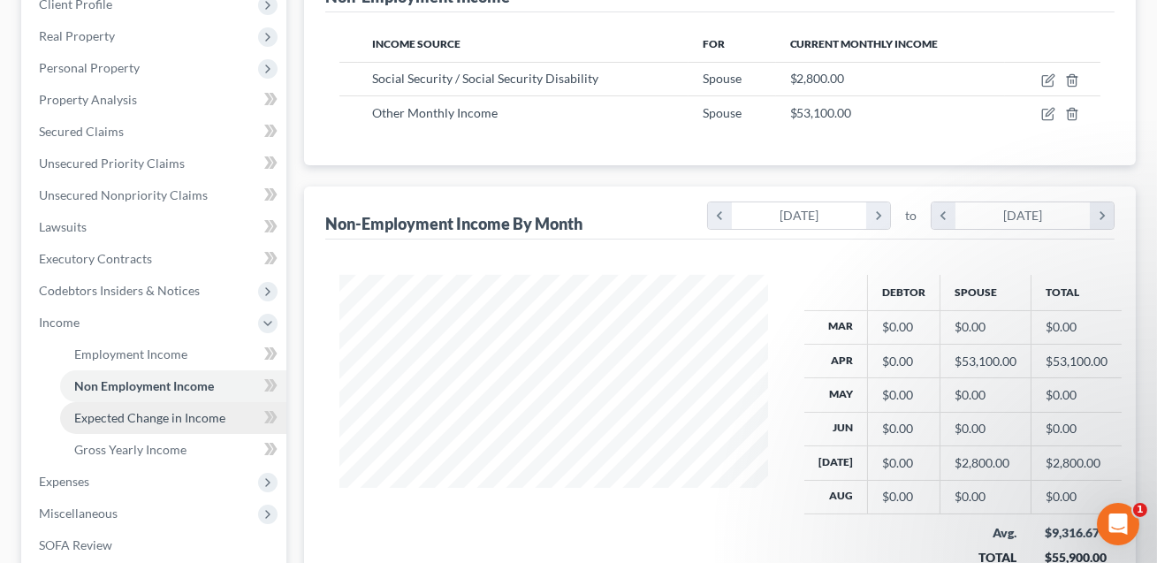
scroll to position [260, 0]
click at [155, 417] on span "Expected Change in Income" at bounding box center [149, 416] width 151 height 15
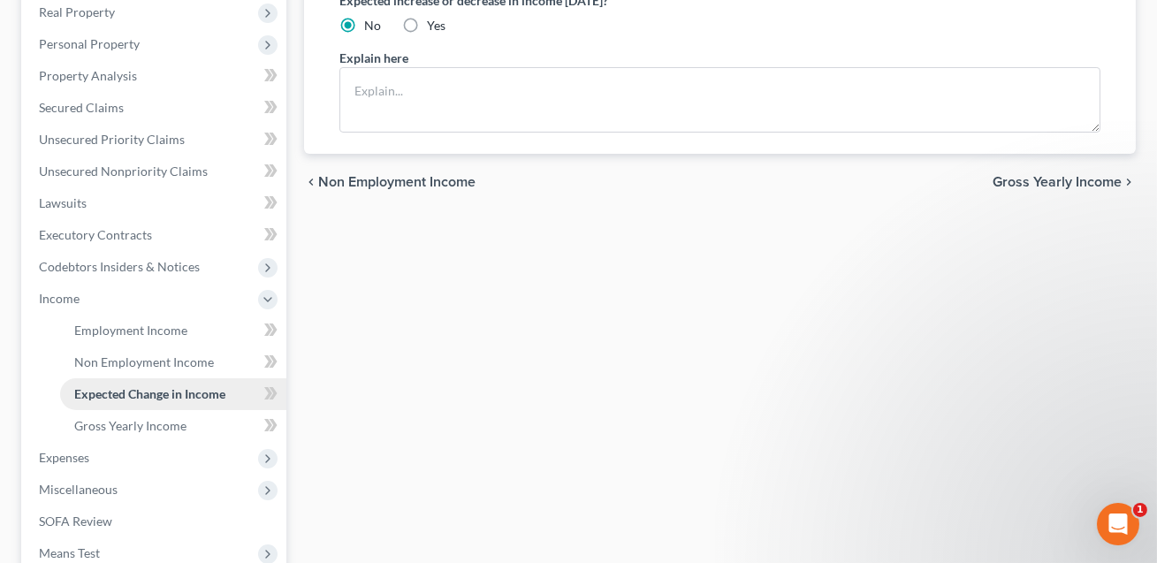
scroll to position [293, 0]
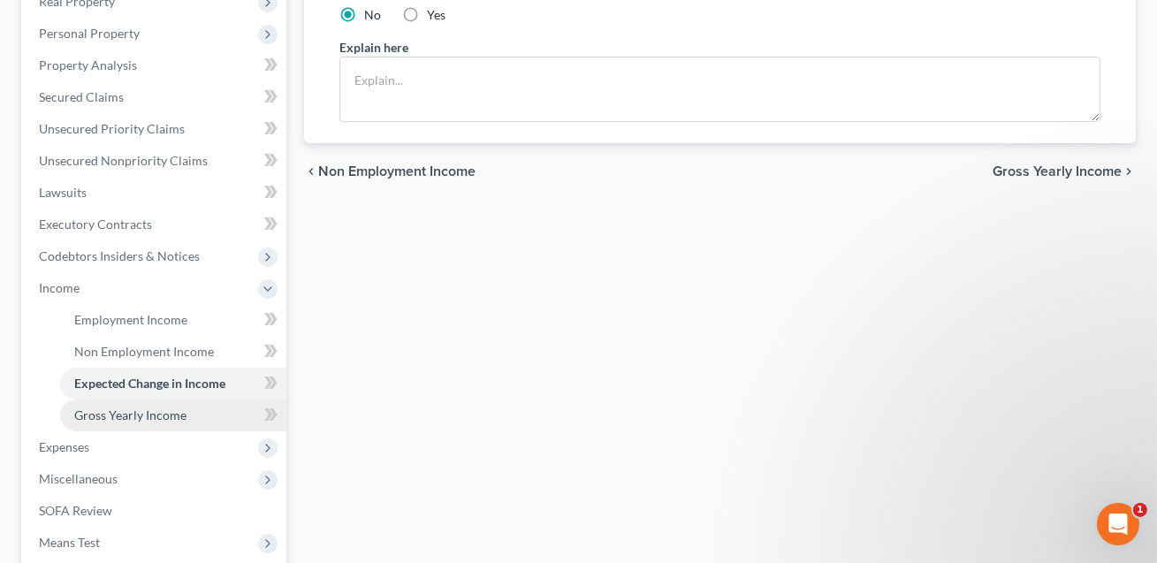
click at [155, 415] on span "Gross Yearly Income" at bounding box center [130, 414] width 112 height 15
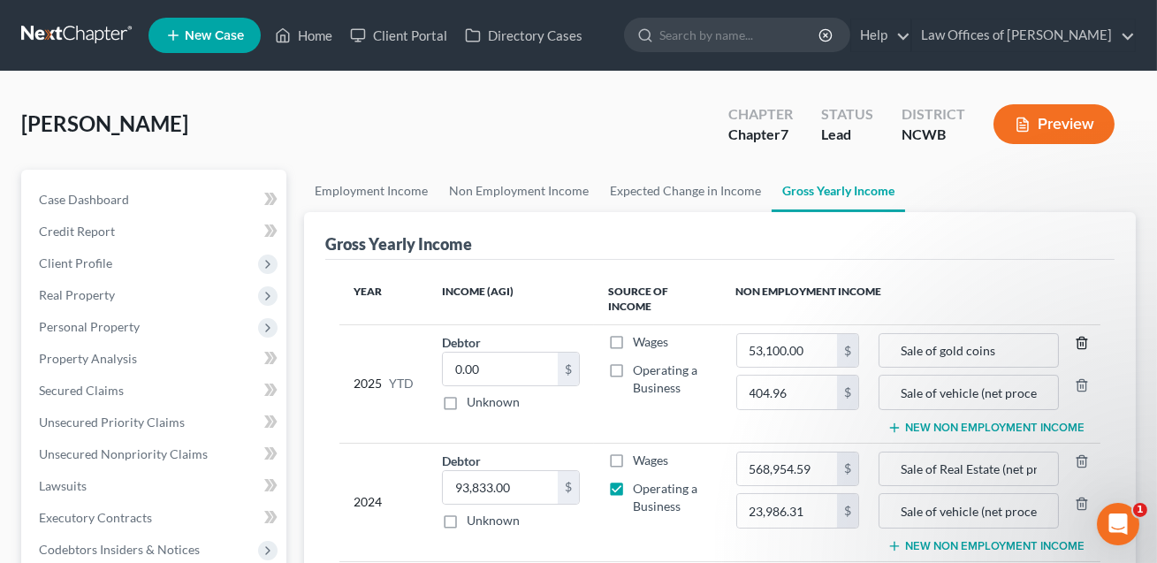
click at [1080, 343] on icon "button" at bounding box center [1081, 343] width 14 height 14
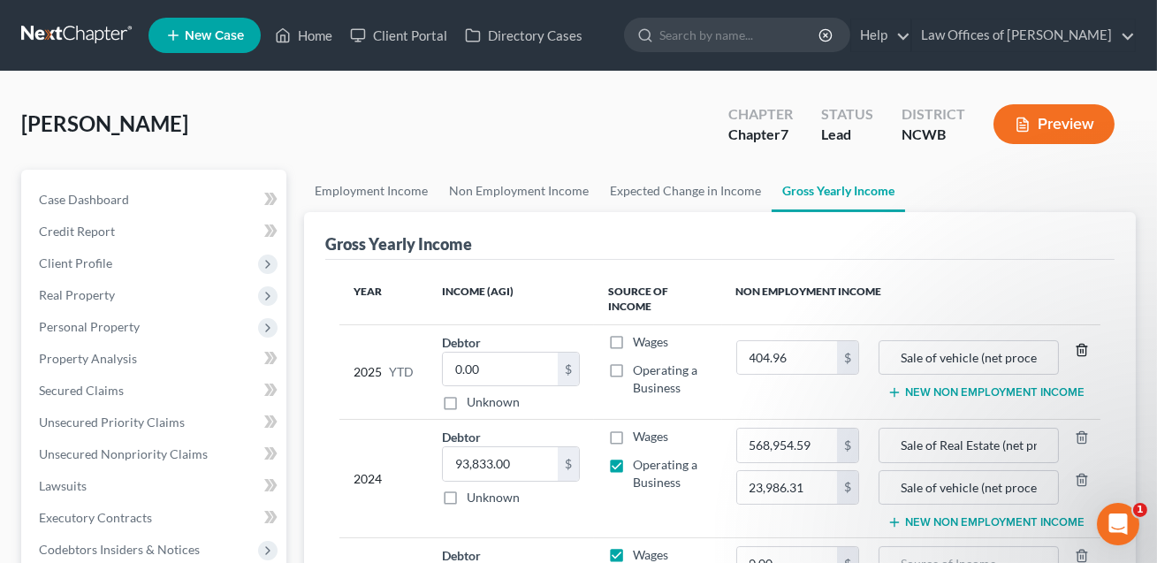
click at [1084, 349] on icon "button" at bounding box center [1081, 350] width 14 height 14
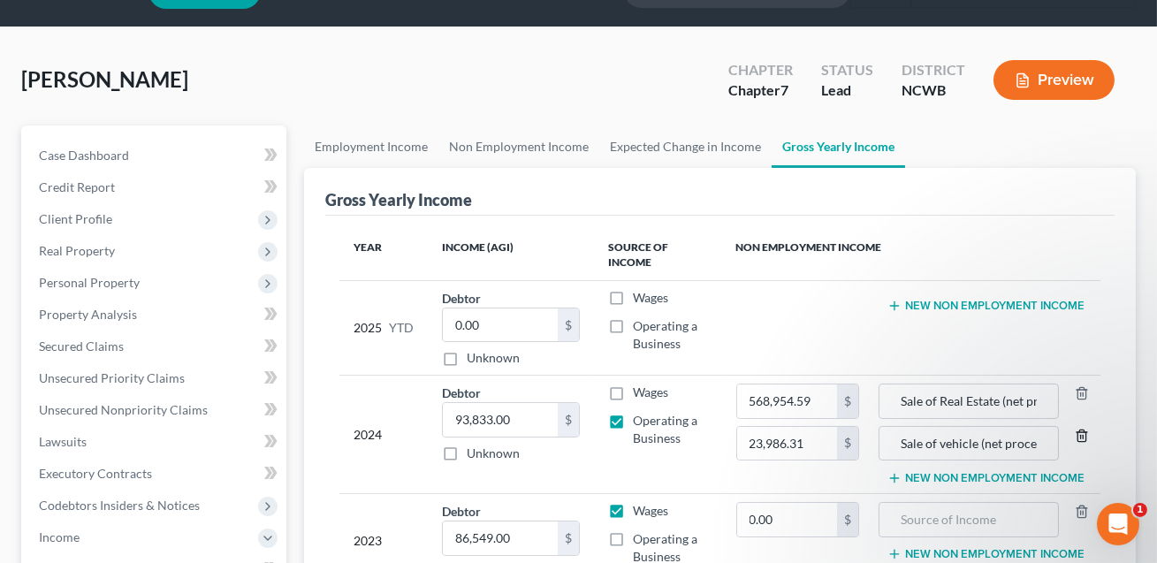
scroll to position [250, 0]
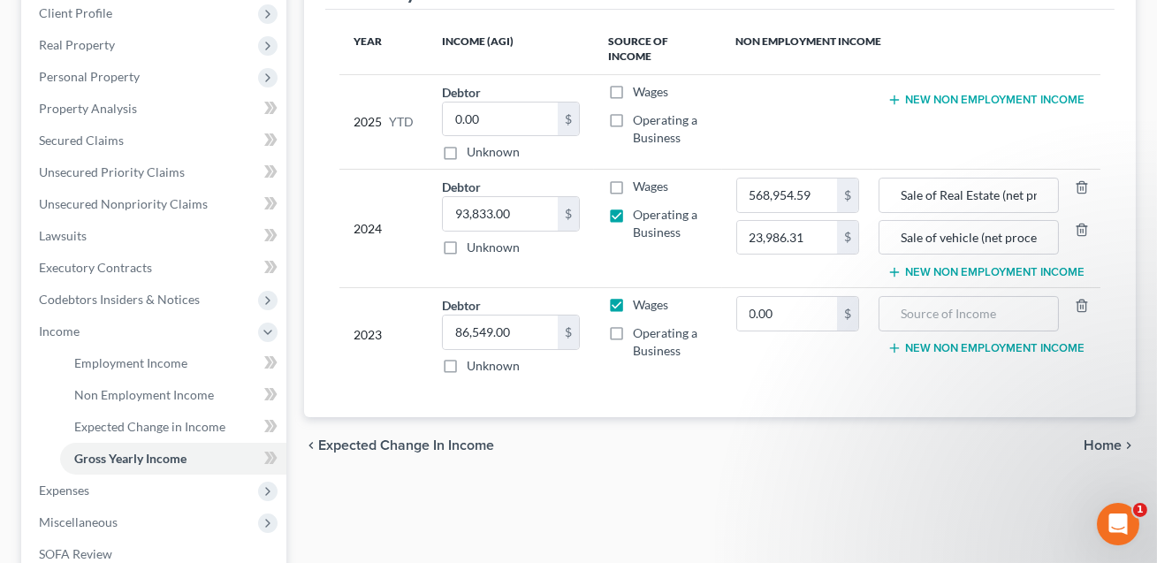
click at [633, 119] on label "Operating a Business" at bounding box center [670, 128] width 74 height 35
click at [640, 119] on input "Operating a Business" at bounding box center [645, 116] width 11 height 11
checkbox input "true"
click at [520, 117] on input "0.00" at bounding box center [500, 119] width 115 height 34
type input "1.00"
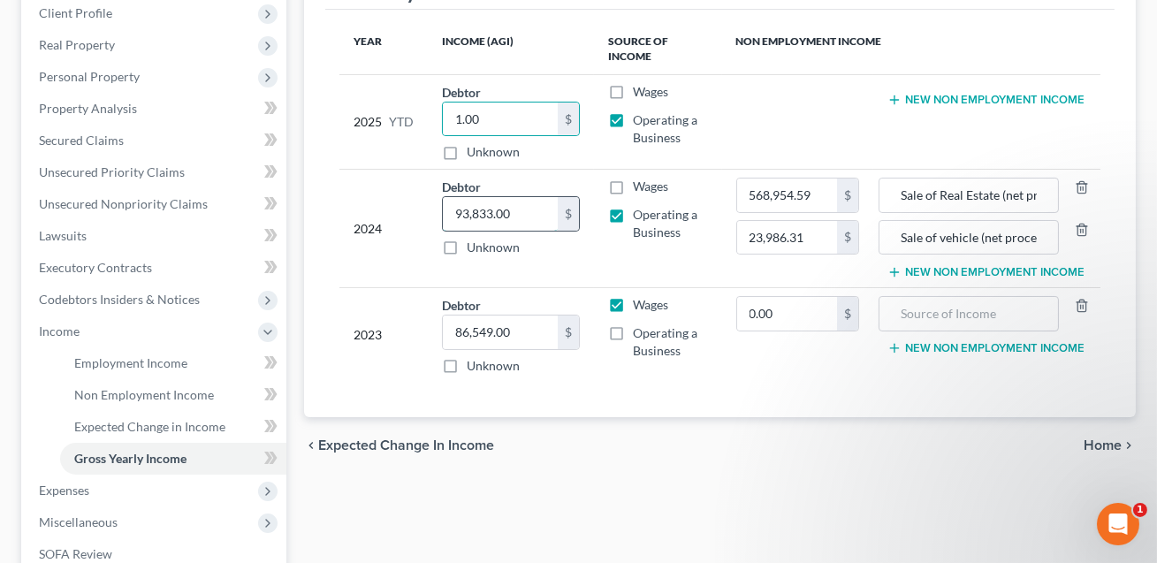
click at [522, 216] on input "93,833.00" at bounding box center [500, 214] width 115 height 34
type input "1.00"
click at [633, 330] on label "Operating a Business" at bounding box center [670, 341] width 74 height 35
click at [640, 330] on input "Operating a Business" at bounding box center [645, 329] width 11 height 11
checkbox input "true"
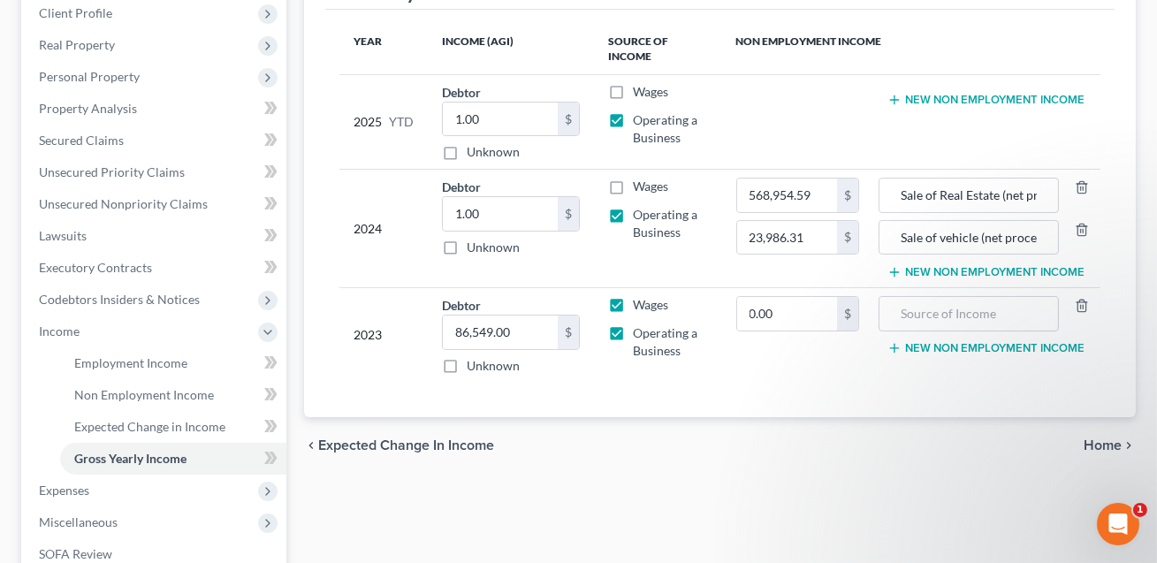
click at [633, 302] on label "Wages" at bounding box center [650, 305] width 35 height 18
click at [640, 302] on input "Wages" at bounding box center [645, 301] width 11 height 11
checkbox input "false"
click at [508, 324] on input "86,549.00" at bounding box center [500, 332] width 115 height 34
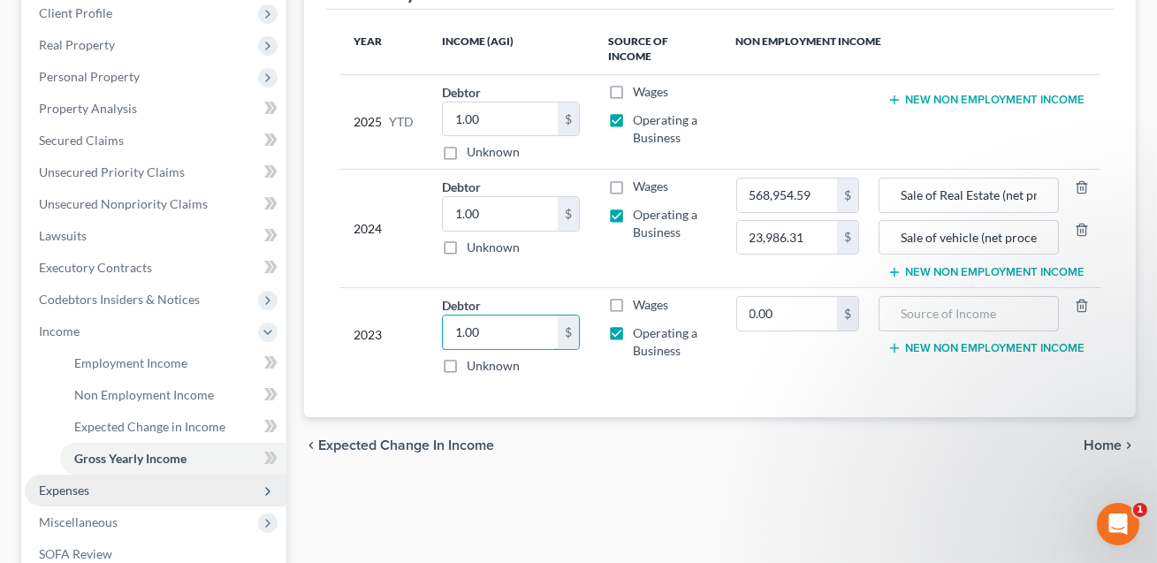
type input "1.00"
click at [93, 488] on span "Expenses" at bounding box center [156, 490] width 262 height 32
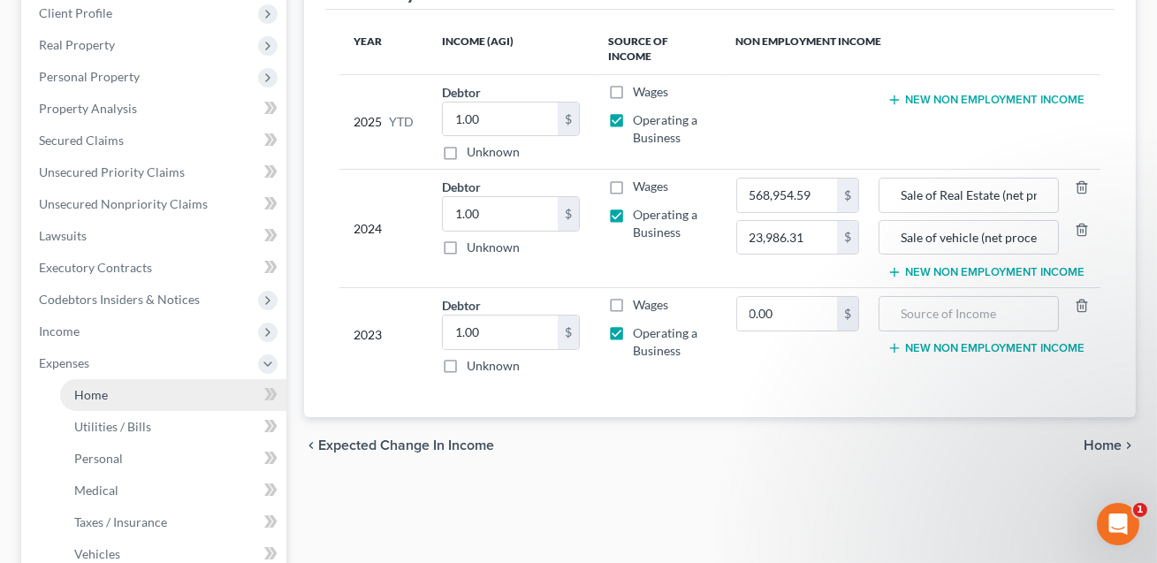
click at [105, 394] on span "Home" at bounding box center [91, 394] width 34 height 15
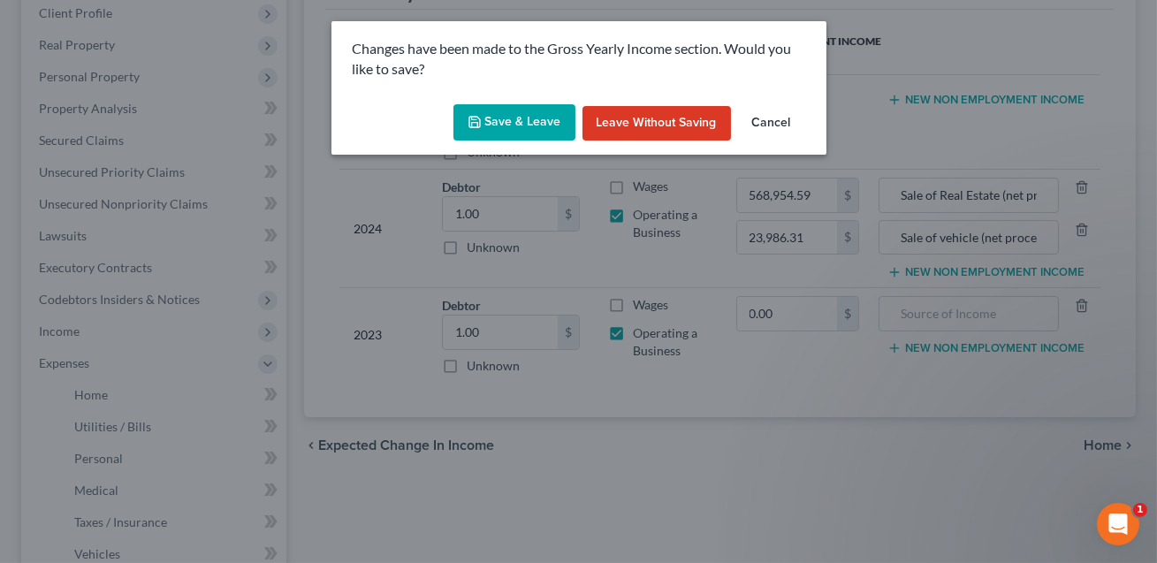
click at [506, 128] on button "Save & Leave" at bounding box center [514, 122] width 122 height 37
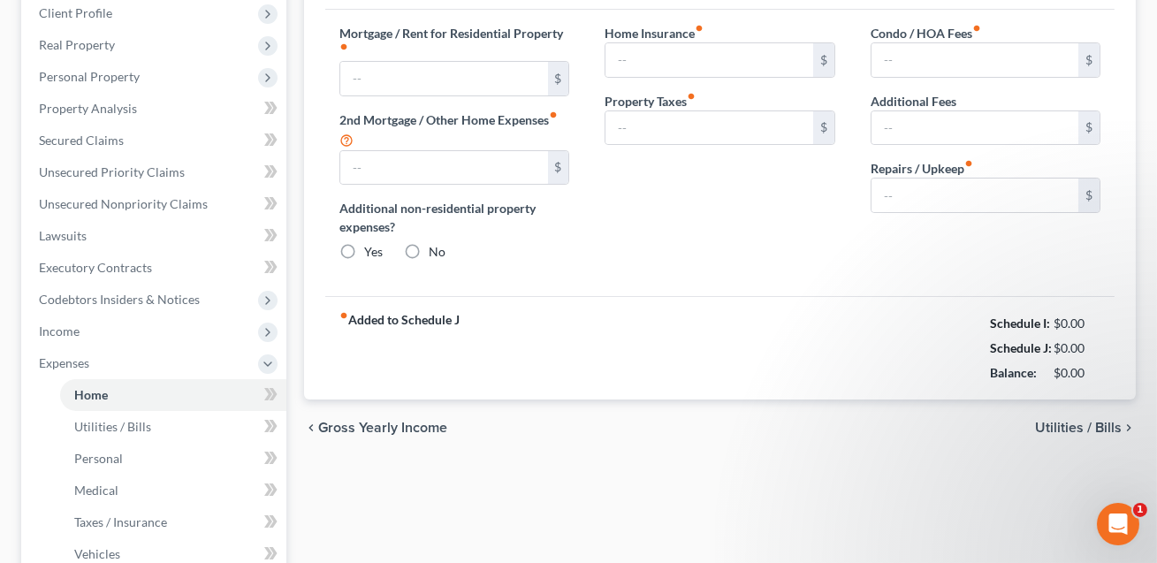
type input "0.00"
radio input "true"
type input "110.00"
type input "0.00"
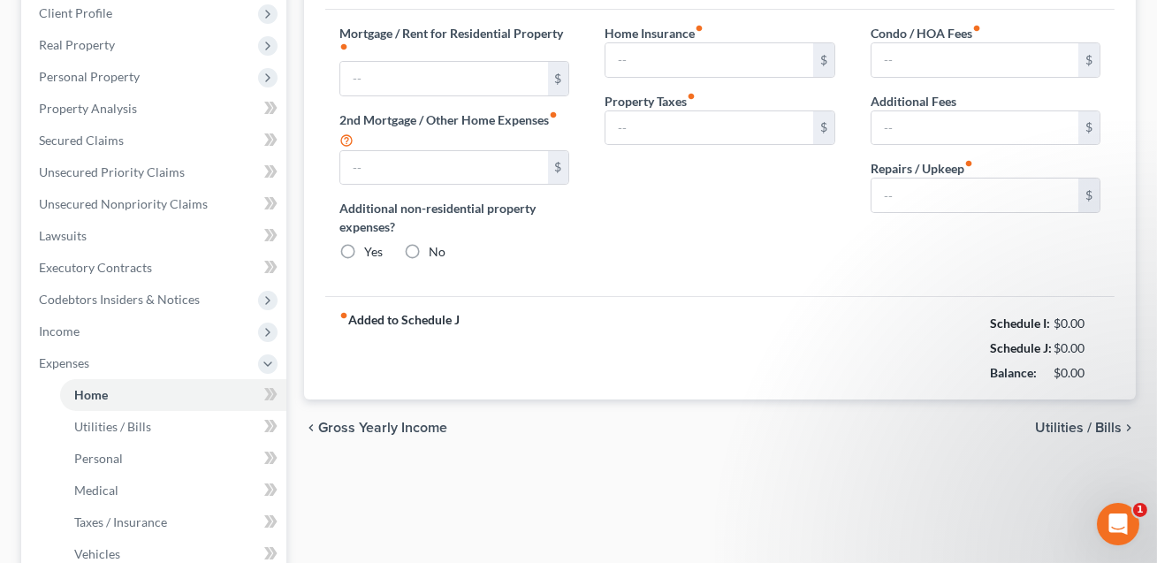
type input "0.00"
type input "250.00"
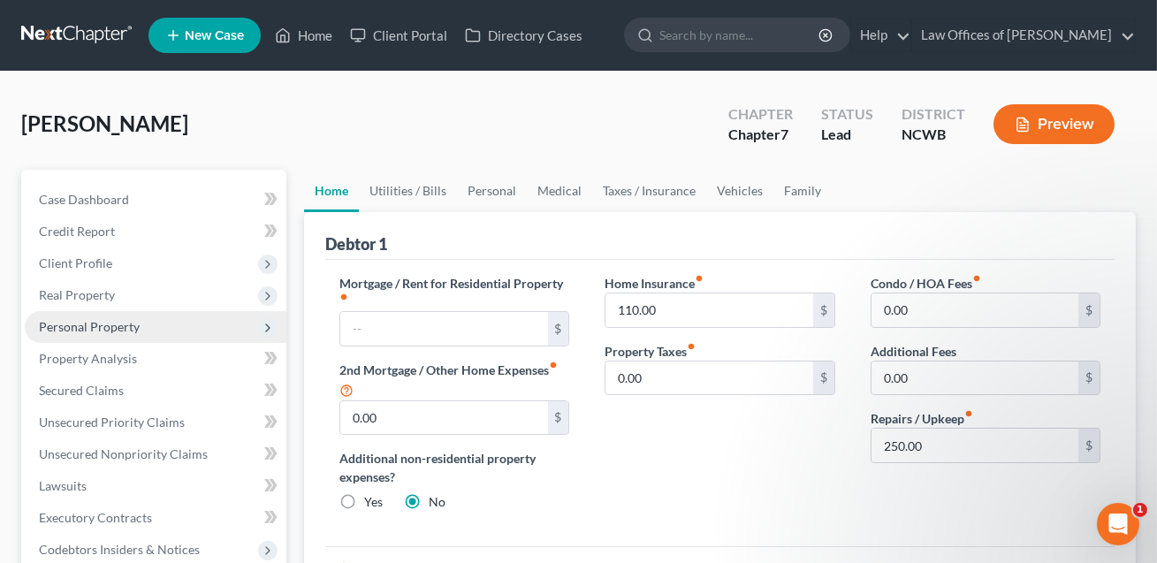
click at [105, 319] on span "Personal Property" at bounding box center [89, 326] width 101 height 15
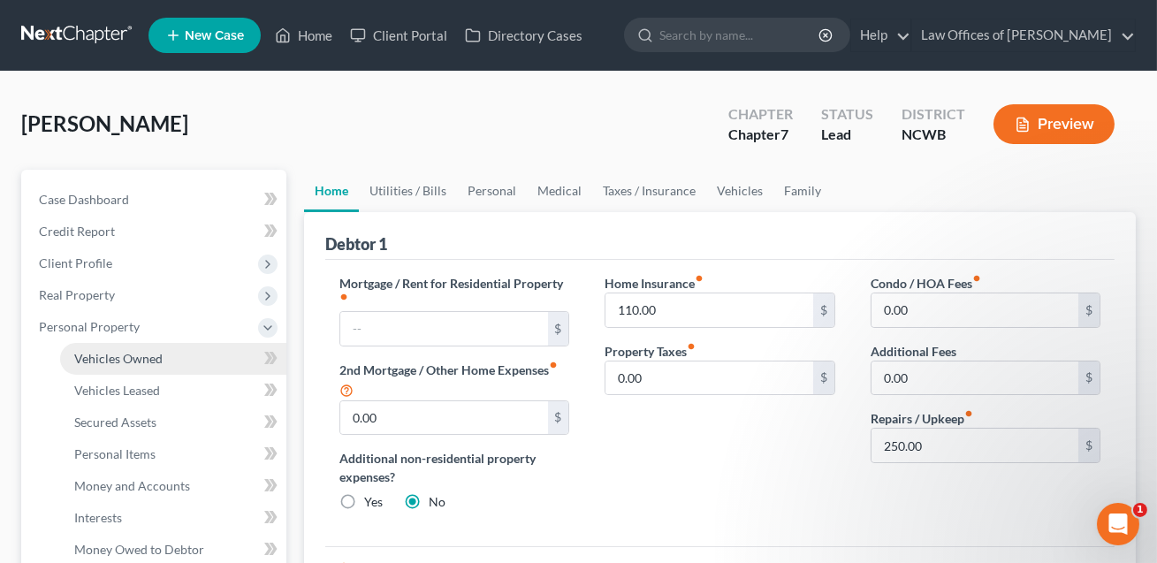
click at [124, 361] on span "Vehicles Owned" at bounding box center [118, 358] width 88 height 15
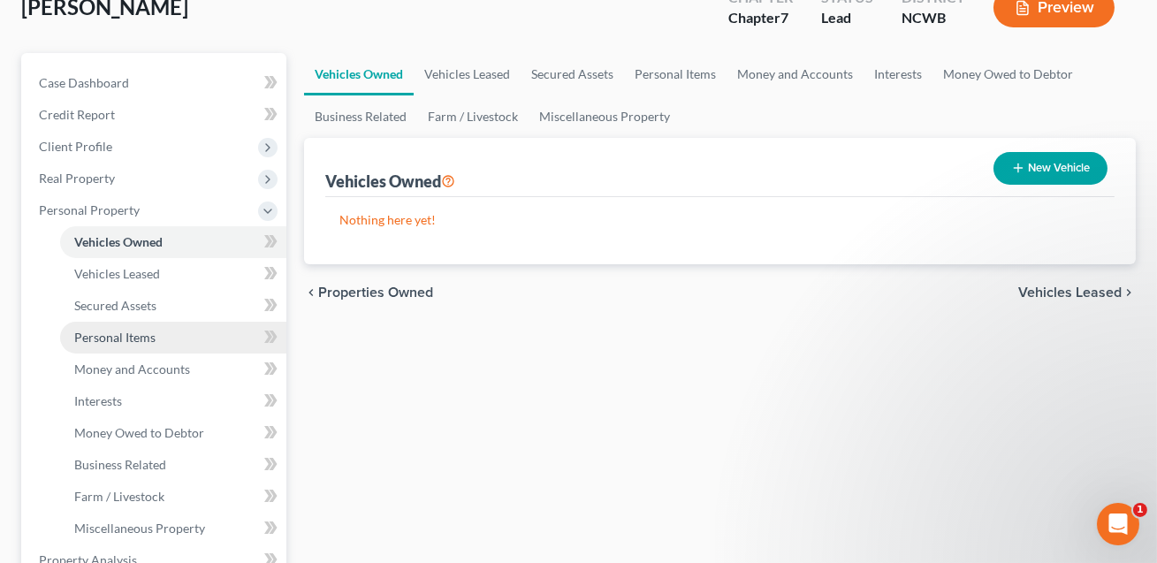
scroll to position [130, 0]
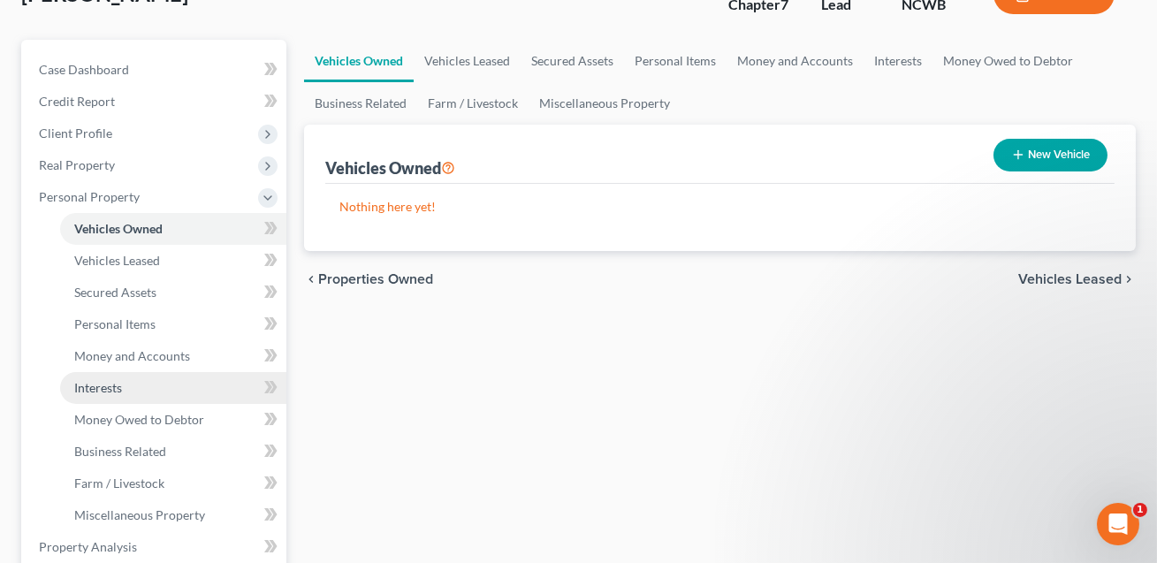
click at [104, 388] on span "Interests" at bounding box center [98, 387] width 48 height 15
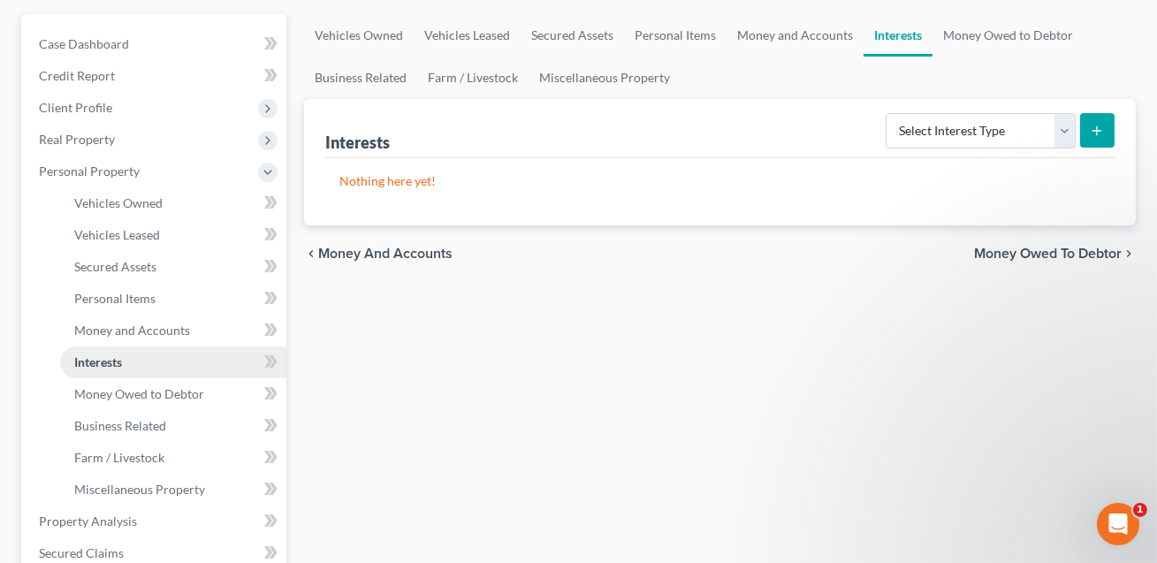
scroll to position [171, 0]
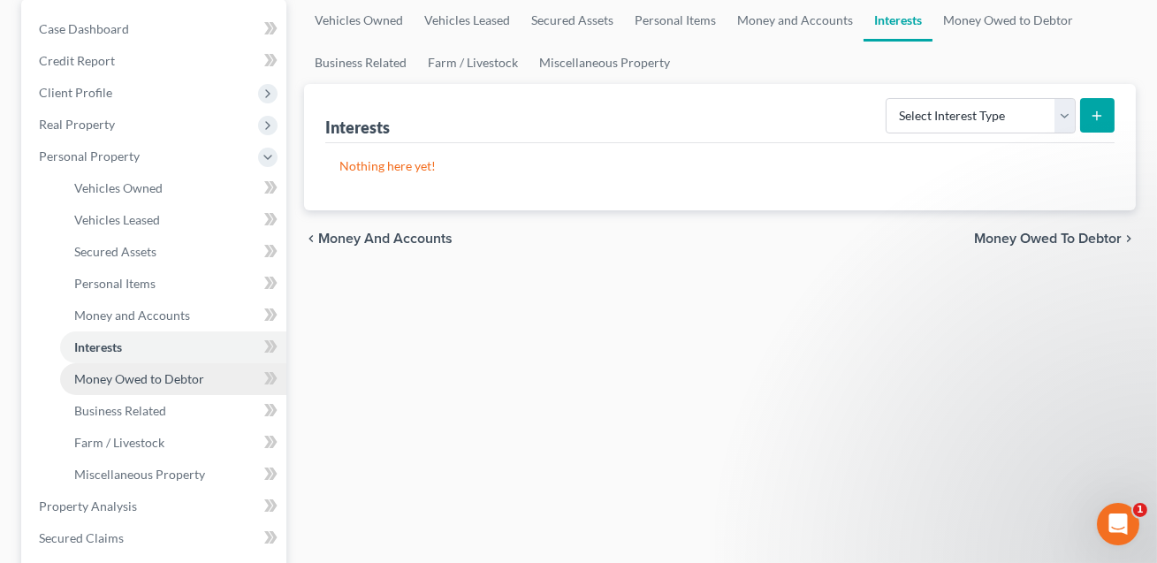
click at [121, 384] on link "Money Owed to Debtor" at bounding box center [173, 379] width 226 height 32
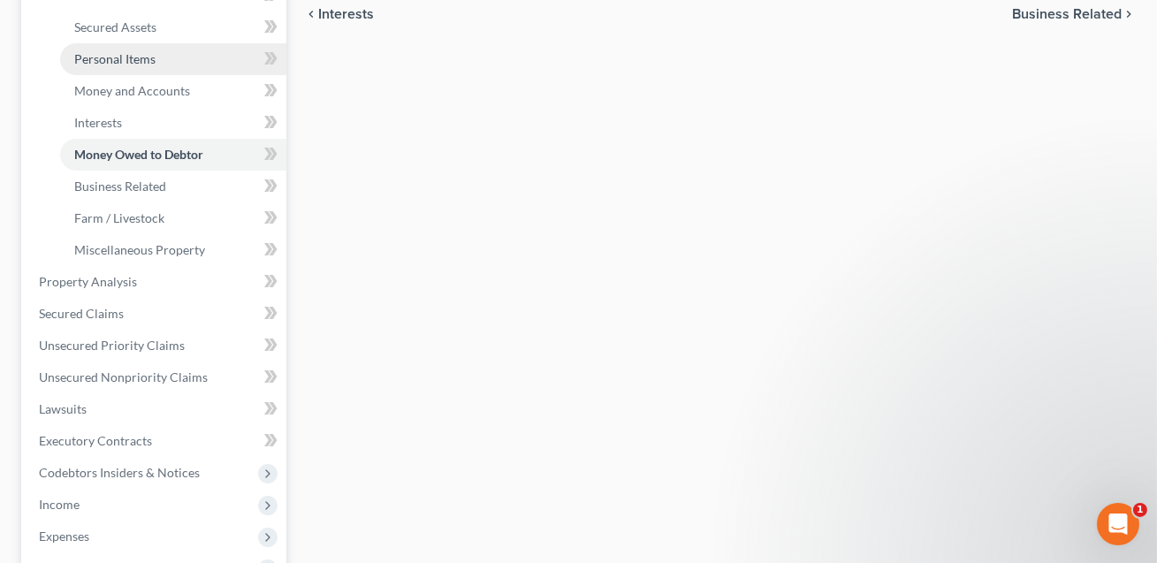
scroll to position [407, 0]
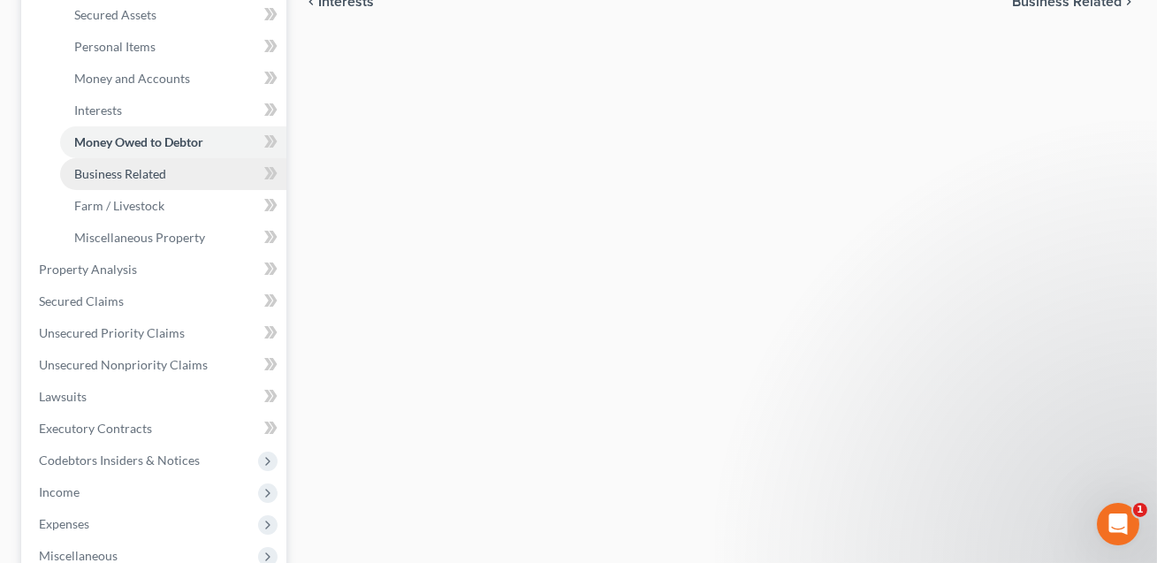
click at [112, 176] on span "Business Related" at bounding box center [120, 173] width 92 height 15
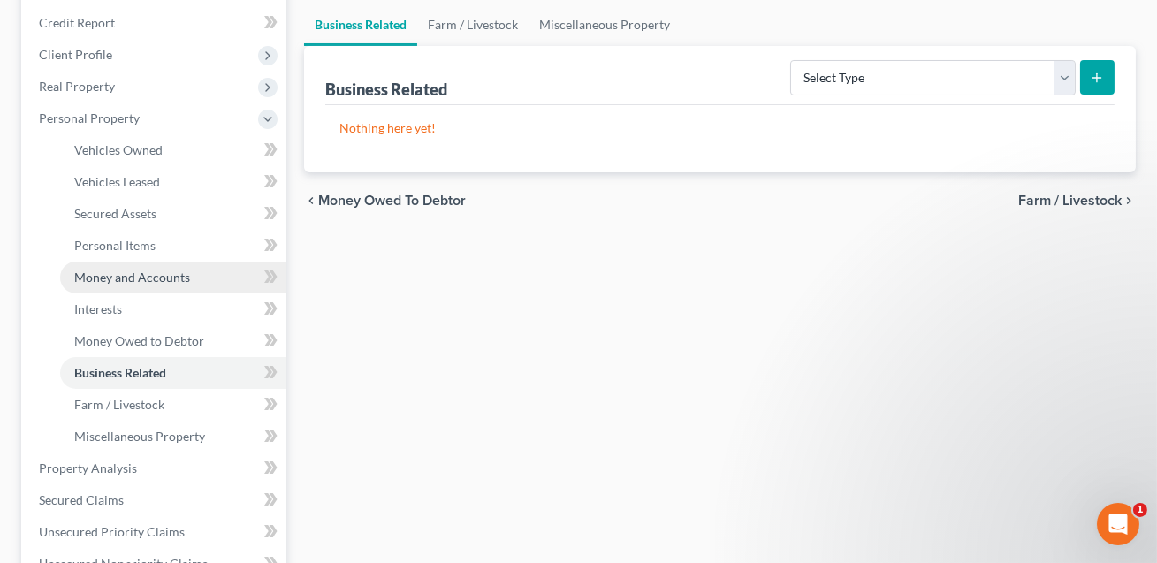
scroll to position [225, 0]
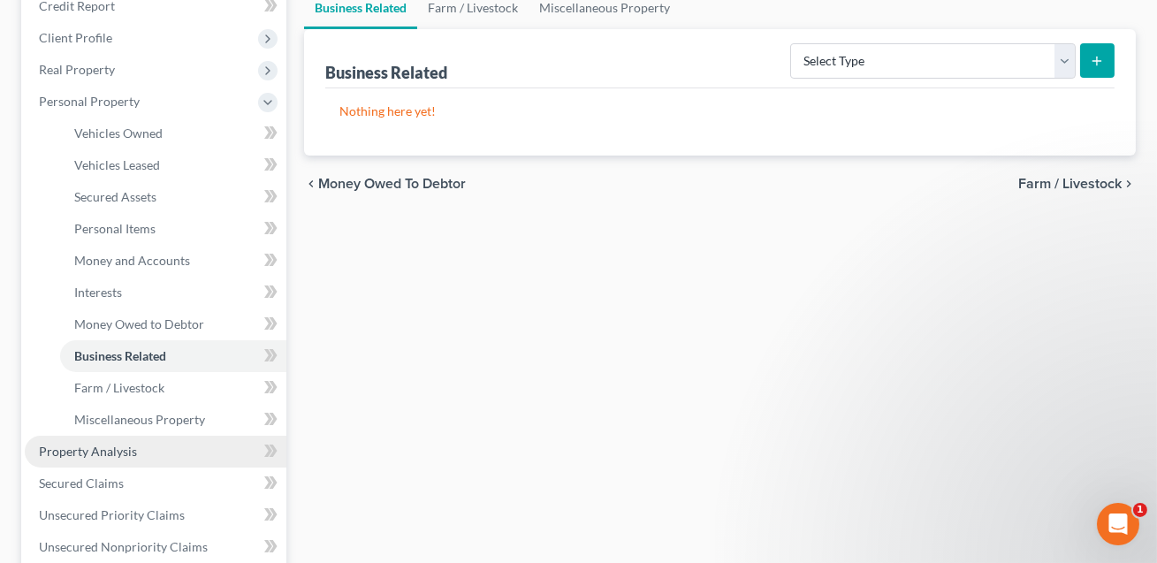
click at [111, 445] on span "Property Analysis" at bounding box center [88, 451] width 98 height 15
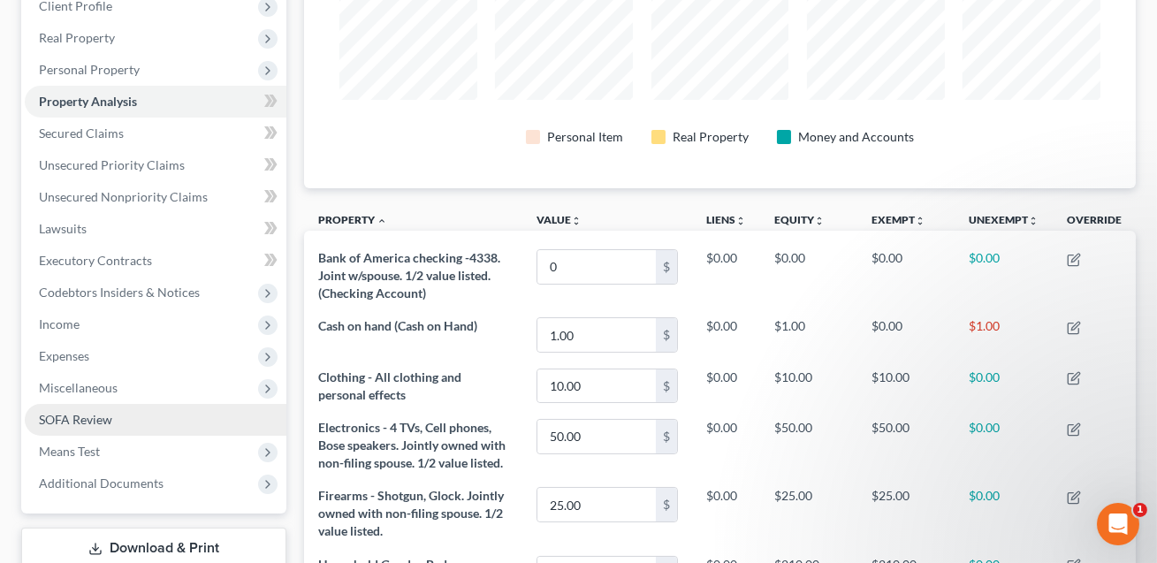
scroll to position [260, 0]
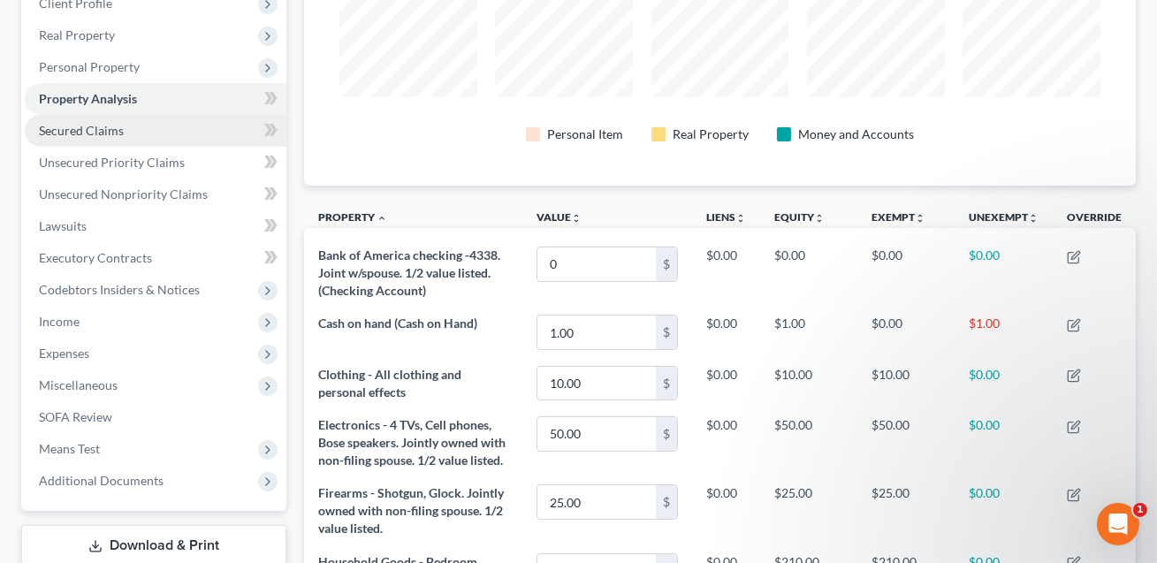
click at [88, 138] on link "Secured Claims" at bounding box center [156, 131] width 262 height 32
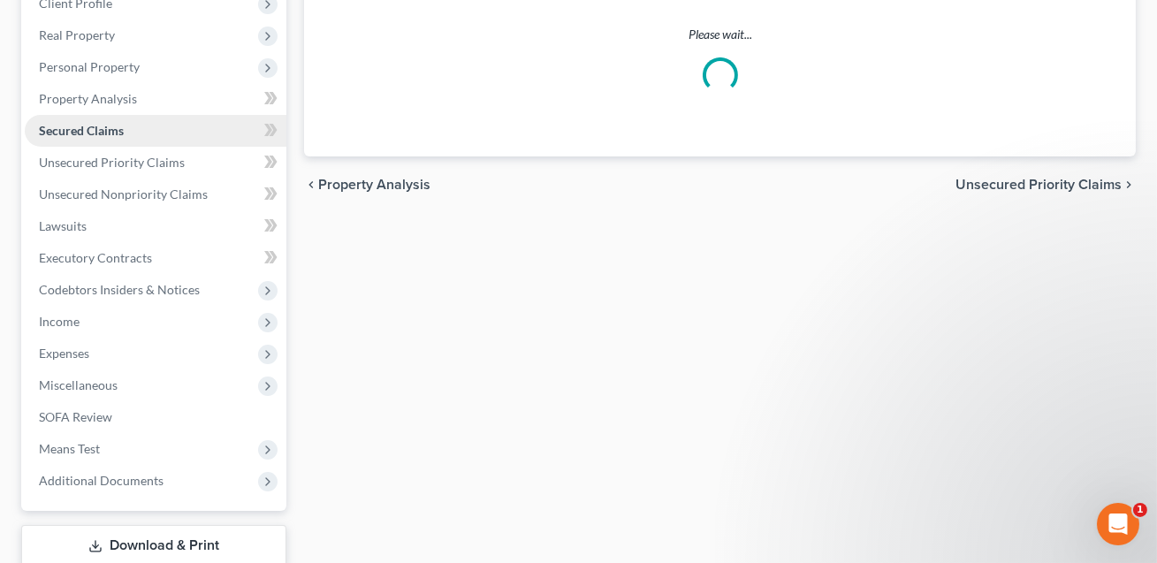
scroll to position [131, 0]
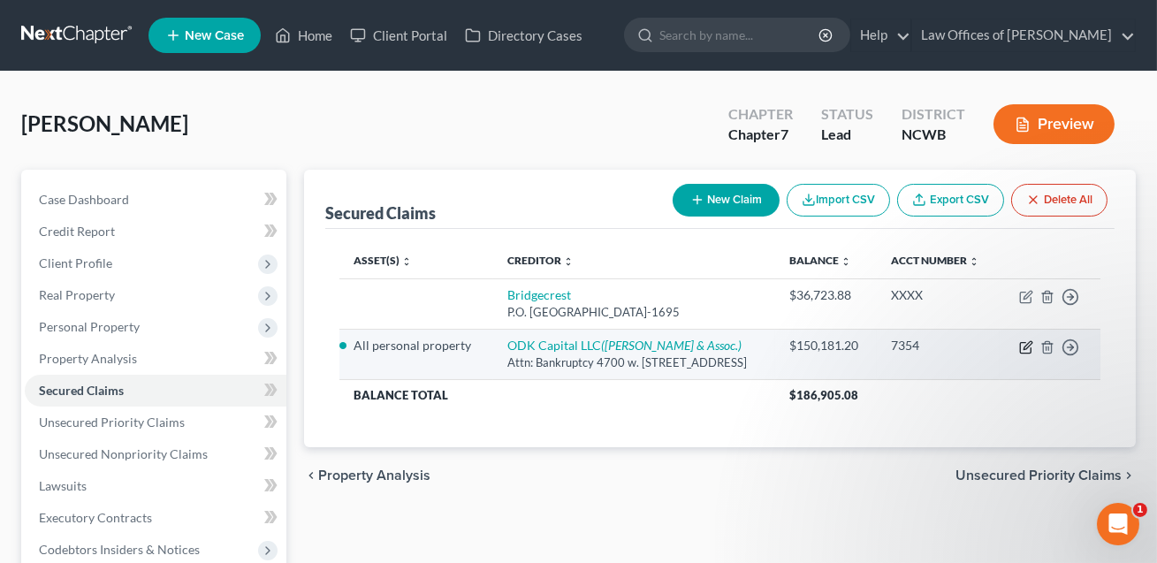
click at [1024, 354] on icon "button" at bounding box center [1026, 347] width 14 height 14
select select "46"
select select "3"
select select "0"
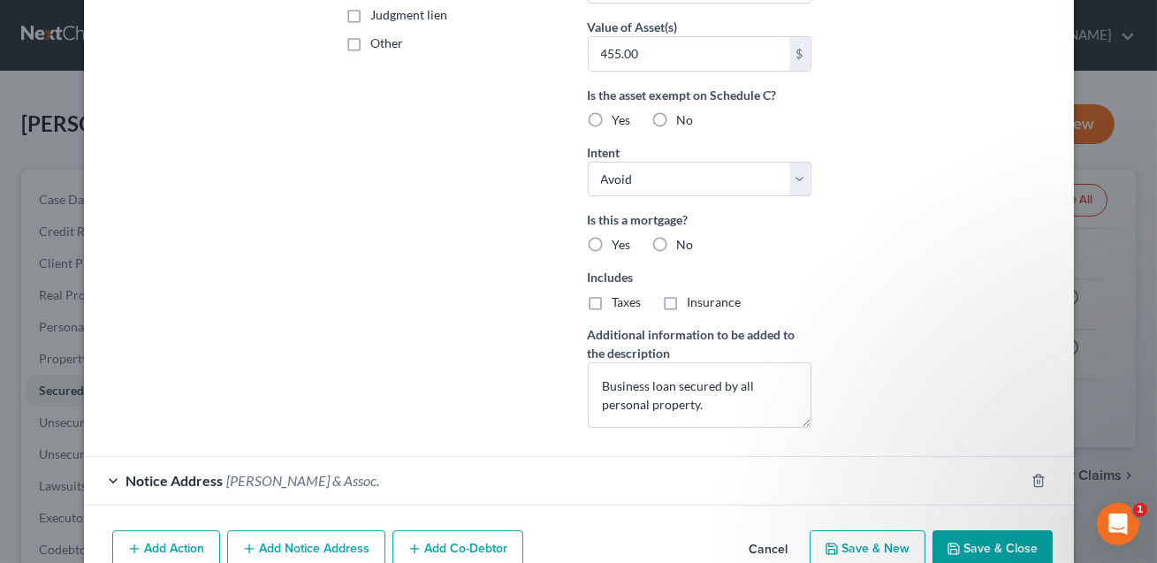
scroll to position [515, 0]
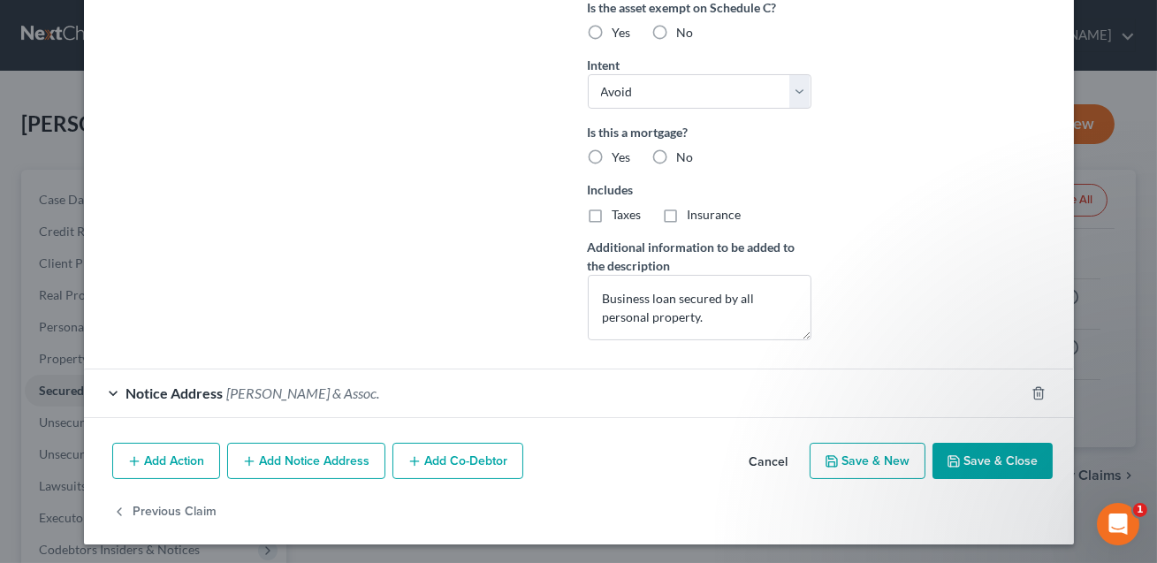
click at [980, 459] on button "Save & Close" at bounding box center [992, 461] width 120 height 37
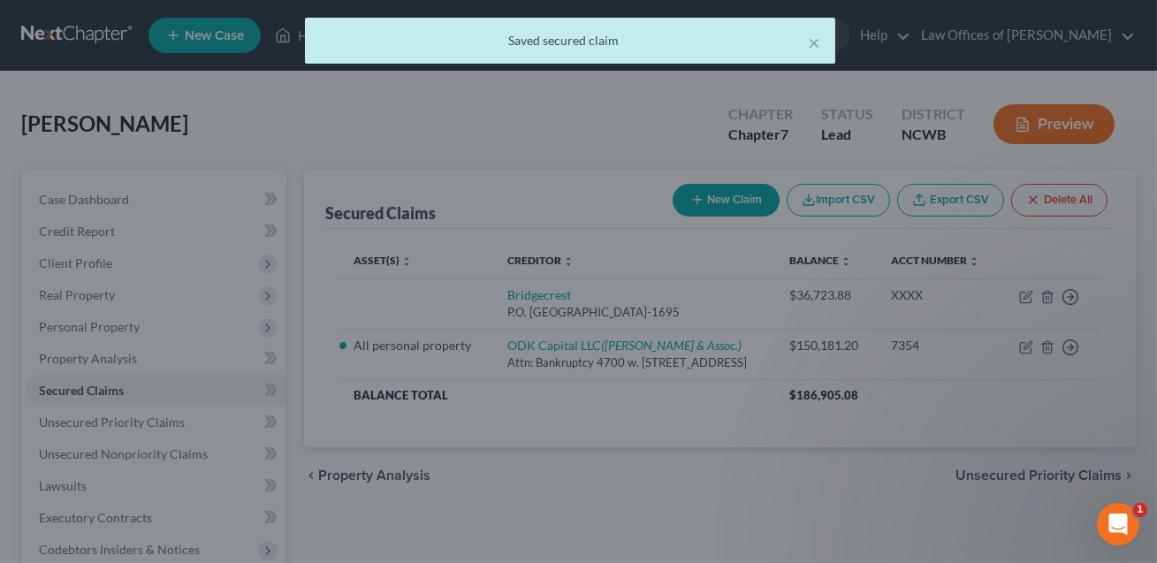
scroll to position [0, 0]
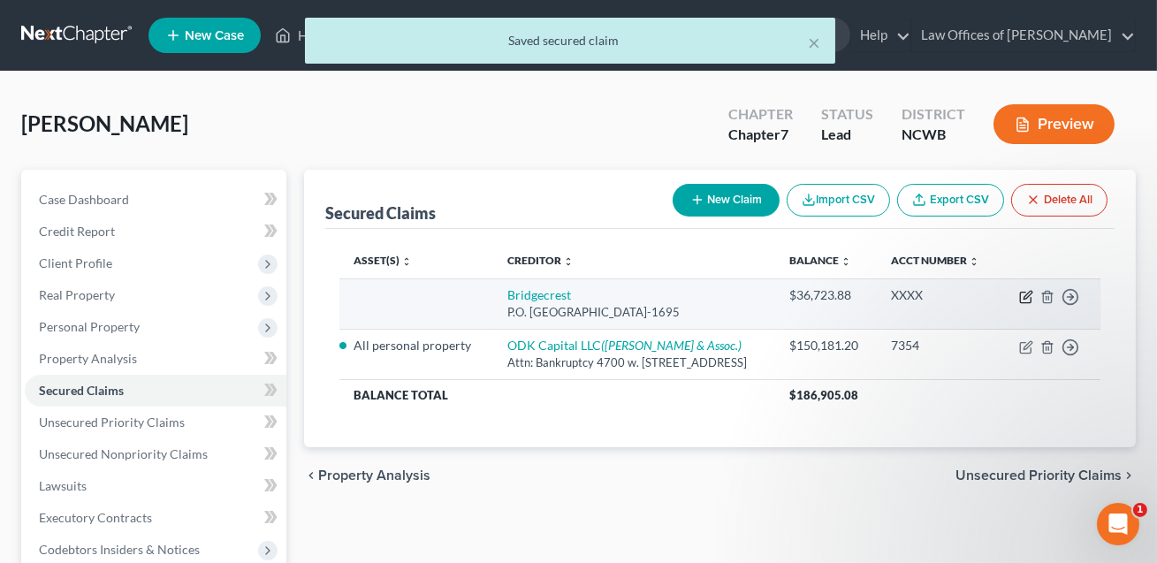
click at [1025, 299] on icon "button" at bounding box center [1027, 295] width 8 height 8
select select "4"
select select "0"
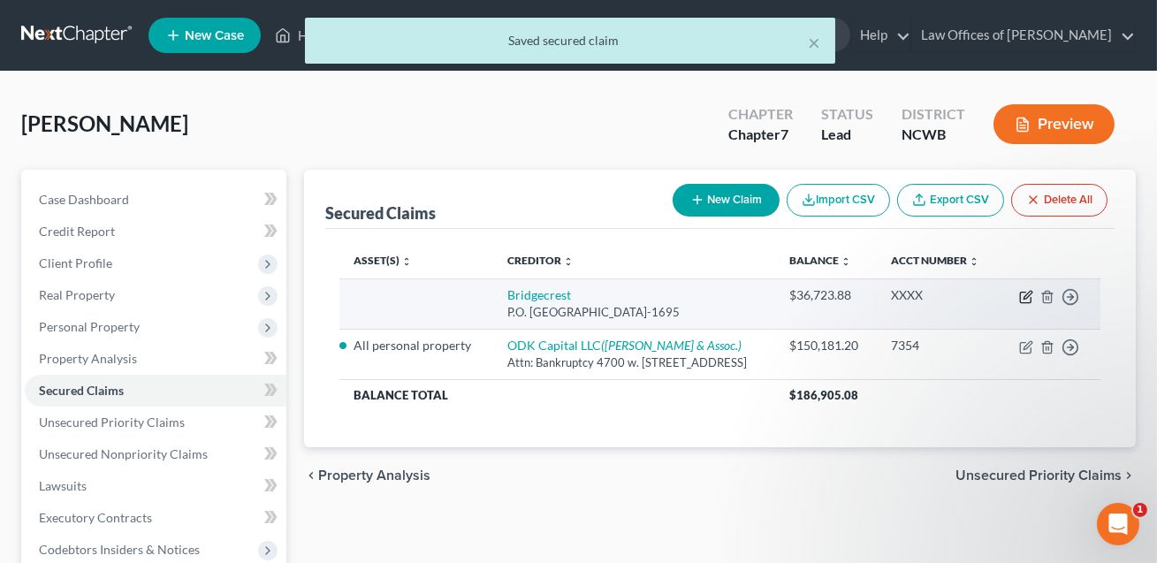
select select "0"
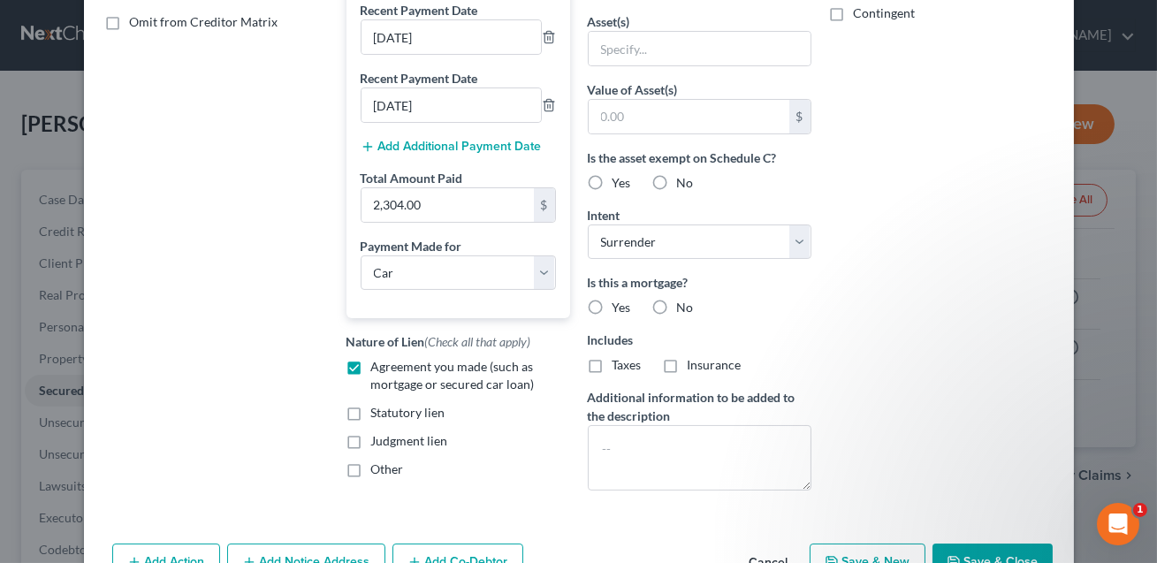
click at [974, 551] on button "Save & Close" at bounding box center [992, 561] width 120 height 37
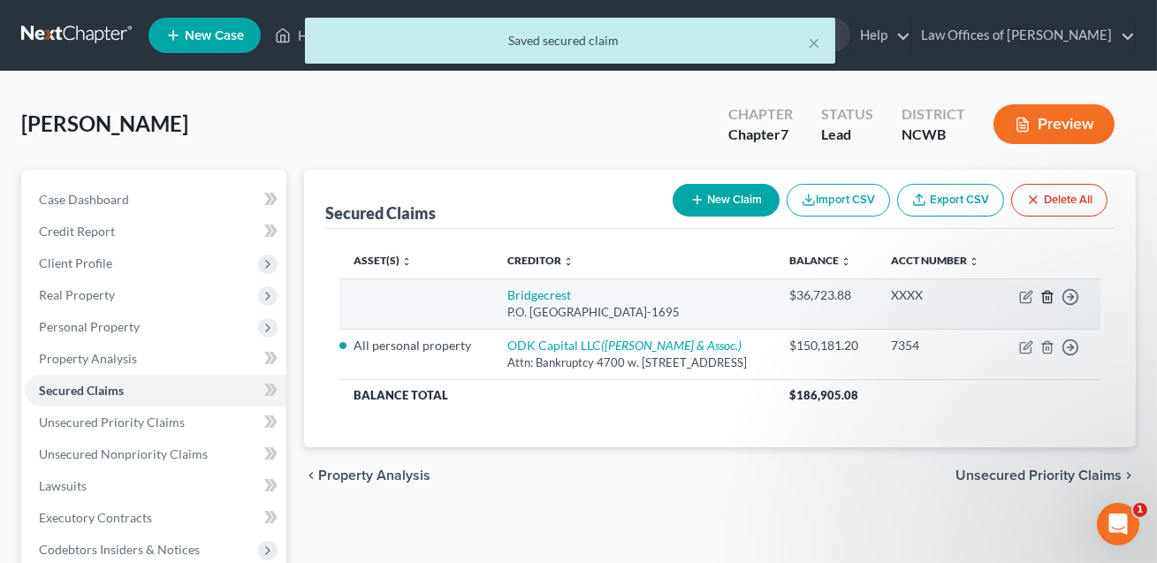
click at [1047, 304] on icon "button" at bounding box center [1047, 297] width 14 height 14
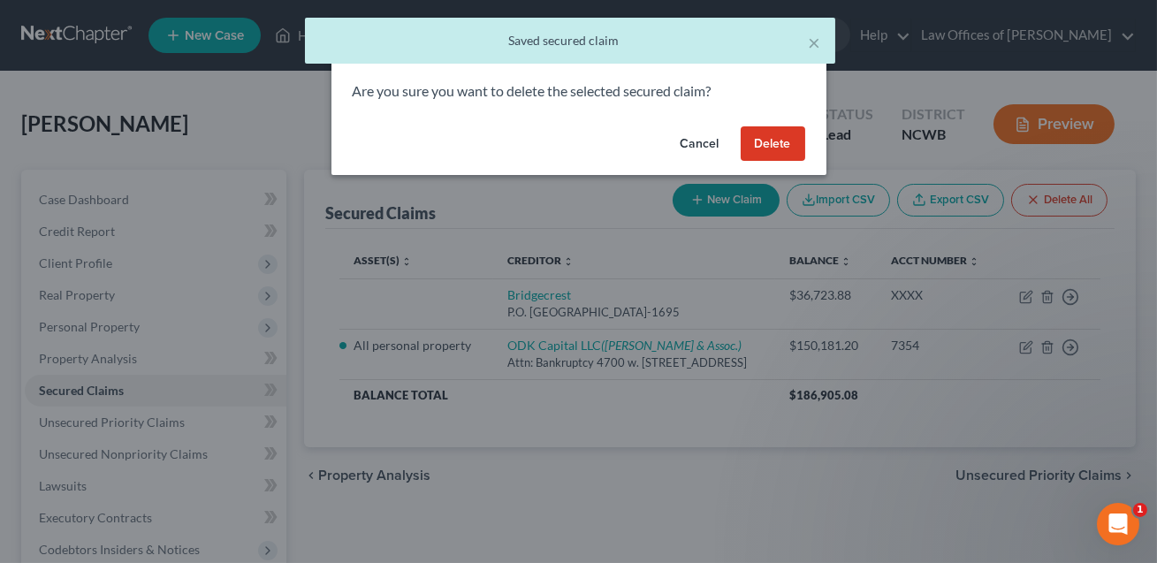
click at [770, 139] on button "Delete" at bounding box center [772, 143] width 64 height 35
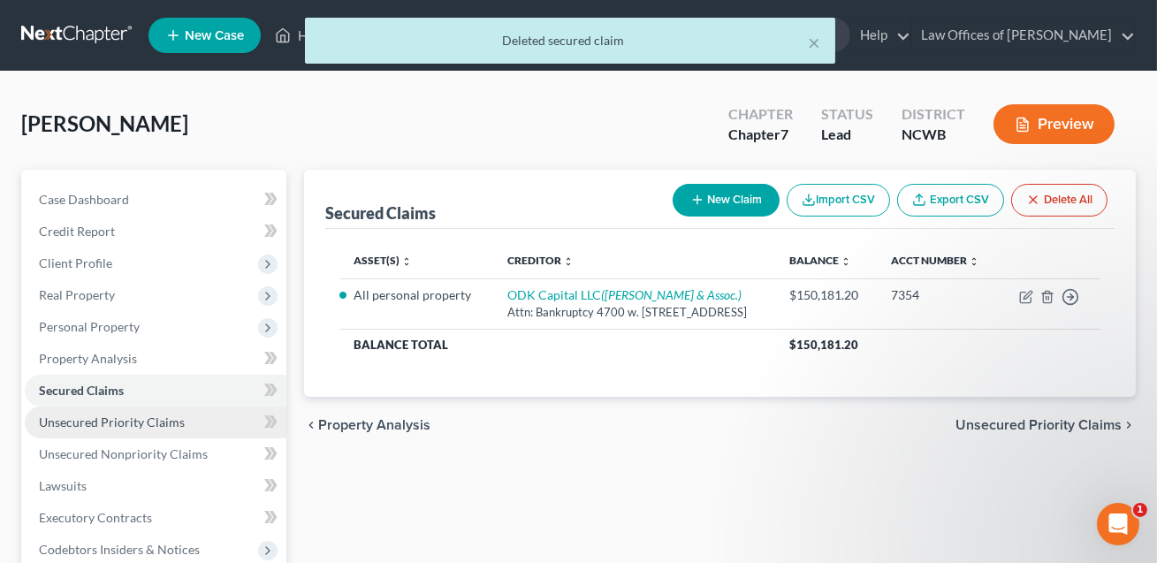
click at [171, 418] on span "Unsecured Priority Claims" at bounding box center [112, 421] width 146 height 15
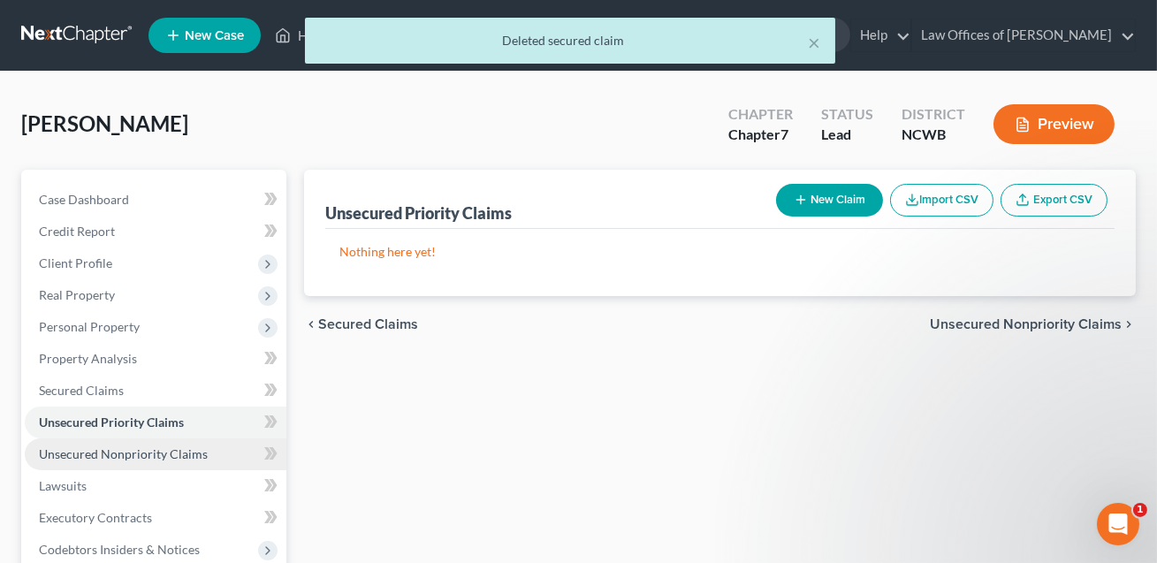
click at [166, 450] on span "Unsecured Nonpriority Claims" at bounding box center [123, 453] width 169 height 15
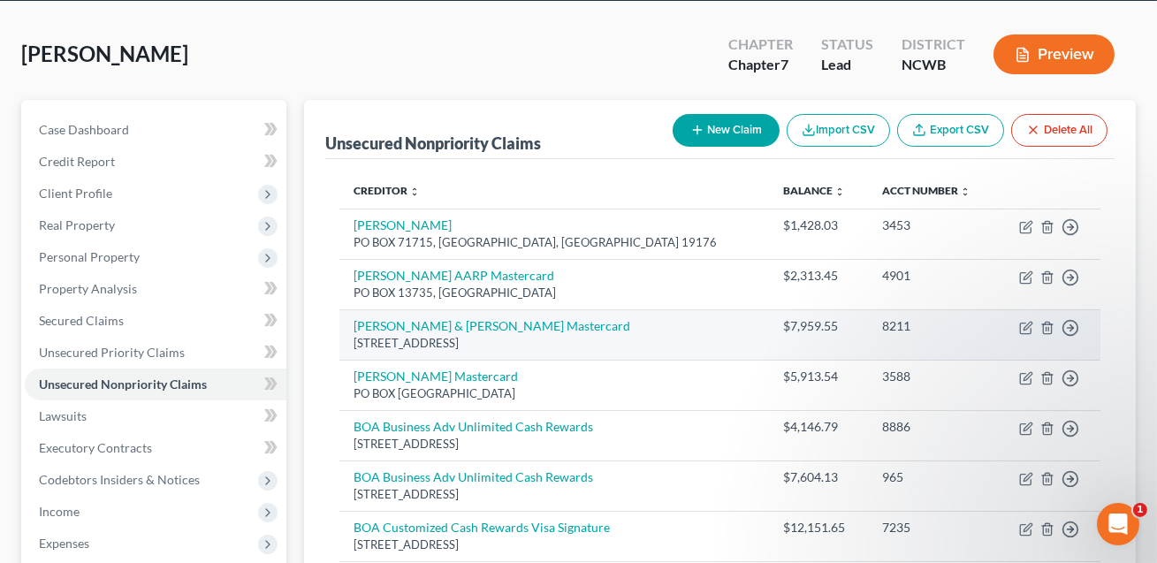
scroll to position [71, 0]
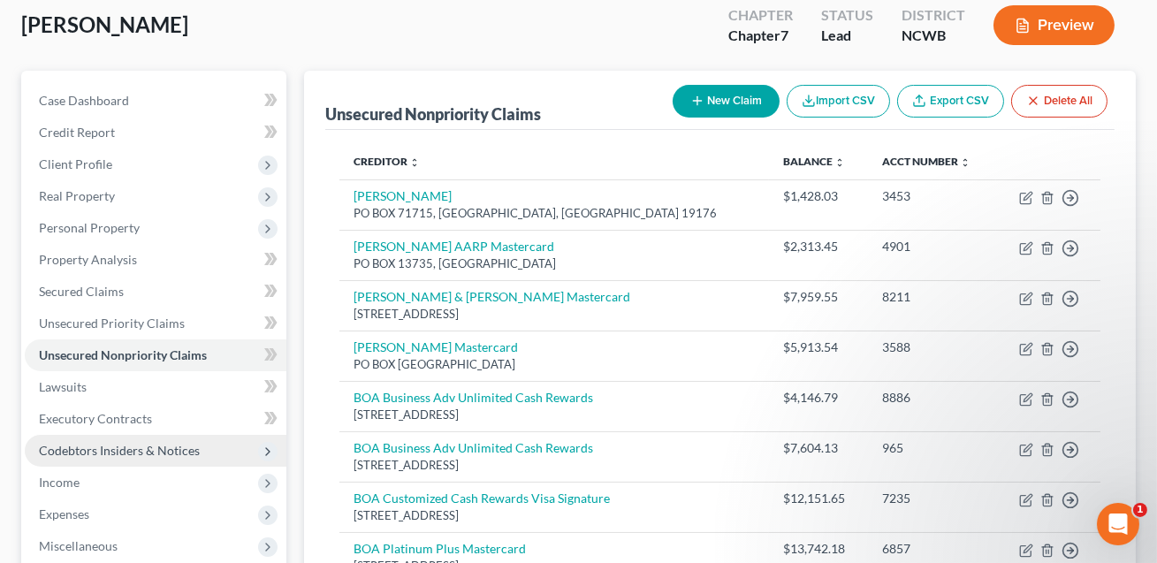
click at [129, 444] on span "Codebtors Insiders & Notices" at bounding box center [119, 450] width 161 height 15
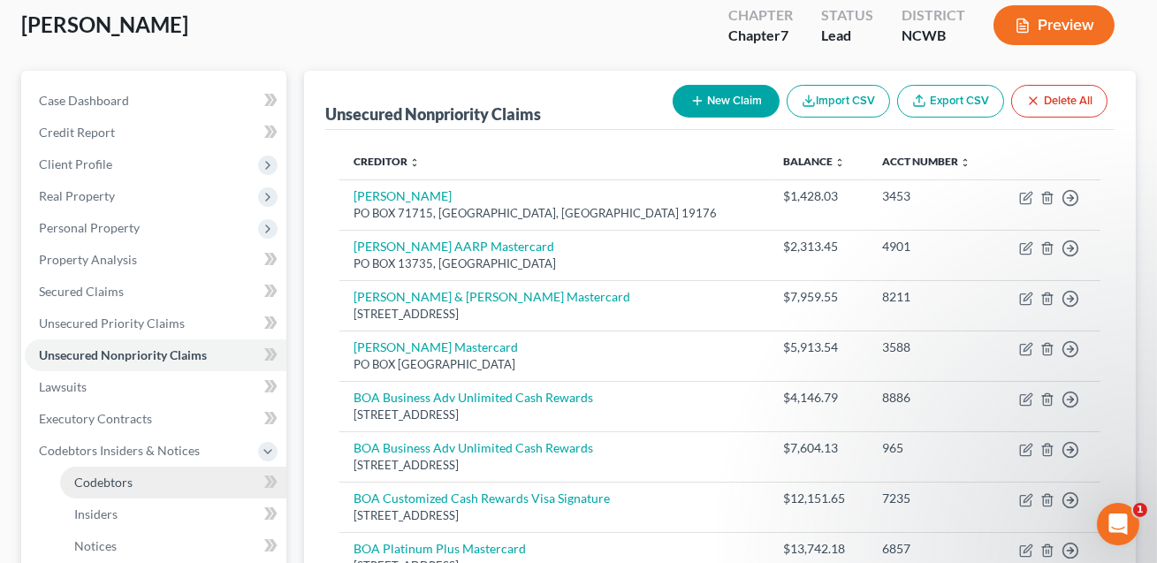
click at [120, 476] on span "Codebtors" at bounding box center [103, 481] width 58 height 15
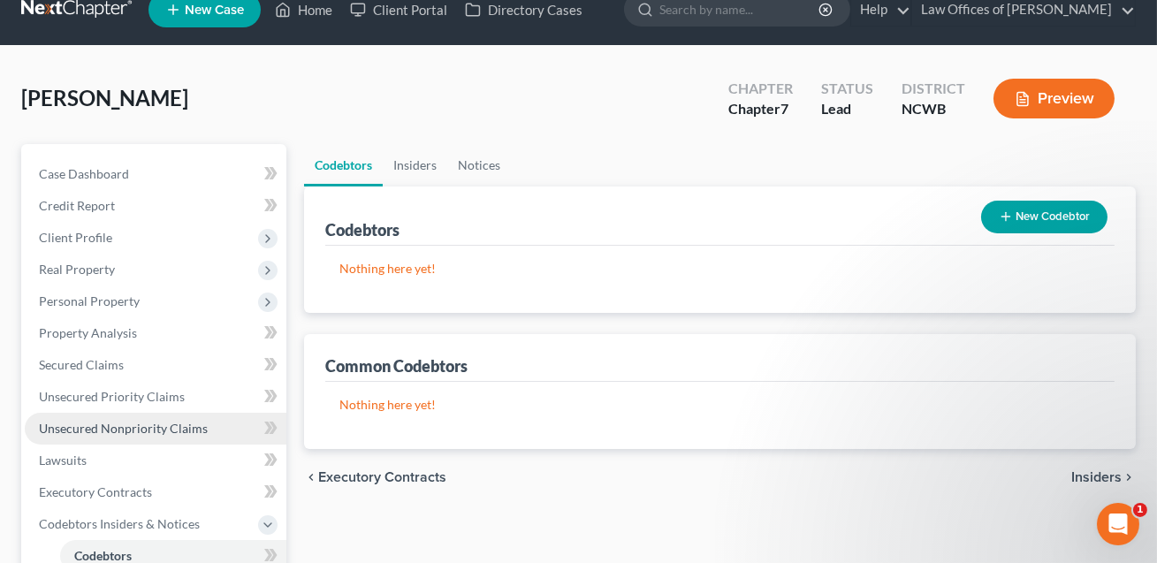
click at [105, 428] on span "Unsecured Nonpriority Claims" at bounding box center [123, 428] width 169 height 15
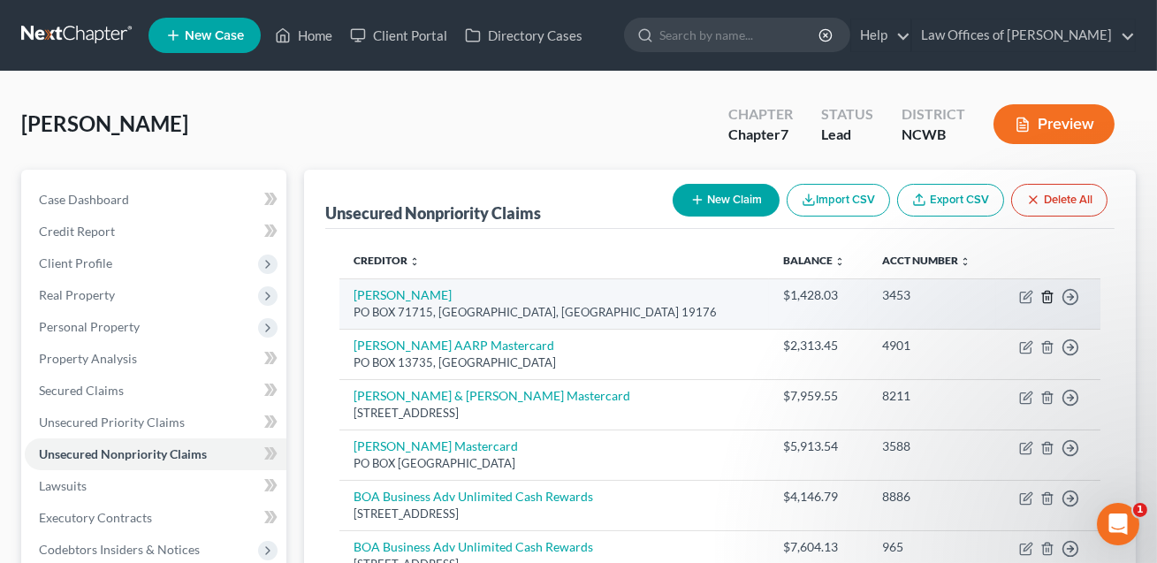
click at [1047, 295] on icon "button" at bounding box center [1047, 297] width 14 height 14
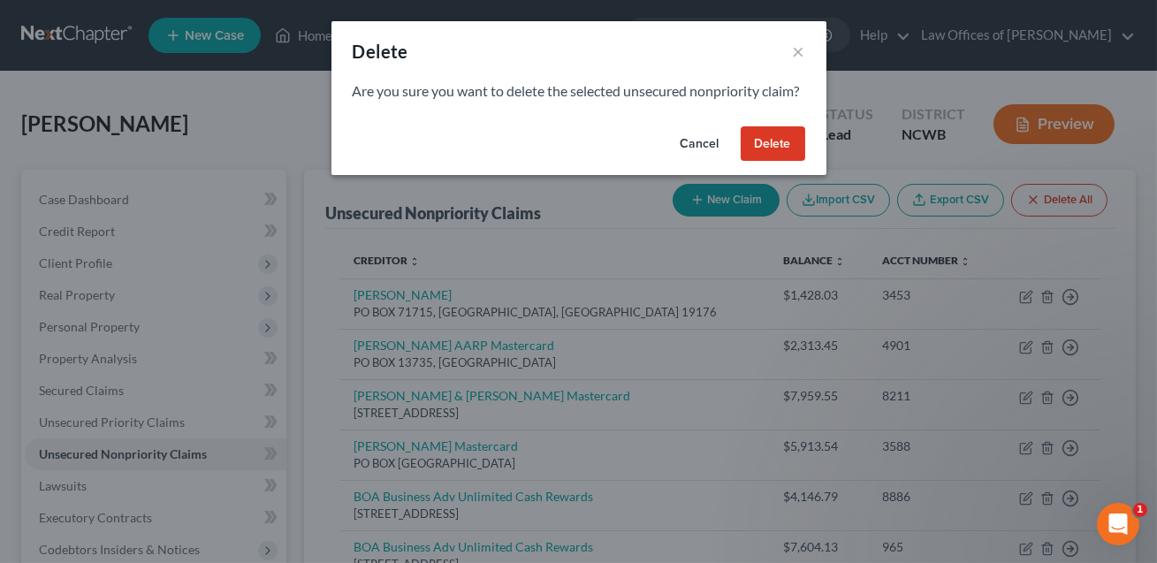
click at [770, 162] on button "Delete" at bounding box center [772, 143] width 64 height 35
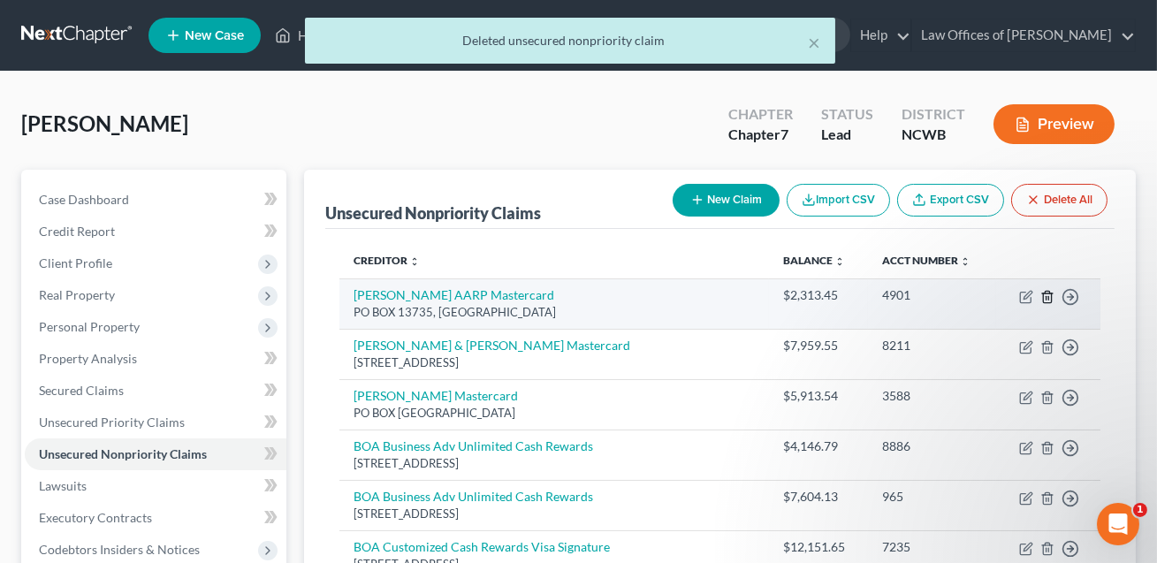
click at [1051, 295] on icon "button" at bounding box center [1047, 296] width 8 height 11
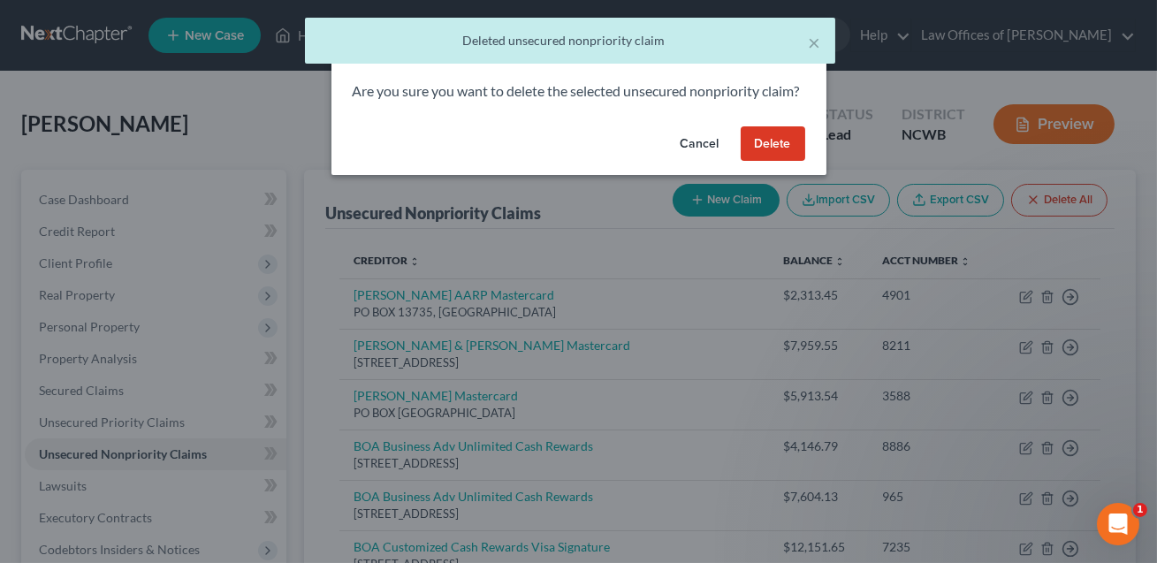
click at [785, 162] on button "Delete" at bounding box center [772, 143] width 64 height 35
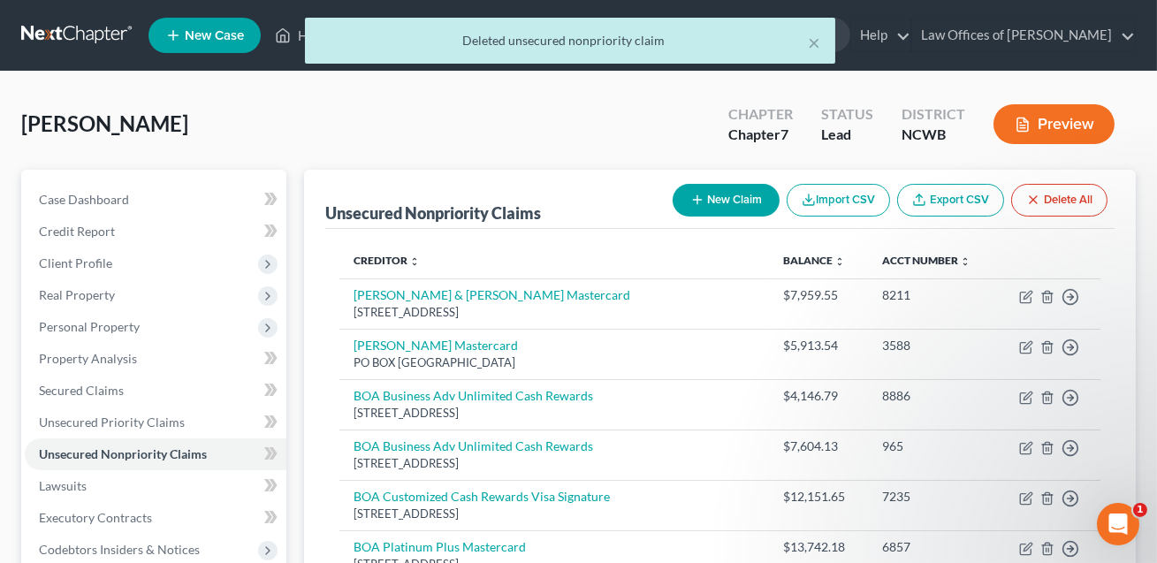
click at [1049, 201] on button "Delete All" at bounding box center [1059, 200] width 96 height 33
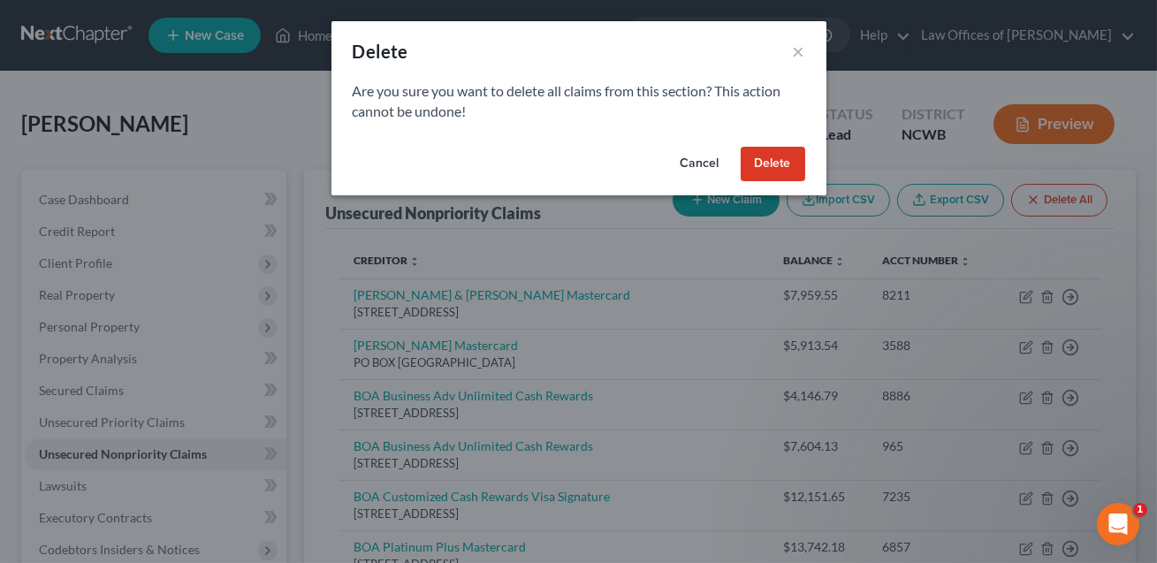
click at [772, 168] on button "Delete" at bounding box center [772, 164] width 64 height 35
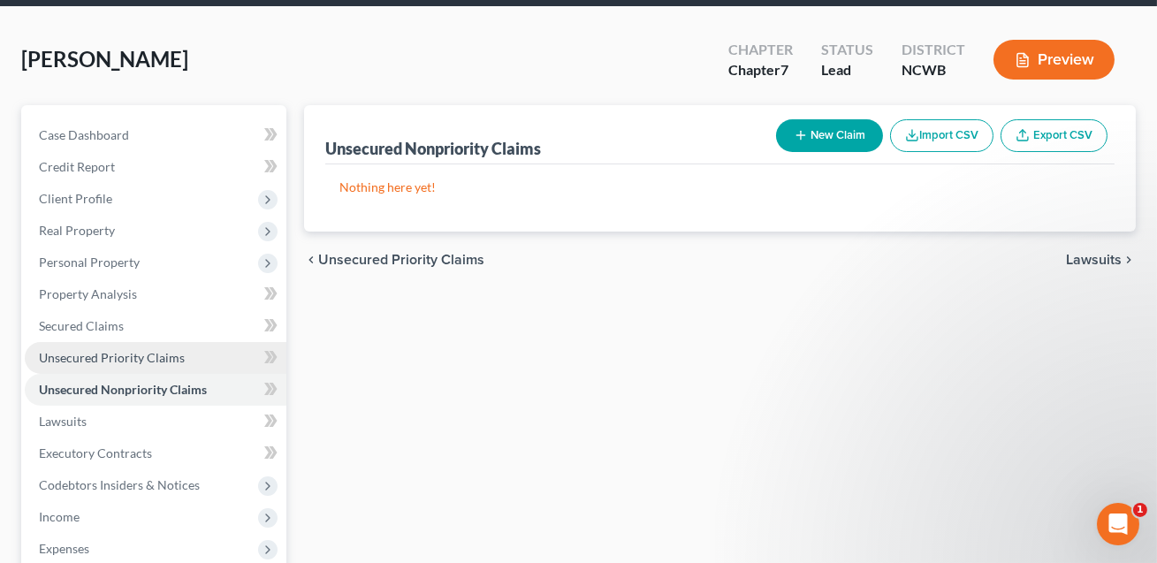
scroll to position [165, 0]
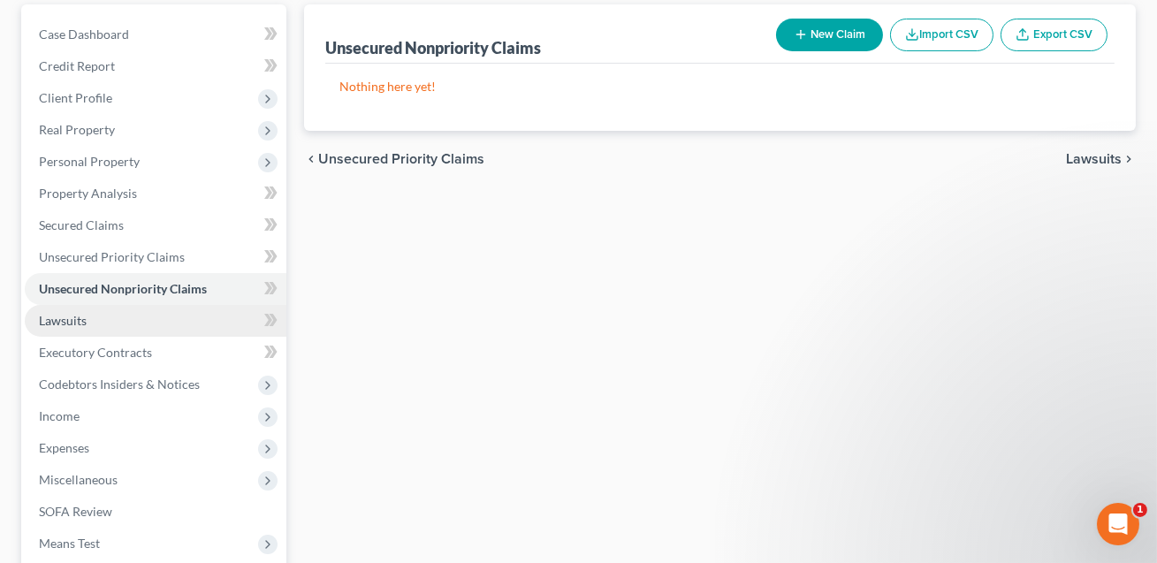
click at [80, 322] on span "Lawsuits" at bounding box center [63, 320] width 48 height 15
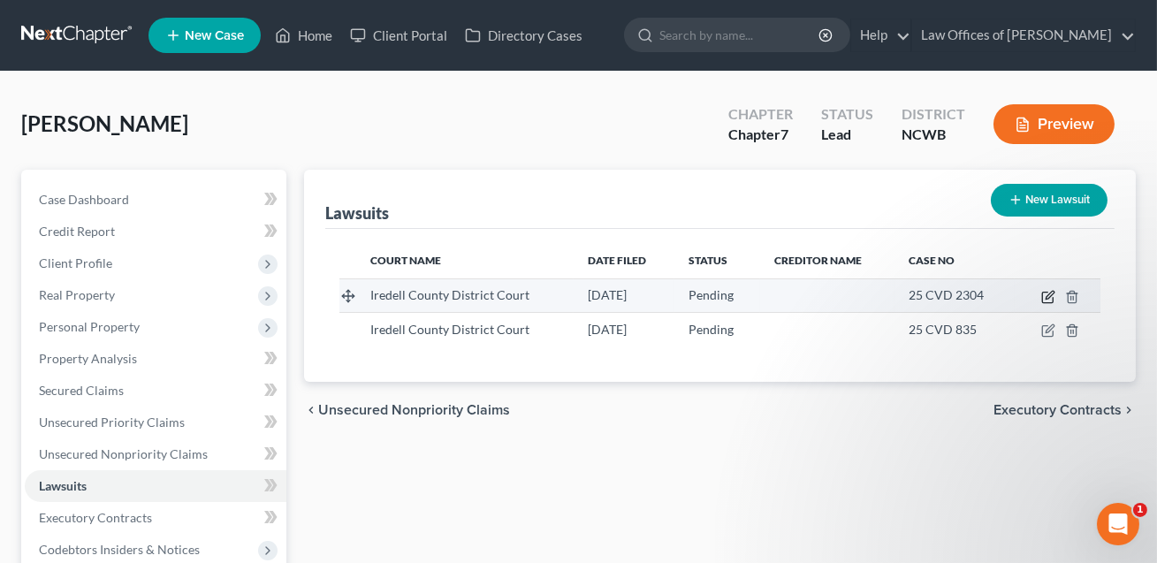
click at [1051, 294] on icon "button" at bounding box center [1049, 295] width 8 height 8
select select "28"
select select "0"
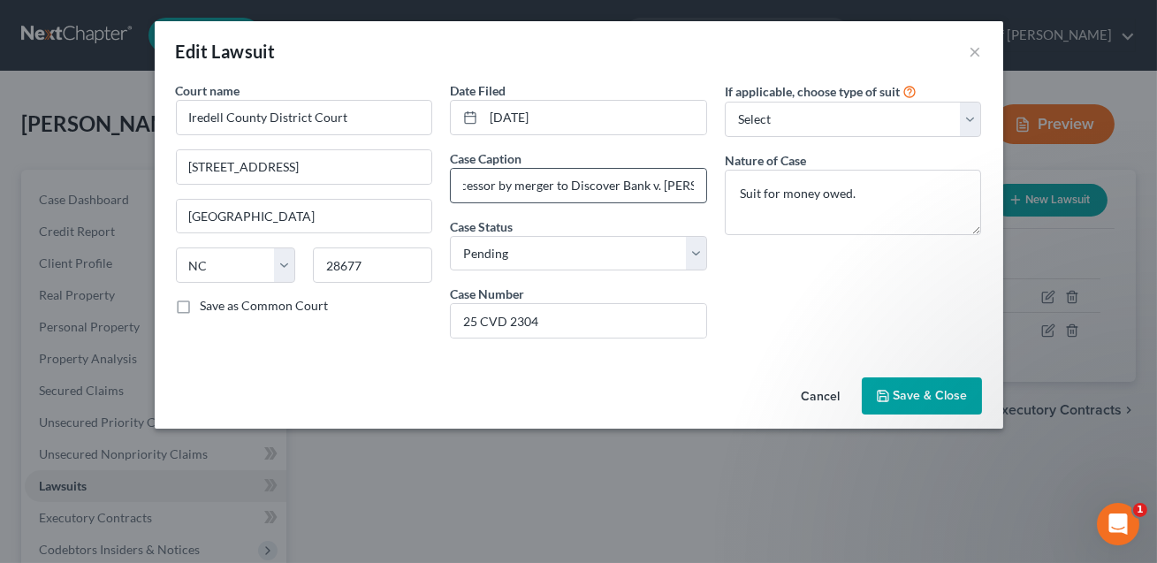
scroll to position [0, 141]
click at [975, 51] on button "×" at bounding box center [975, 51] width 12 height 21
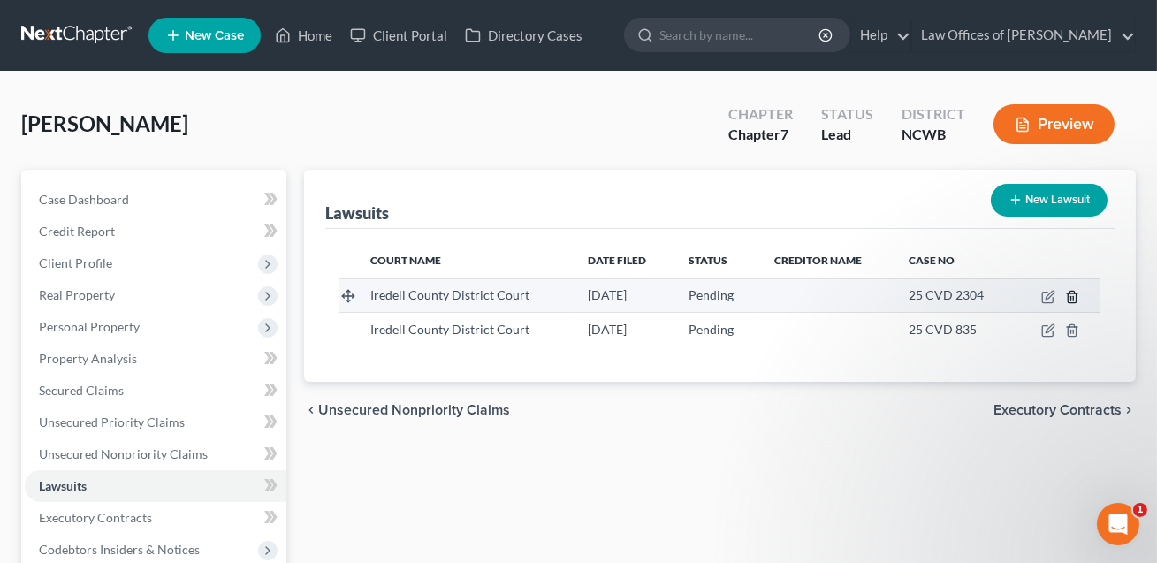
click at [1077, 293] on polyline "button" at bounding box center [1071, 293] width 11 height 0
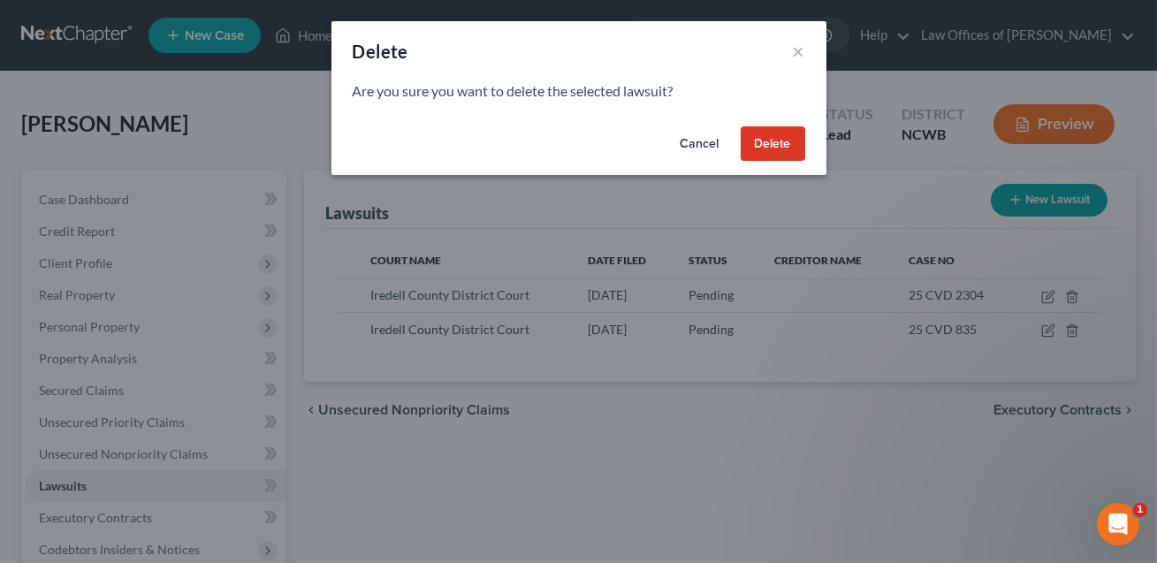
click at [762, 141] on button "Delete" at bounding box center [772, 143] width 64 height 35
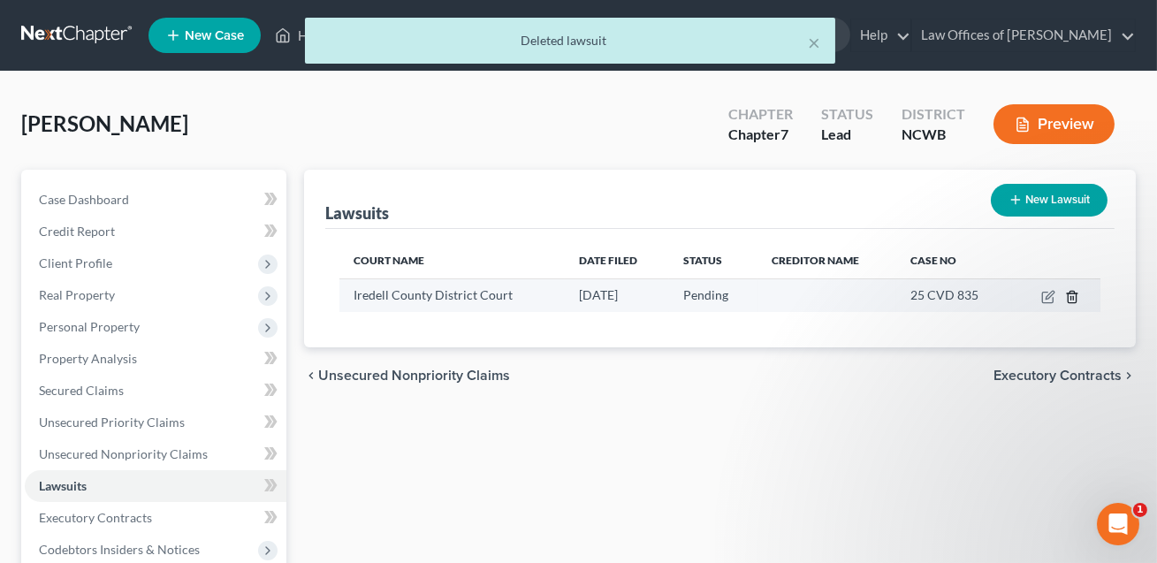
click at [1074, 299] on icon "button" at bounding box center [1072, 297] width 14 height 14
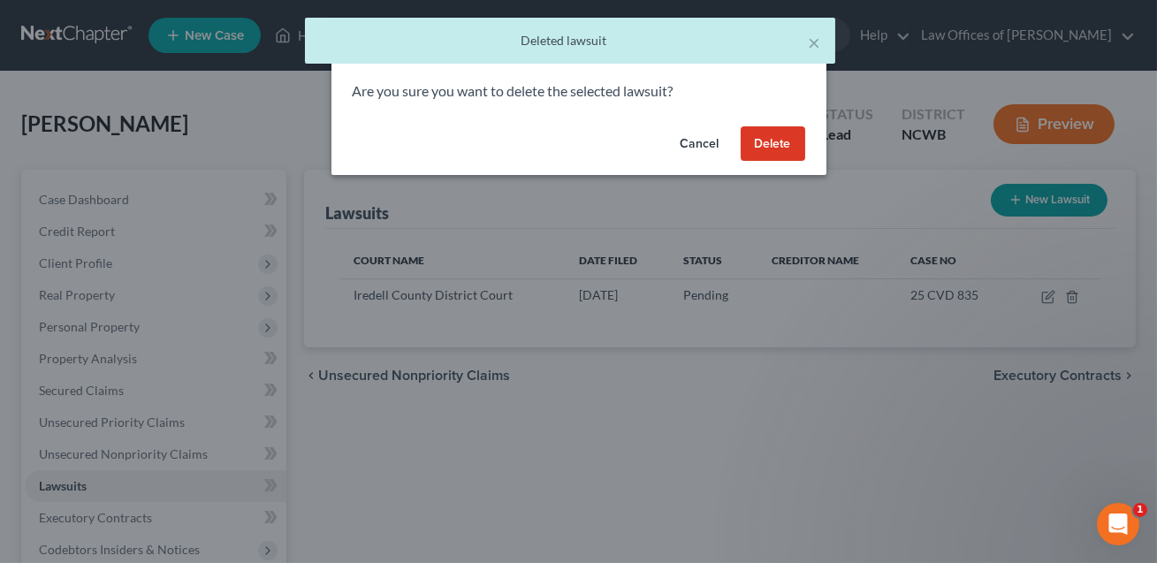
click at [765, 148] on button "Delete" at bounding box center [772, 143] width 64 height 35
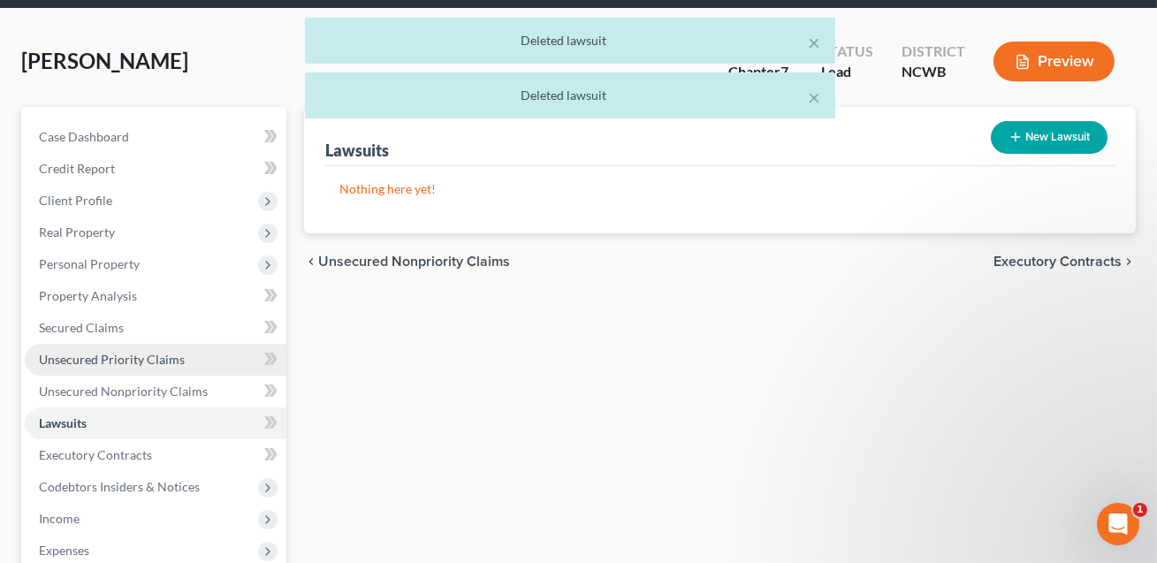
scroll to position [146, 0]
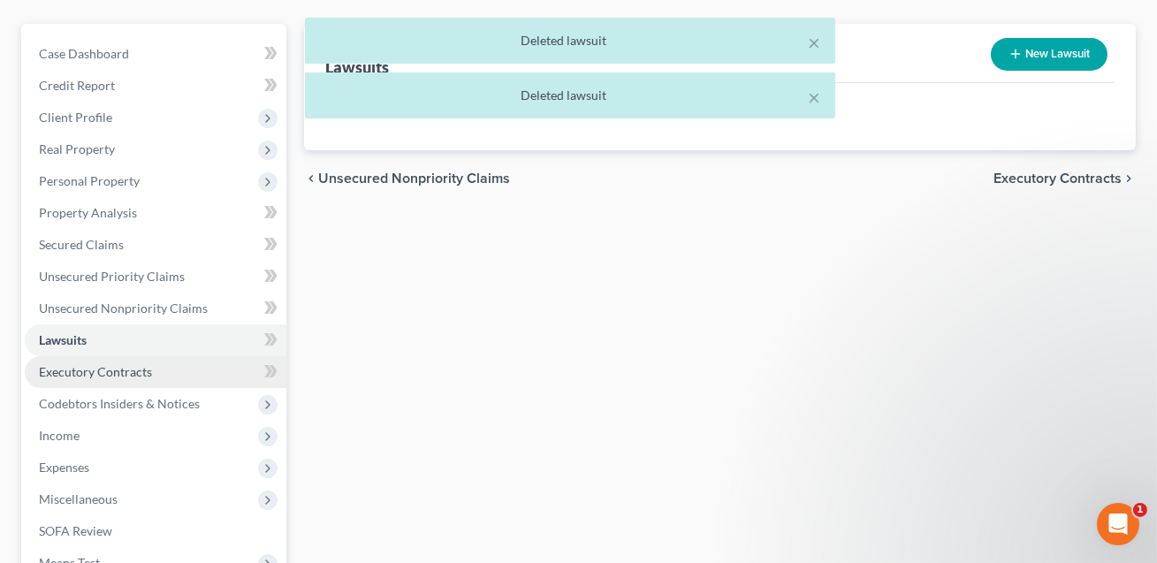
click at [148, 371] on span "Executory Contracts" at bounding box center [95, 371] width 113 height 15
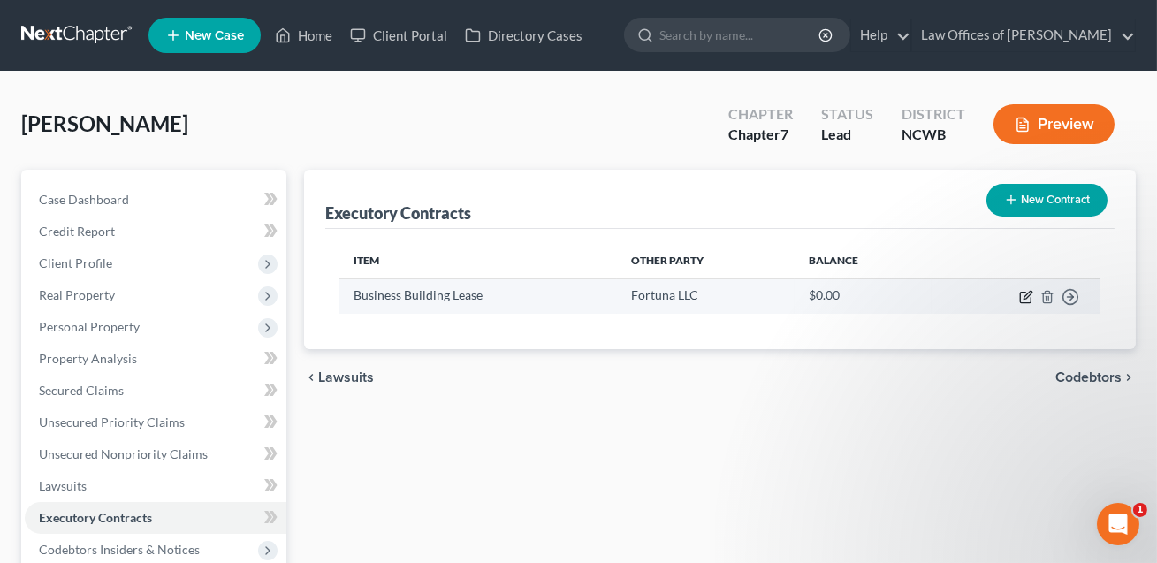
click at [1023, 299] on icon "button" at bounding box center [1026, 297] width 14 height 14
select select "2"
select select "28"
select select "0"
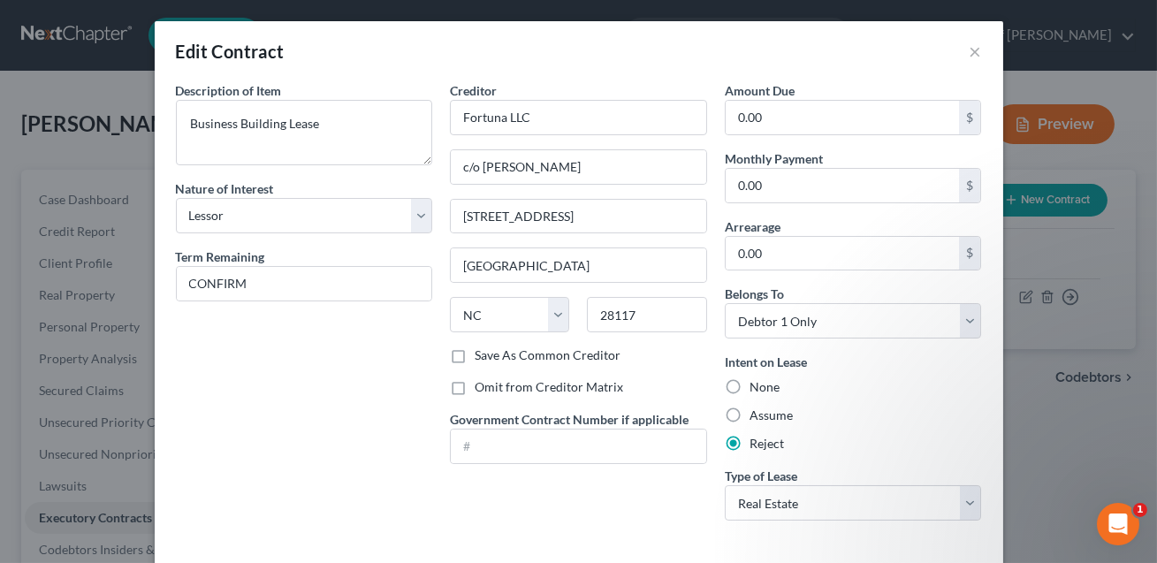
scroll to position [81, 0]
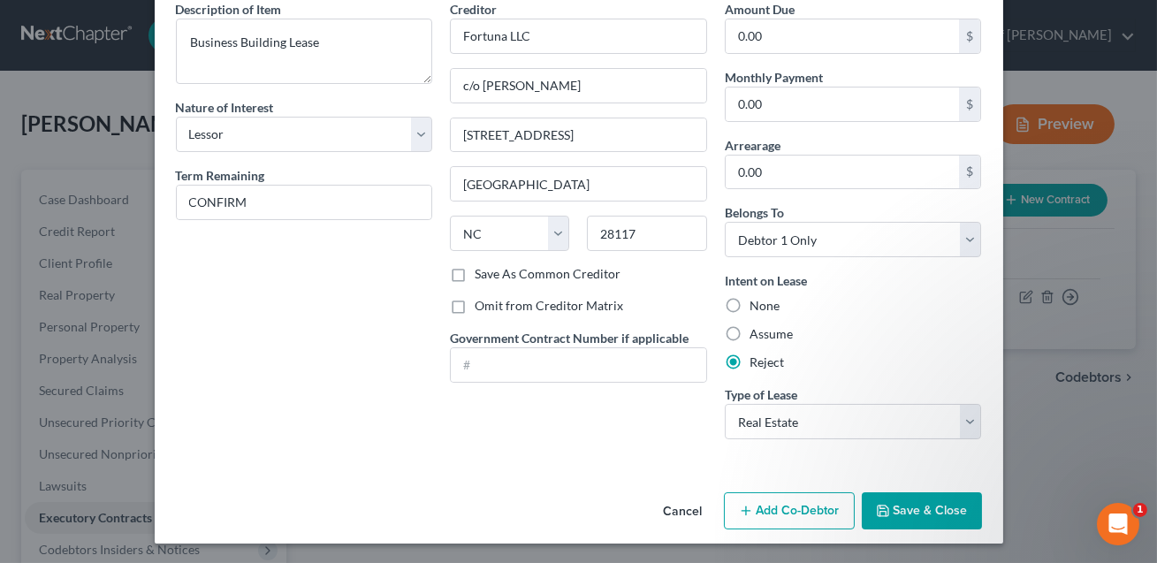
click at [914, 502] on button "Save & Close" at bounding box center [921, 510] width 120 height 37
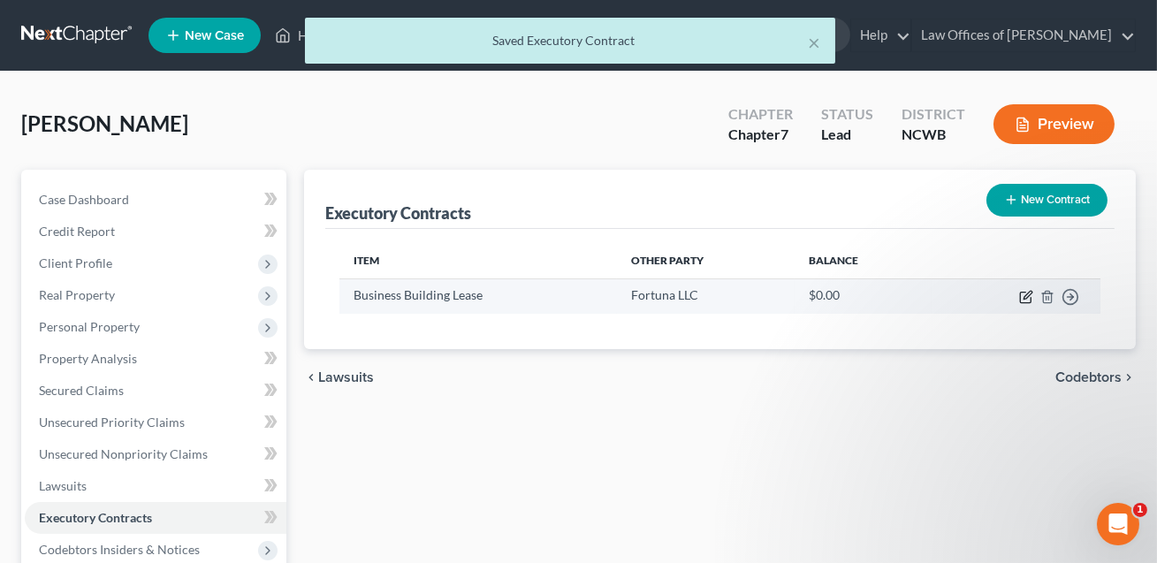
click at [1029, 298] on icon "button" at bounding box center [1026, 297] width 14 height 14
select select "2"
select select "28"
select select "0"
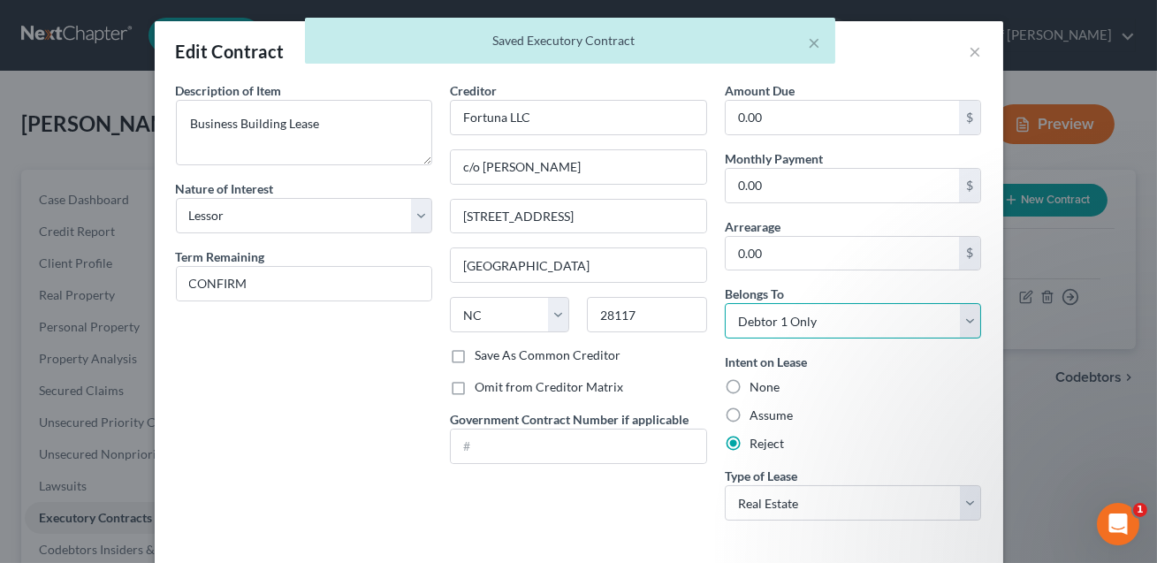
click at [864, 327] on select "Select Debtor 1 Only Debtor 2 Only Debtor 1 And Debtor 2 Only At Least One Of T…" at bounding box center [853, 320] width 257 height 35
select select "3"
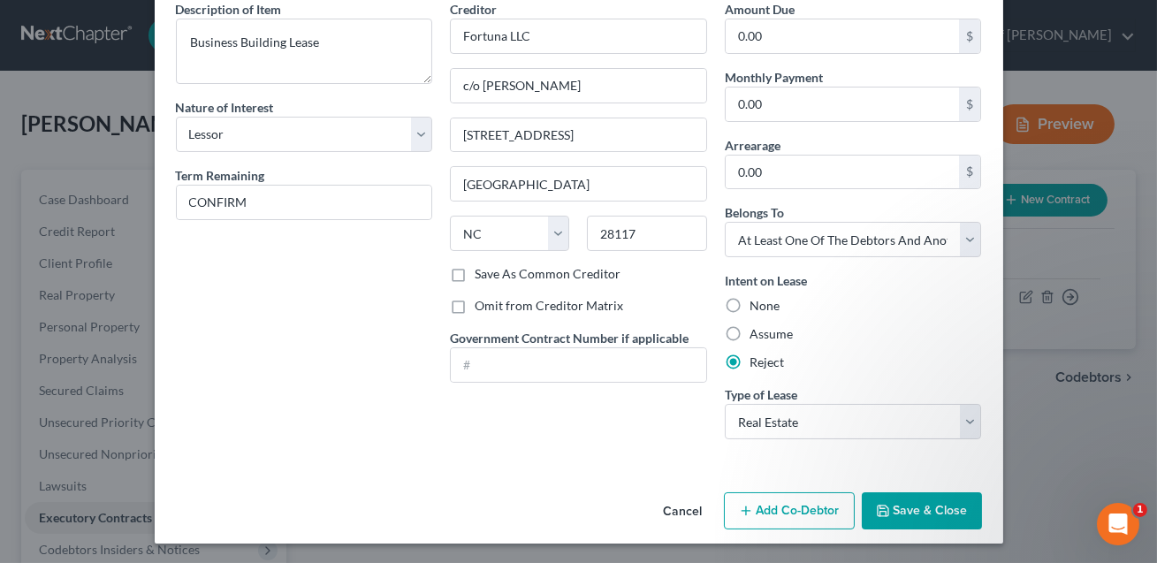
click at [909, 510] on button "Save & Close" at bounding box center [921, 510] width 120 height 37
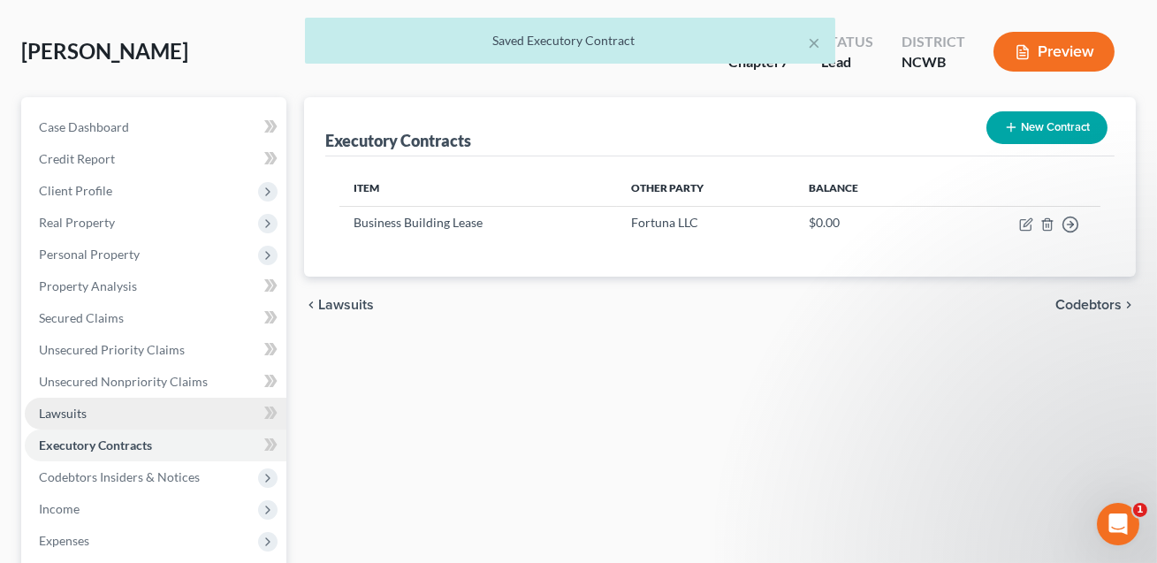
scroll to position [96, 0]
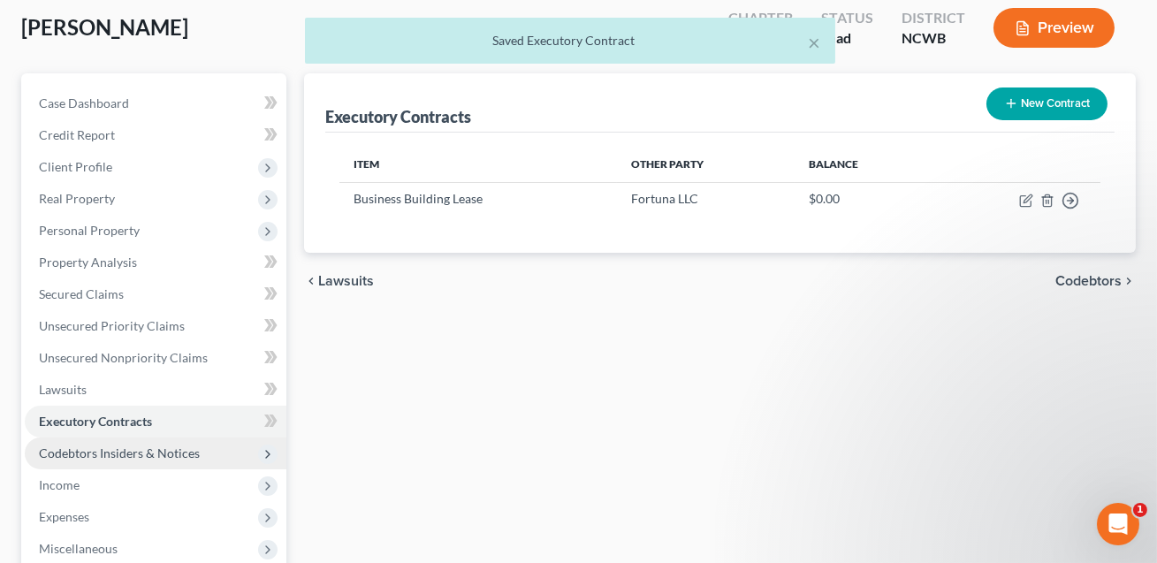
click at [176, 454] on span "Codebtors Insiders & Notices" at bounding box center [119, 452] width 161 height 15
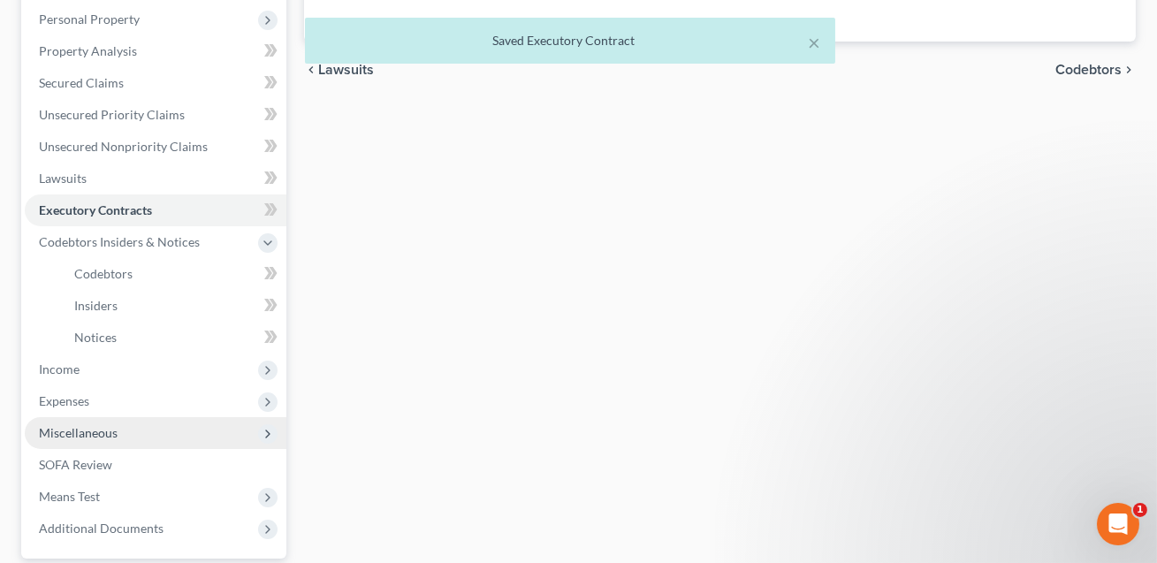
scroll to position [312, 0]
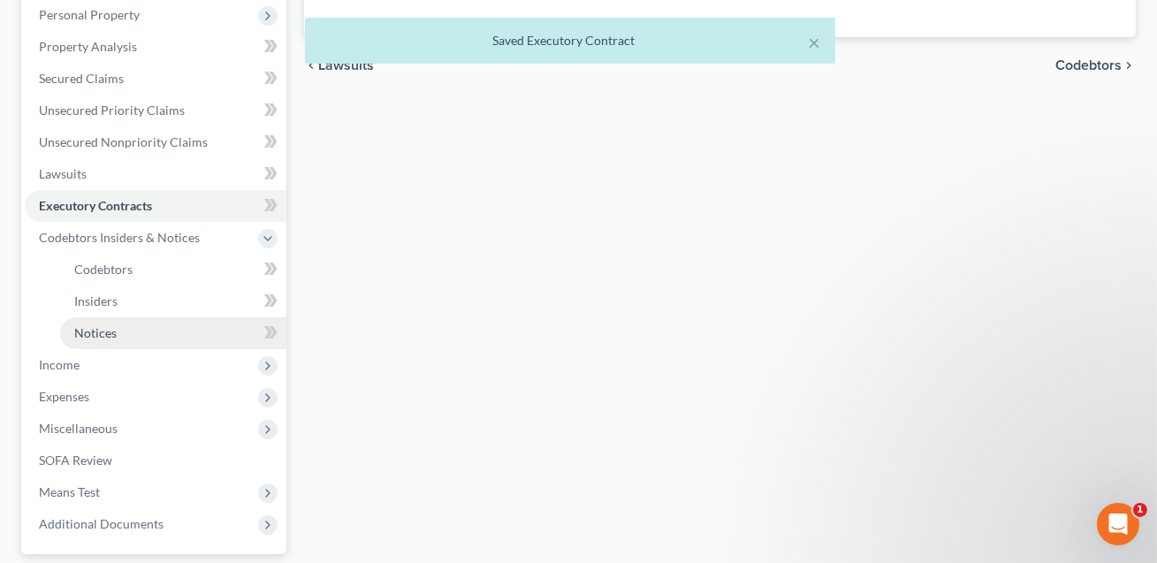
click at [110, 330] on span "Notices" at bounding box center [95, 332] width 42 height 15
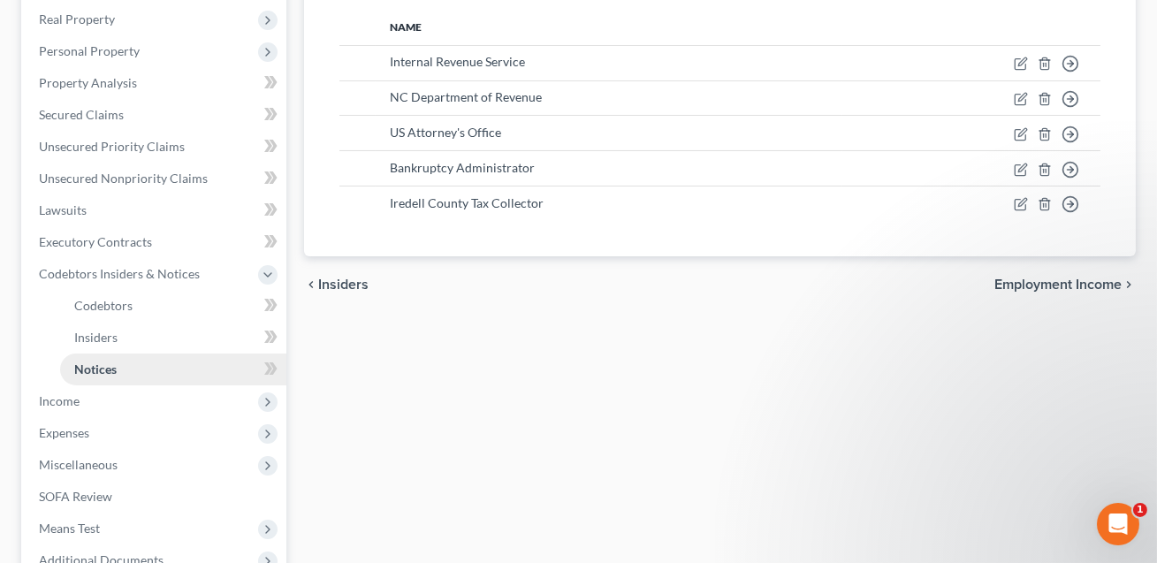
scroll to position [281, 0]
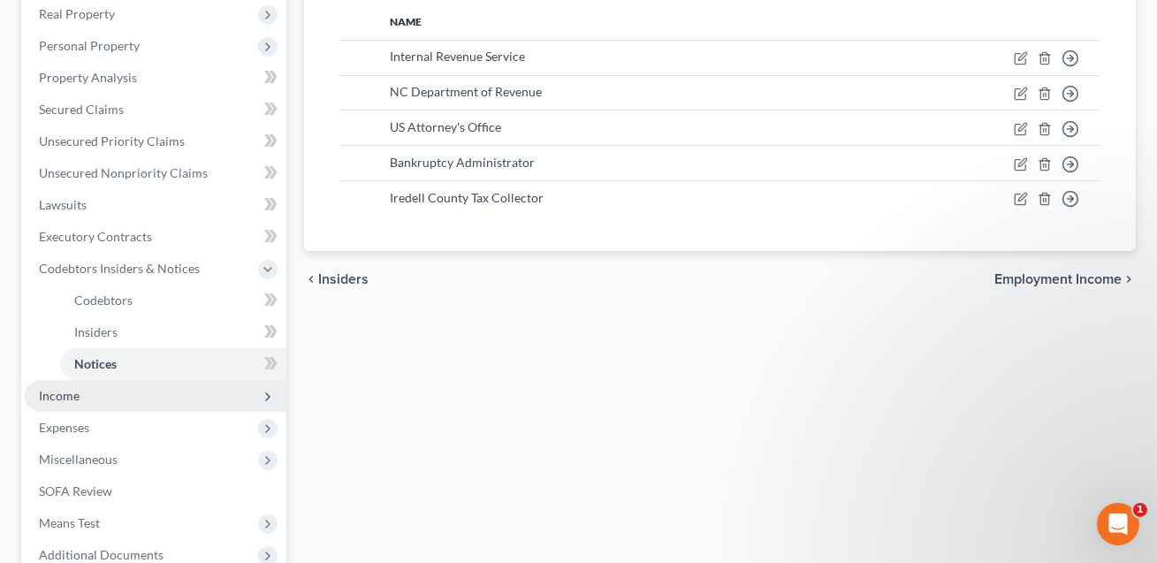
click at [72, 403] on span "Income" at bounding box center [156, 396] width 262 height 32
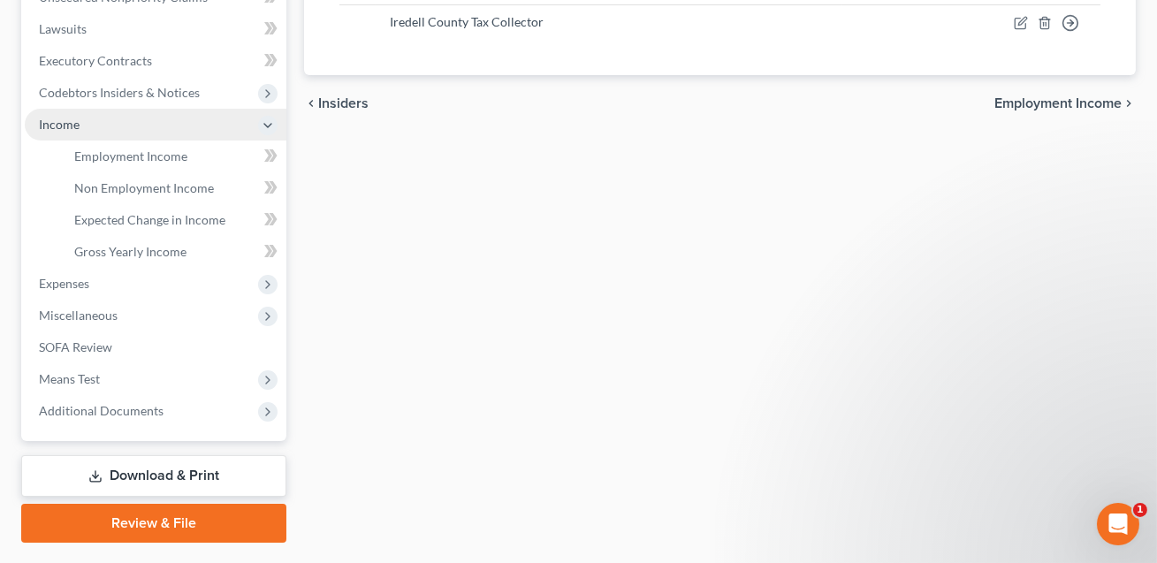
scroll to position [501, 0]
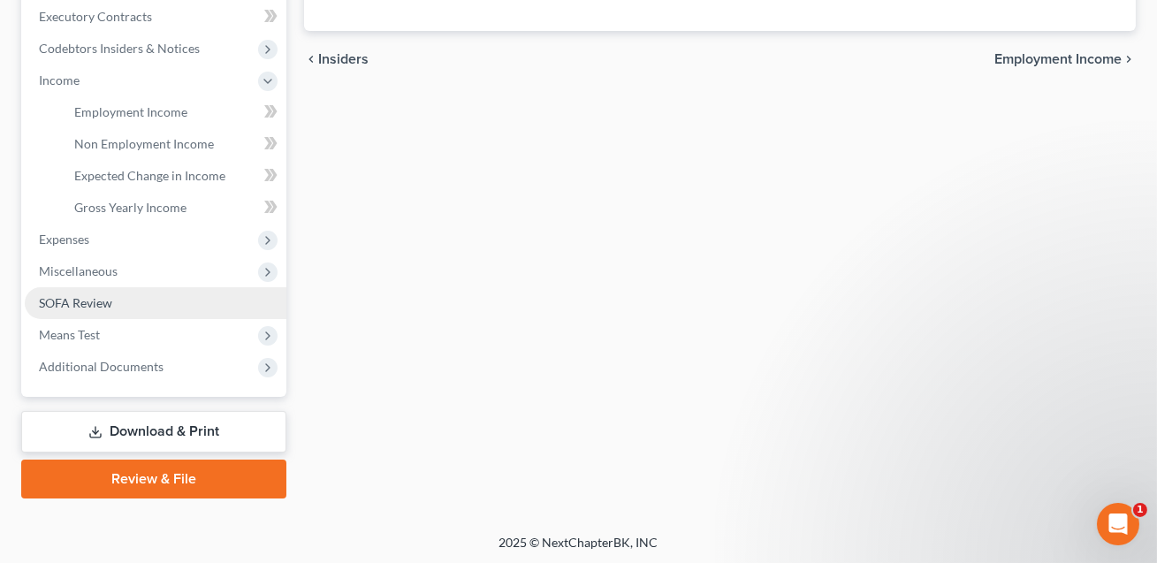
click at [85, 307] on span "SOFA Review" at bounding box center [75, 302] width 73 height 15
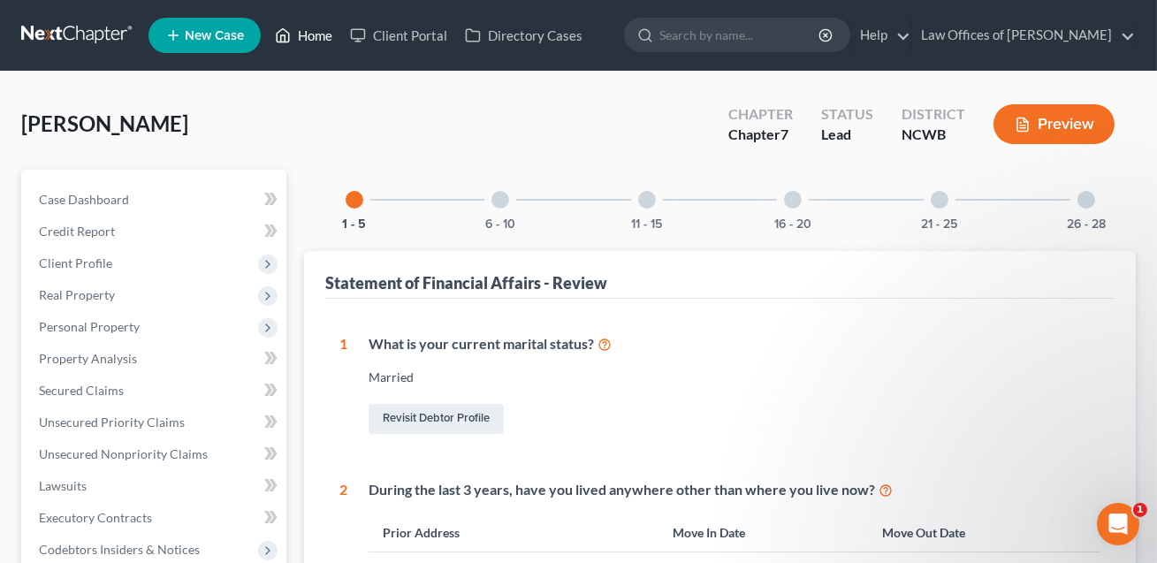
click at [312, 37] on link "Home" at bounding box center [303, 35] width 75 height 32
